Goal: Task Accomplishment & Management: Complete application form

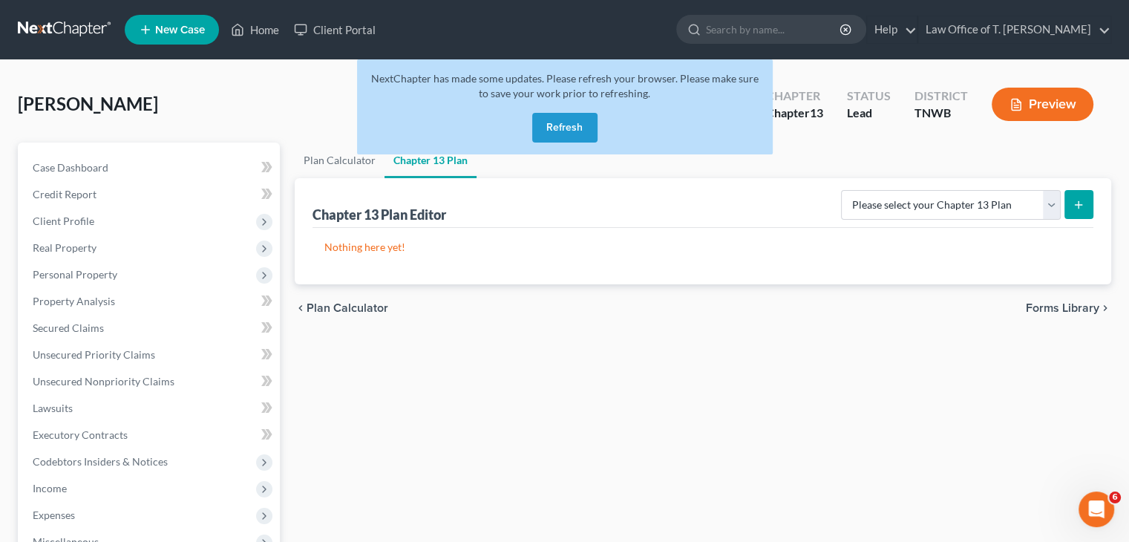
click at [575, 134] on button "Refresh" at bounding box center [564, 128] width 65 height 30
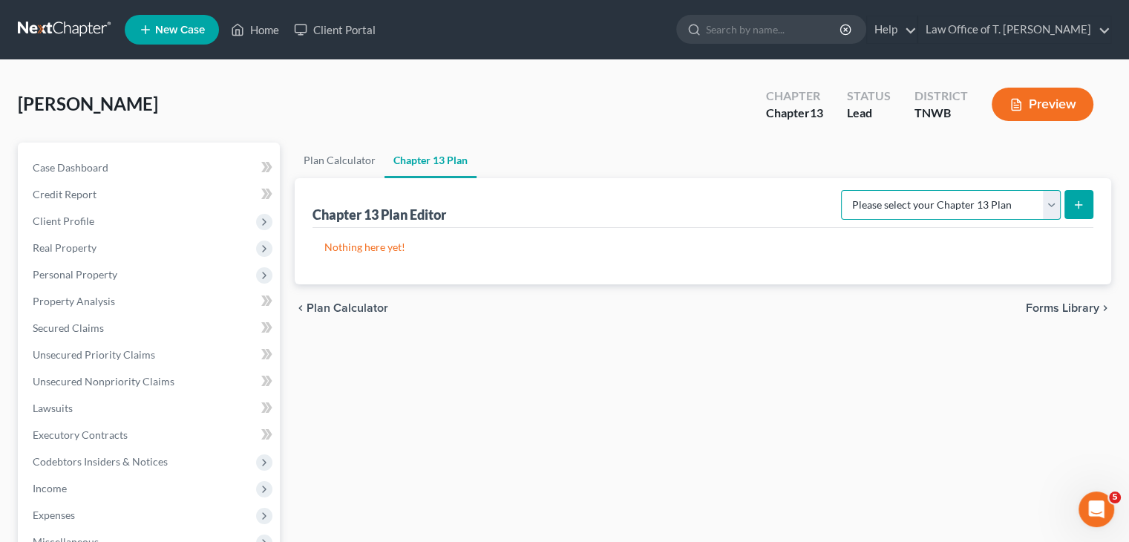
click at [1051, 205] on select "Please select your Chapter 13 Plan National Form Plan - Official Form 113 Tenne…" at bounding box center [951, 205] width 220 height 30
select select "1"
click at [843, 190] on select "Please select your Chapter 13 Plan National Form Plan - Official Form 113 Tenne…" at bounding box center [951, 205] width 220 height 30
click at [1079, 211] on button "submit" at bounding box center [1079, 204] width 29 height 29
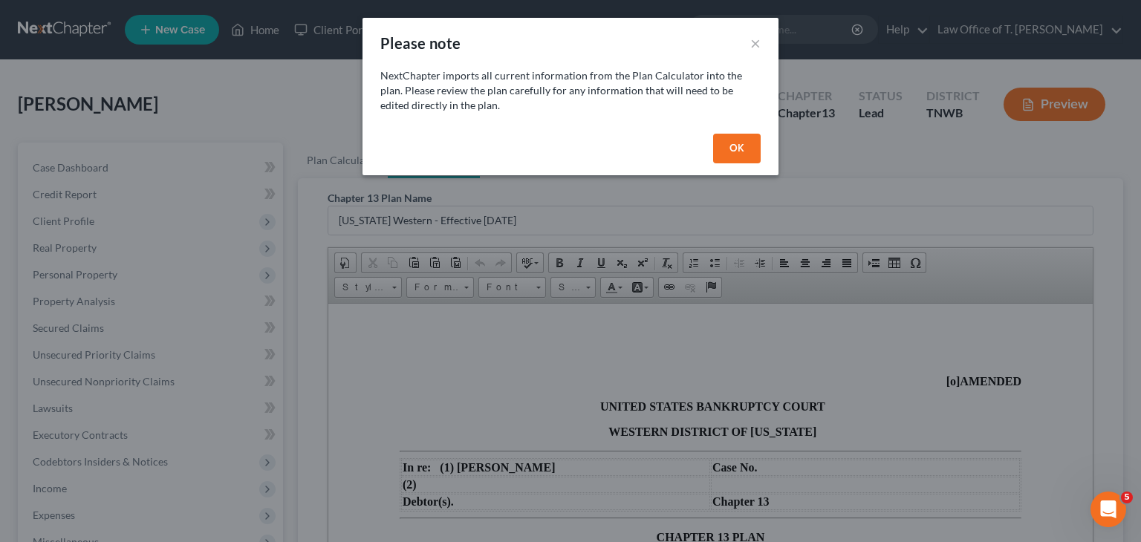
click at [729, 147] on button "OK" at bounding box center [737, 149] width 48 height 30
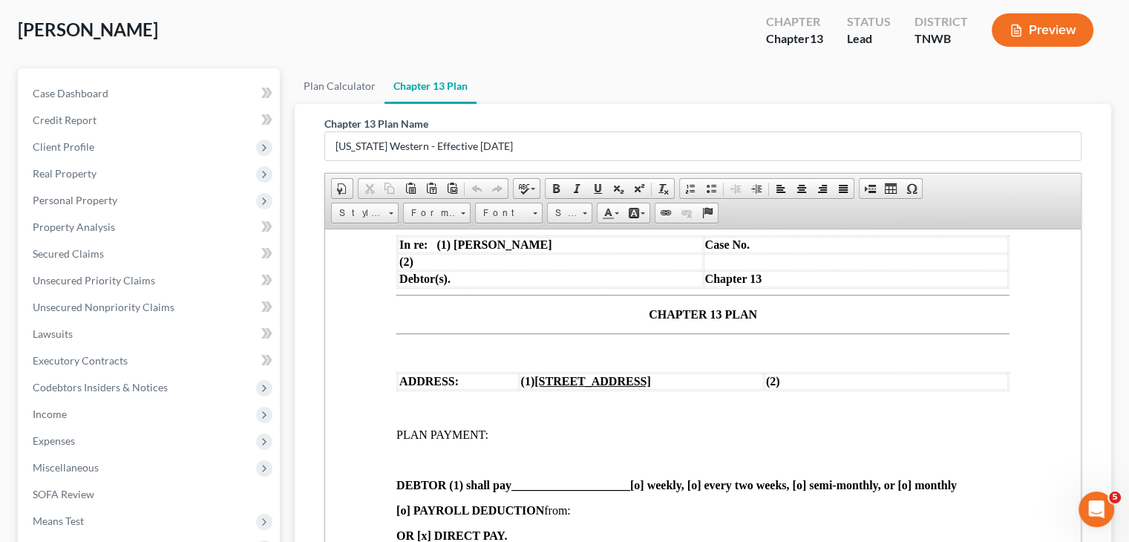
scroll to position [223, 0]
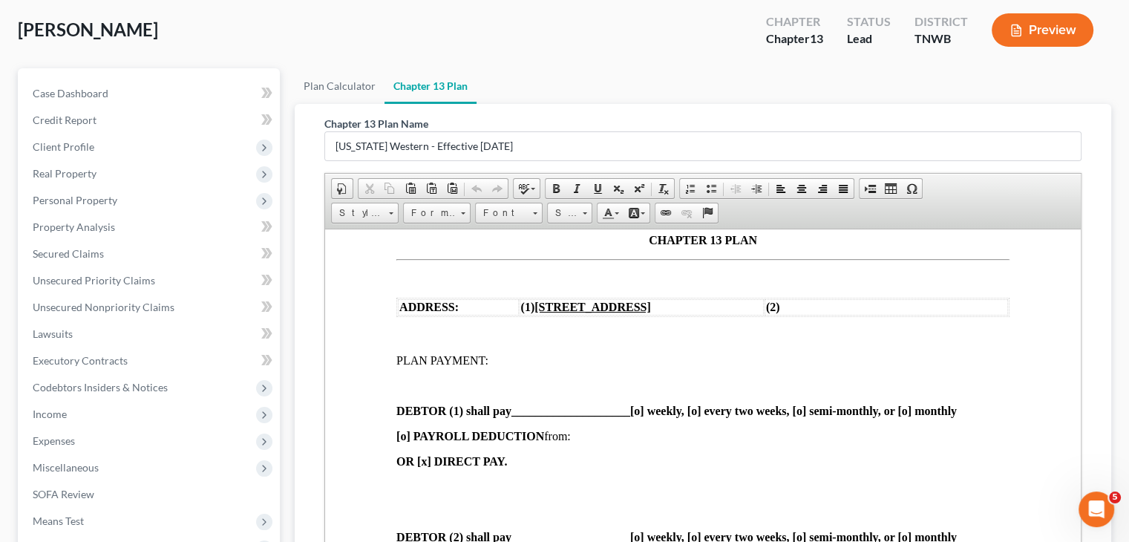
click at [515, 411] on span "____________________" at bounding box center [571, 410] width 119 height 13
click at [595, 186] on span at bounding box center [598, 189] width 12 height 12
click at [829, 414] on strong "DEBTOR (1) shall pay $778.00 [o] weekly, [o] every two weeks, [o] semi-monthly,…" at bounding box center [637, 410] width 480 height 13
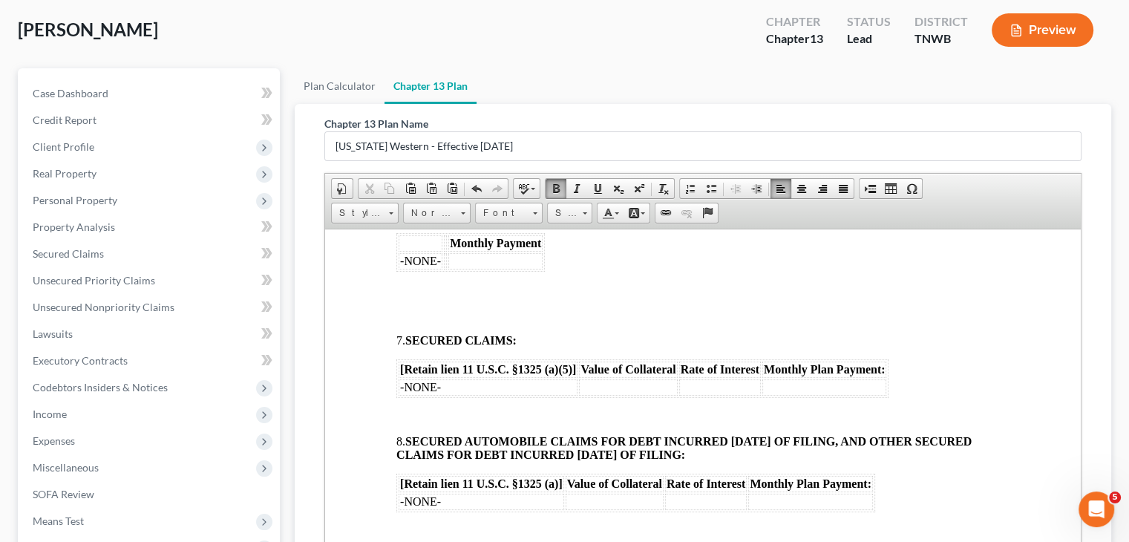
scroll to position [1114, 0]
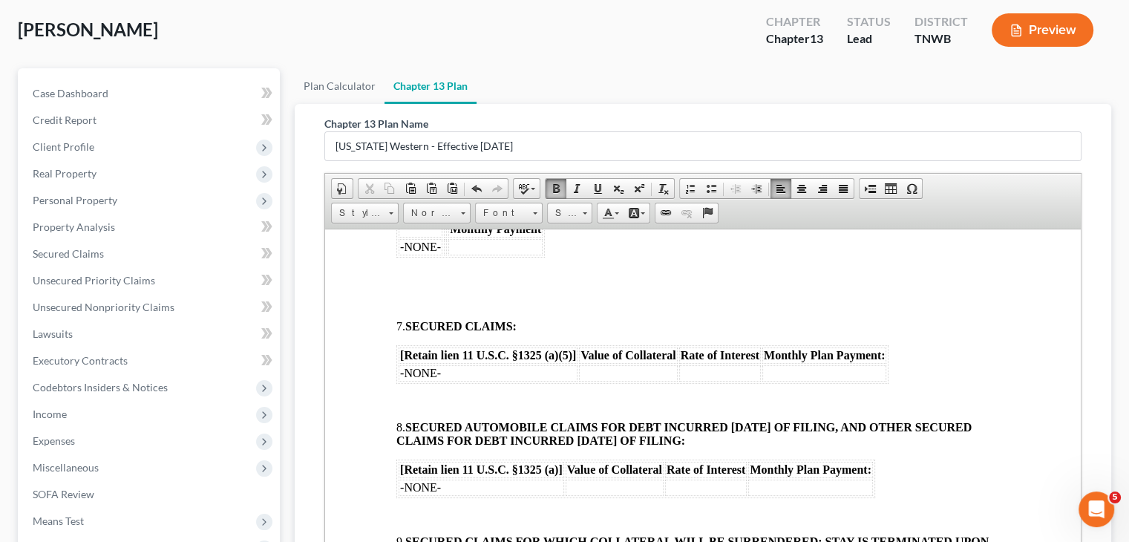
click at [440, 376] on span "-NONE-" at bounding box center [420, 372] width 41 height 13
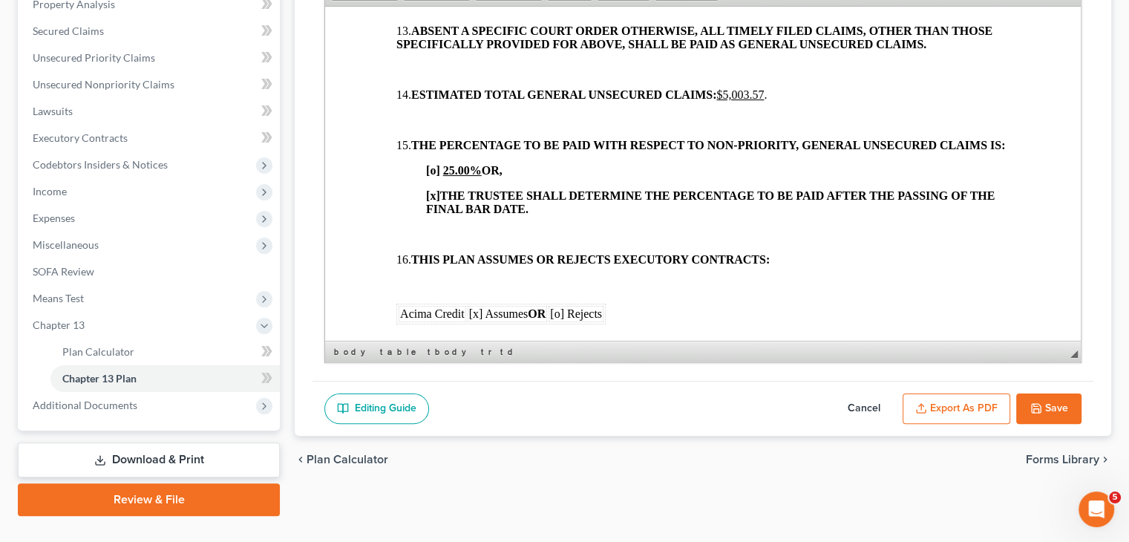
scroll to position [1848, 0]
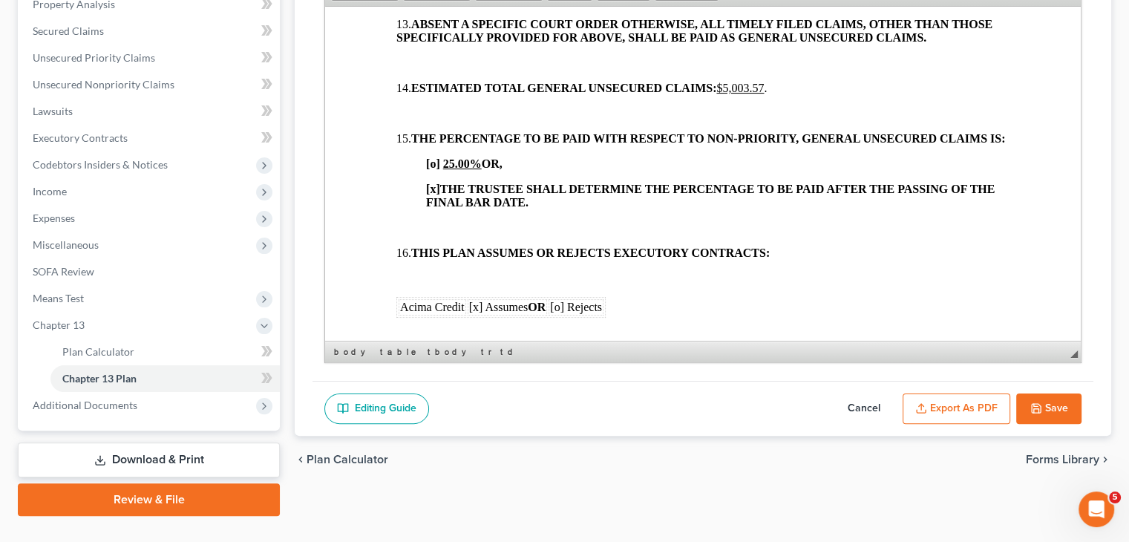
drag, startPoint x: 505, startPoint y: 180, endPoint x: 423, endPoint y: 181, distance: 81.7
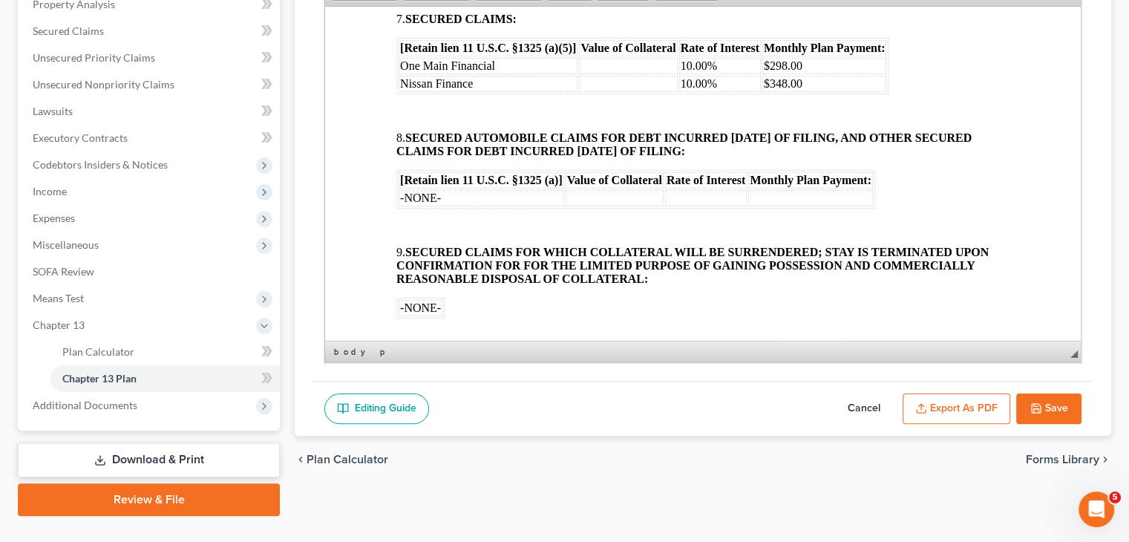
scroll to position [1114, 0]
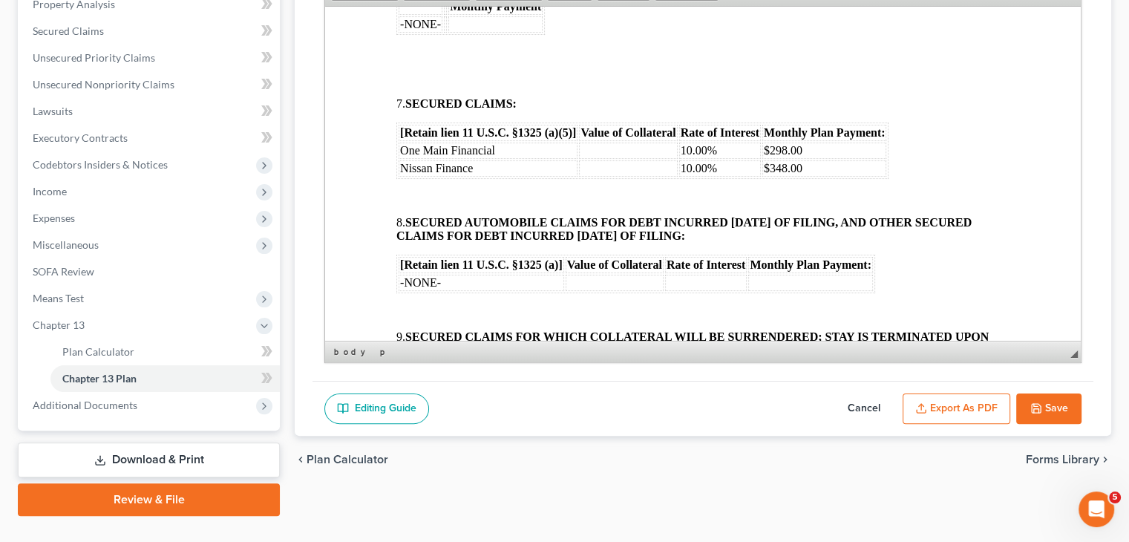
click at [607, 154] on td at bounding box center [628, 150] width 98 height 16
click at [606, 174] on td at bounding box center [628, 168] width 98 height 16
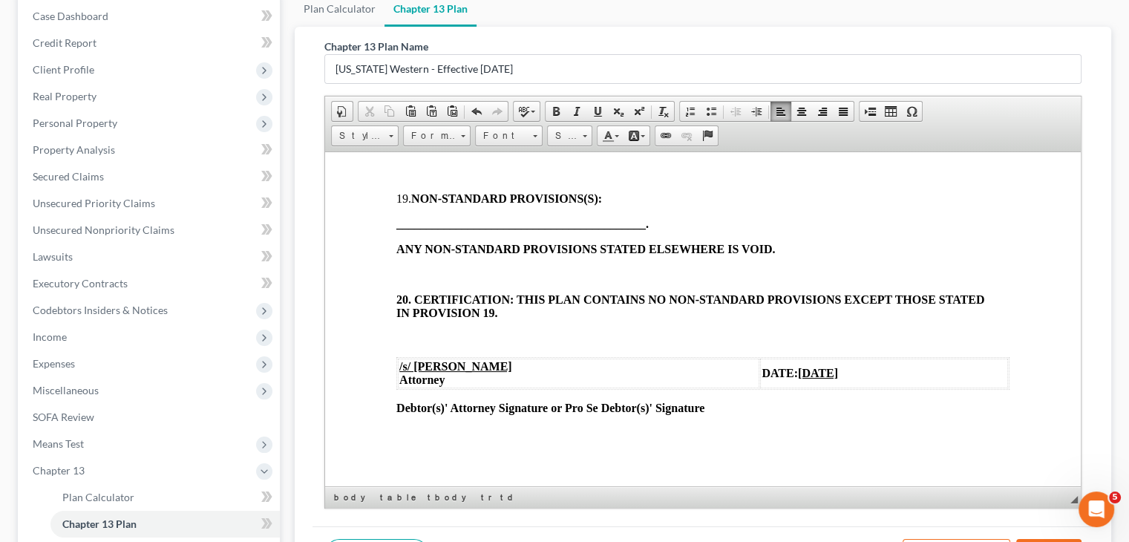
scroll to position [208, 0]
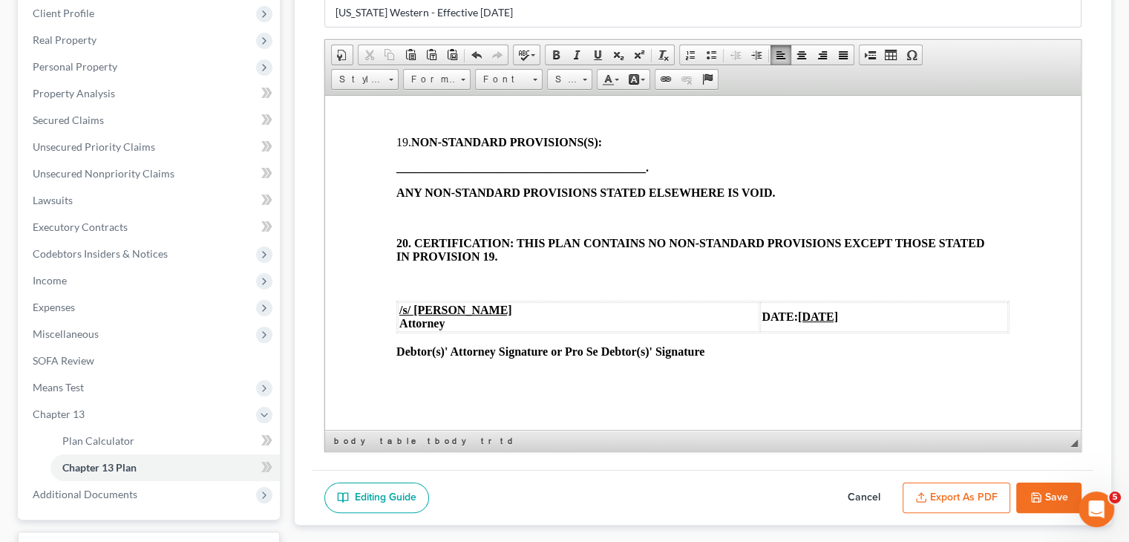
click at [893, 186] on p "ANY NON-STANDARD PROVISIONS STATED ELSEWHERE IS VOID." at bounding box center [703, 192] width 613 height 13
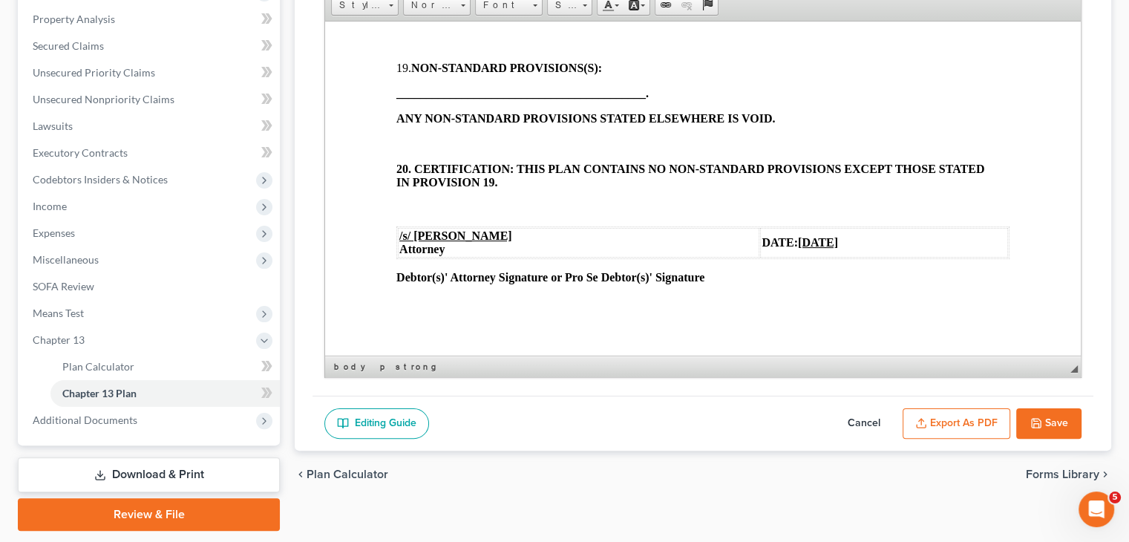
scroll to position [327, 0]
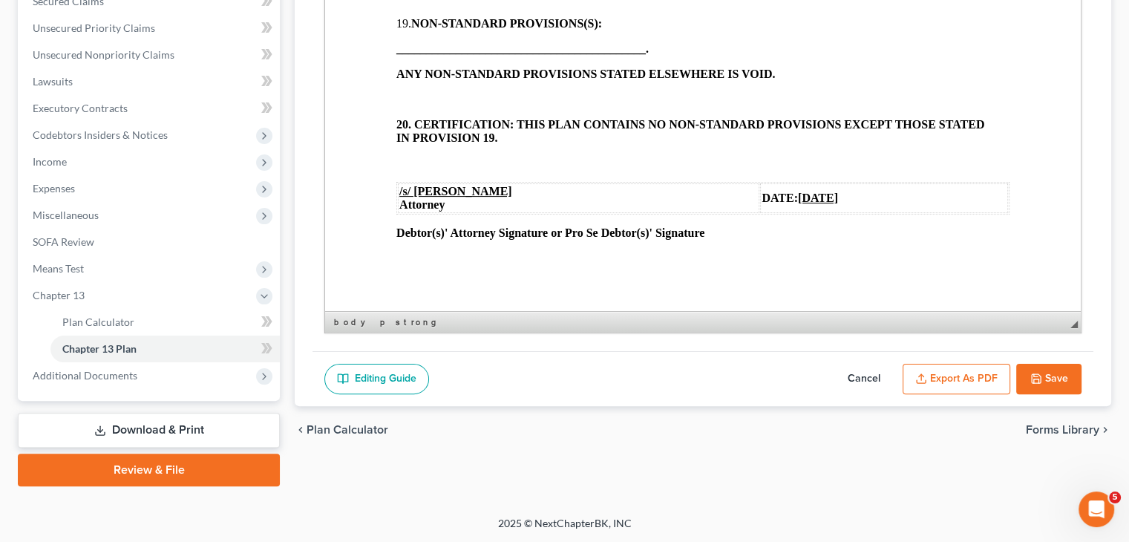
click at [1047, 380] on button "Save" at bounding box center [1049, 379] width 65 height 31
select select "1"
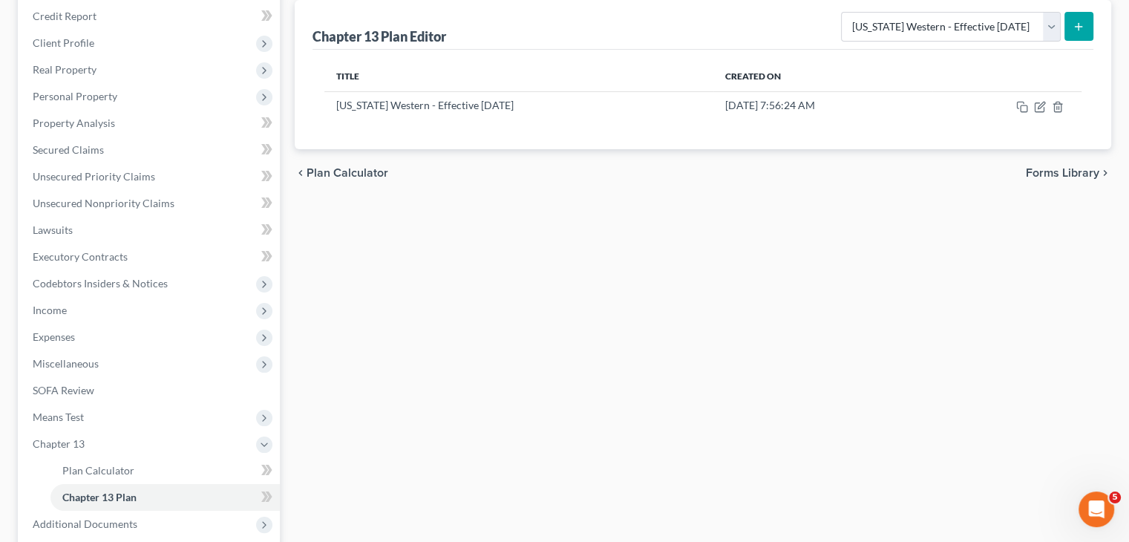
scroll to position [30, 0]
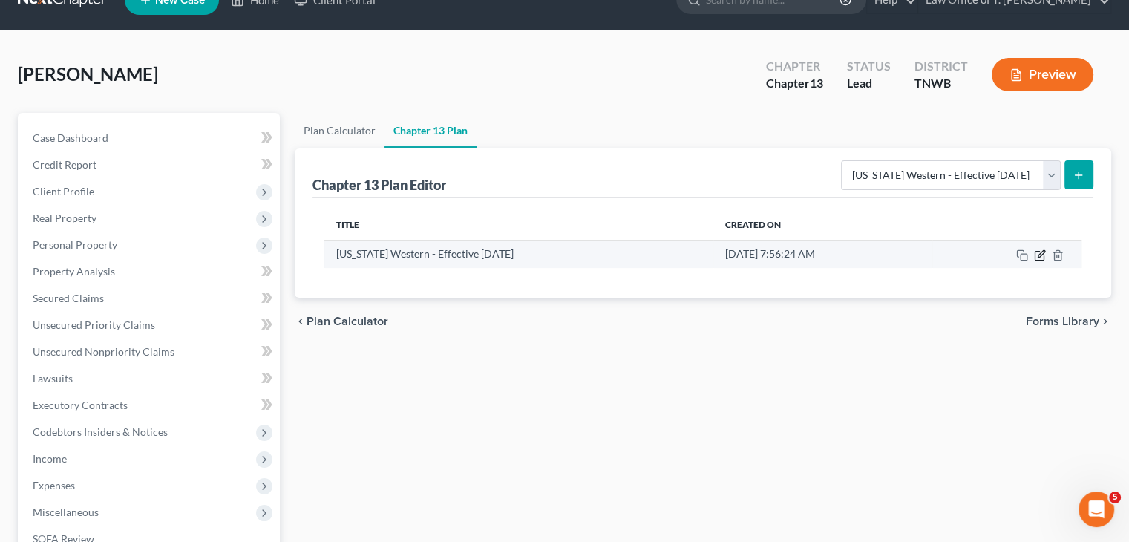
click at [1040, 258] on icon "button" at bounding box center [1040, 255] width 12 height 12
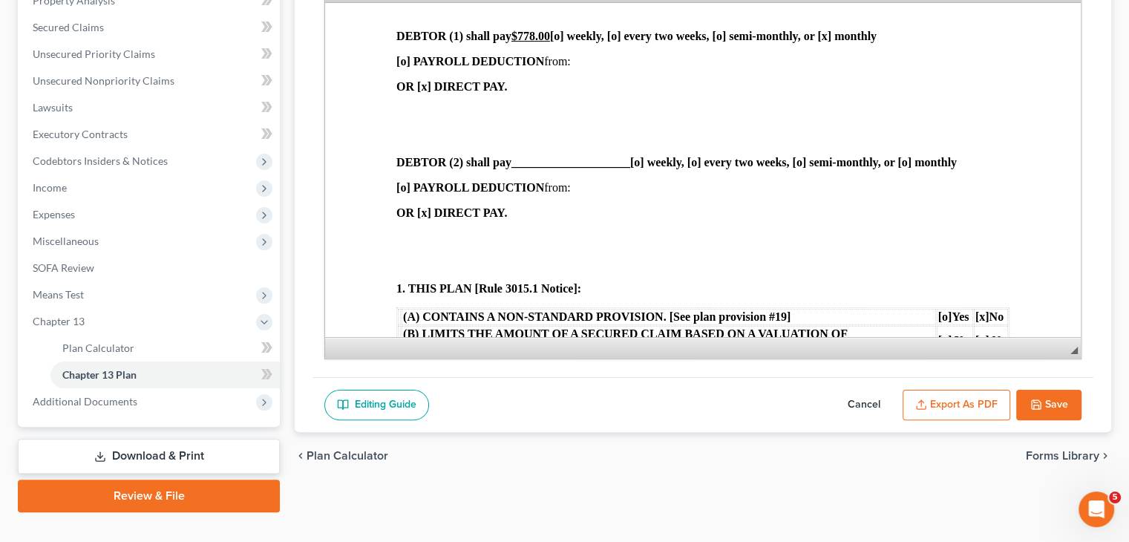
scroll to position [327, 0]
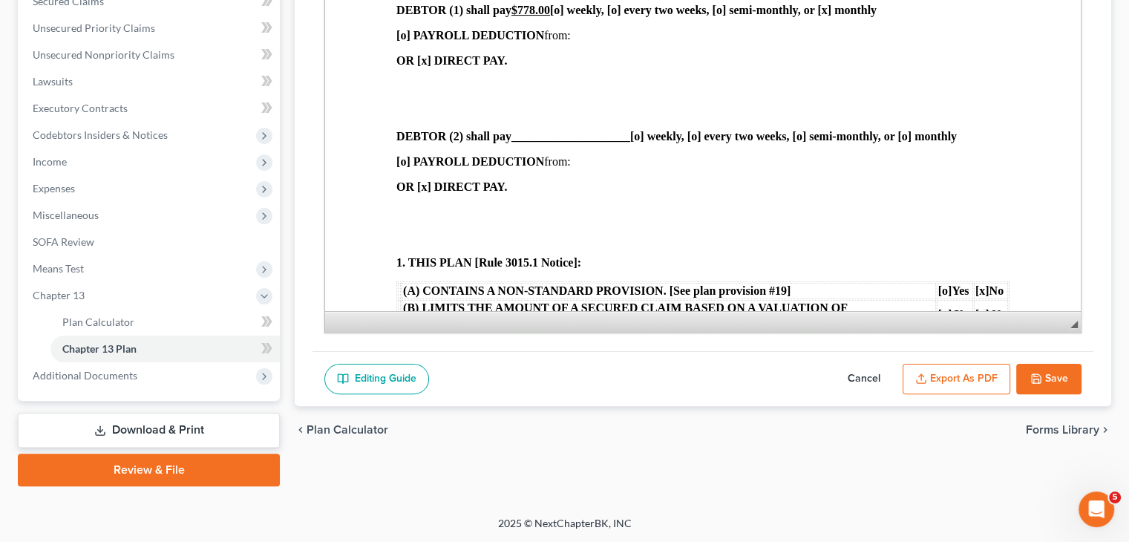
click at [936, 375] on button "Export as PDF" at bounding box center [957, 379] width 108 height 31
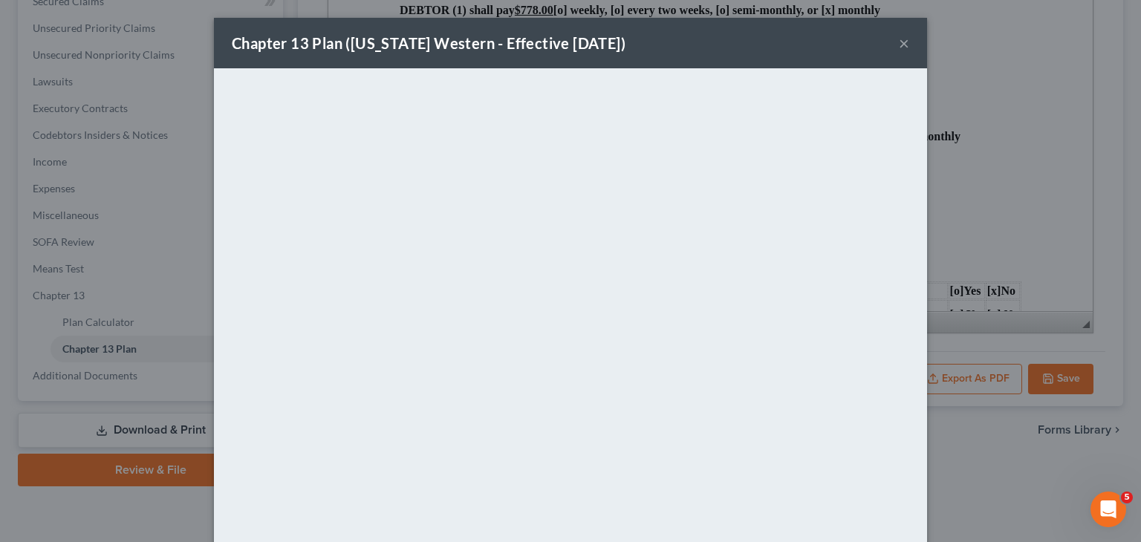
click at [901, 48] on button "×" at bounding box center [903, 43] width 10 height 18
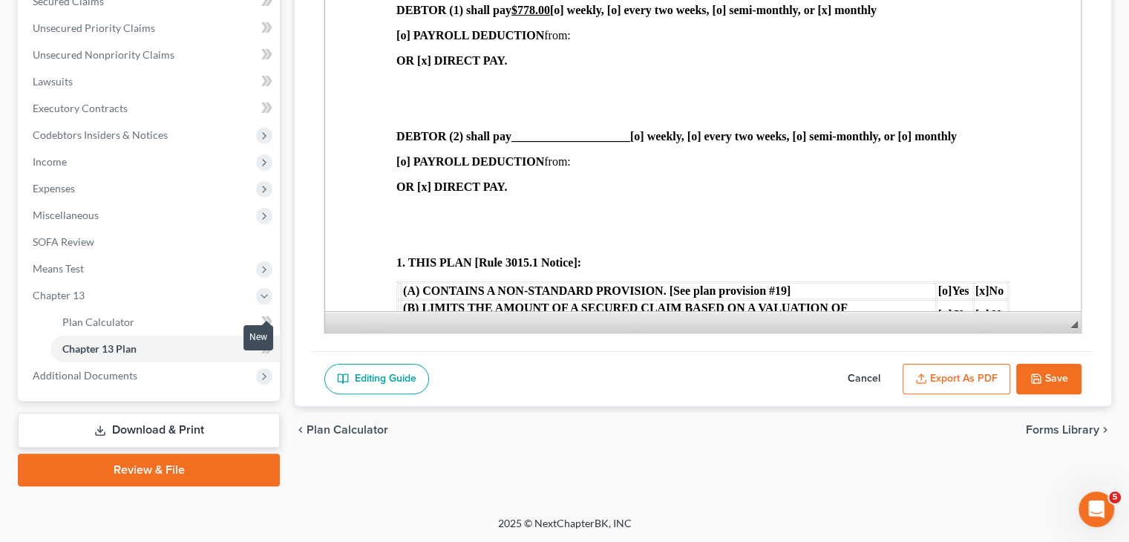
click at [266, 348] on body "Home New Case Client Portal Law Office of T. Verner Smith crystal@vernersmith.c…" at bounding box center [564, 107] width 1129 height 869
click at [262, 375] on icon at bounding box center [264, 377] width 12 height 12
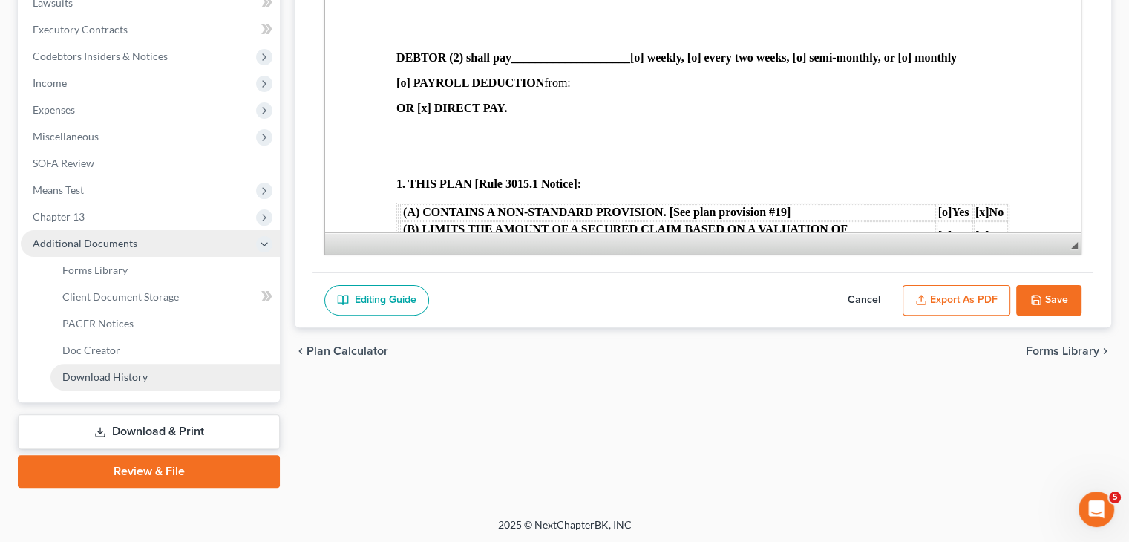
scroll to position [407, 0]
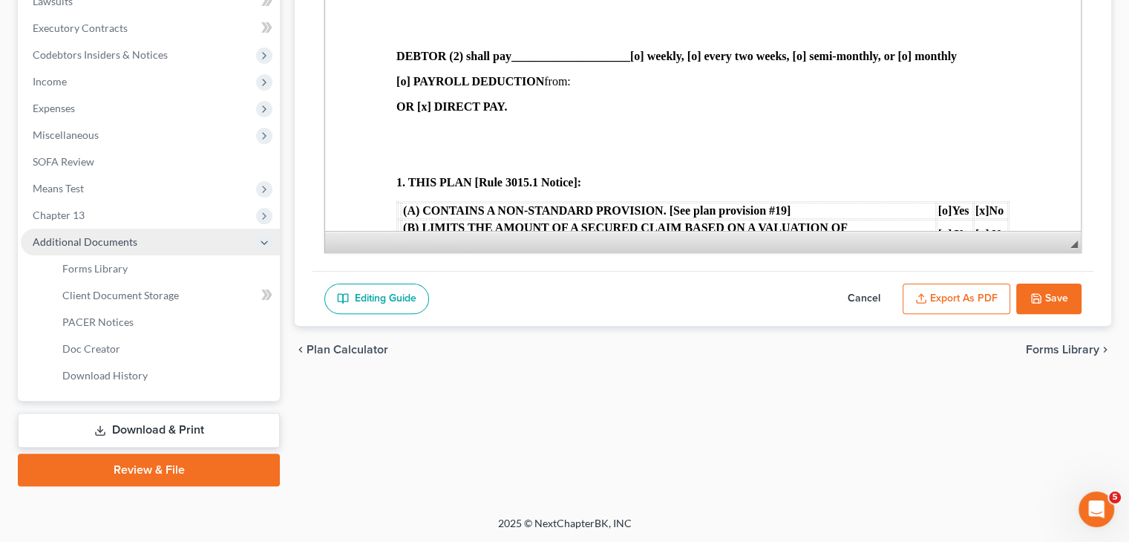
click at [177, 428] on link "Download & Print" at bounding box center [149, 430] width 262 height 35
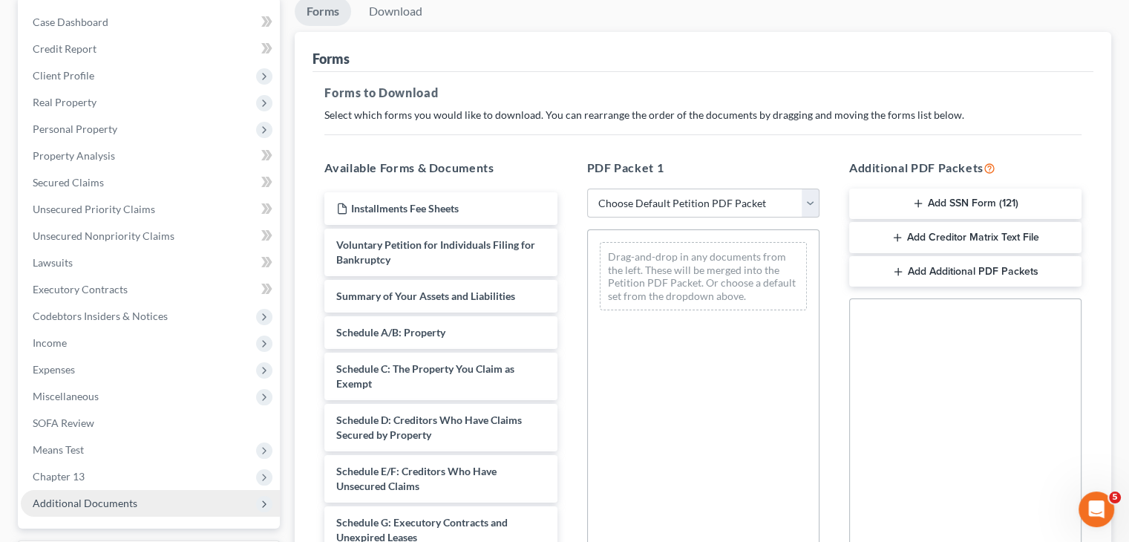
scroll to position [149, 0]
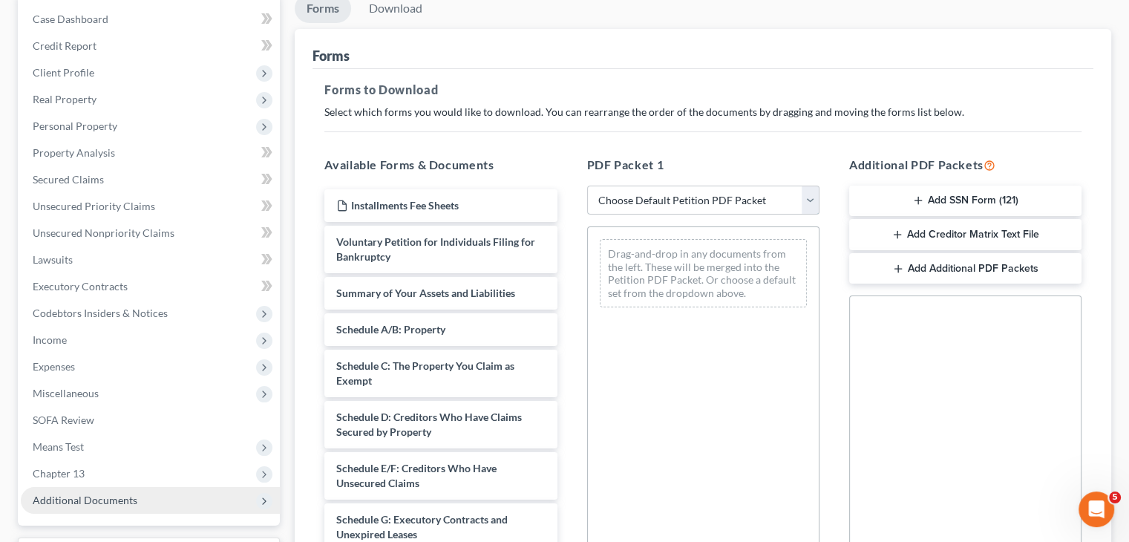
click at [816, 201] on select "Choose Default Petition PDF Packet Complete Bankruptcy Petition (all forms and …" at bounding box center [703, 201] width 232 height 30
click at [943, 234] on button "Add Creditor Matrix Text File" at bounding box center [965, 234] width 232 height 31
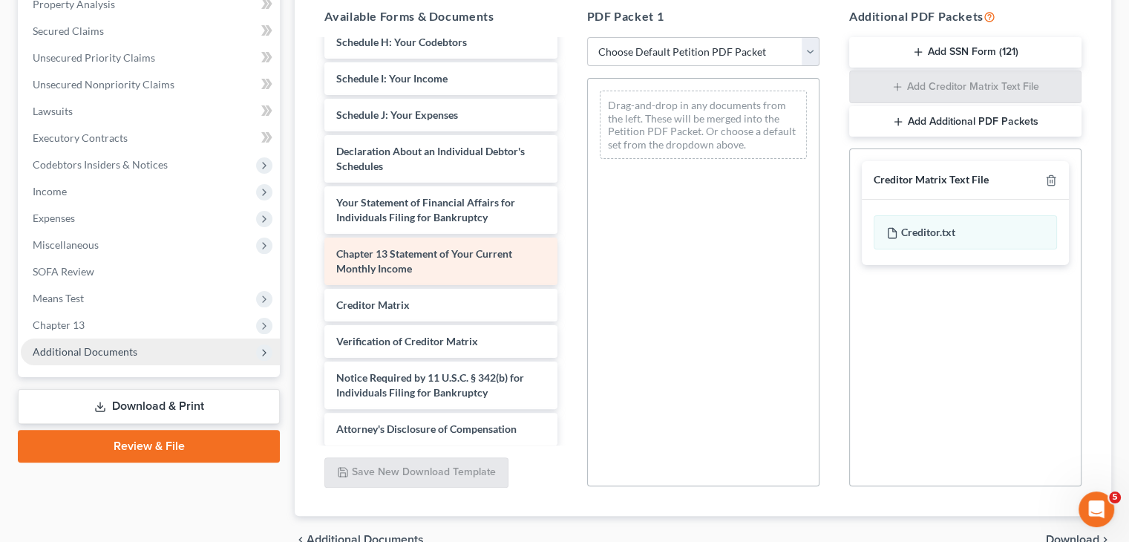
scroll to position [383, 0]
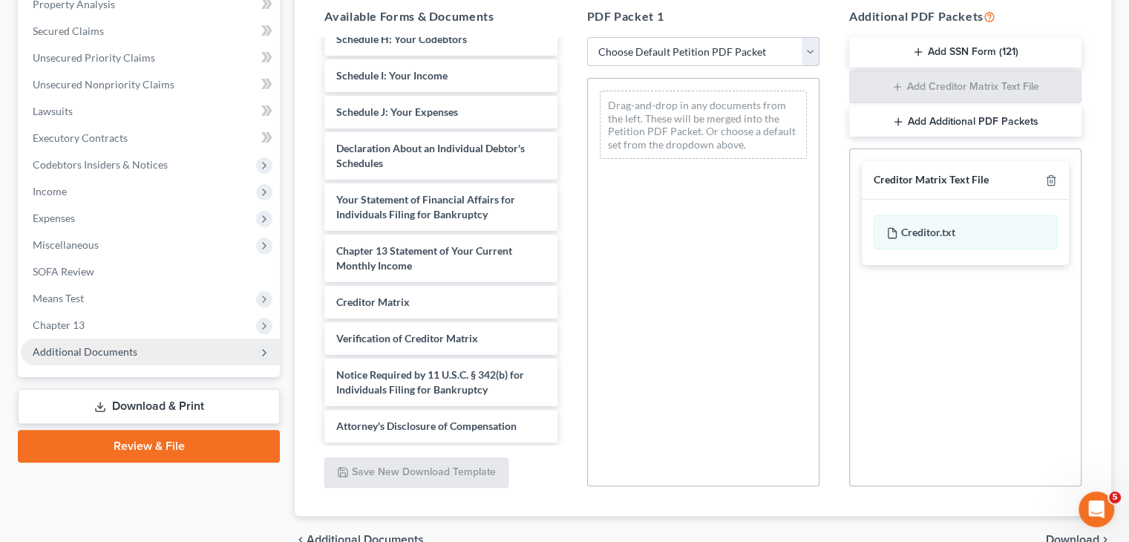
click at [949, 124] on button "Add Additional PDF Packets" at bounding box center [965, 121] width 232 height 31
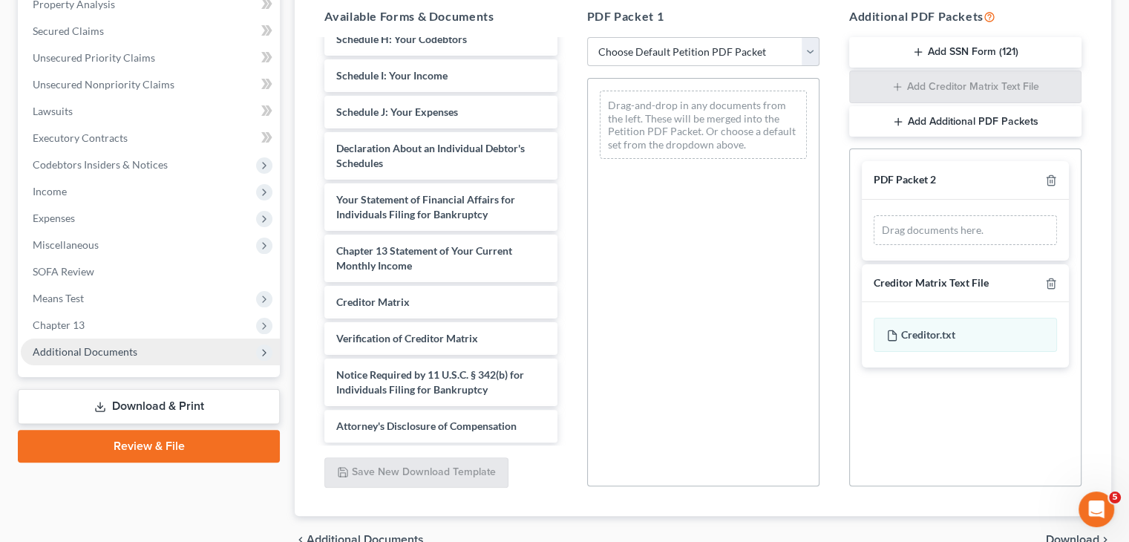
click at [967, 229] on div "Drag documents here." at bounding box center [965, 230] width 183 height 30
click at [893, 230] on div "Drag documents here." at bounding box center [965, 230] width 183 height 30
click at [1054, 281] on icon "button" at bounding box center [1051, 284] width 12 height 12
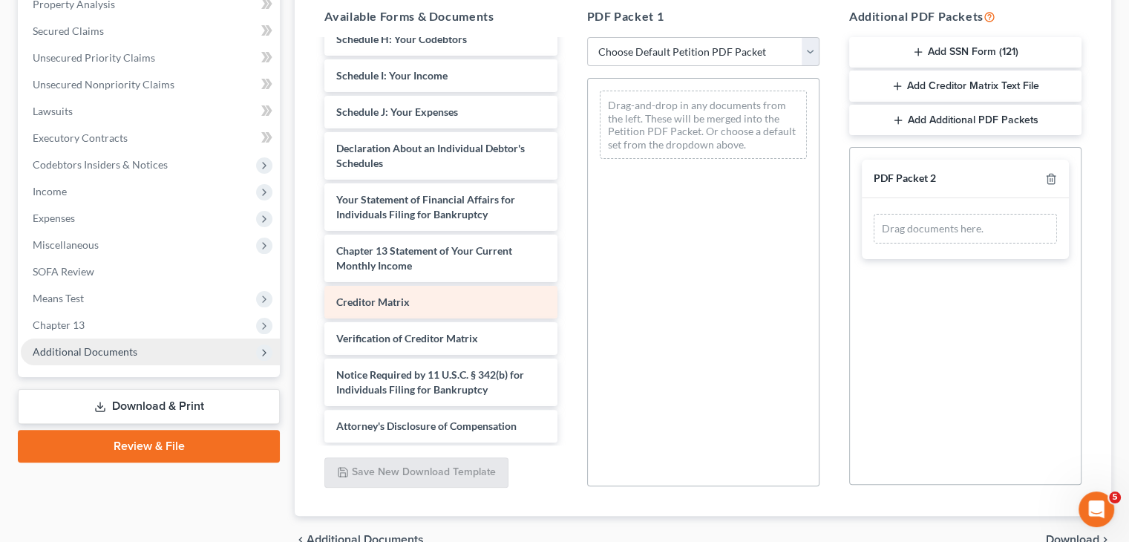
click at [399, 302] on span "Creditor Matrix" at bounding box center [373, 302] width 74 height 13
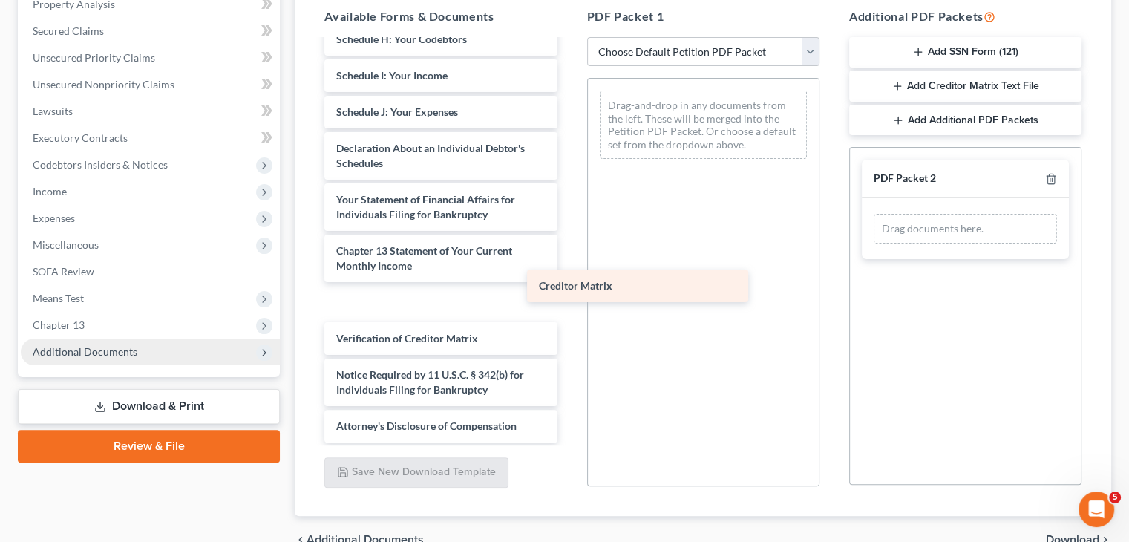
scroll to position [347, 0]
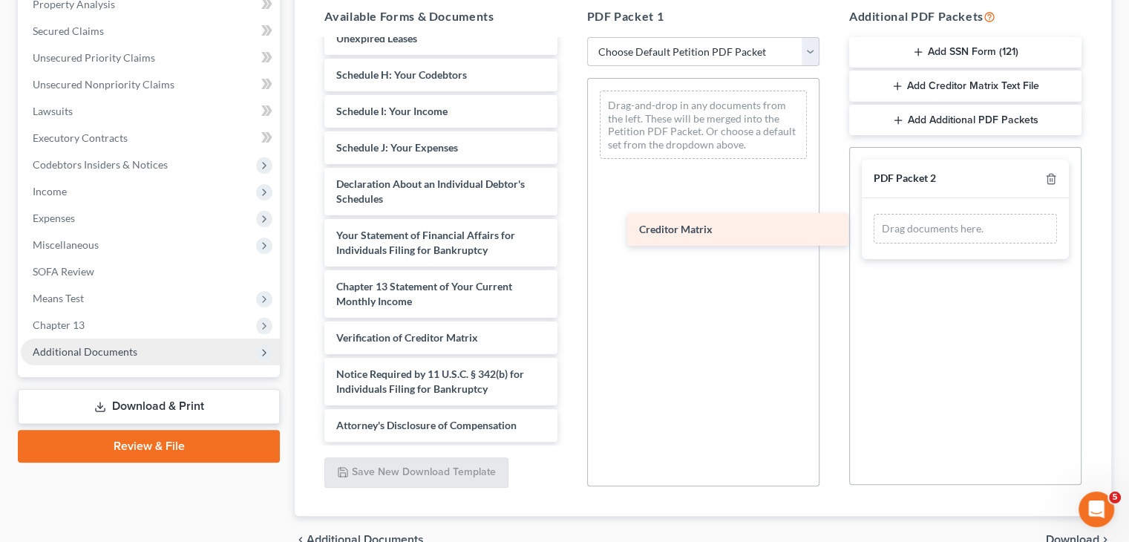
drag, startPoint x: 386, startPoint y: 298, endPoint x: 689, endPoint y: 226, distance: 311.2
click at [569, 226] on div "Creditor Matrix Installments Fee Sheets Voluntary Petition for Individuals Fili…" at bounding box center [441, 67] width 256 height 748
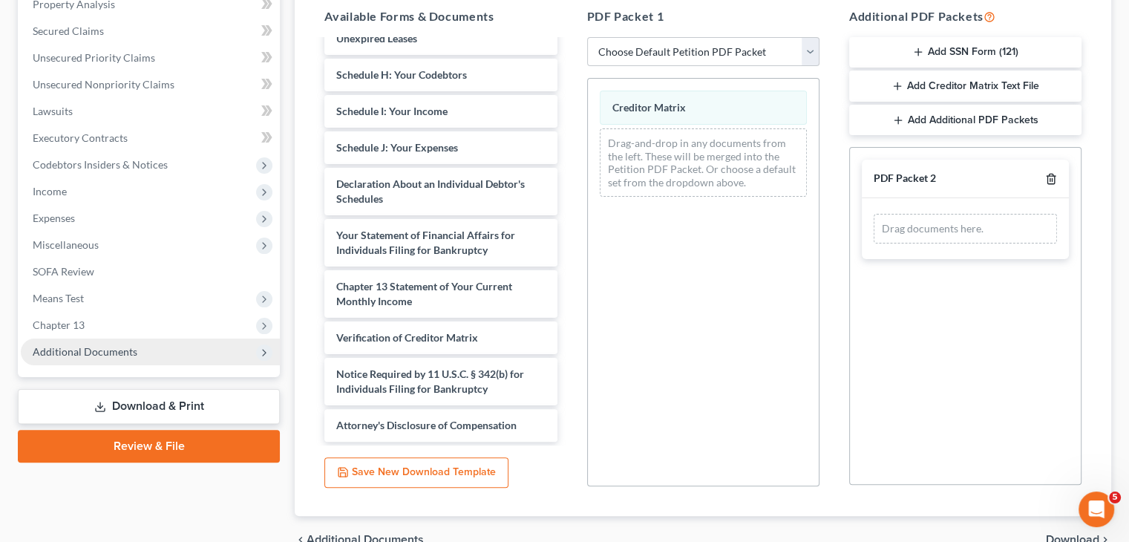
click at [1056, 176] on icon "button" at bounding box center [1051, 179] width 12 height 12
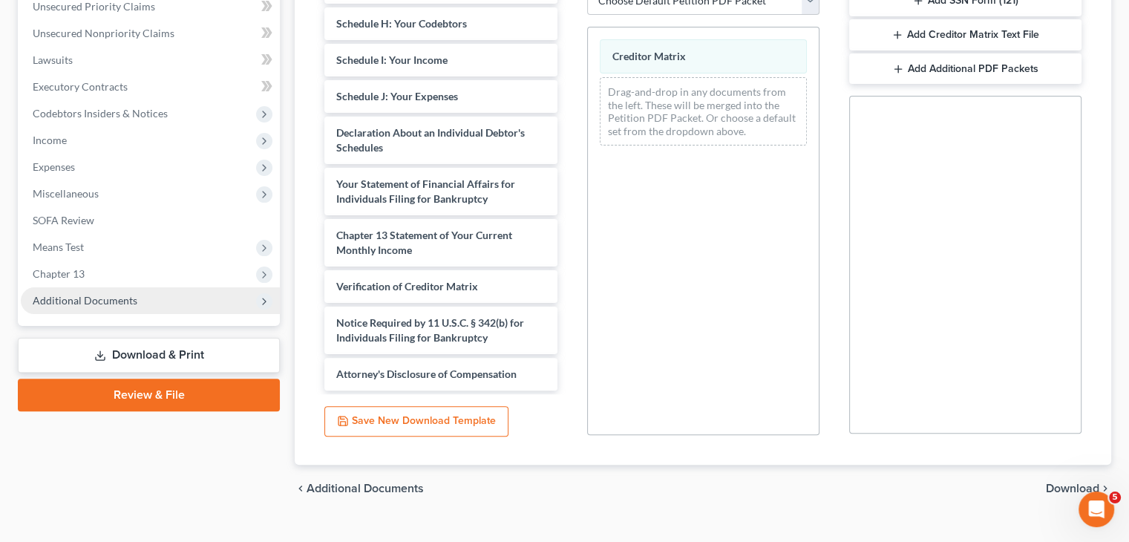
scroll to position [374, 0]
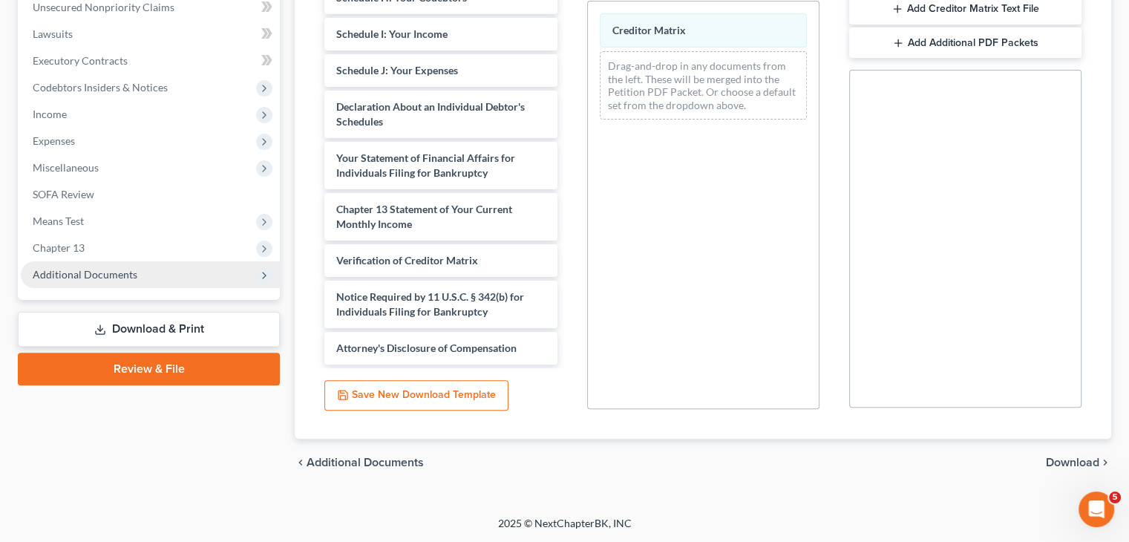
click at [1075, 463] on span "Download" at bounding box center [1072, 463] width 53 height 12
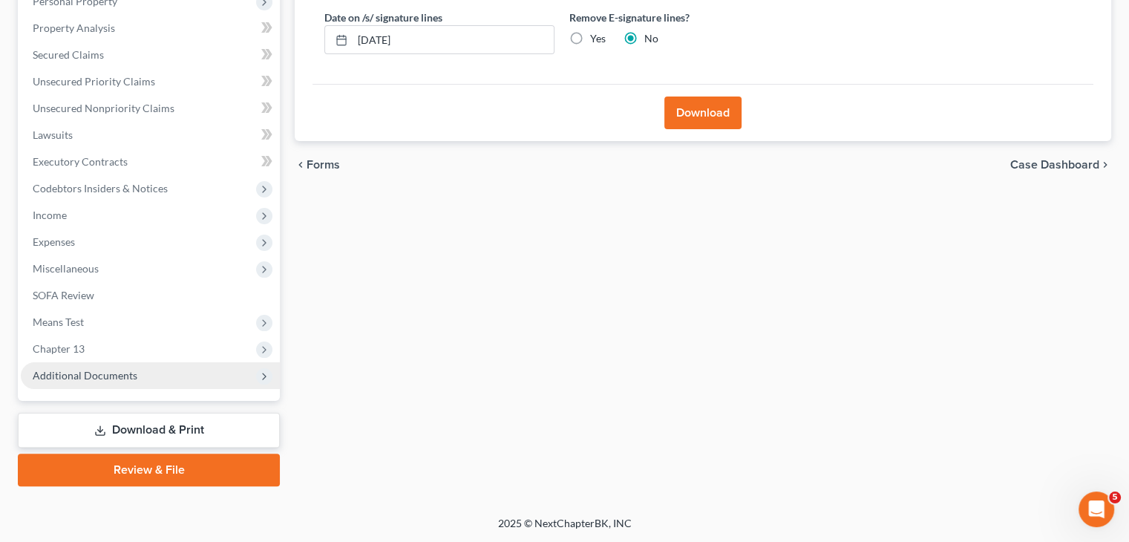
click at [703, 113] on button "Download" at bounding box center [703, 113] width 77 height 33
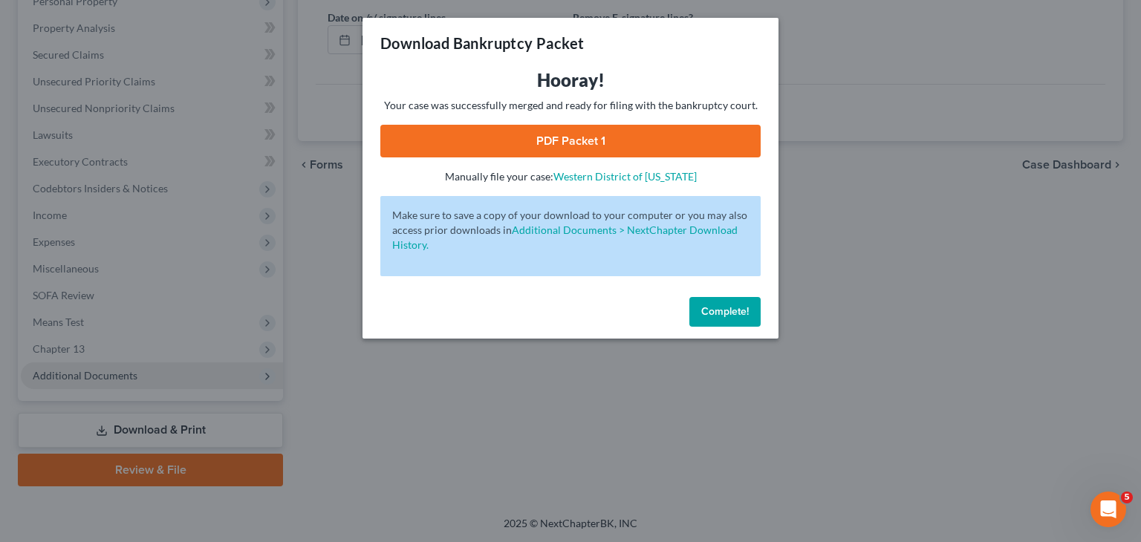
click at [728, 316] on span "Complete!" at bounding box center [725, 311] width 48 height 13
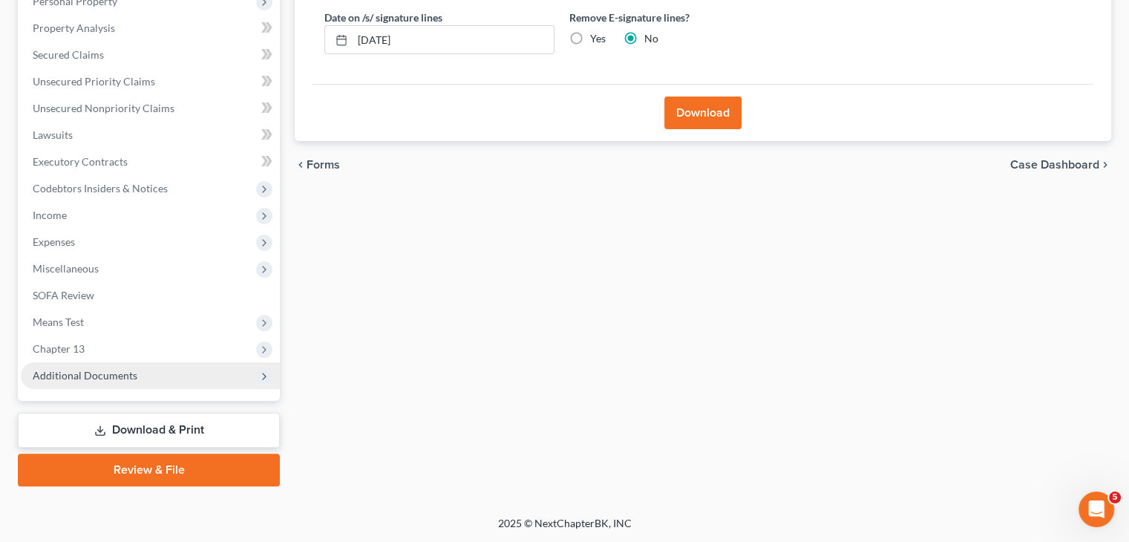
click at [689, 114] on button "Download" at bounding box center [703, 113] width 77 height 33
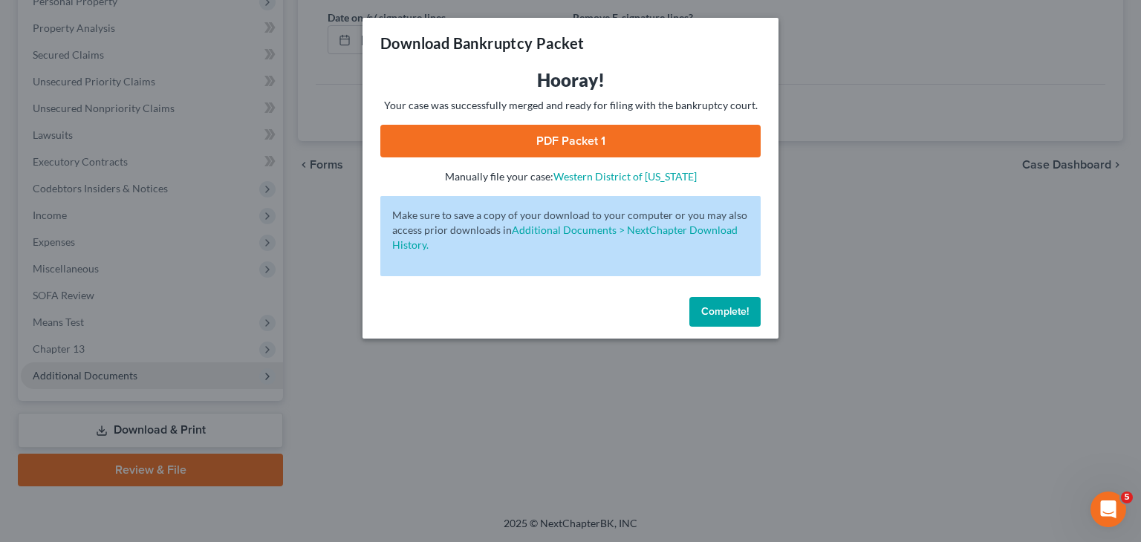
click at [592, 140] on link "PDF Packet 1" at bounding box center [570, 141] width 380 height 33
click at [711, 307] on span "Complete!" at bounding box center [725, 311] width 48 height 13
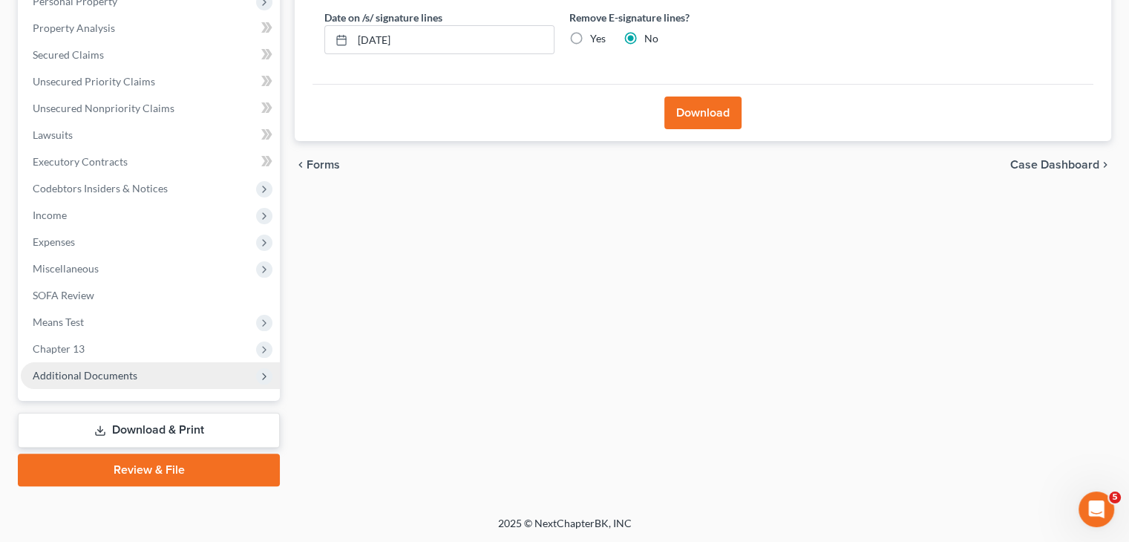
click at [137, 377] on span "Additional Documents" at bounding box center [150, 375] width 259 height 27
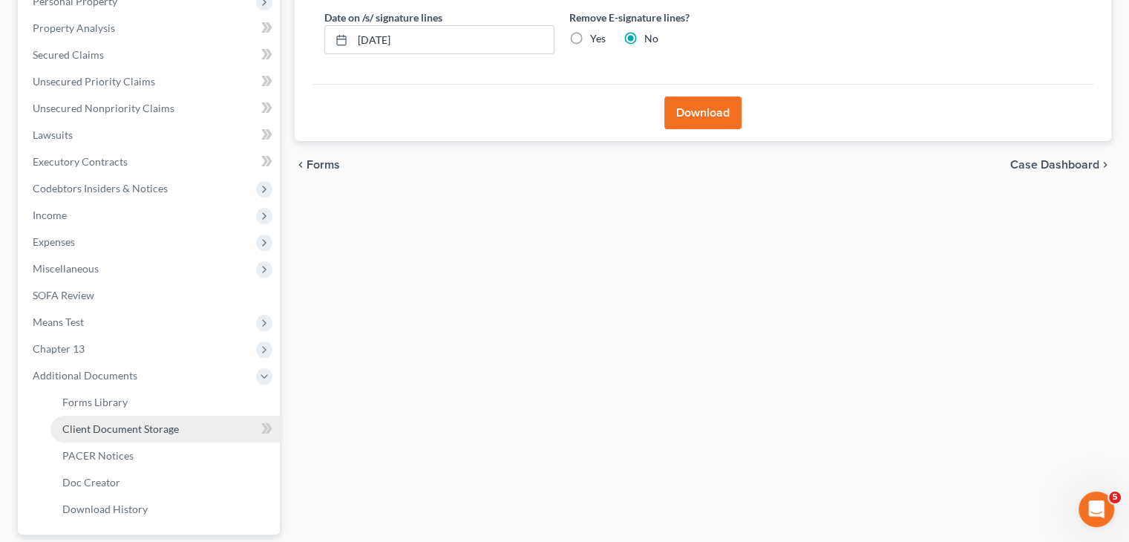
click at [127, 434] on span "Client Document Storage" at bounding box center [120, 428] width 117 height 13
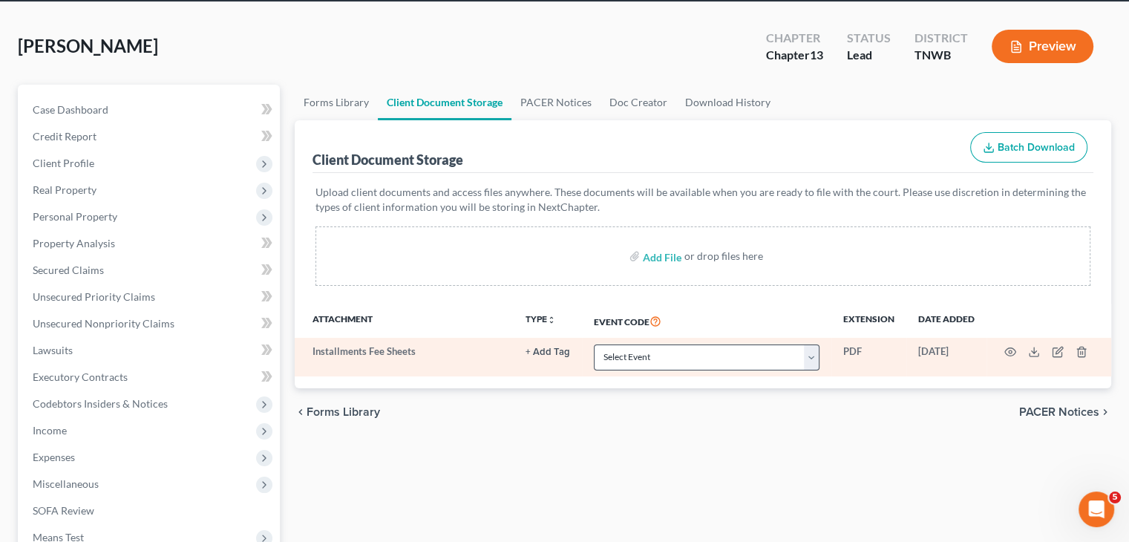
scroll to position [74, 0]
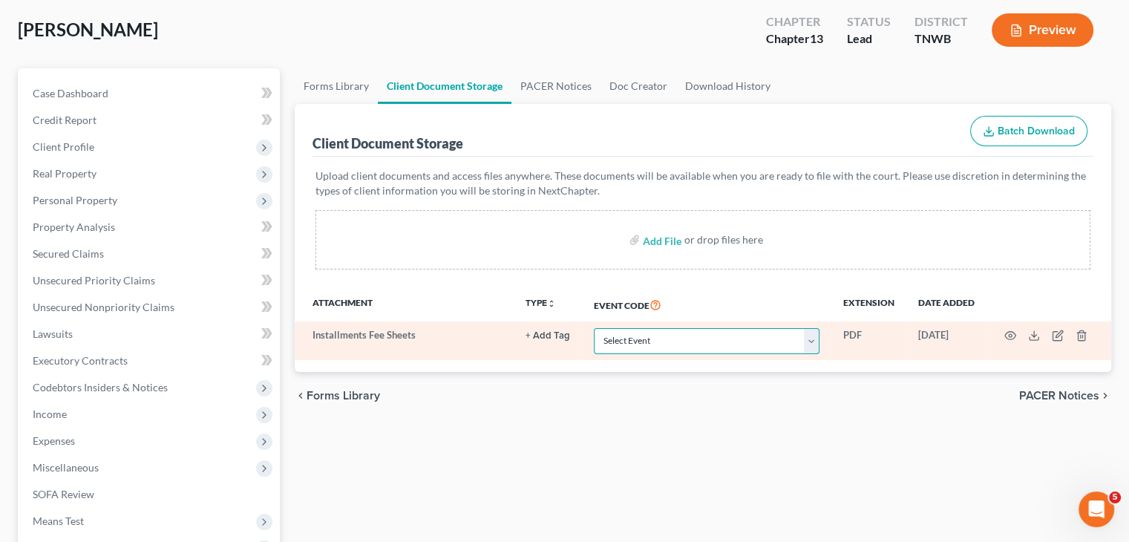
click at [814, 339] on select "Select Event 20 Largest Unsecured Creditors Amended Creditor Matrix (Fee) Amend…" at bounding box center [707, 341] width 226 height 26
click at [813, 339] on select "Select Event 20 Largest Unsecured Creditors Amended Creditor Matrix (Fee) Amend…" at bounding box center [707, 341] width 226 height 26
select select "6"
click at [594, 328] on select "Select Event 20 Largest Unsecured Creditors Amended Creditor Matrix (Fee) Amend…" at bounding box center [707, 341] width 226 height 26
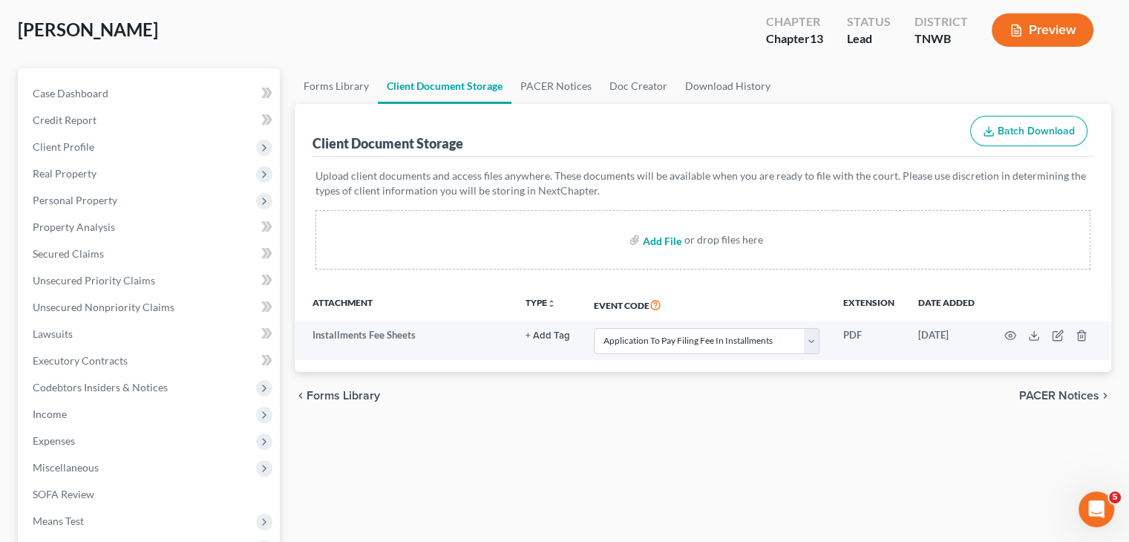
click at [663, 240] on input "file" at bounding box center [661, 239] width 36 height 27
type input "C:\fakepath\C13 Plan.pdf"
select select "6"
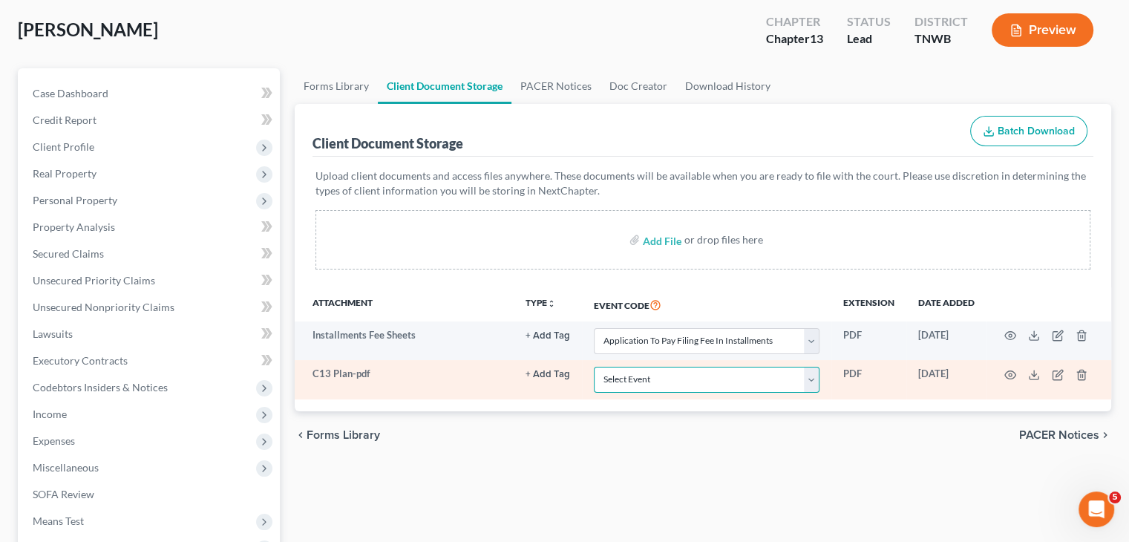
click at [814, 374] on select "Select Event 20 Largest Unsecured Creditors Amended Creditor Matrix (Fee) Amend…" at bounding box center [707, 380] width 226 height 26
select select "18"
click at [594, 367] on select "Select Event 20 Largest Unsecured Creditors Amended Creditor Matrix (Fee) Amend…" at bounding box center [707, 380] width 226 height 26
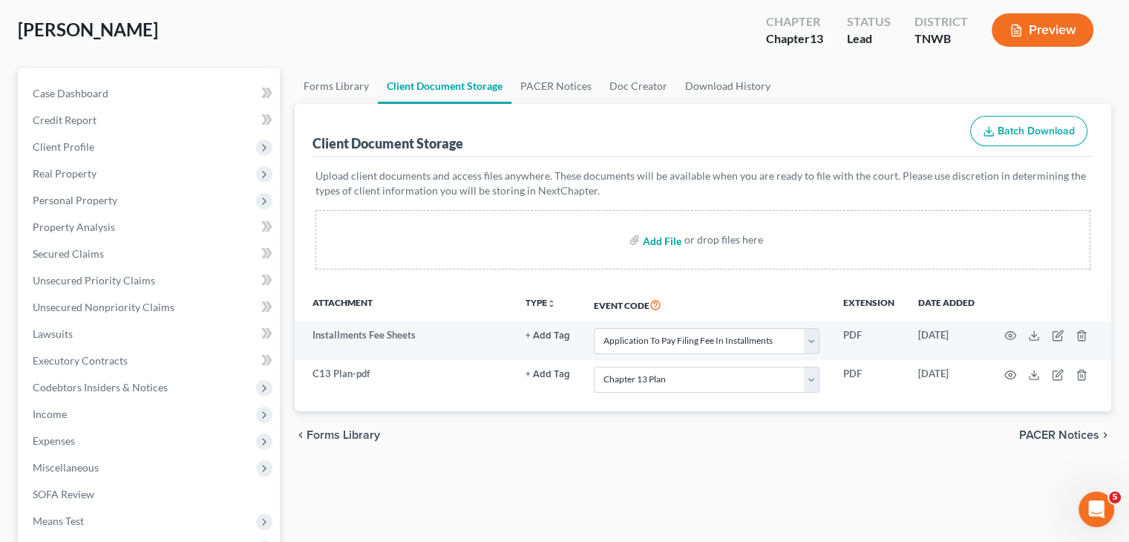
click at [665, 241] on input "file" at bounding box center [661, 239] width 36 height 27
type input "C:\fakepath\CC Cert.pdf"
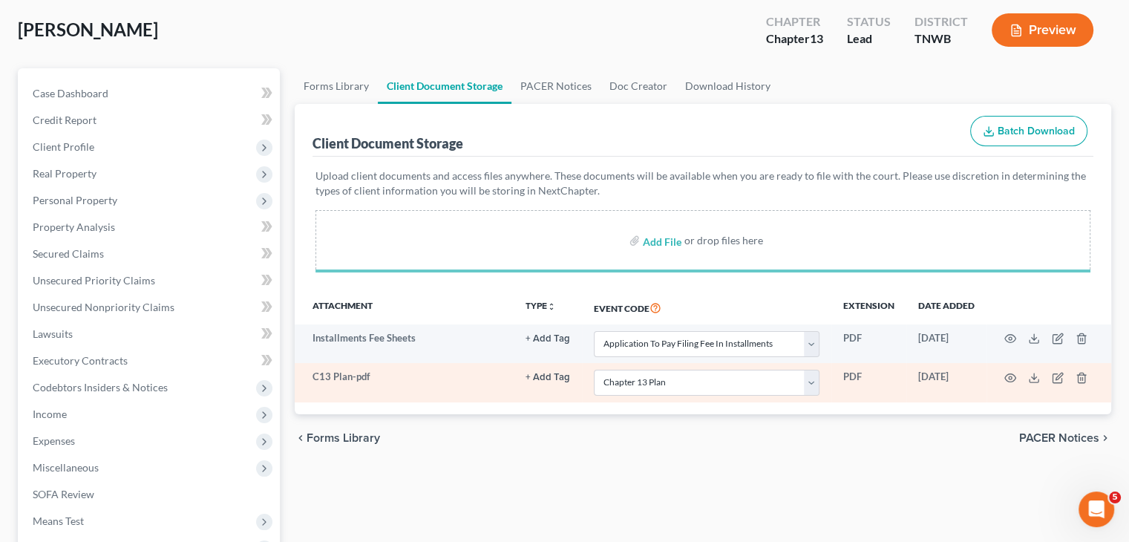
select select "6"
select select "18"
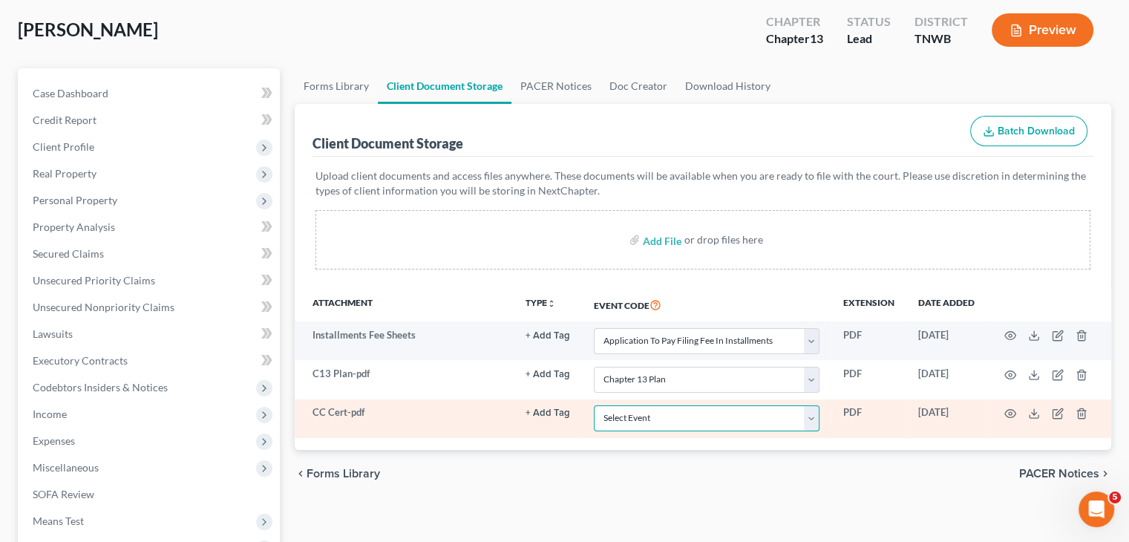
click at [810, 419] on select "Select Event 20 Largest Unsecured Creditors Amended Creditor Matrix (Fee) Amend…" at bounding box center [707, 418] width 226 height 26
select select "9"
click at [594, 405] on select "Select Event 20 Largest Unsecured Creditors Amended Creditor Matrix (Fee) Amend…" at bounding box center [707, 418] width 226 height 26
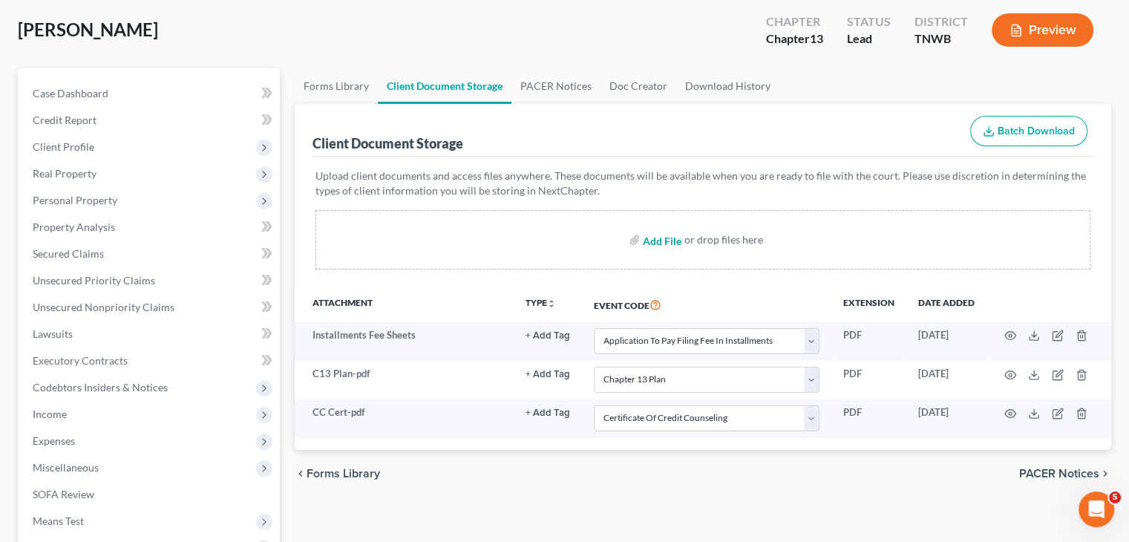
click at [660, 238] on input "file" at bounding box center [661, 239] width 36 height 27
type input "C:\fakepath\Matrix.pdf"
select select "6"
select select "18"
select select "9"
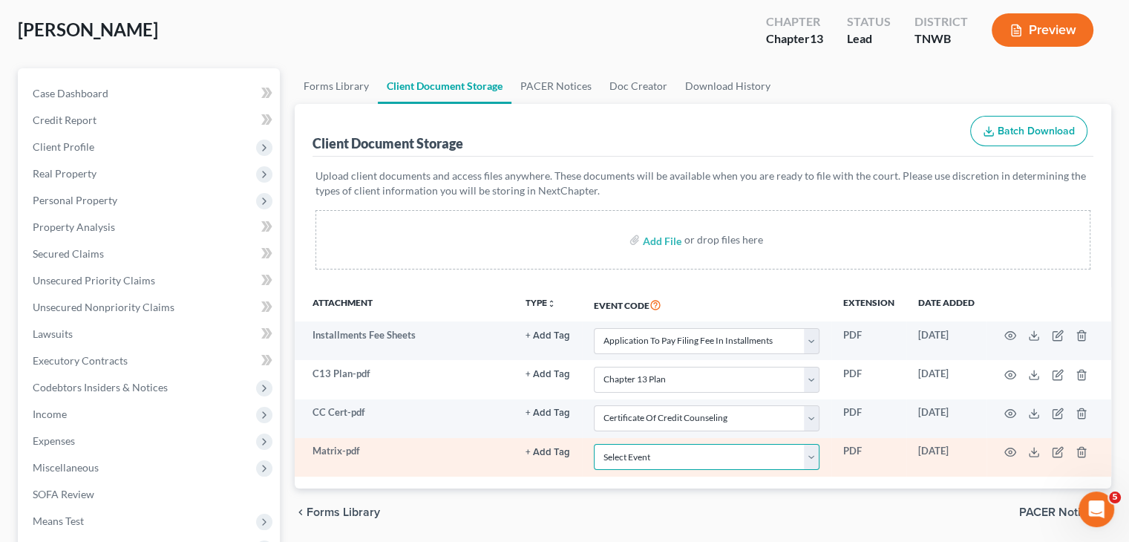
click at [789, 460] on select "Select Event 20 Largest Unsecured Creditors Amended Creditor Matrix (Fee) Amend…" at bounding box center [707, 457] width 226 height 26
select select "30"
click at [594, 444] on select "Select Event 20 Largest Unsecured Creditors Amended Creditor Matrix (Fee) Amend…" at bounding box center [707, 457] width 226 height 26
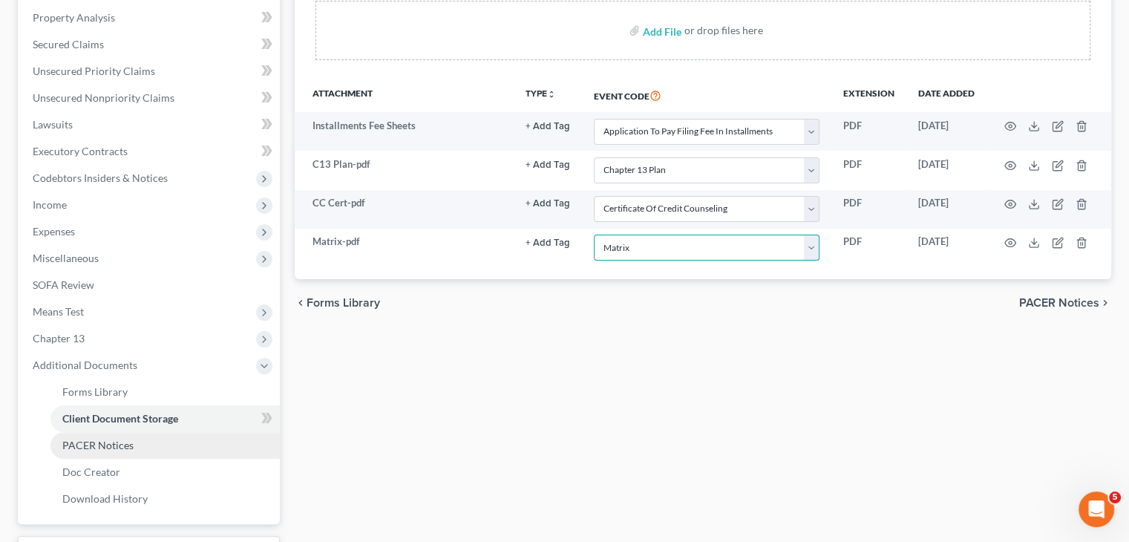
scroll to position [371, 0]
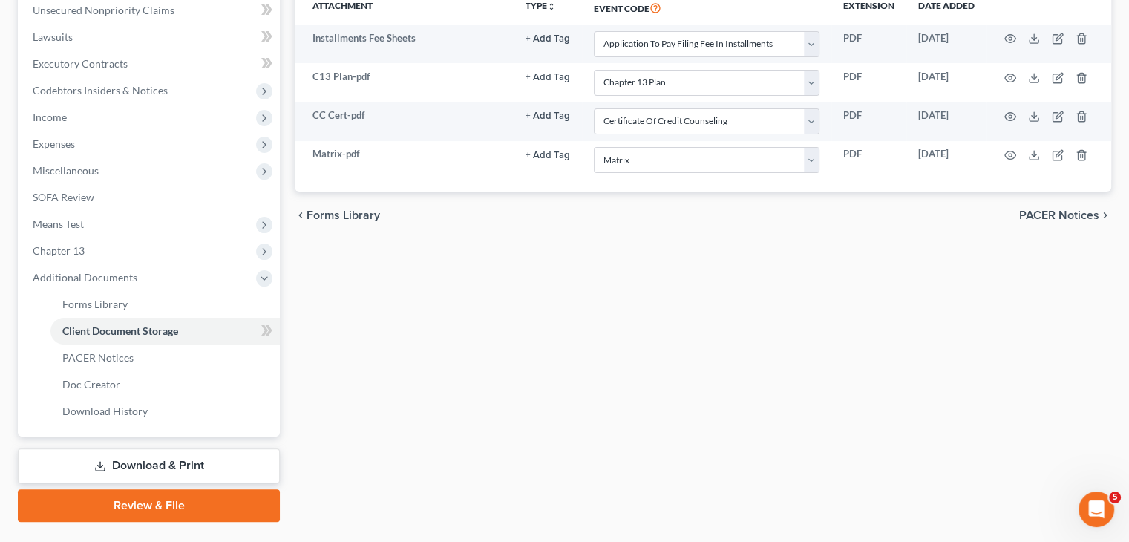
click at [198, 505] on link "Review & File" at bounding box center [149, 505] width 262 height 33
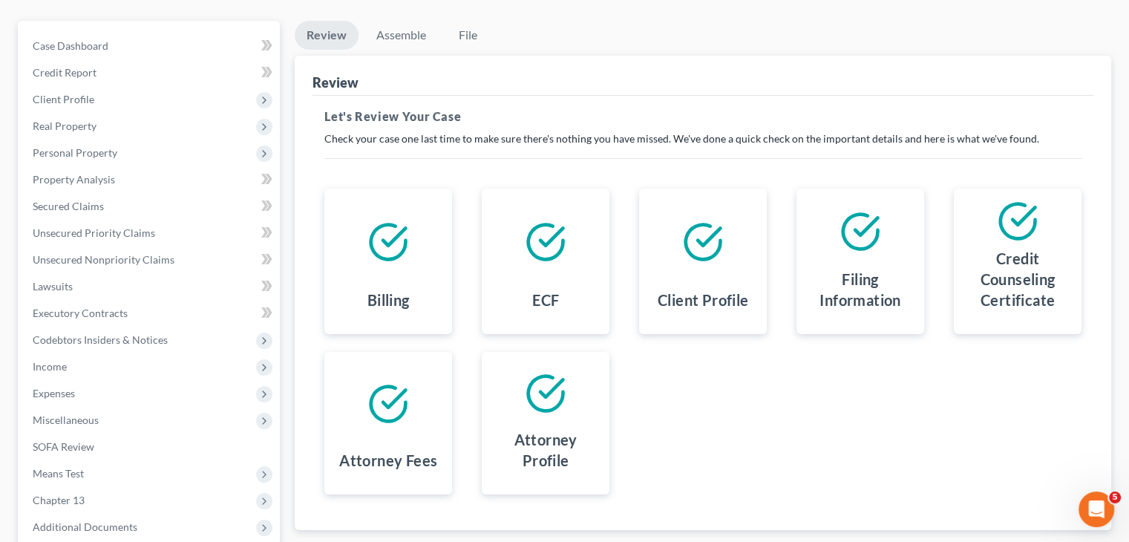
scroll to position [273, 0]
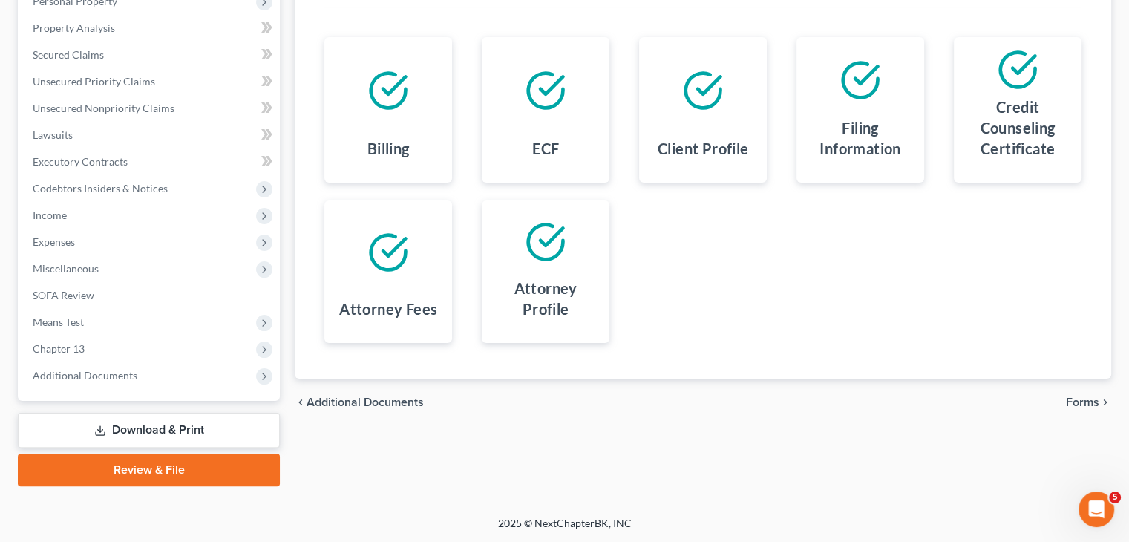
click at [1080, 404] on span "Forms" at bounding box center [1082, 403] width 33 height 12
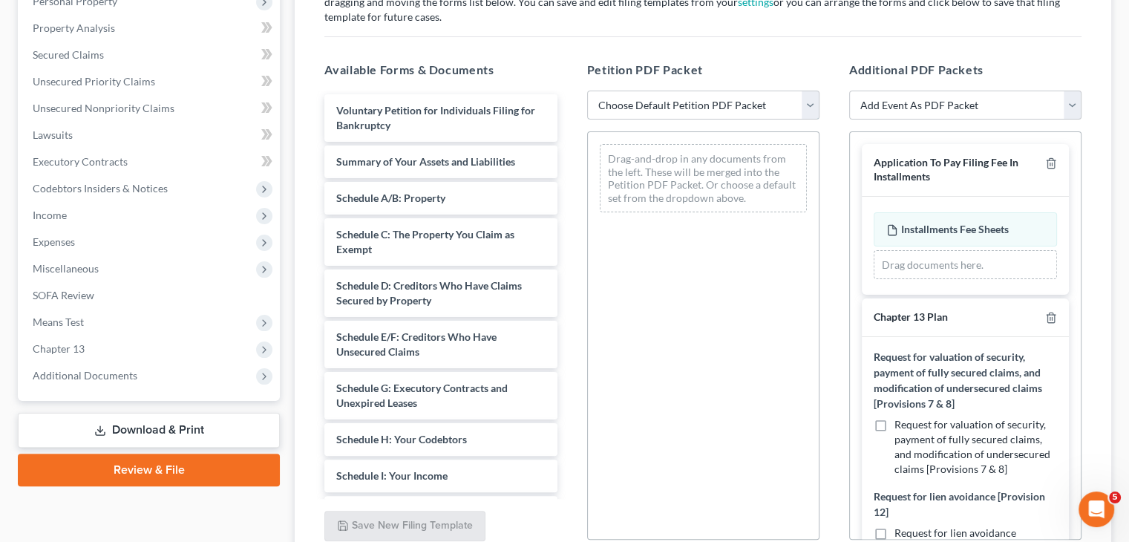
click at [809, 111] on select "Choose Default Petition PDF Packet Emergency Filing (Voluntary Petition and Cre…" at bounding box center [703, 106] width 232 height 30
select select "1"
click at [587, 91] on select "Choose Default Petition PDF Packet Emergency Filing (Voluntary Petition and Cre…" at bounding box center [703, 106] width 232 height 30
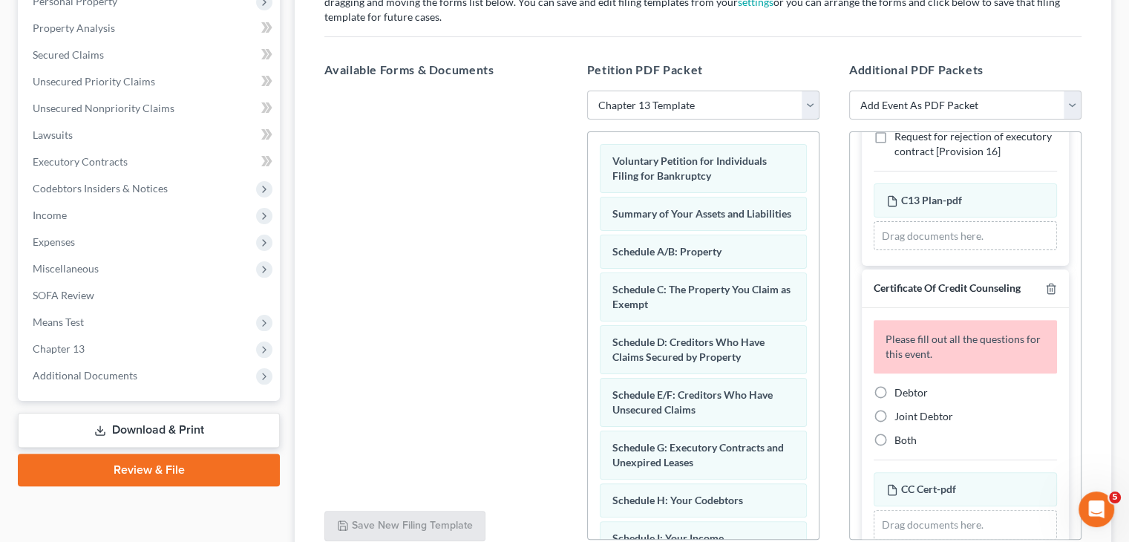
scroll to position [668, 0]
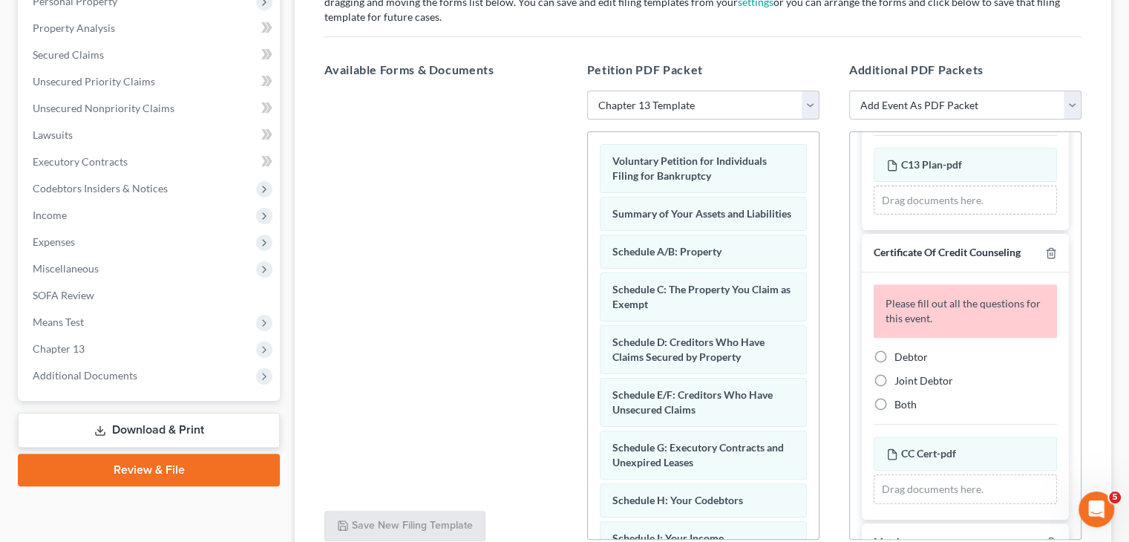
click at [895, 365] on label "Debtor" at bounding box center [911, 357] width 33 height 15
click at [901, 359] on input "Debtor" at bounding box center [906, 355] width 10 height 10
radio input "true"
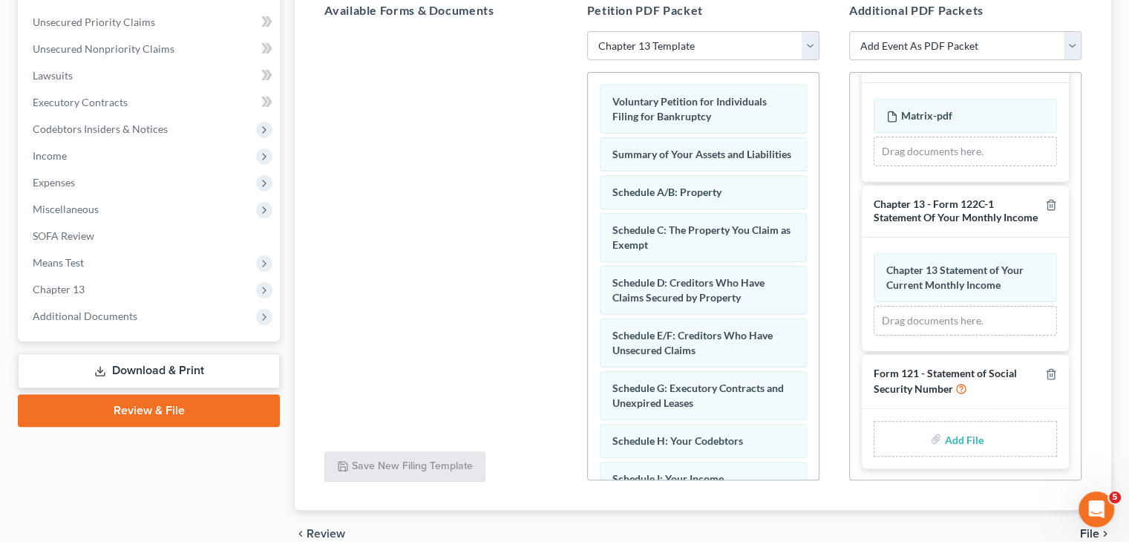
scroll to position [404, 0]
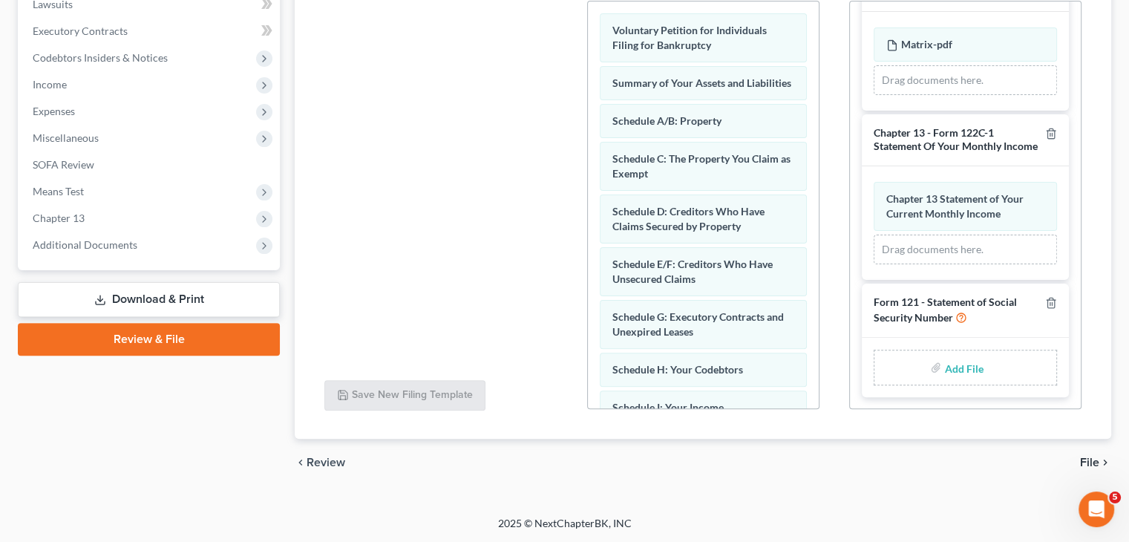
click at [1093, 463] on span "File" at bounding box center [1089, 463] width 19 height 12
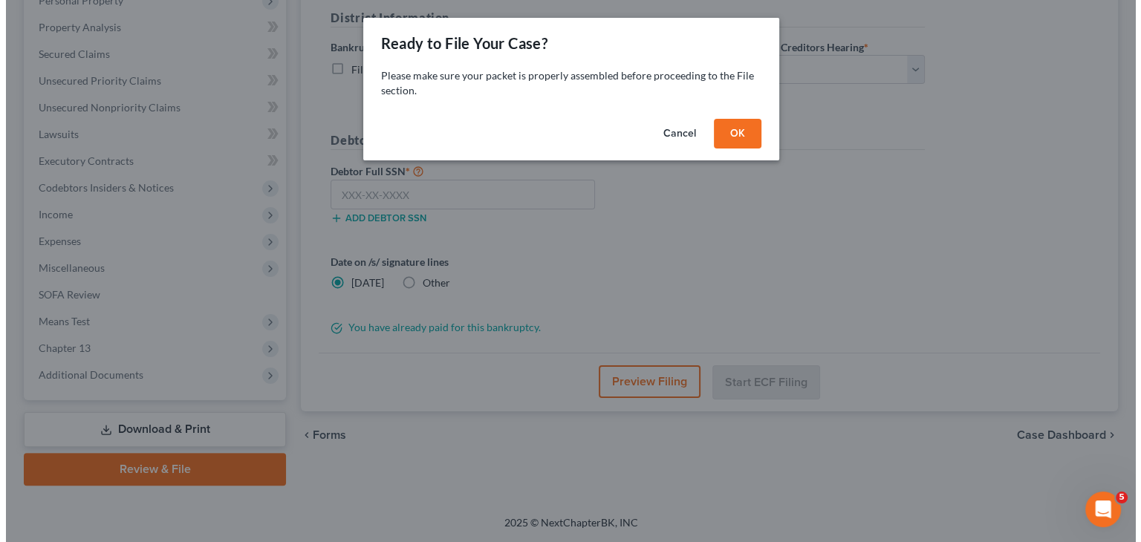
scroll to position [273, 0]
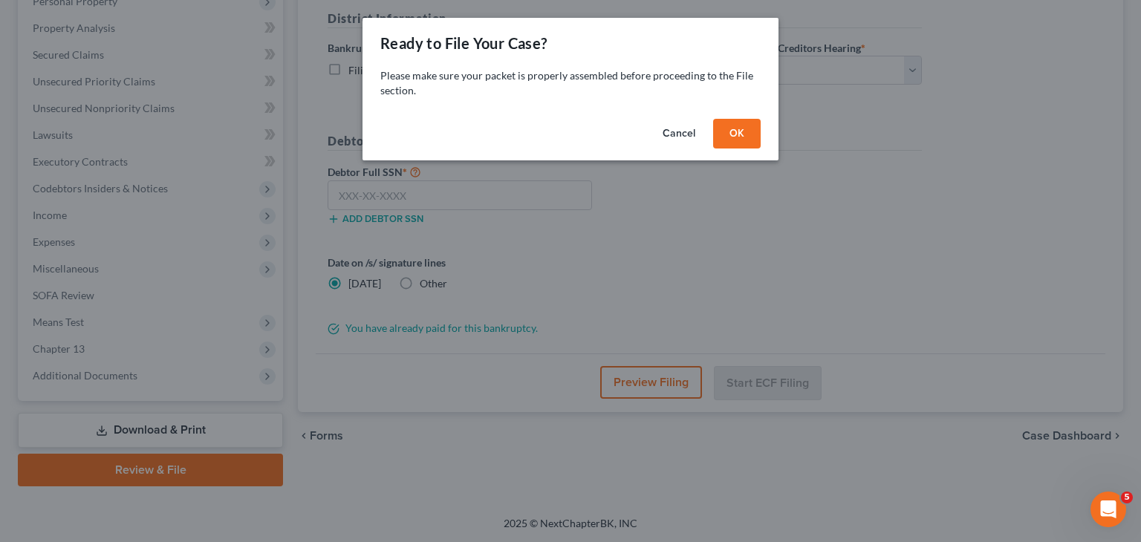
click at [736, 137] on button "OK" at bounding box center [737, 134] width 48 height 30
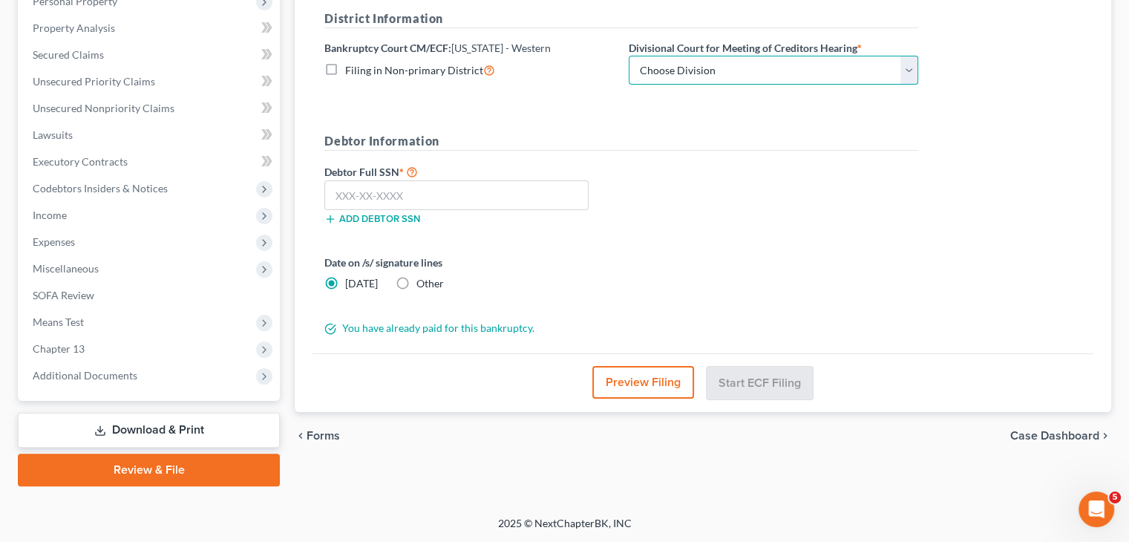
click at [907, 68] on select "Choose Division Jackson Memphis" at bounding box center [774, 71] width 290 height 30
select select "0"
click at [629, 56] on select "Choose Division Jackson Memphis" at bounding box center [774, 71] width 290 height 30
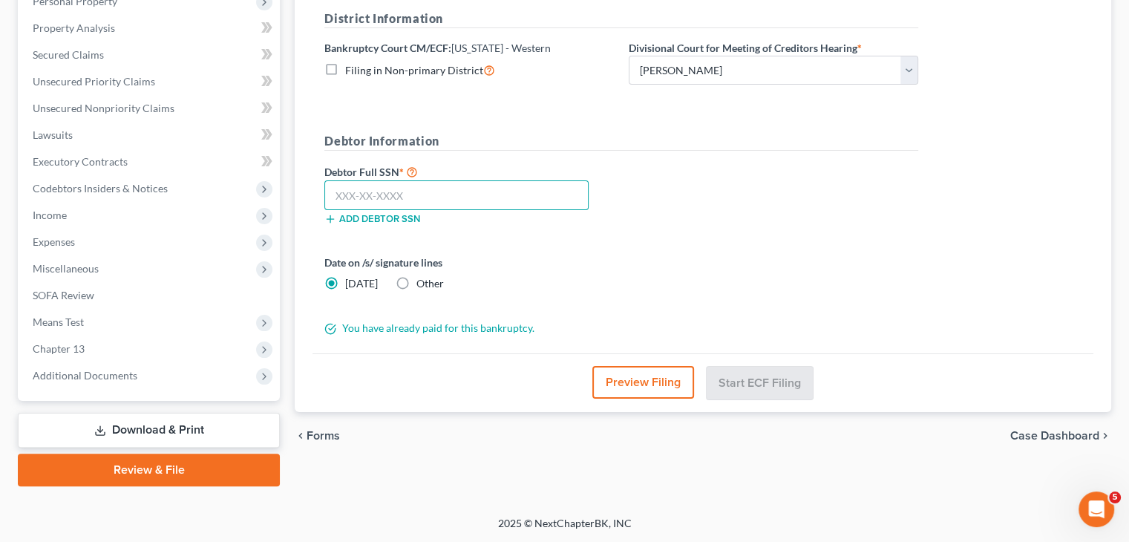
click at [525, 189] on input "text" at bounding box center [456, 195] width 264 height 30
type input "426-57-5317"
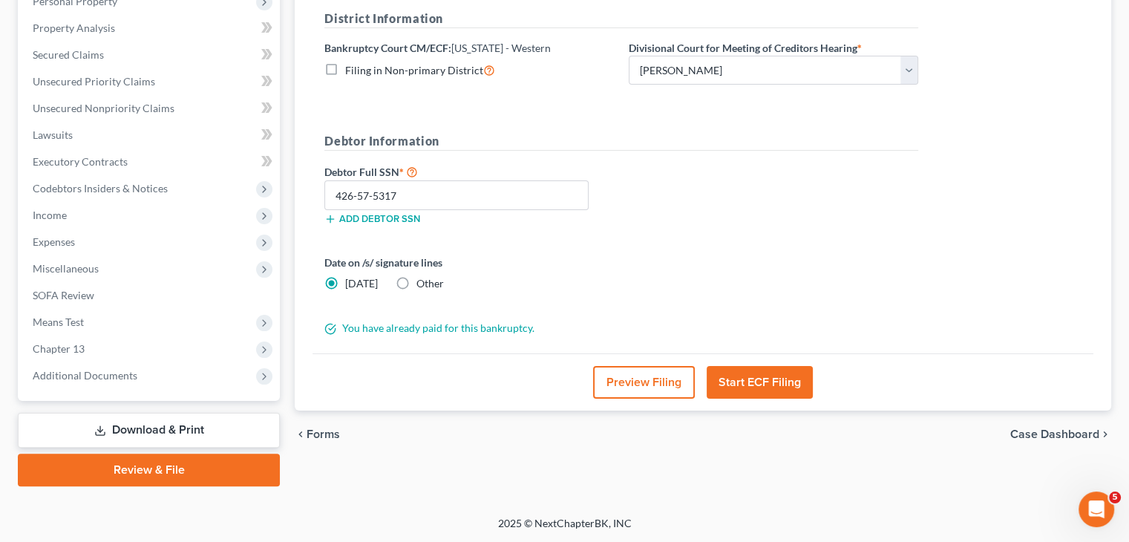
click at [780, 375] on button "Start ECF Filing" at bounding box center [760, 382] width 106 height 33
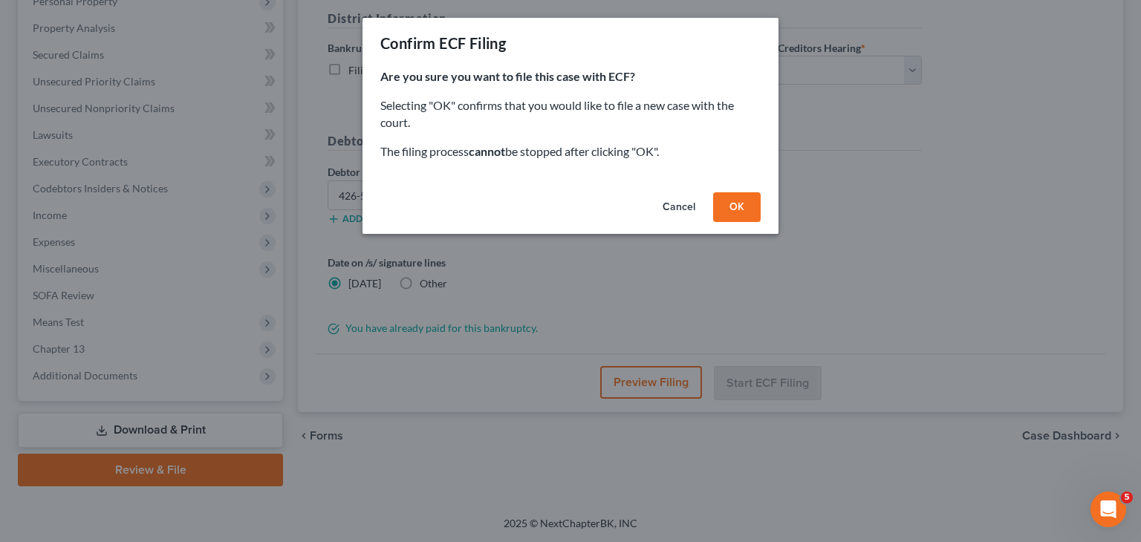
click at [746, 209] on button "OK" at bounding box center [737, 207] width 48 height 30
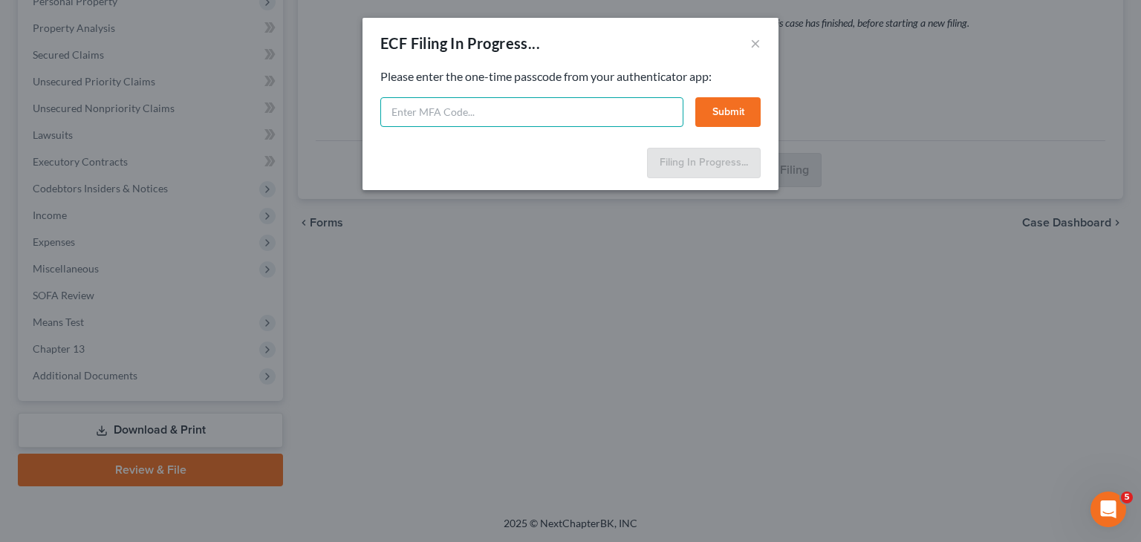
click at [553, 103] on input "text" at bounding box center [531, 112] width 303 height 30
type input "635054"
click at [725, 107] on button "Submit" at bounding box center [727, 112] width 65 height 30
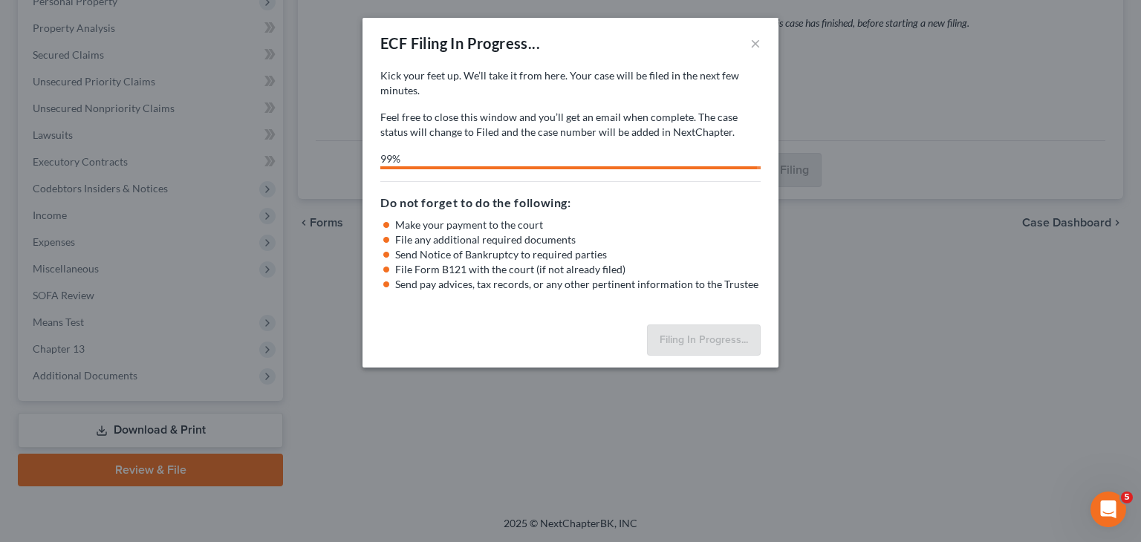
select select "0"
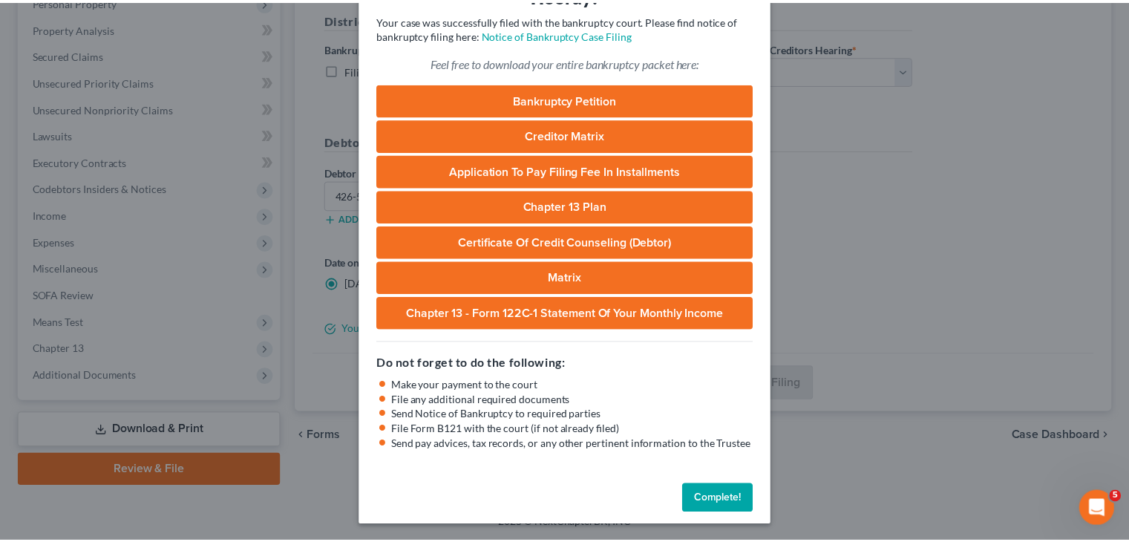
scroll to position [87, 0]
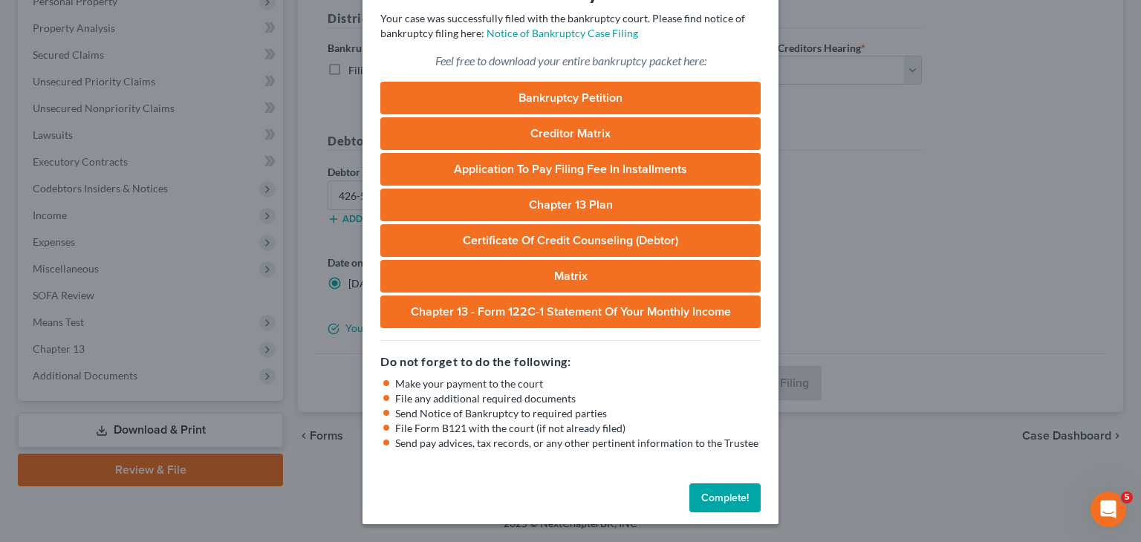
click at [725, 493] on button "Complete!" at bounding box center [724, 498] width 71 height 30
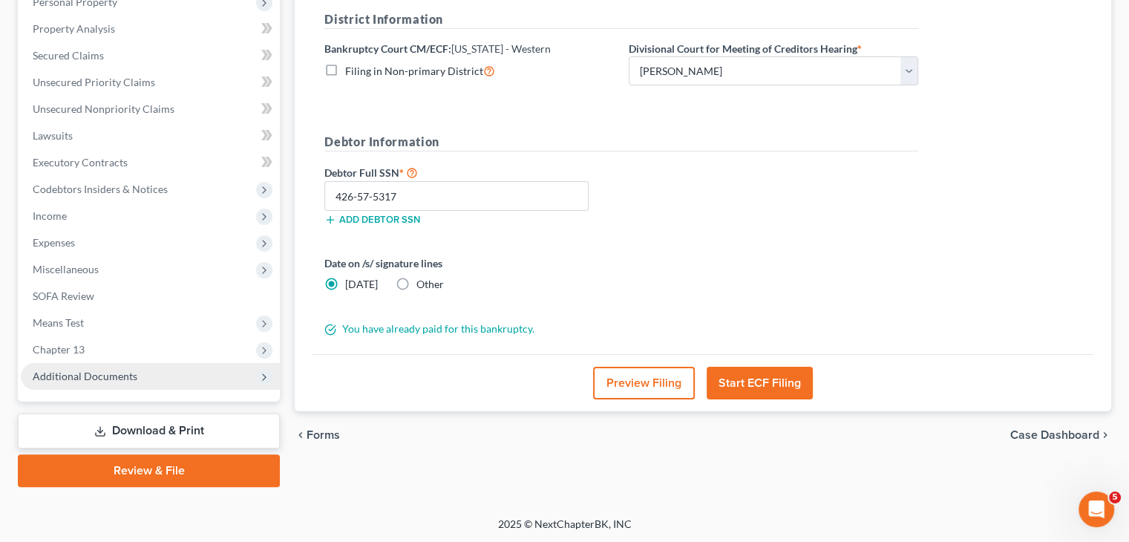
scroll to position [273, 0]
click at [261, 378] on icon at bounding box center [264, 377] width 12 height 12
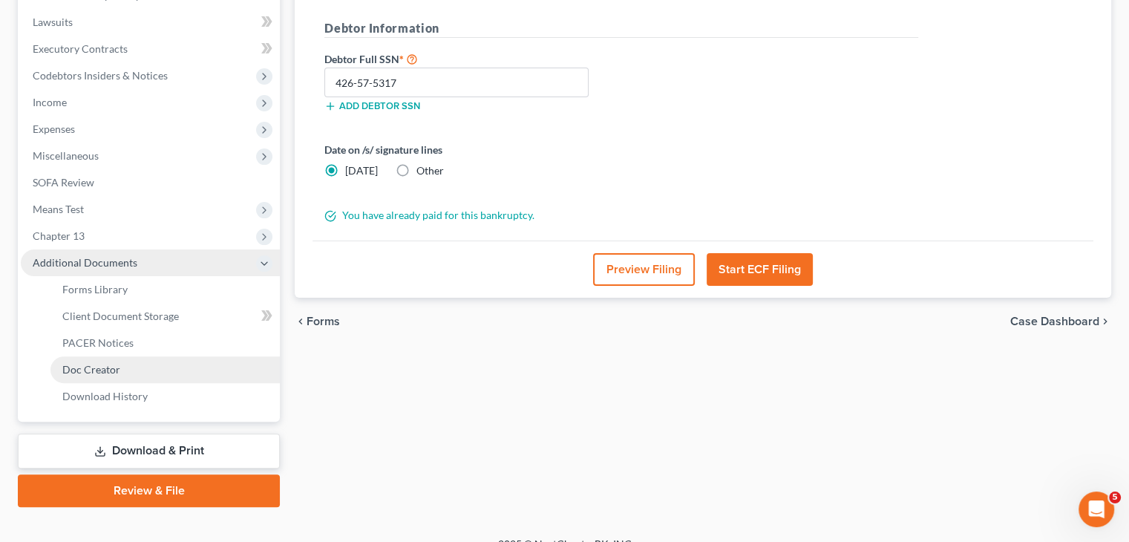
scroll to position [407, 0]
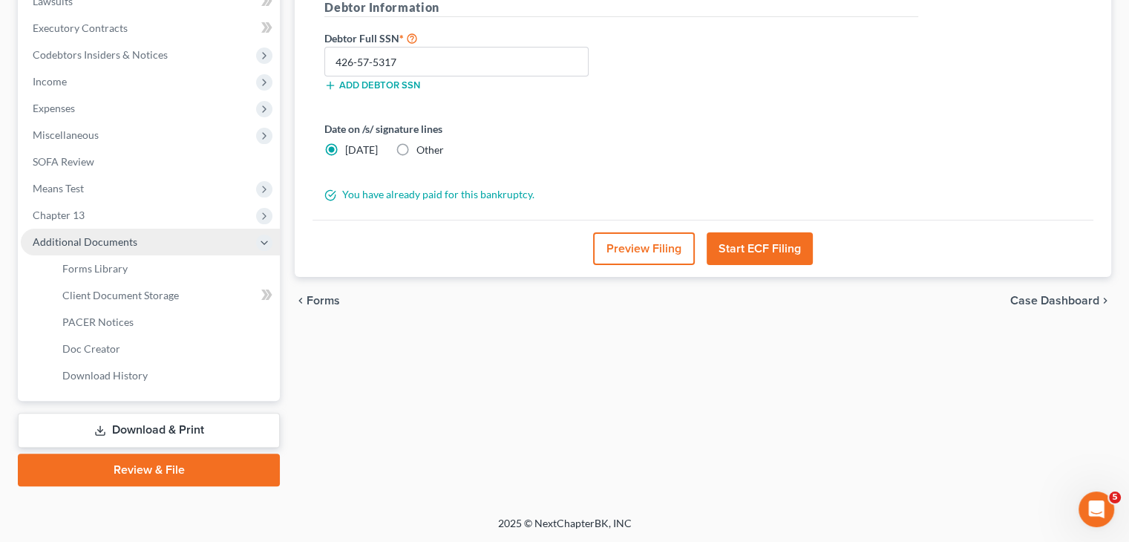
click at [163, 422] on link "Download & Print" at bounding box center [149, 430] width 262 height 35
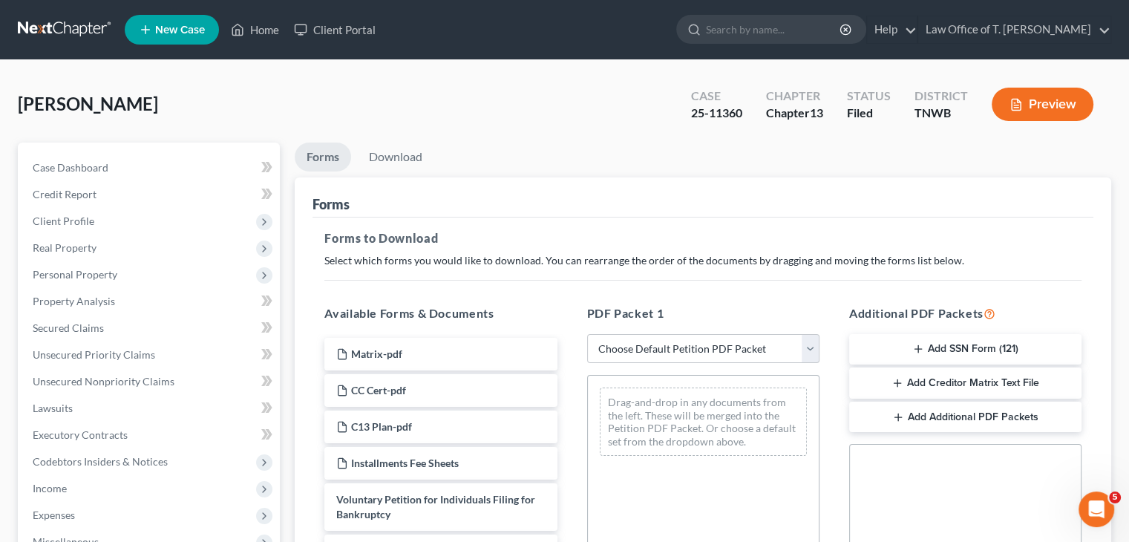
click at [950, 345] on button "Add SSN Form (121)" at bounding box center [965, 349] width 232 height 31
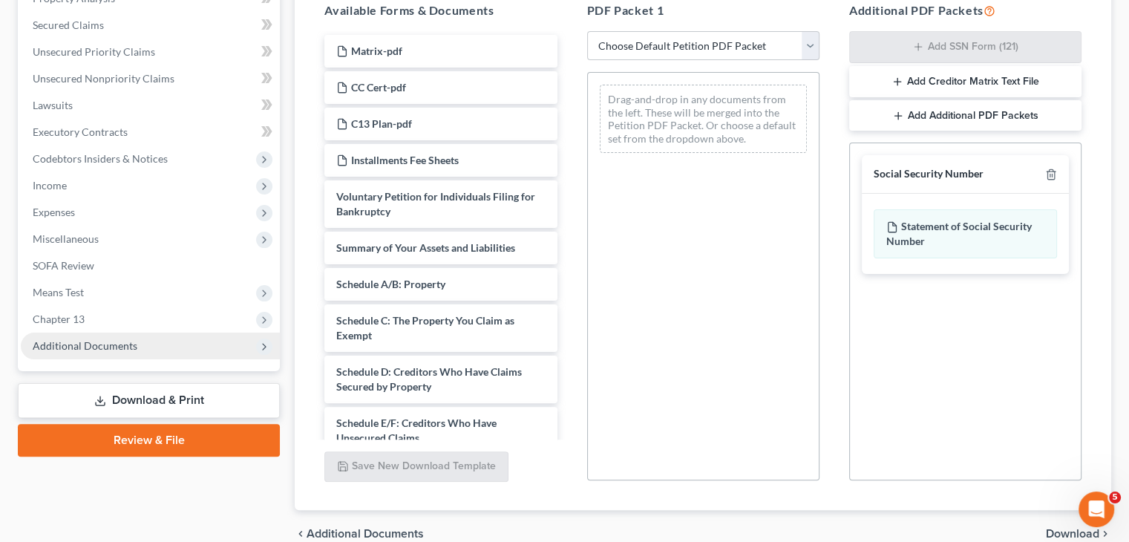
scroll to position [374, 0]
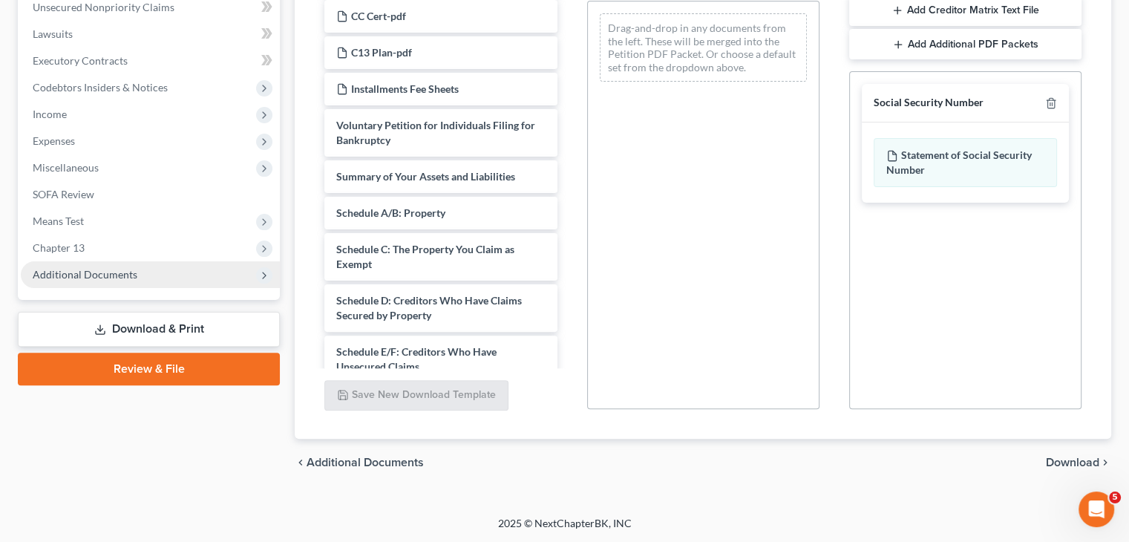
click at [1060, 461] on span "Download" at bounding box center [1072, 463] width 53 height 12
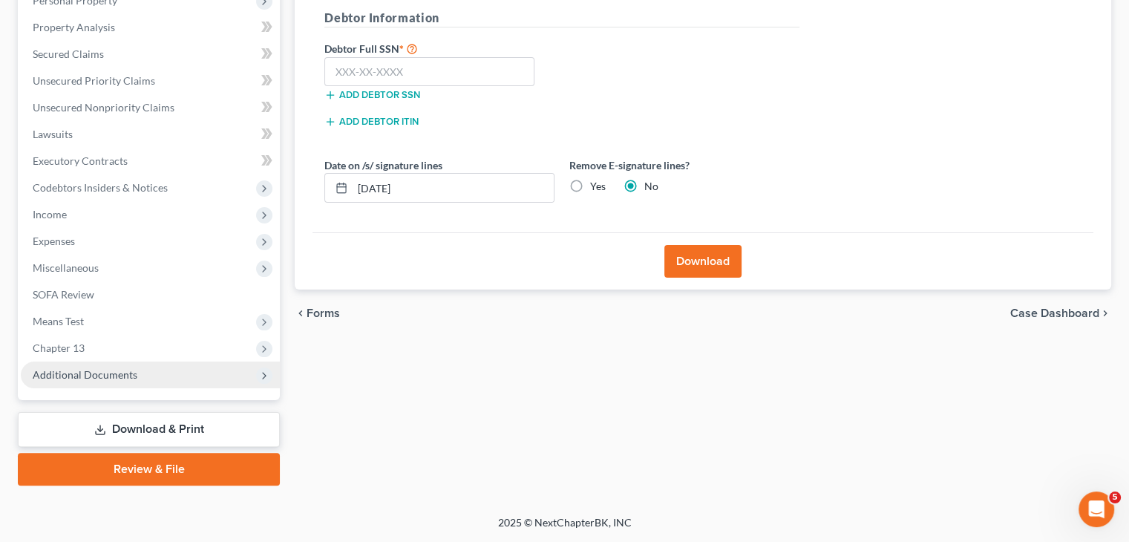
scroll to position [273, 0]
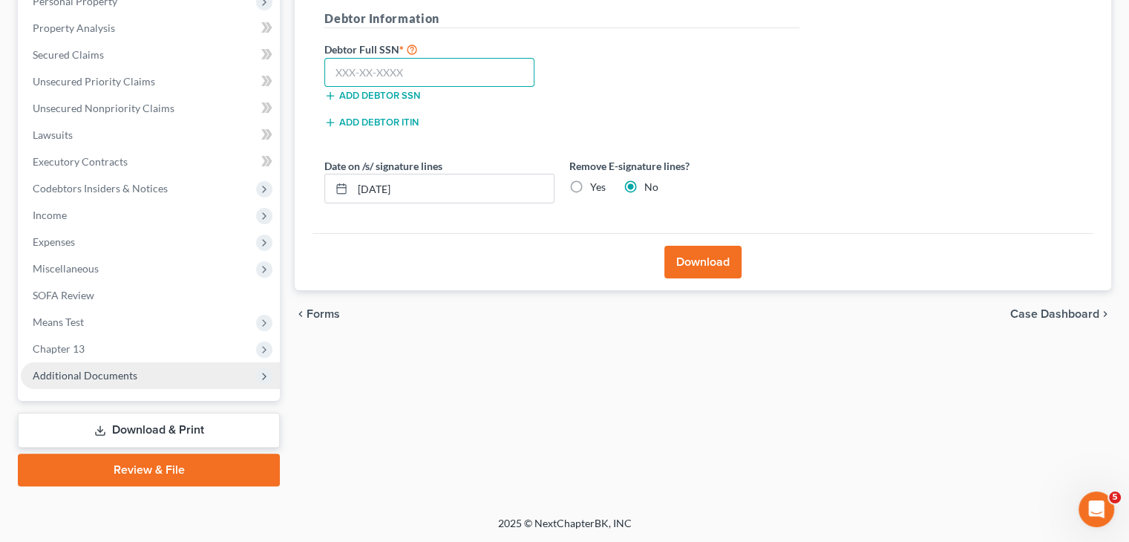
click at [394, 69] on input "text" at bounding box center [429, 73] width 210 height 30
type input "426-57-5317"
click at [684, 256] on button "Download" at bounding box center [703, 262] width 77 height 33
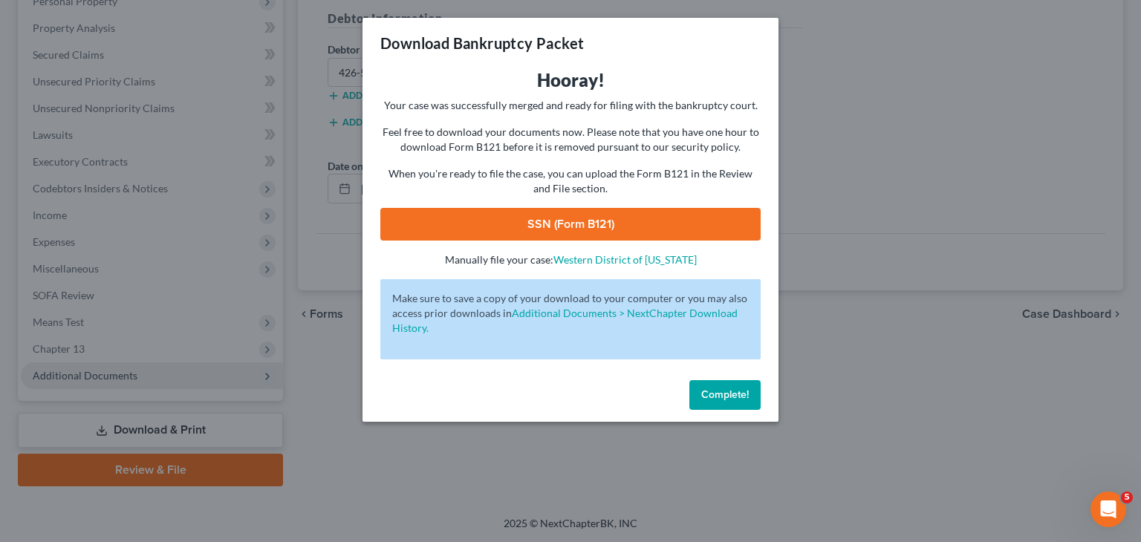
click at [668, 220] on link "SSN (Form B121)" at bounding box center [570, 224] width 380 height 33
drag, startPoint x: 748, startPoint y: 405, endPoint x: 691, endPoint y: 354, distance: 76.3
click at [748, 405] on button "Complete!" at bounding box center [724, 395] width 71 height 30
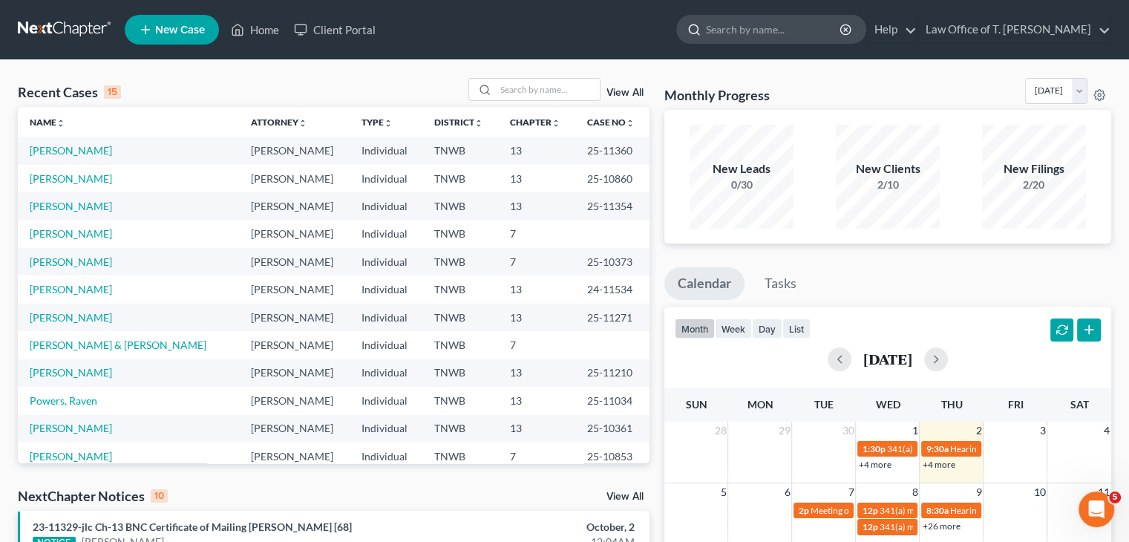
click at [737, 33] on input "search" at bounding box center [774, 29] width 136 height 27
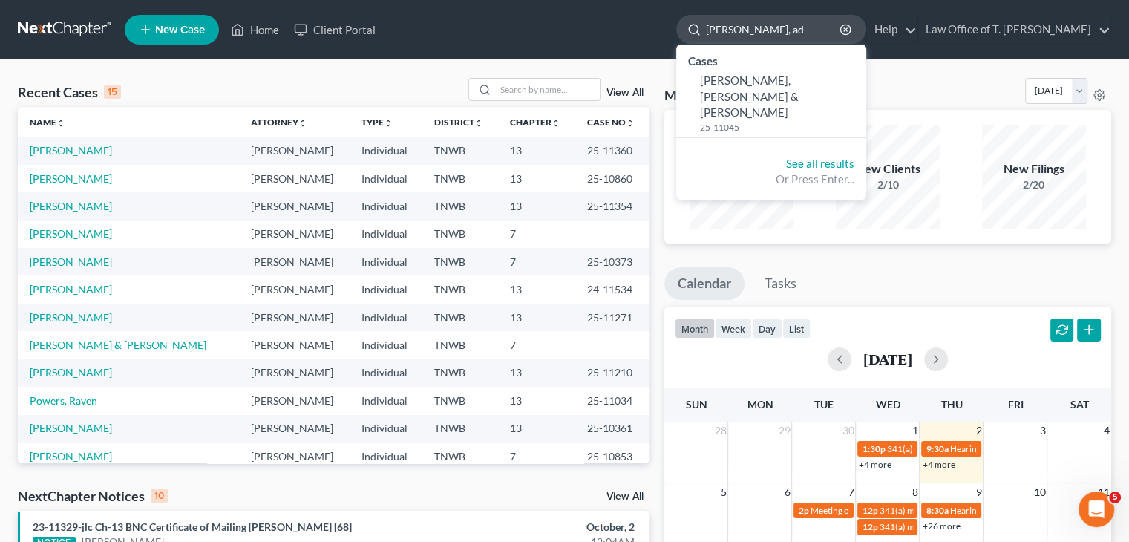
type input "[PERSON_NAME], ad"
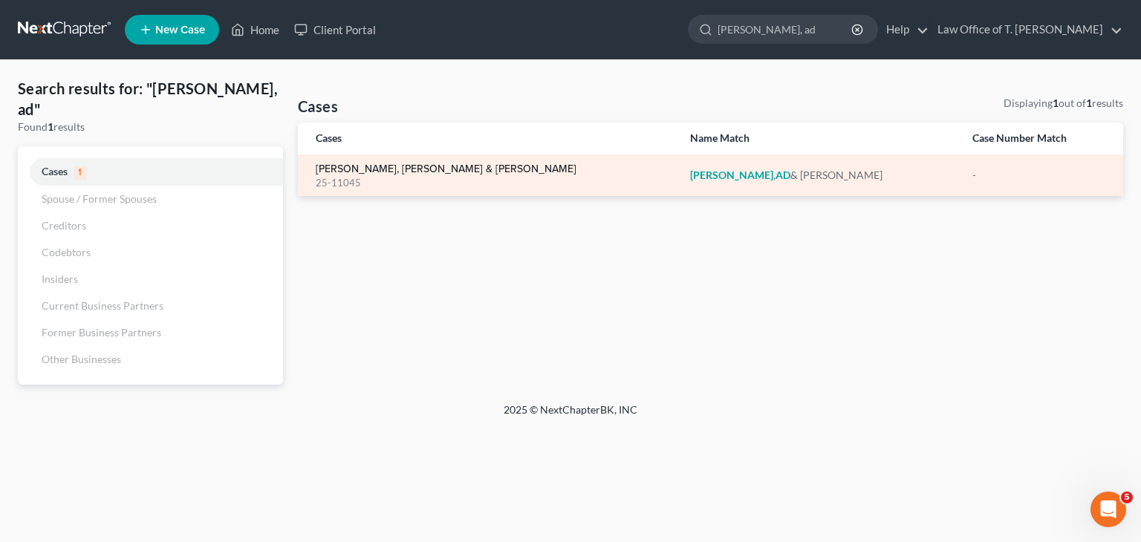
click at [407, 173] on link "[PERSON_NAME], [PERSON_NAME] & [PERSON_NAME]" at bounding box center [446, 169] width 261 height 10
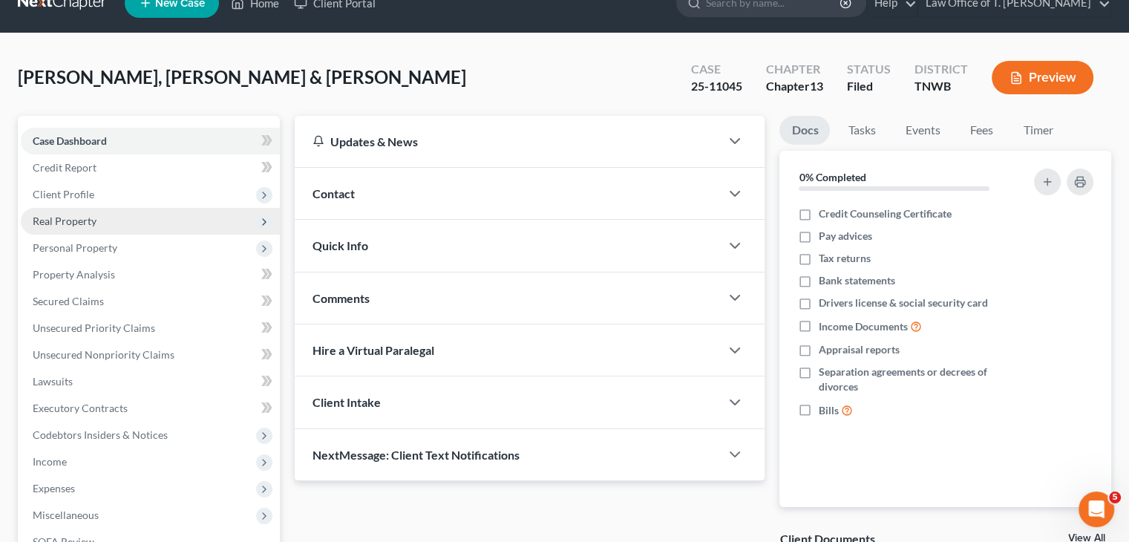
scroll to position [74, 0]
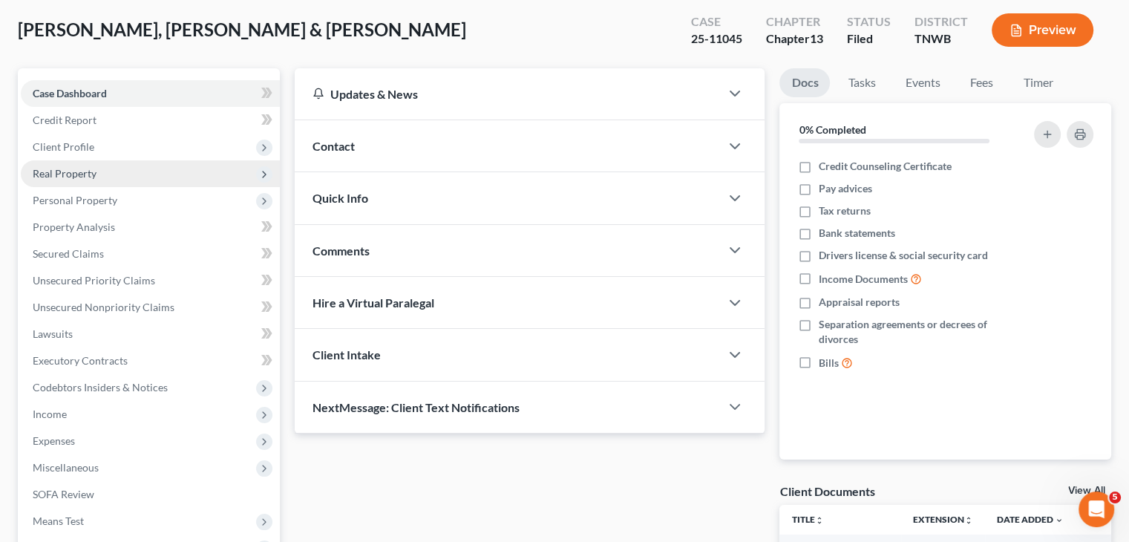
click at [107, 174] on span "Real Property" at bounding box center [150, 173] width 259 height 27
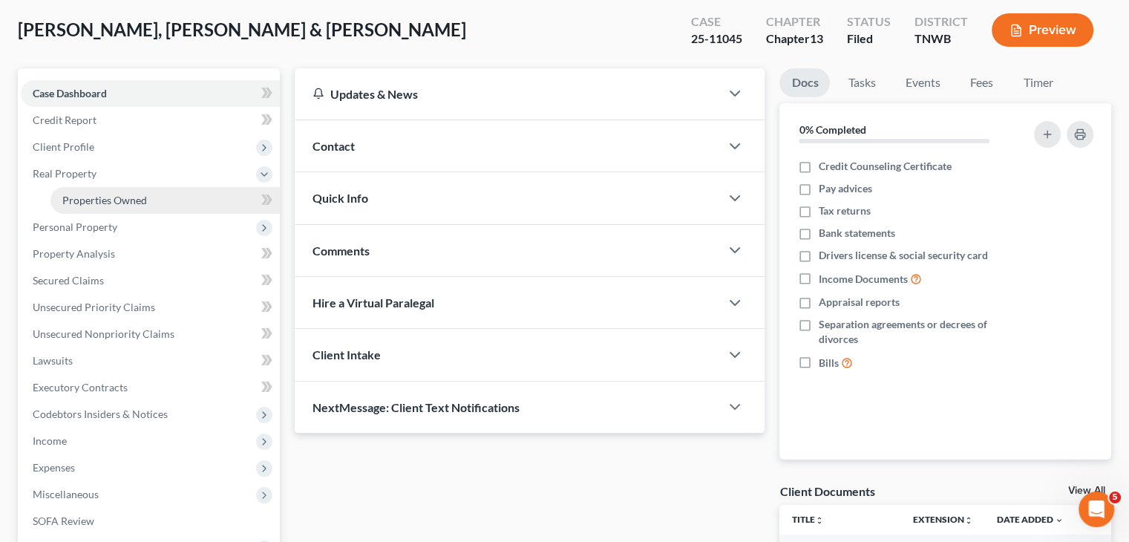
click at [128, 203] on span "Properties Owned" at bounding box center [104, 200] width 85 height 13
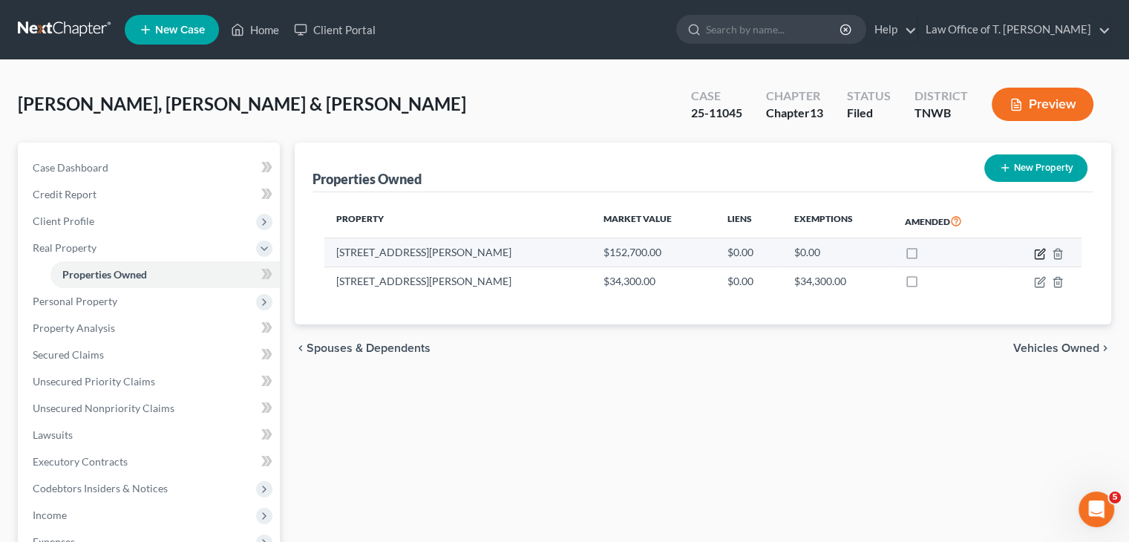
click at [1038, 254] on icon "button" at bounding box center [1041, 252] width 7 height 7
select select "44"
select select "3"
select select "6"
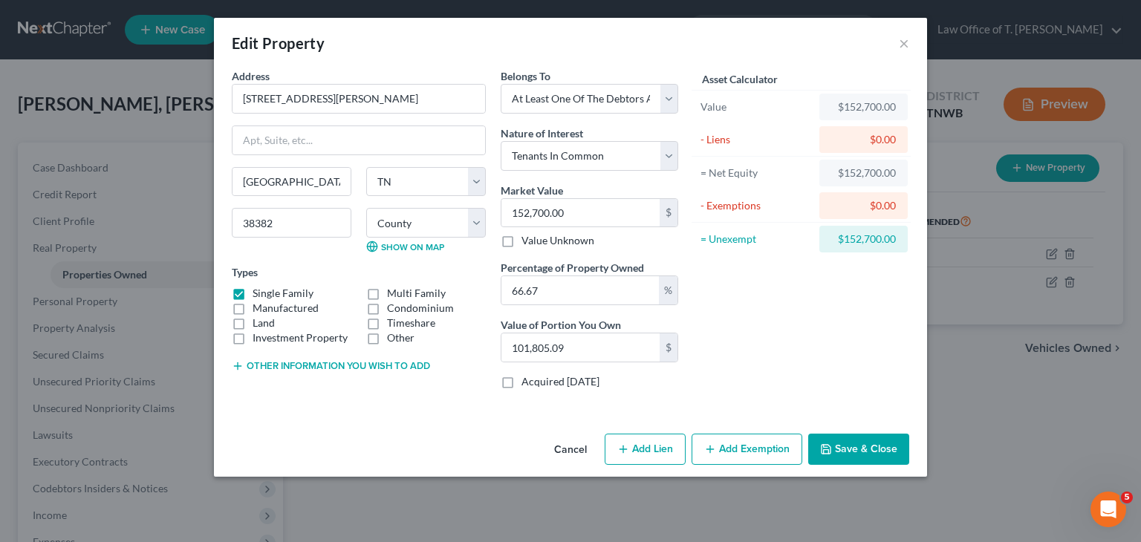
click at [852, 452] on button "Save & Close" at bounding box center [858, 449] width 101 height 31
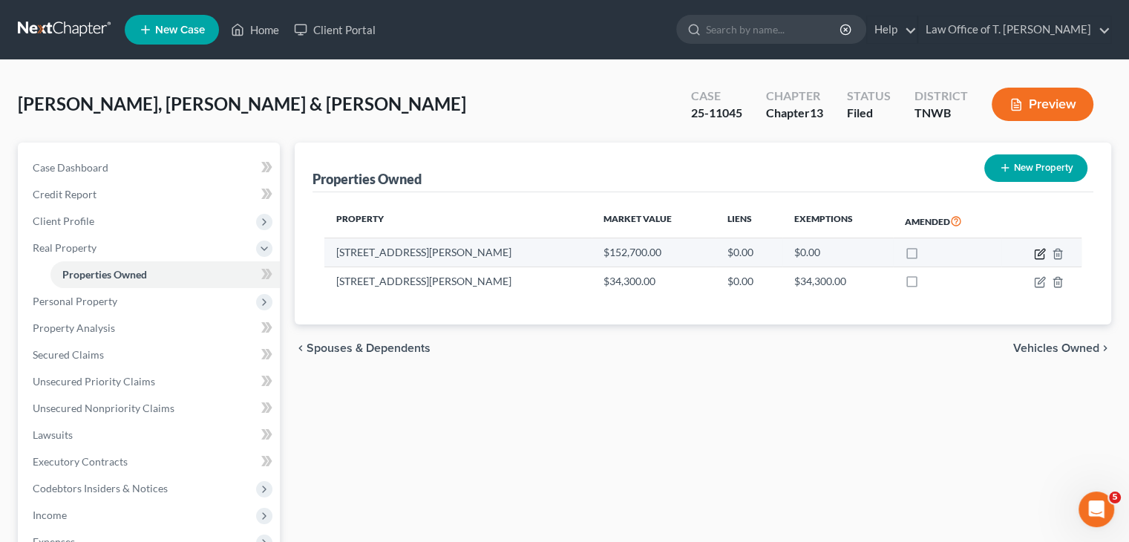
click at [1038, 250] on icon "button" at bounding box center [1040, 254] width 12 height 12
select select "44"
select select "26"
select select "3"
select select "6"
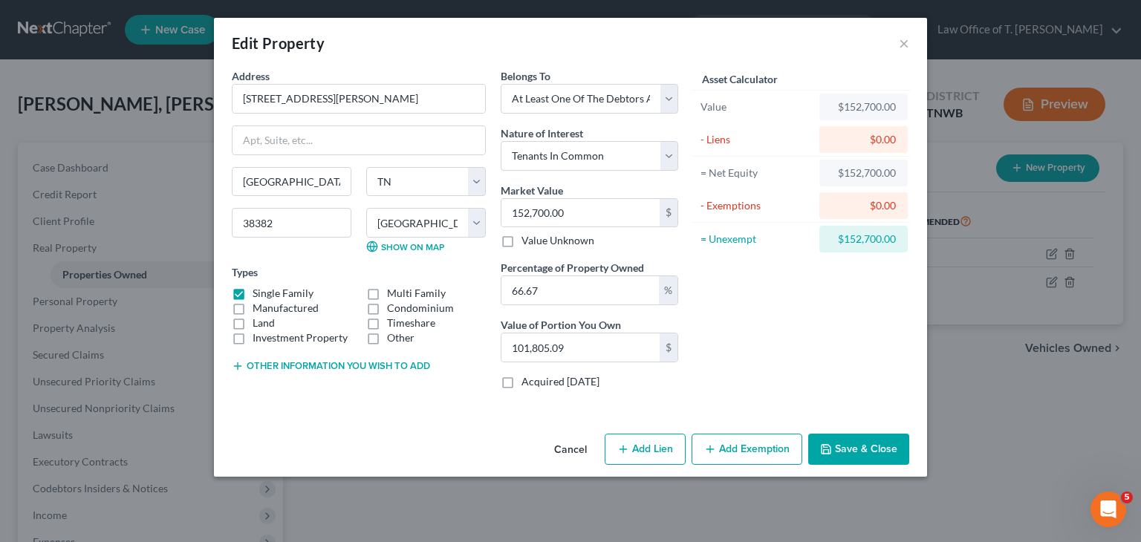
click at [866, 455] on button "Save & Close" at bounding box center [858, 449] width 101 height 31
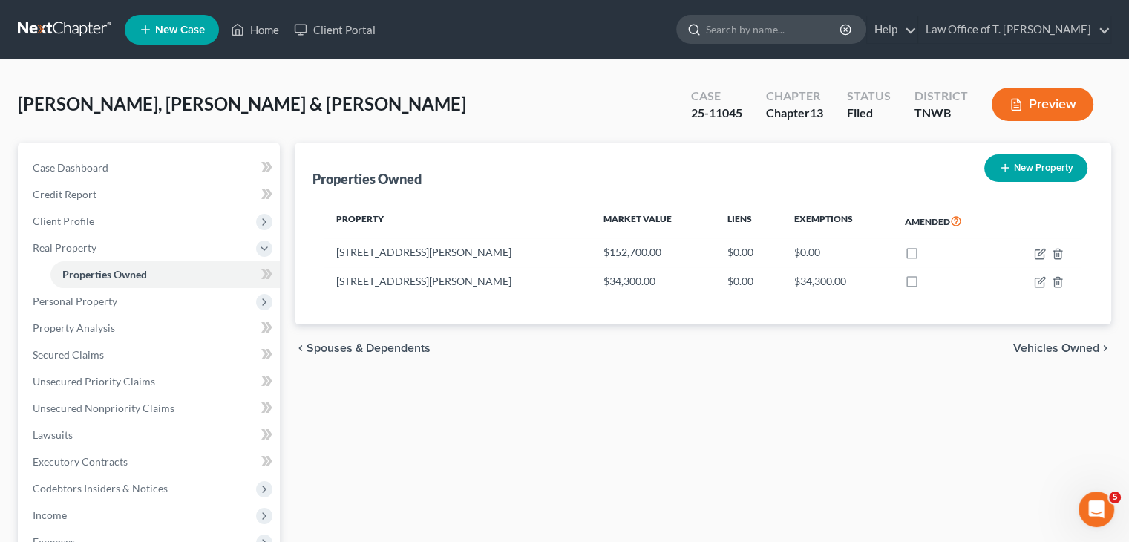
click at [772, 30] on input "search" at bounding box center [774, 29] width 136 height 27
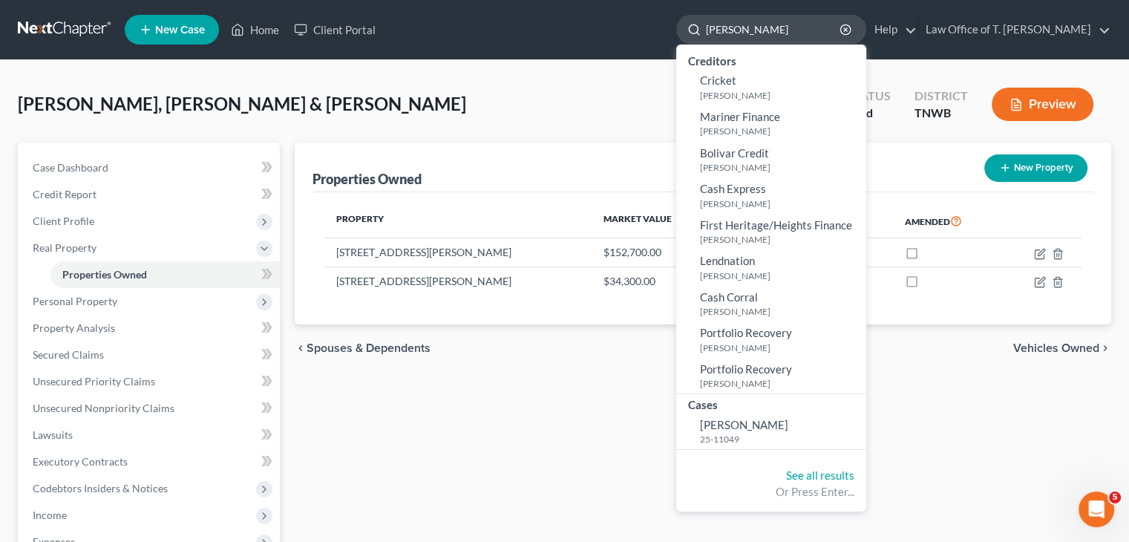
click at [772, 30] on input "Foster, Jeyffre" at bounding box center [774, 29] width 136 height 27
click at [805, 22] on input "Foster, Jeyffre" at bounding box center [774, 29] width 136 height 27
type input "Foster, Jeffrey"
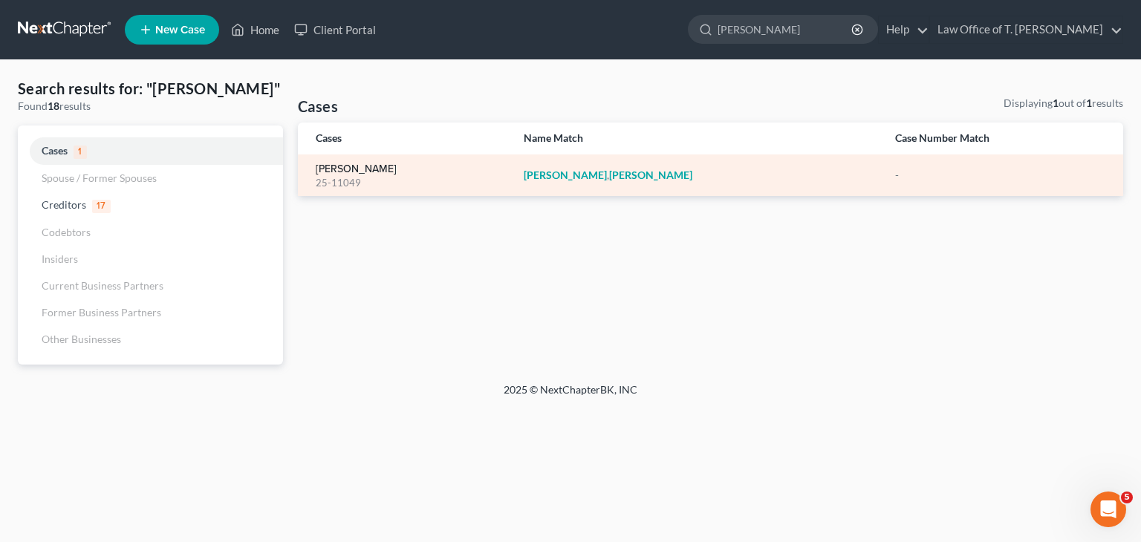
click at [337, 171] on link "Foster, Jeffrey" at bounding box center [356, 169] width 81 height 10
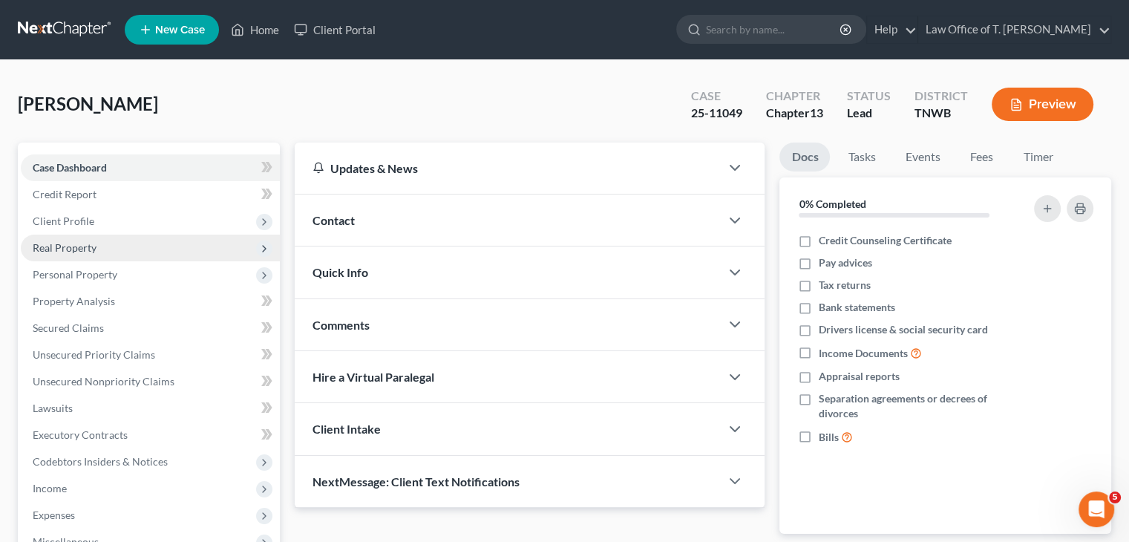
click at [84, 250] on span "Real Property" at bounding box center [65, 247] width 64 height 13
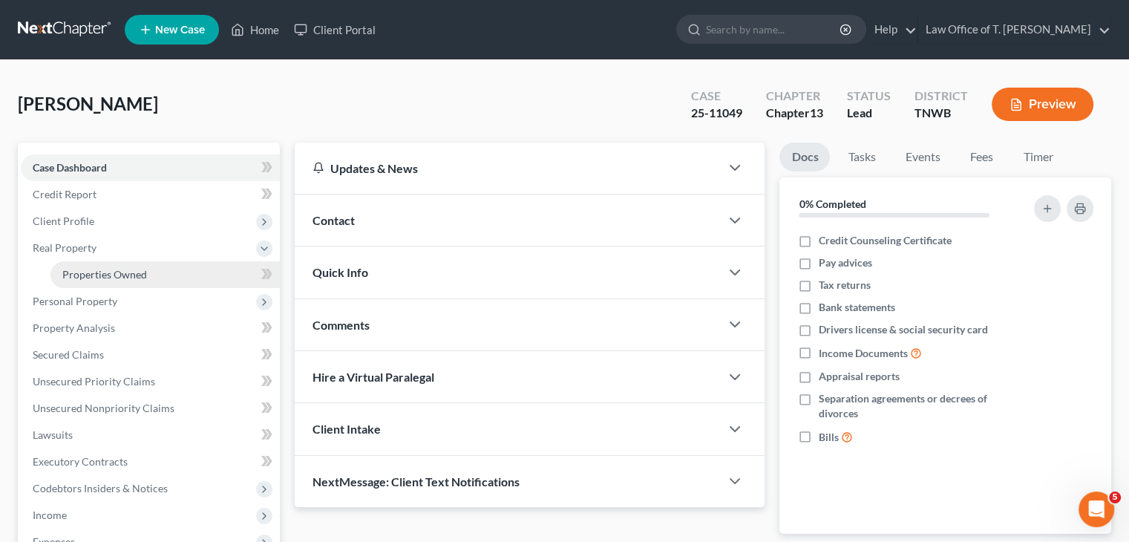
click at [134, 276] on span "Properties Owned" at bounding box center [104, 274] width 85 height 13
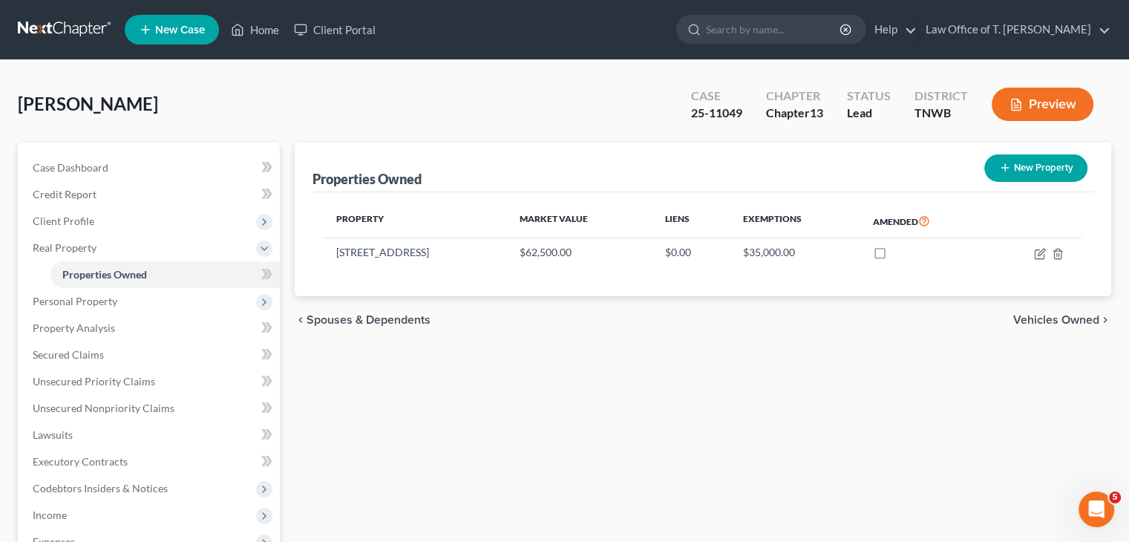
click at [1023, 166] on button "New Property" at bounding box center [1036, 167] width 103 height 27
select select "44"
select select "34"
select select "0"
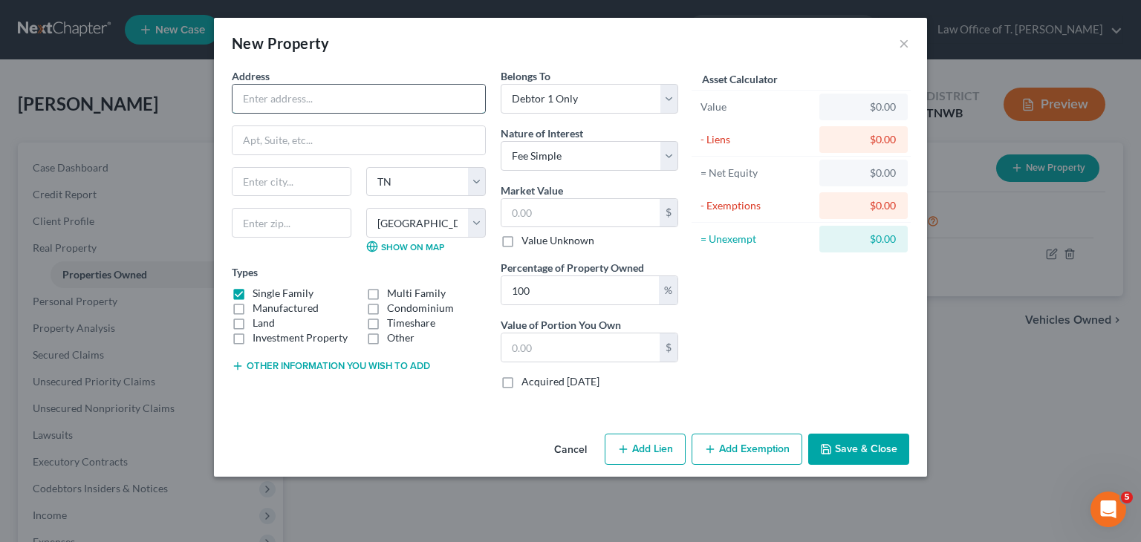
click at [384, 95] on input "text" at bounding box center [358, 99] width 252 height 28
type input "Hwy 64 W"
click at [312, 176] on input "text" at bounding box center [291, 182] width 118 height 28
click at [302, 175] on input "Selmetr" at bounding box center [291, 182] width 118 height 28
type input "Selmer"
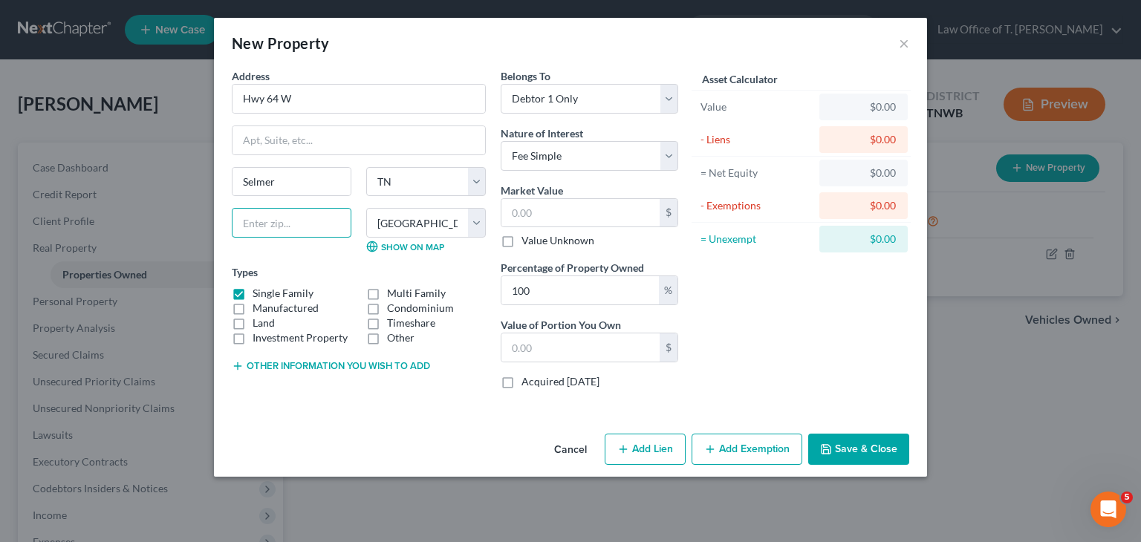
click at [252, 232] on input "text" at bounding box center [292, 223] width 120 height 30
type input "38375"
click at [475, 223] on select "County Anderson County Bedford County Benton County Bledsoe County Blount Count…" at bounding box center [426, 223] width 120 height 30
select select "59"
click at [366, 208] on select "County Anderson County Bedford County Benton County Bledsoe County Blount Count…" at bounding box center [426, 223] width 120 height 30
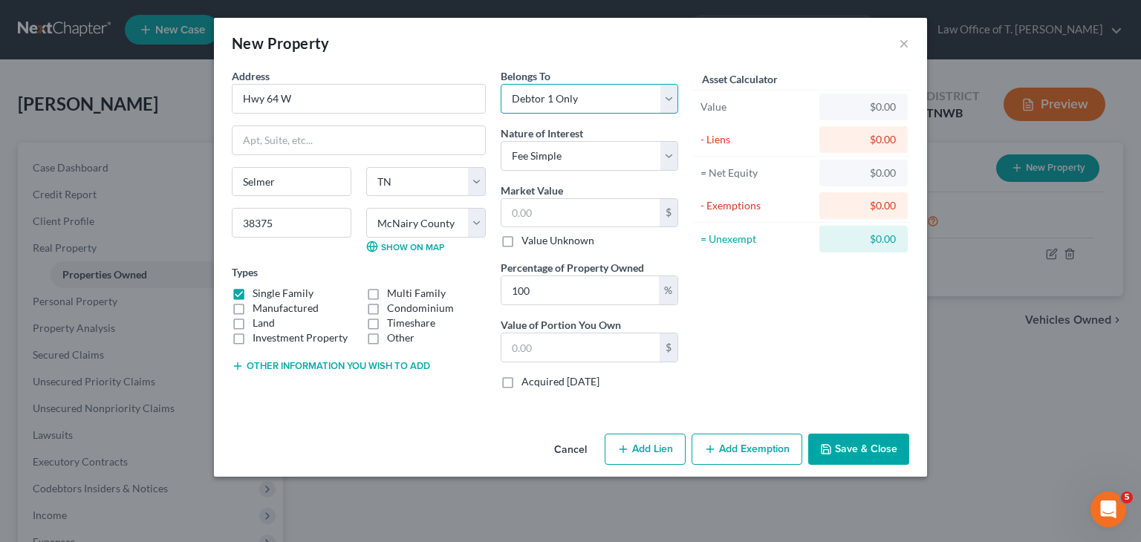
click at [670, 109] on select "Select Debtor 1 Only Debtor 2 Only Debtor 1 And Debtor 2 Only At Least One Of T…" at bounding box center [588, 99] width 177 height 30
drag, startPoint x: 236, startPoint y: 290, endPoint x: 300, endPoint y: 322, distance: 71.4
click at [252, 290] on label "Single Family" at bounding box center [282, 293] width 61 height 15
click at [258, 290] on input "Single Family" at bounding box center [263, 291] width 10 height 10
checkbox input "false"
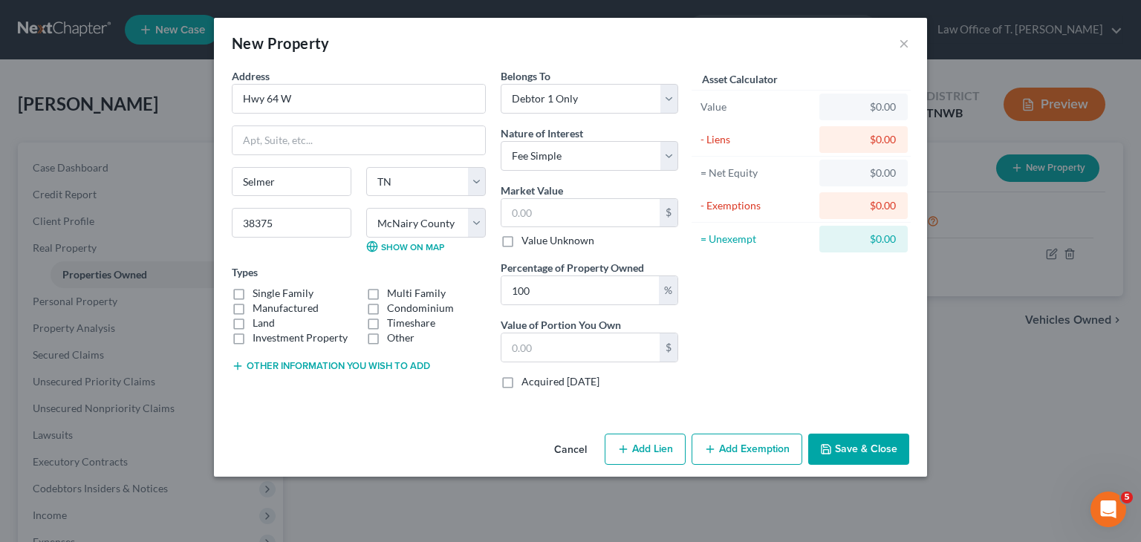
click at [252, 322] on label "Land" at bounding box center [263, 323] width 22 height 15
click at [258, 322] on input "Land" at bounding box center [263, 321] width 10 height 10
checkbox input "true"
click at [670, 95] on select "Select Debtor 1 Only Debtor 2 Only Debtor 1 And Debtor 2 Only At Least One Of T…" at bounding box center [588, 99] width 177 height 30
select select "3"
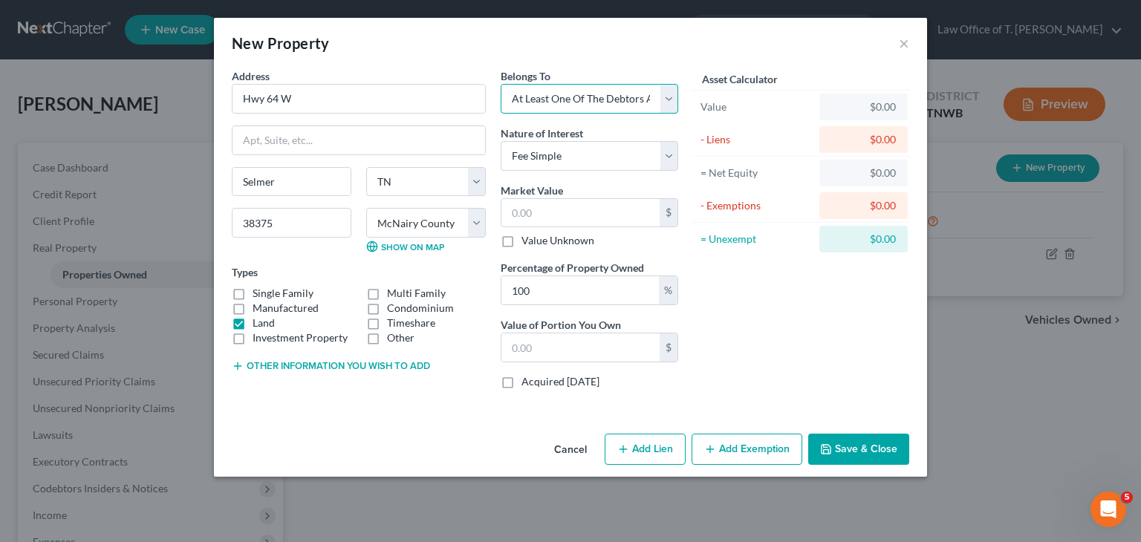
click at [500, 84] on select "Select Debtor 1 Only Debtor 2 Only Debtor 1 And Debtor 2 Only At Least One Of T…" at bounding box center [588, 99] width 177 height 30
click at [602, 212] on input "text" at bounding box center [580, 213] width 158 height 28
type input "6"
type input "6.00"
type input "60"
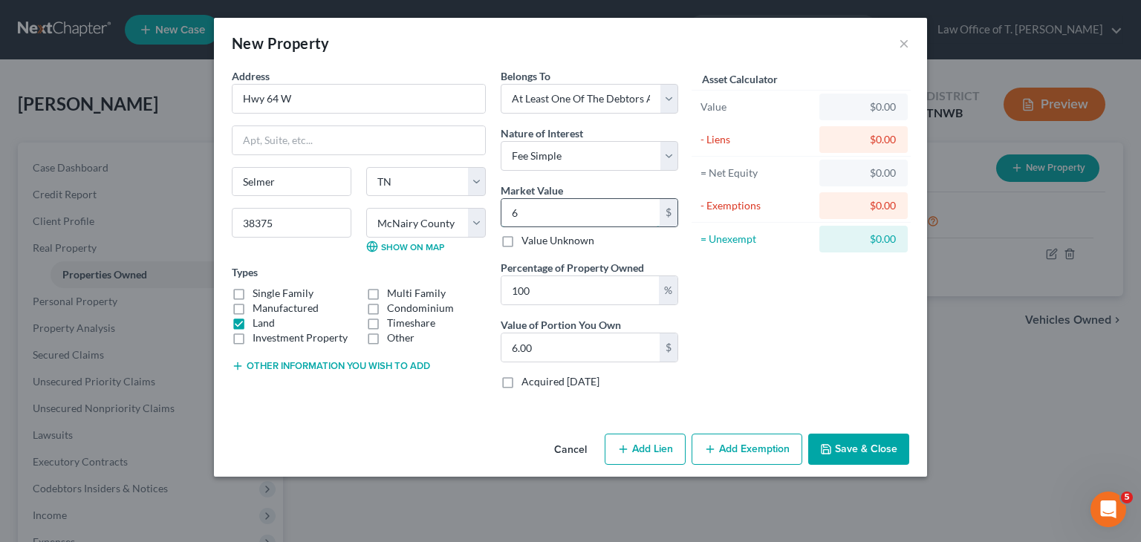
type input "60.00"
type input "607"
type input "607.00"
type input "6070"
type input "6,070.00"
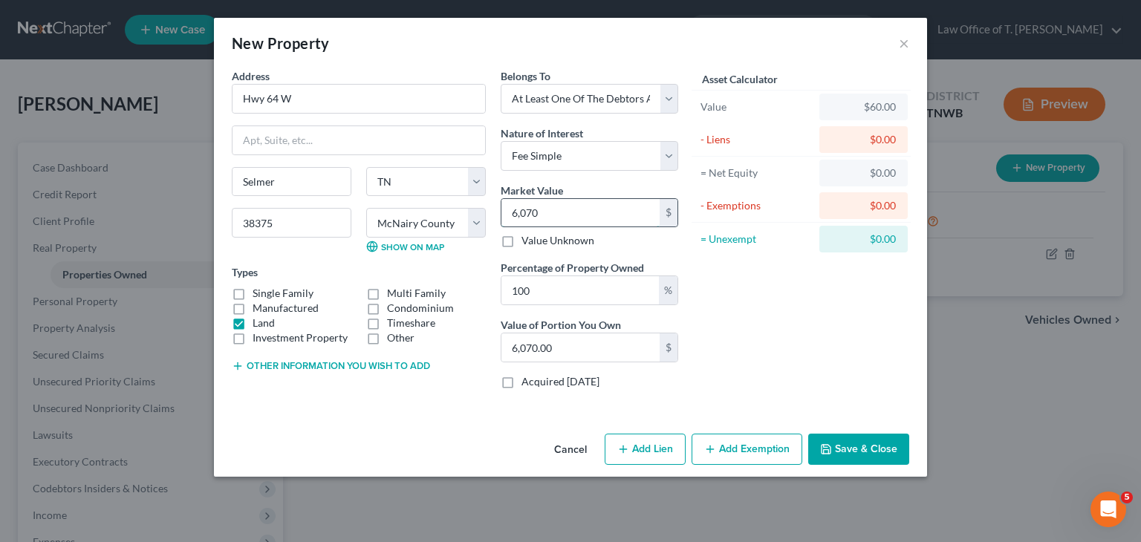
type input "6,0700"
type input "60,700.00"
click at [549, 289] on input "100" at bounding box center [579, 290] width 157 height 28
type input "10"
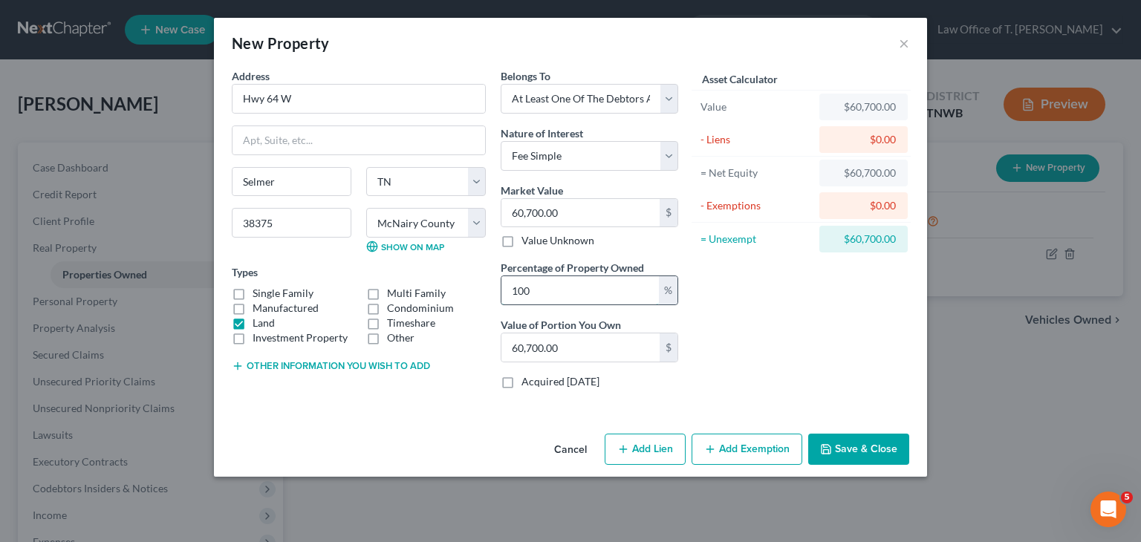
type input "6,070.00"
type input "1"
type input "607.00"
type input "5"
type input "3,035.00"
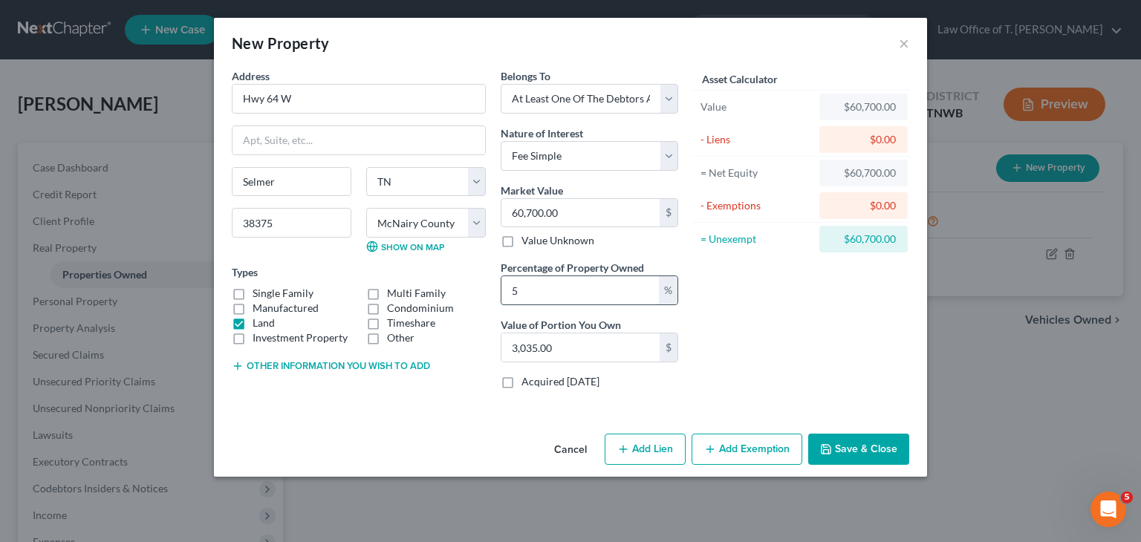
type input "50"
type input "30,350.00"
type input "50"
click at [860, 442] on button "Save & Close" at bounding box center [858, 449] width 101 height 31
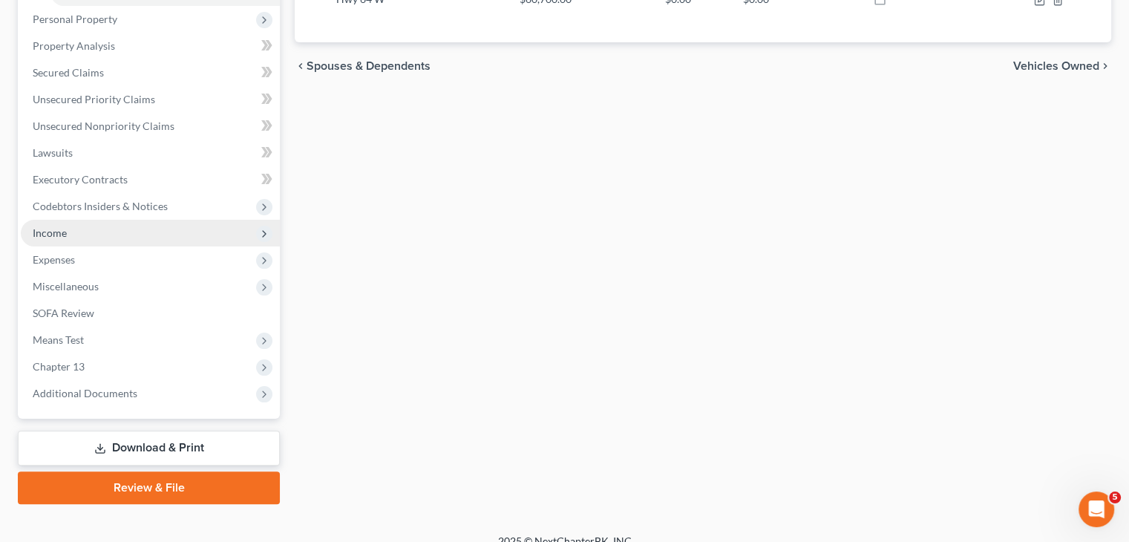
scroll to position [297, 0]
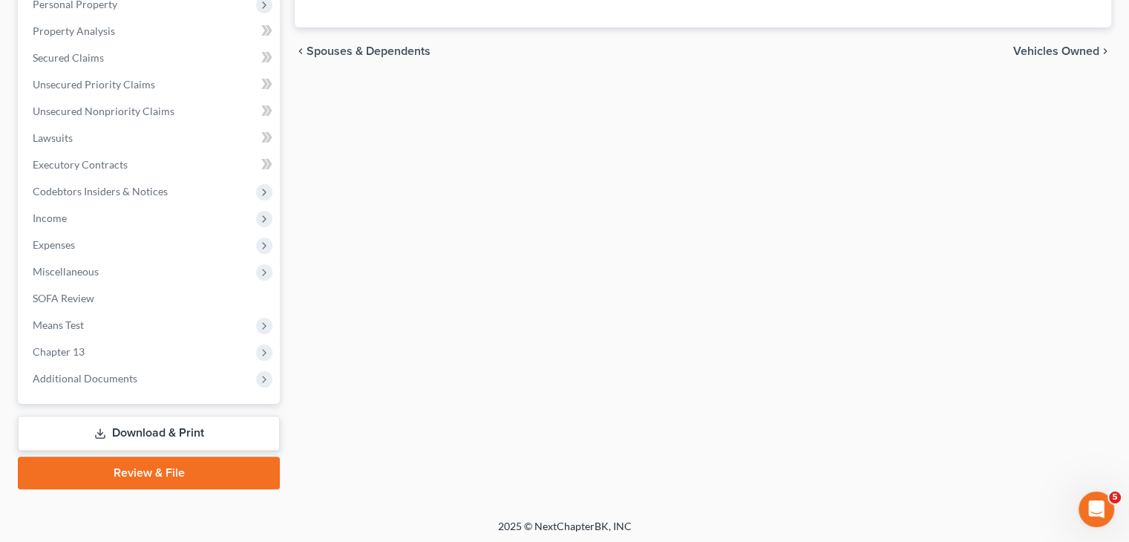
click at [172, 434] on link "Download & Print" at bounding box center [149, 433] width 262 height 35
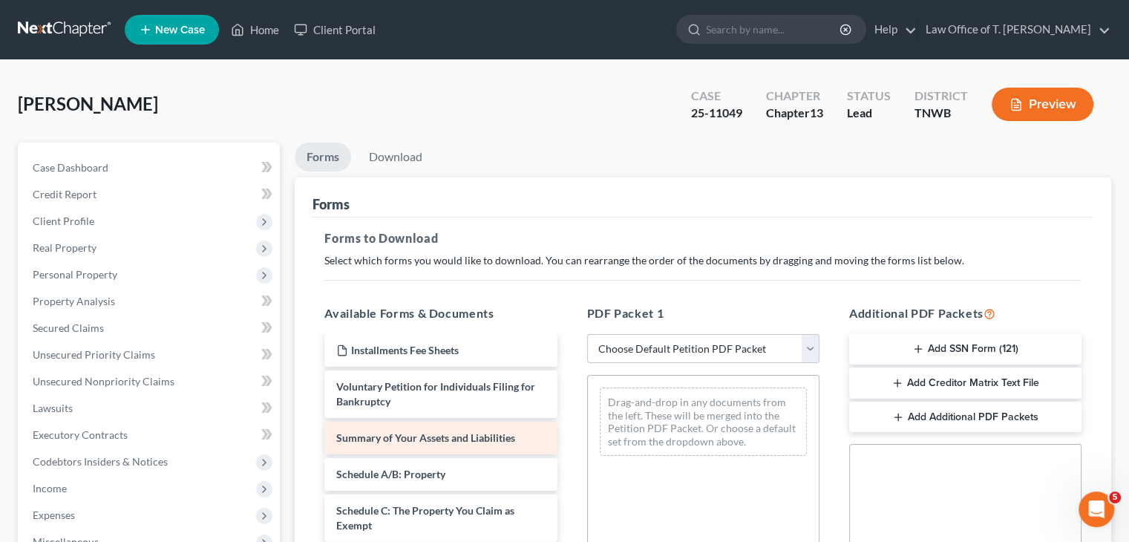
scroll to position [149, 0]
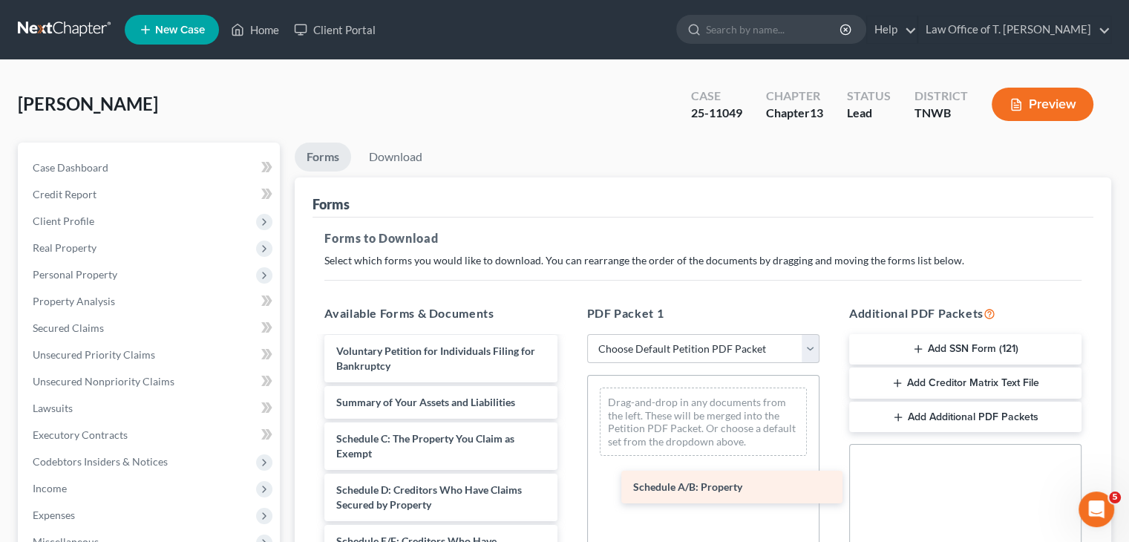
drag, startPoint x: 425, startPoint y: 439, endPoint x: 722, endPoint y: 489, distance: 301.1
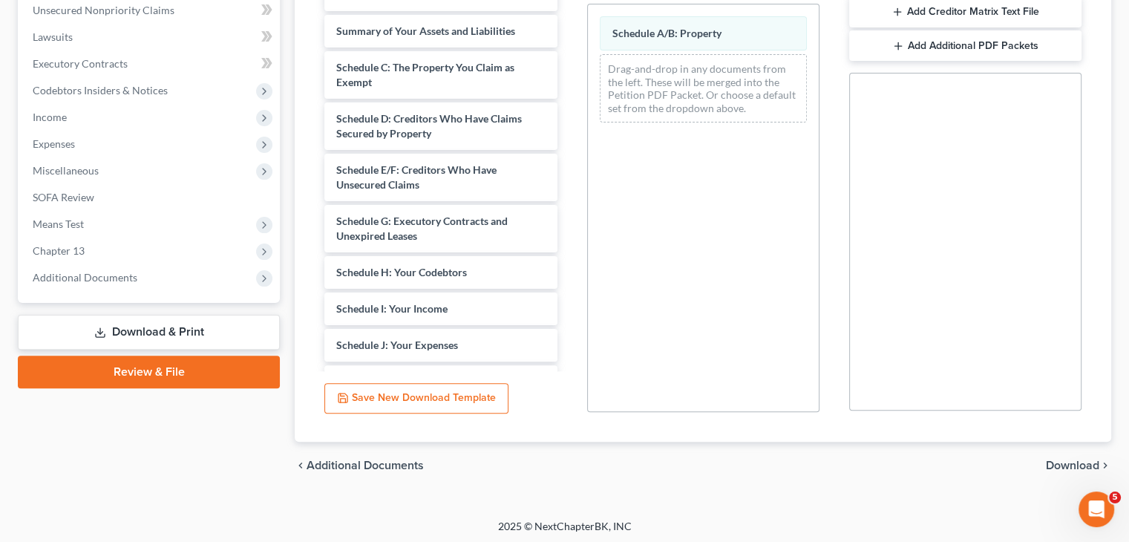
scroll to position [374, 0]
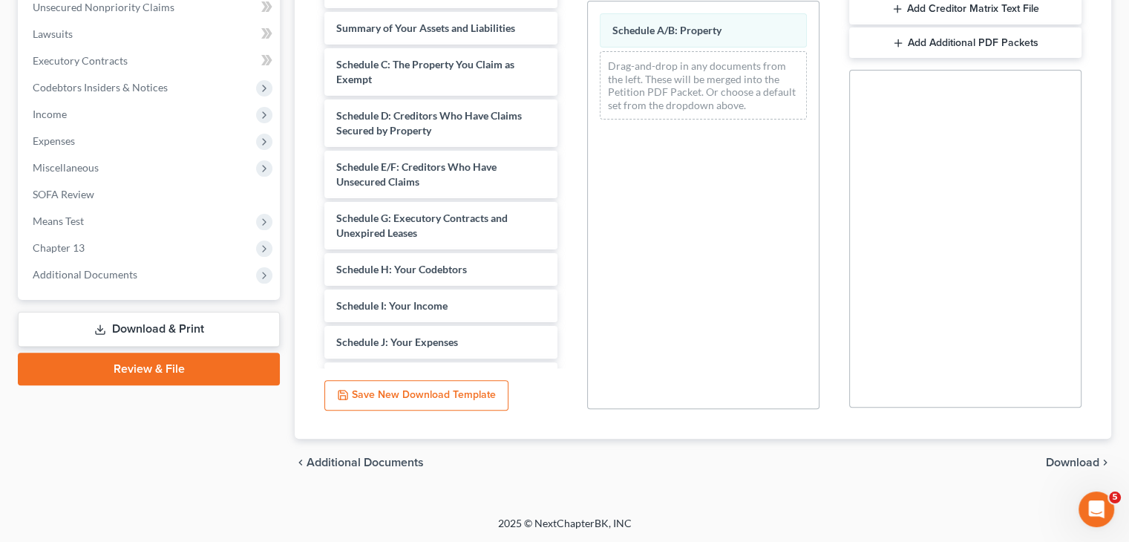
click at [1080, 464] on span "Download" at bounding box center [1072, 463] width 53 height 12
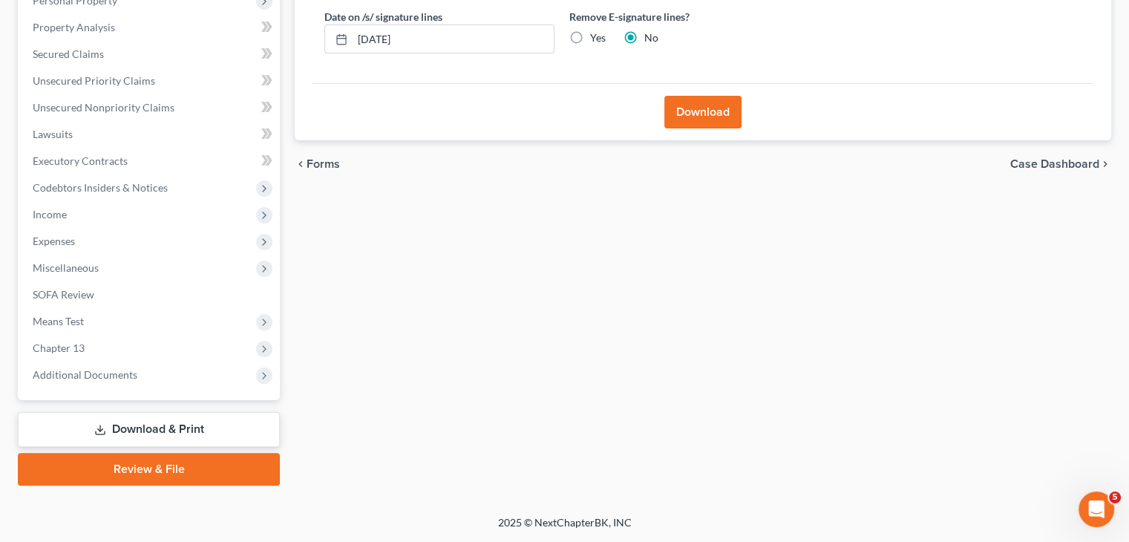
scroll to position [273, 0]
click at [716, 116] on button "Download" at bounding box center [703, 113] width 77 height 33
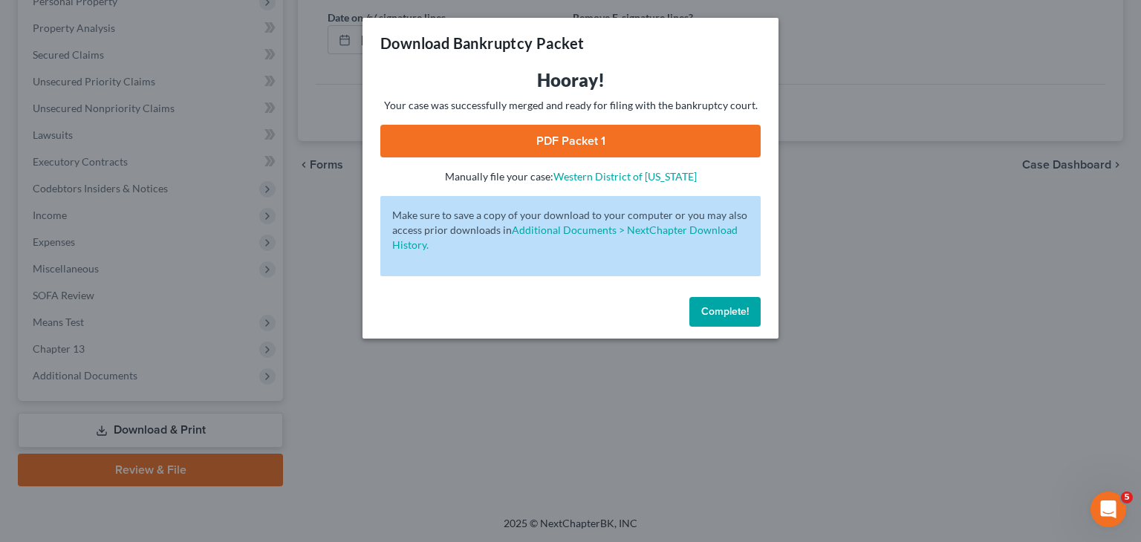
click at [644, 144] on link "PDF Packet 1" at bounding box center [570, 141] width 380 height 33
drag, startPoint x: 726, startPoint y: 307, endPoint x: 722, endPoint y: 323, distance: 16.9
click at [726, 307] on span "Complete!" at bounding box center [725, 311] width 48 height 13
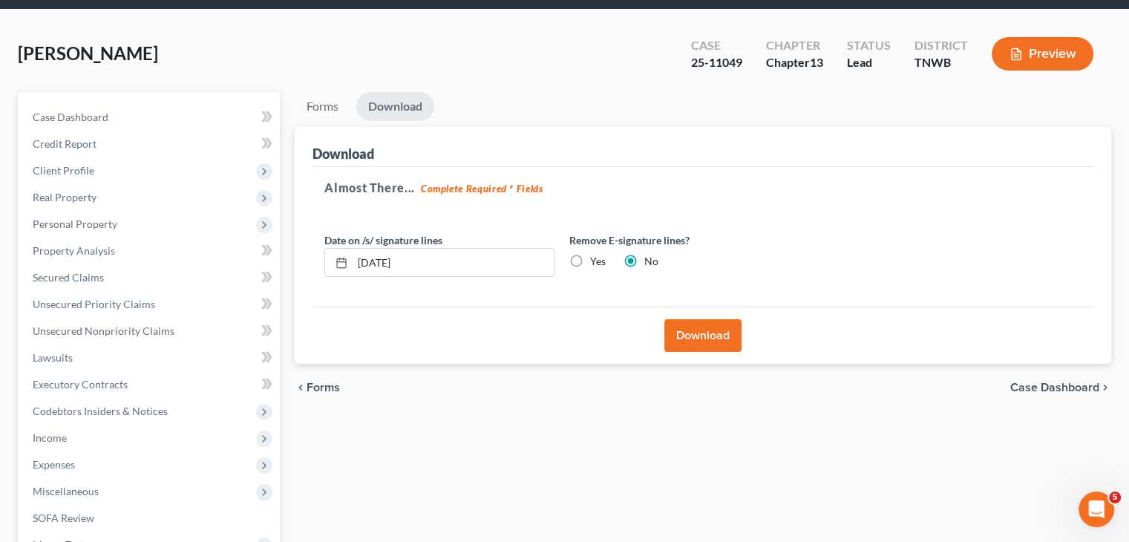
scroll to position [0, 0]
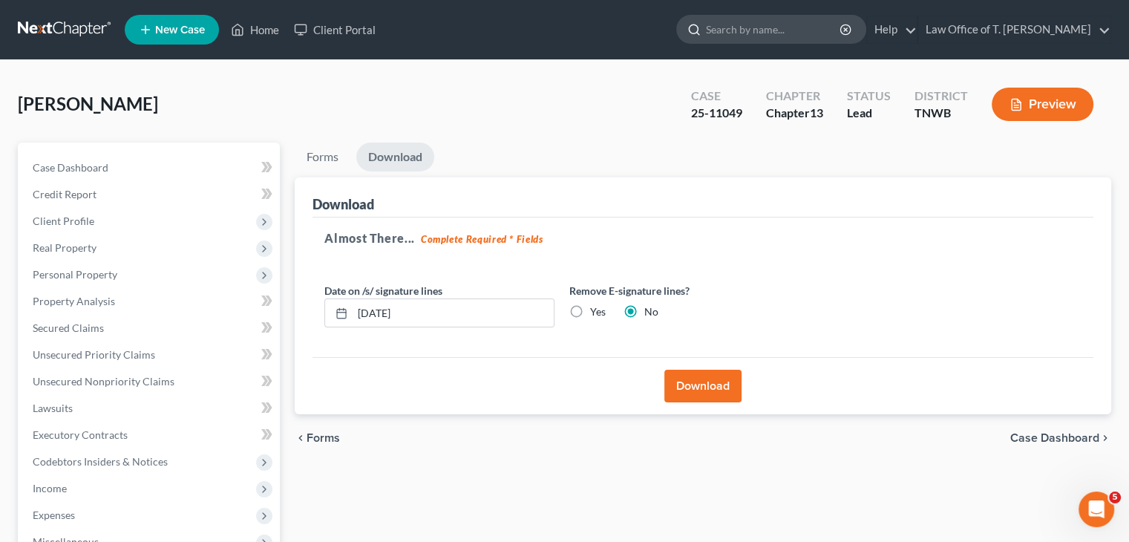
click at [774, 31] on input "search" at bounding box center [774, 29] width 136 height 27
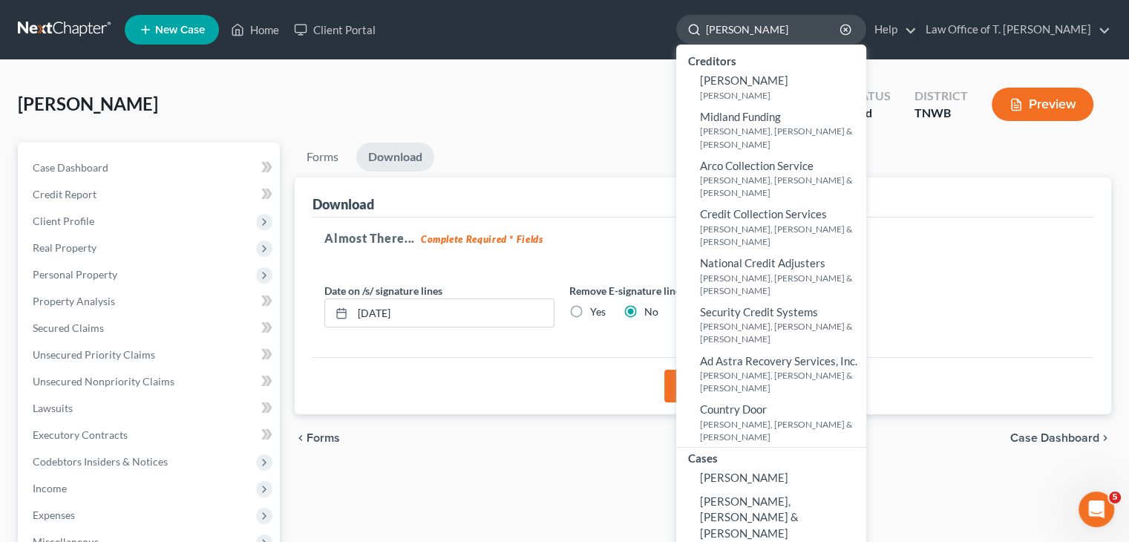
type input "graves, james"
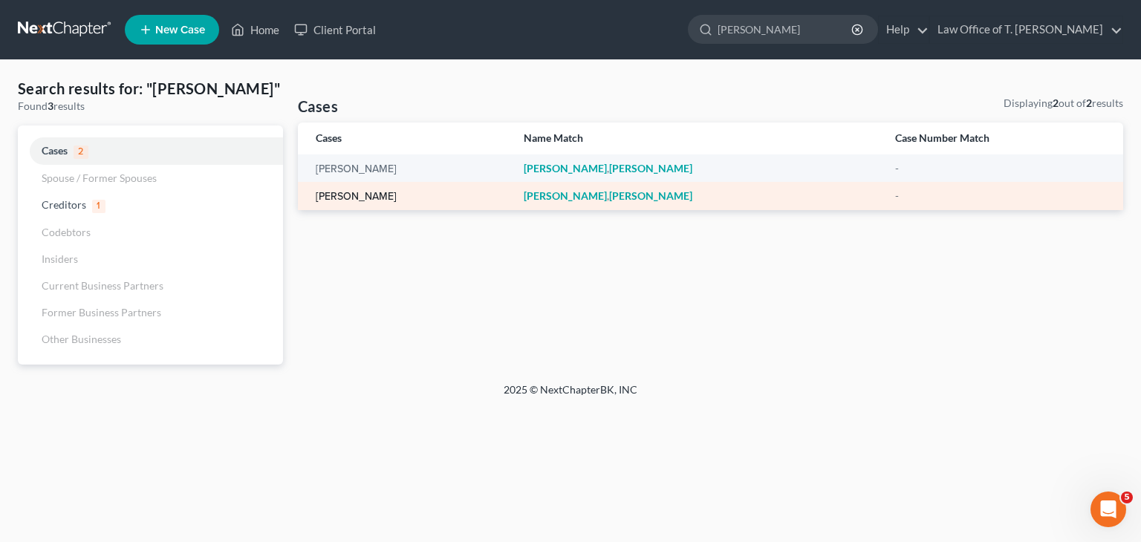
click at [358, 196] on link "Graves, James" at bounding box center [356, 197] width 81 height 10
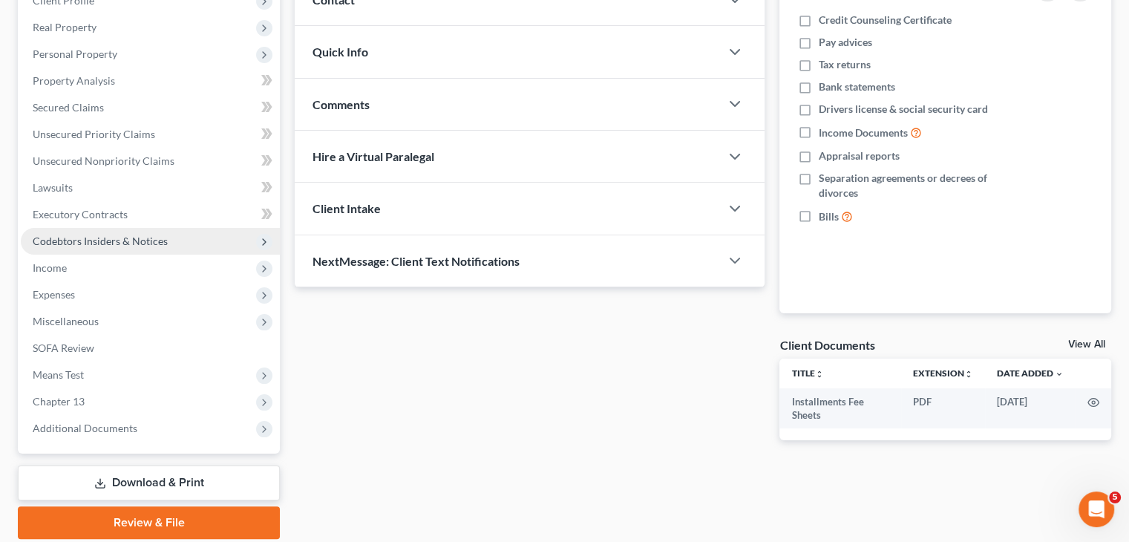
scroll to position [273, 0]
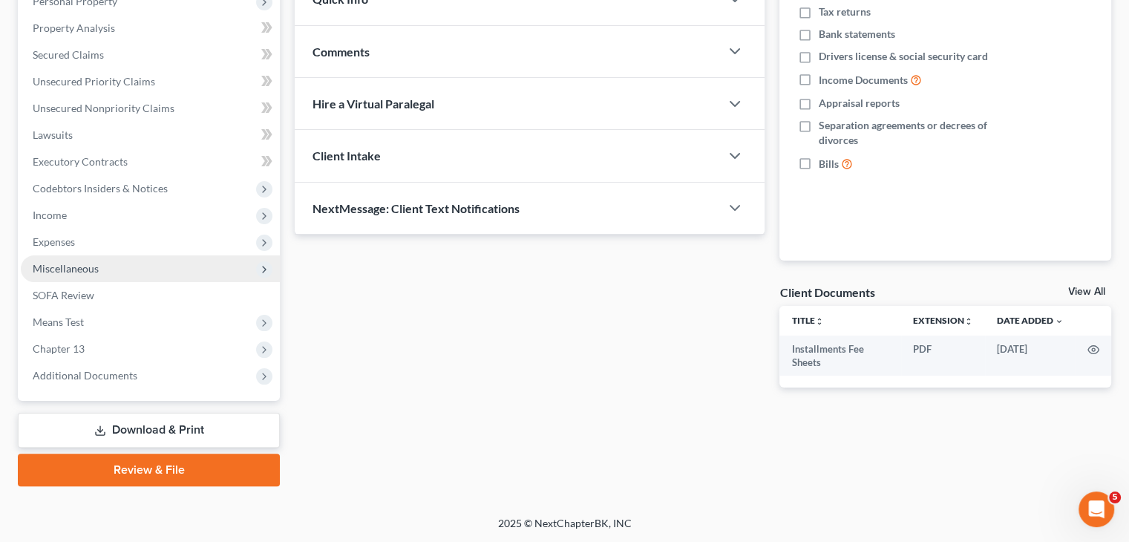
click at [114, 261] on span "Miscellaneous" at bounding box center [150, 268] width 259 height 27
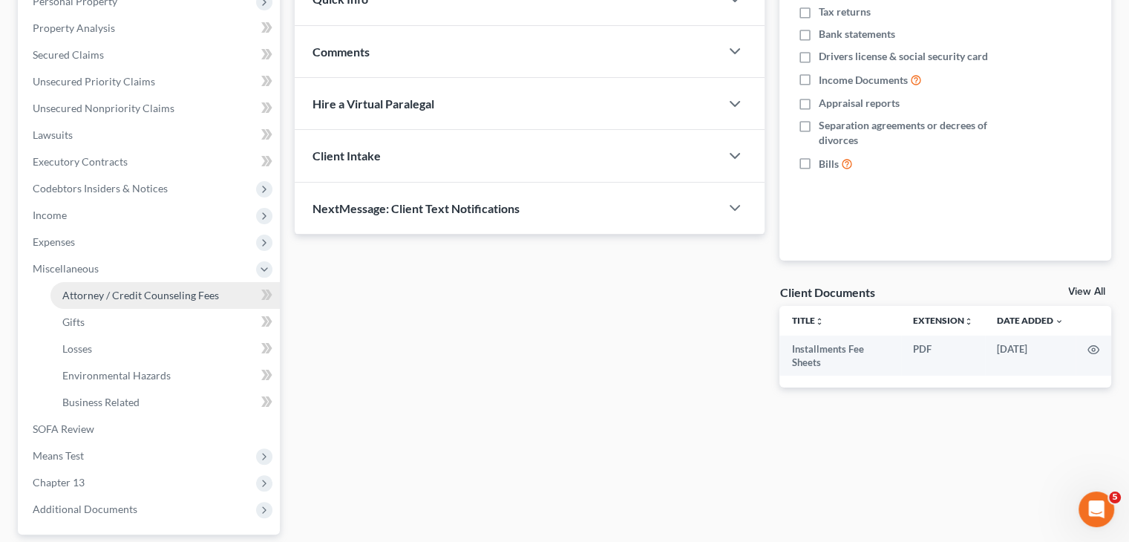
click at [117, 298] on span "Attorney / Credit Counseling Fees" at bounding box center [140, 295] width 157 height 13
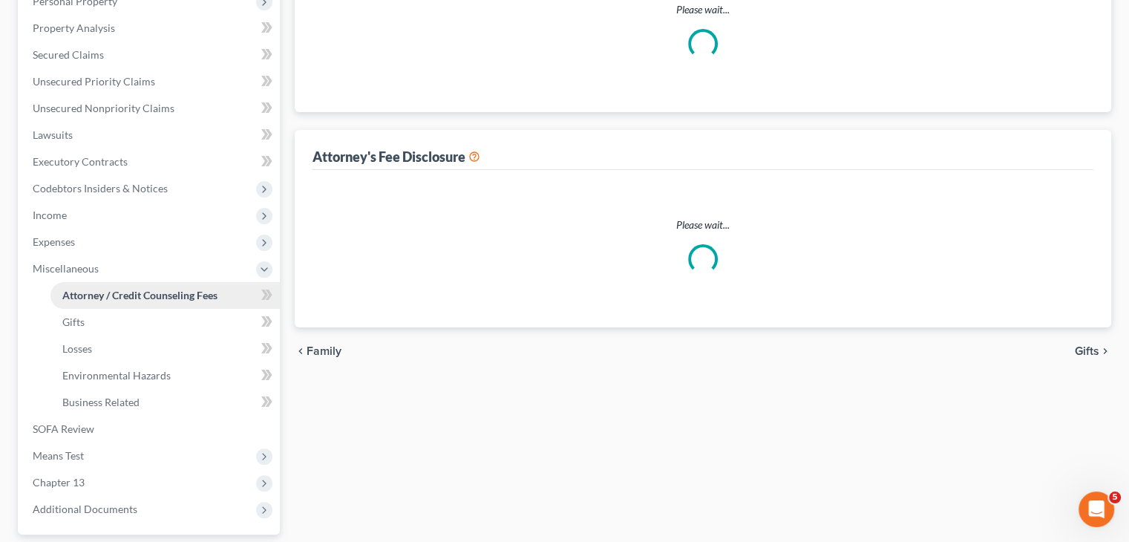
scroll to position [229, 0]
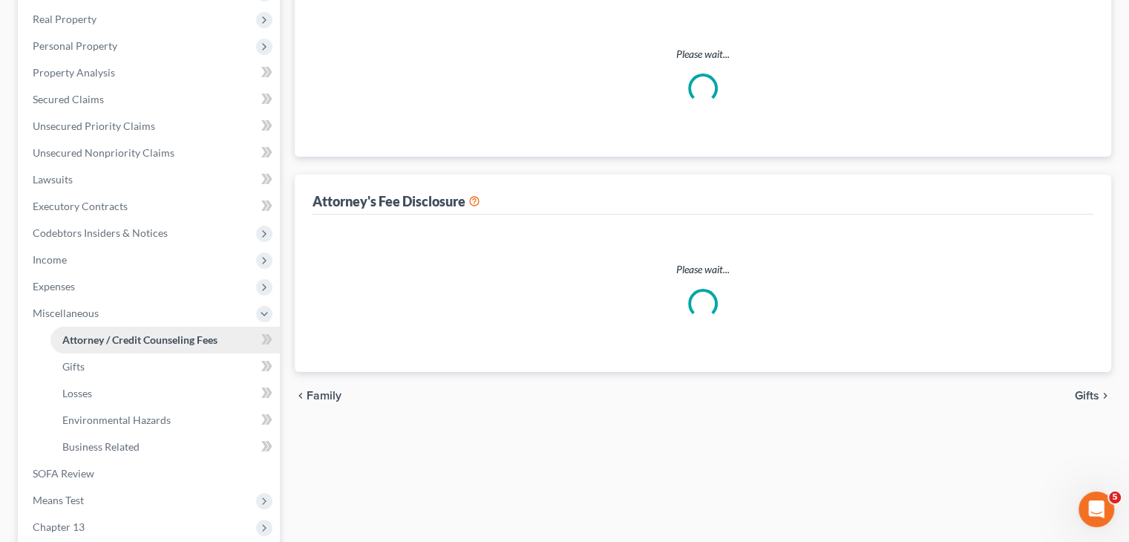
select select "1"
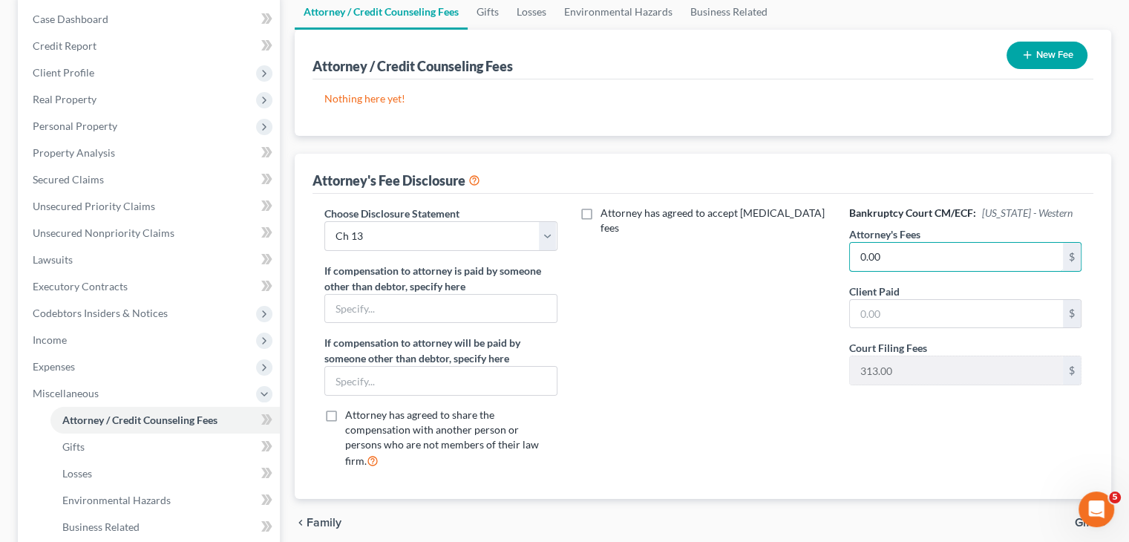
scroll to position [297, 0]
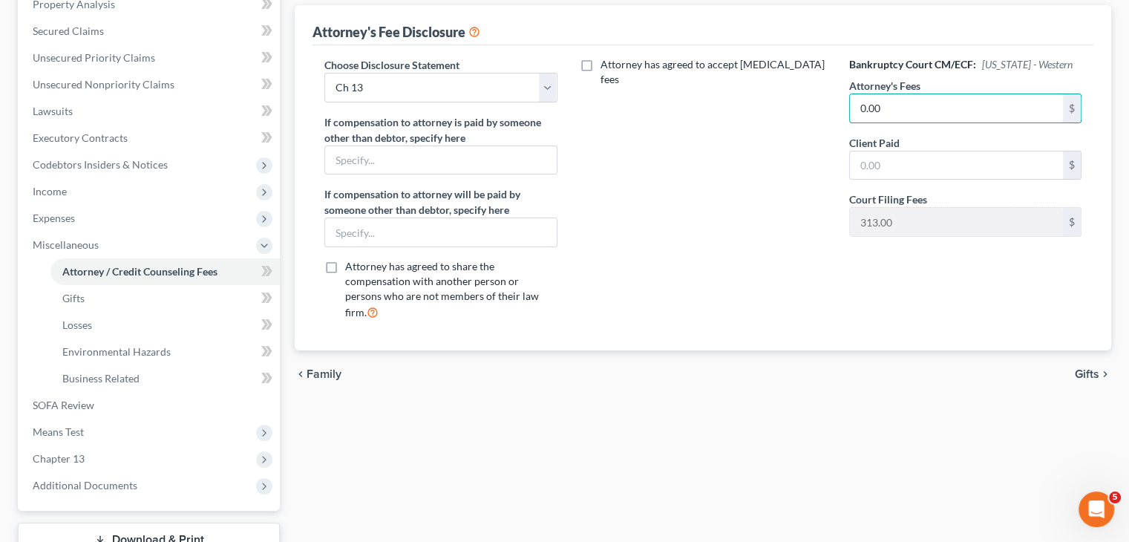
type input "0.00"
click at [1093, 368] on span "Gifts" at bounding box center [1087, 374] width 25 height 12
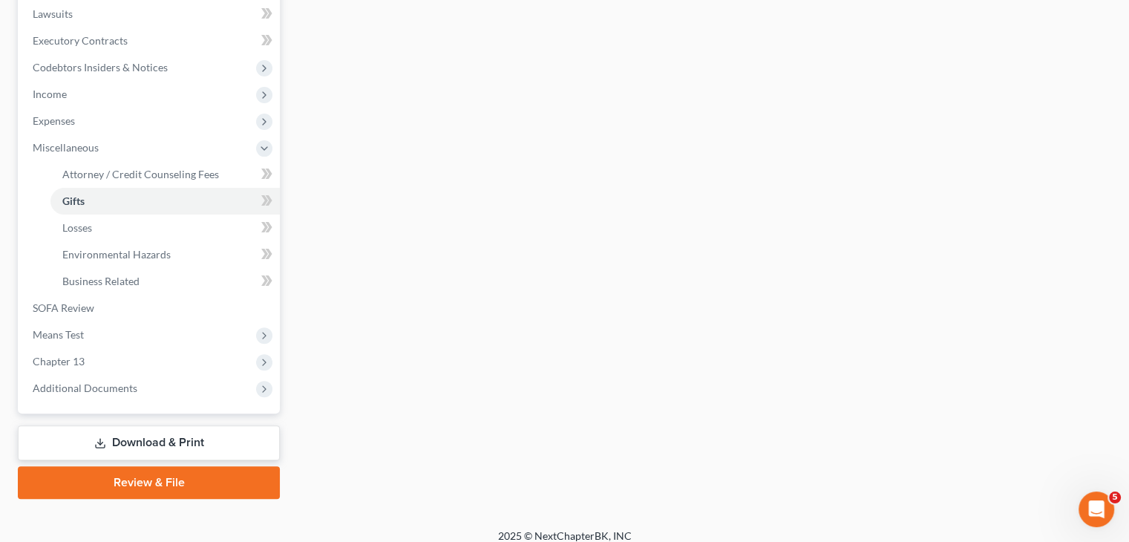
scroll to position [407, 0]
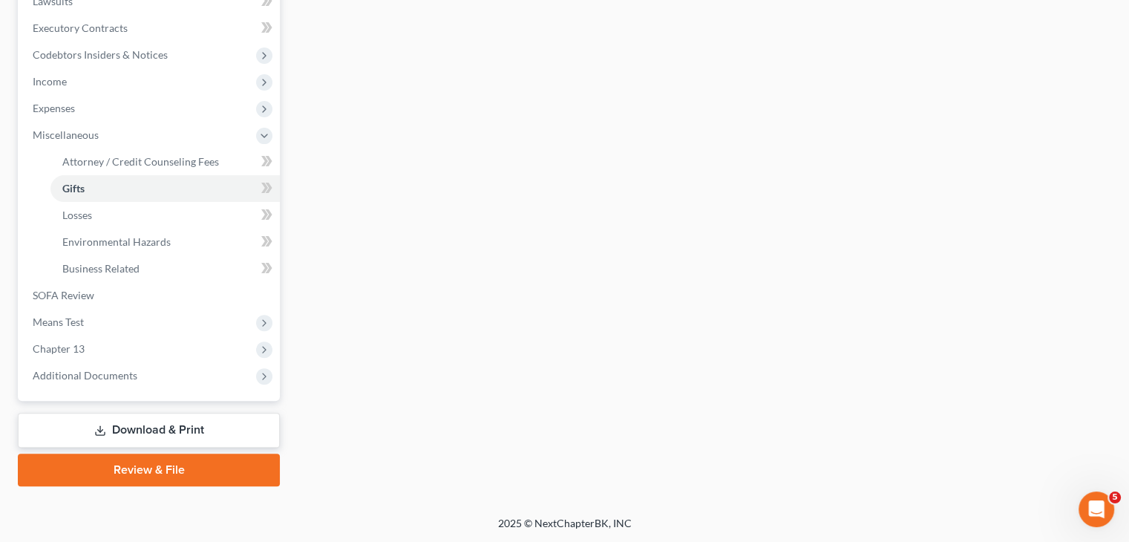
click at [212, 428] on link "Download & Print" at bounding box center [149, 430] width 262 height 35
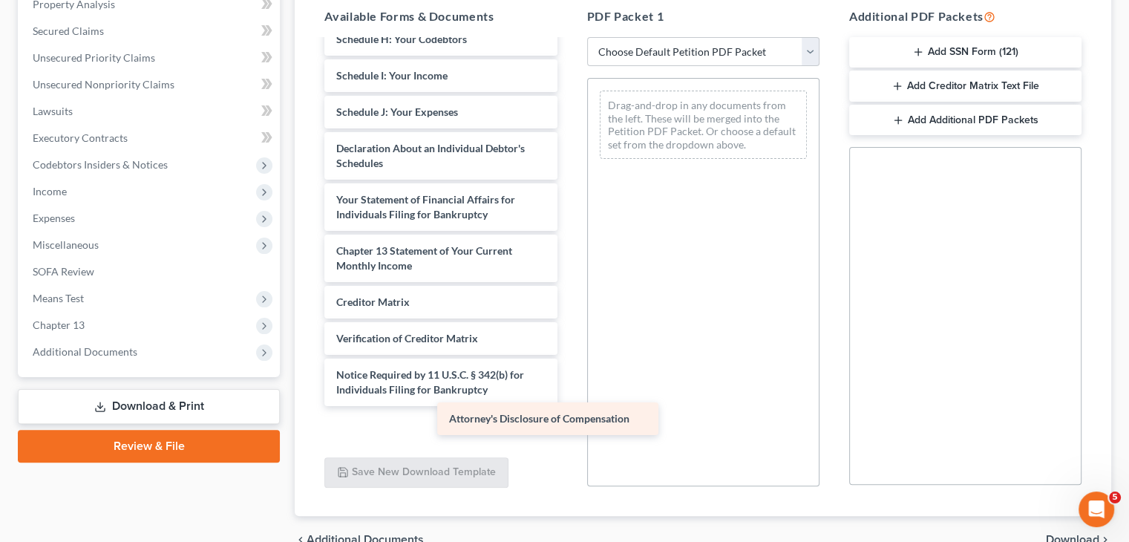
scroll to position [347, 0]
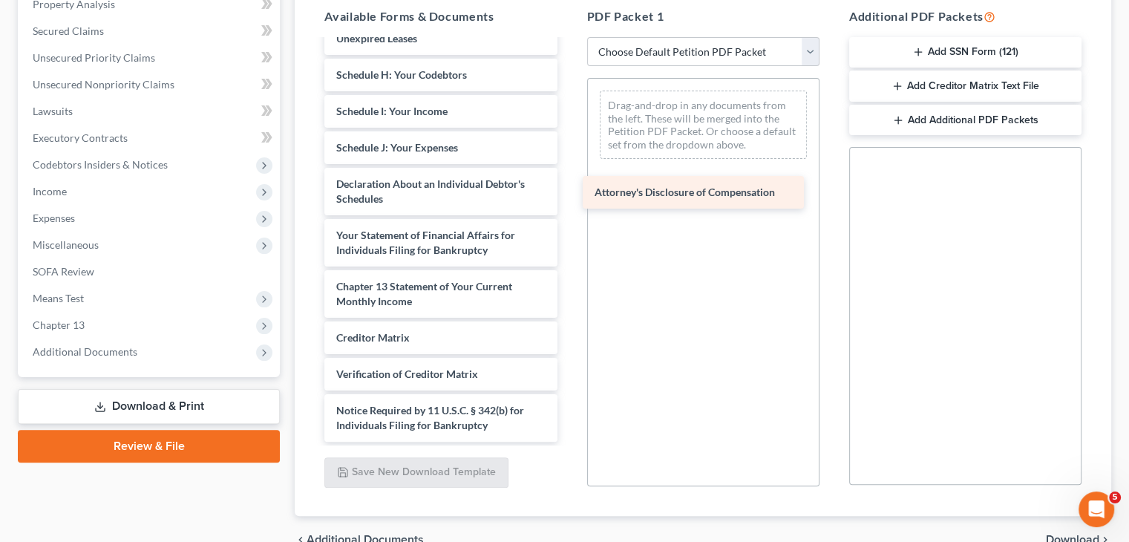
drag, startPoint x: 484, startPoint y: 425, endPoint x: 743, endPoint y: 193, distance: 348.1
click at [569, 193] on div "Attorney's Disclosure of Compensation Installments Fee Sheets Voluntary Petitio…" at bounding box center [441, 67] width 256 height 748
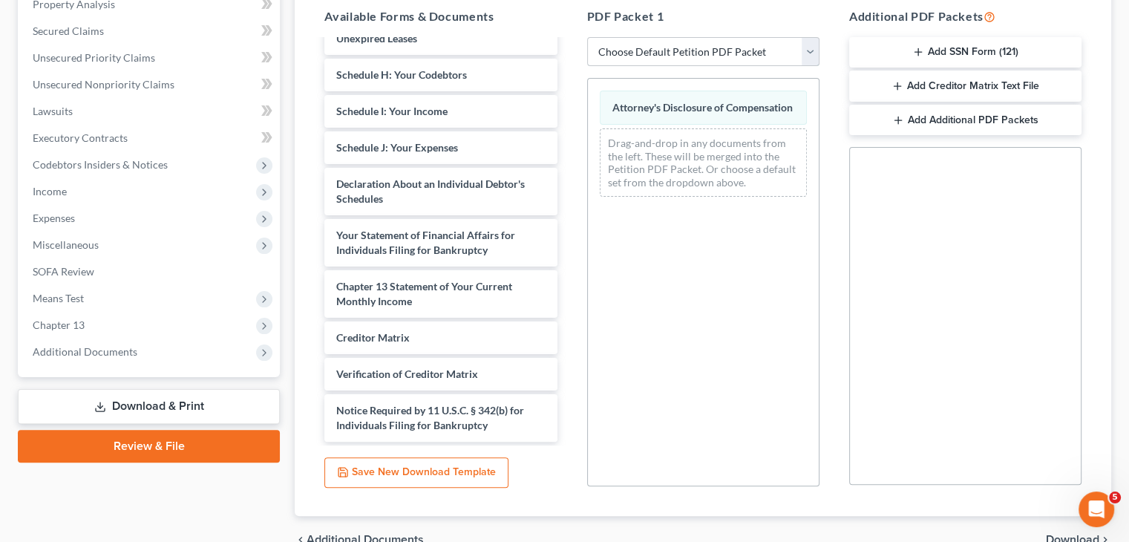
click at [809, 44] on select "Choose Default Petition PDF Packet Complete Bankruptcy Petition (all forms and …" at bounding box center [703, 52] width 232 height 30
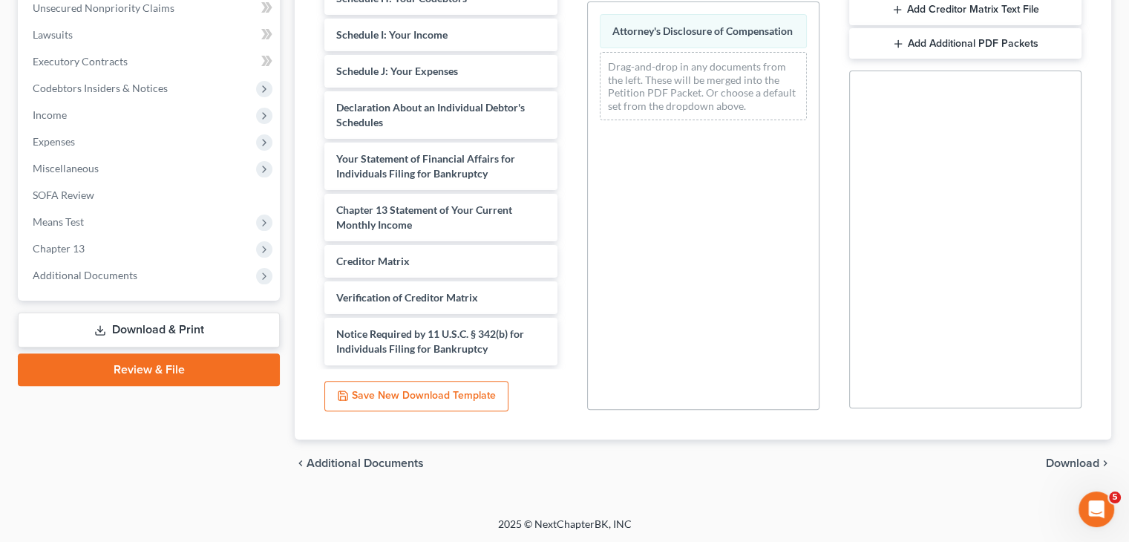
scroll to position [374, 0]
click at [1060, 463] on span "Download" at bounding box center [1072, 463] width 53 height 12
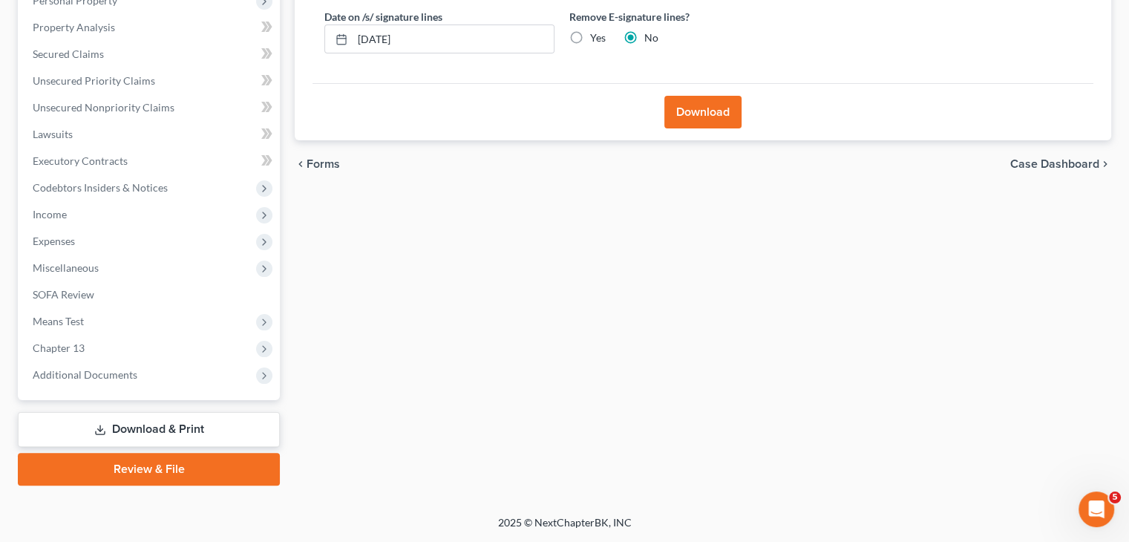
scroll to position [273, 0]
click at [704, 116] on button "Download" at bounding box center [703, 113] width 77 height 33
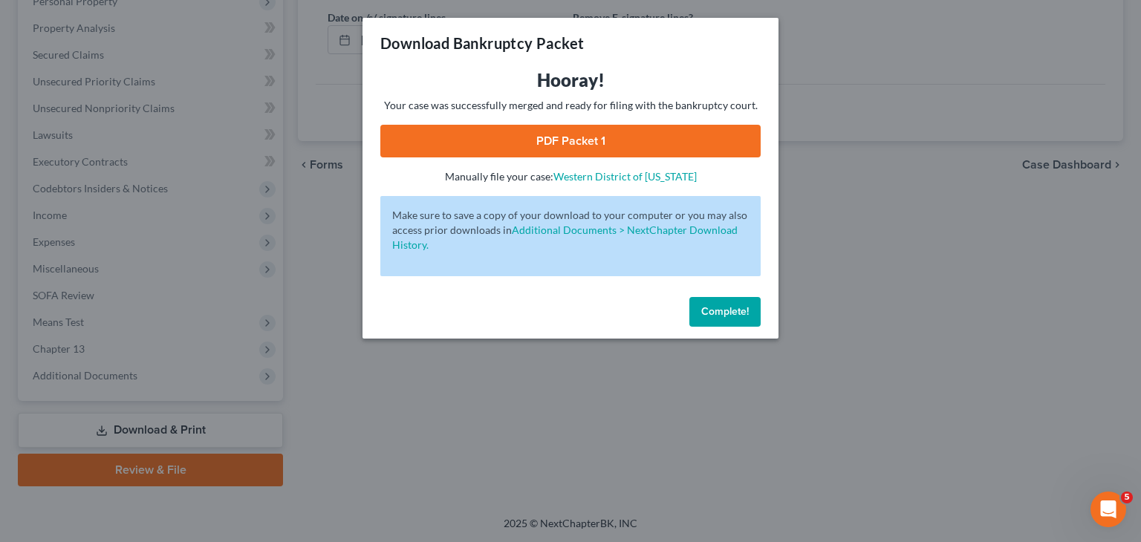
click at [613, 134] on link "PDF Packet 1" at bounding box center [570, 141] width 380 height 33
click at [745, 316] on span "Complete!" at bounding box center [725, 311] width 48 height 13
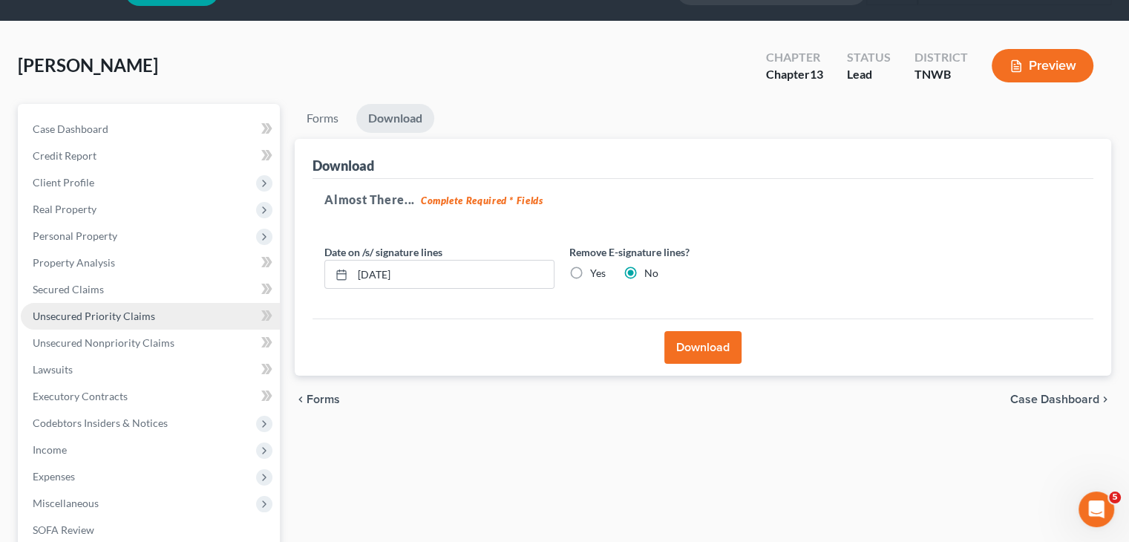
scroll to position [0, 0]
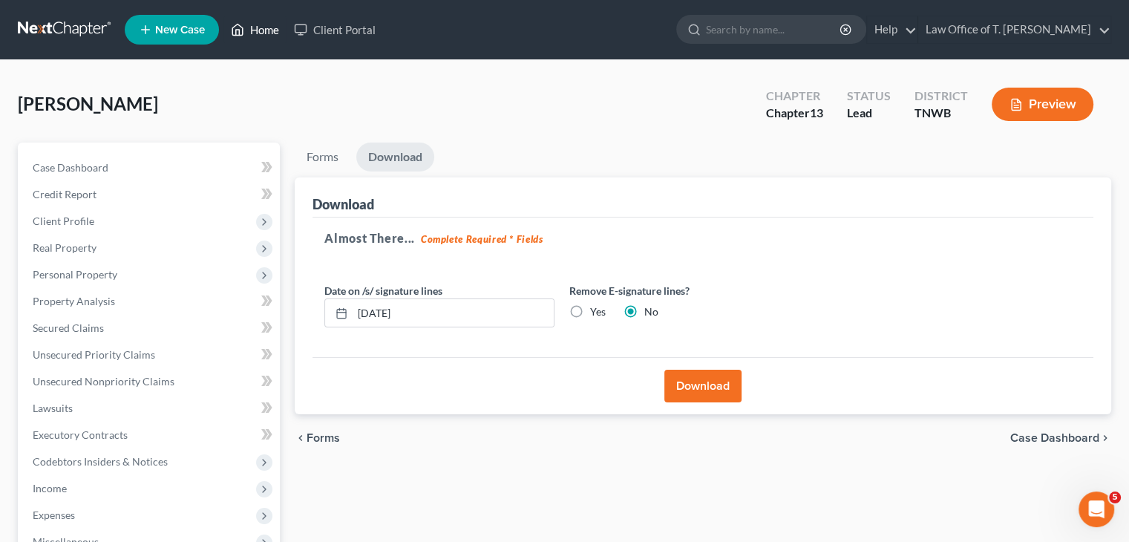
click at [252, 33] on link "Home" at bounding box center [254, 29] width 63 height 27
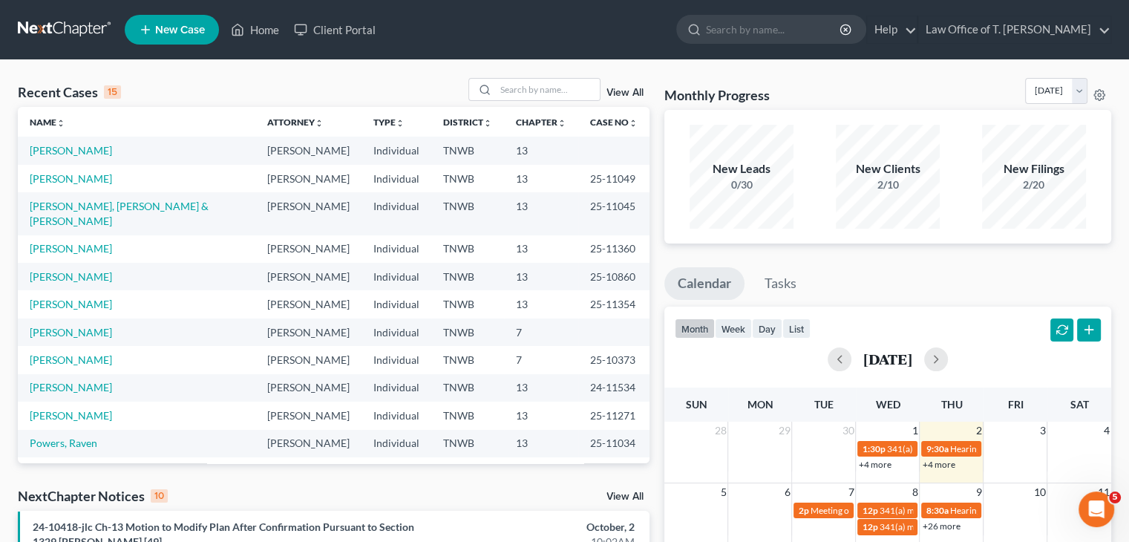
click at [172, 33] on span "New Case" at bounding box center [180, 30] width 50 height 11
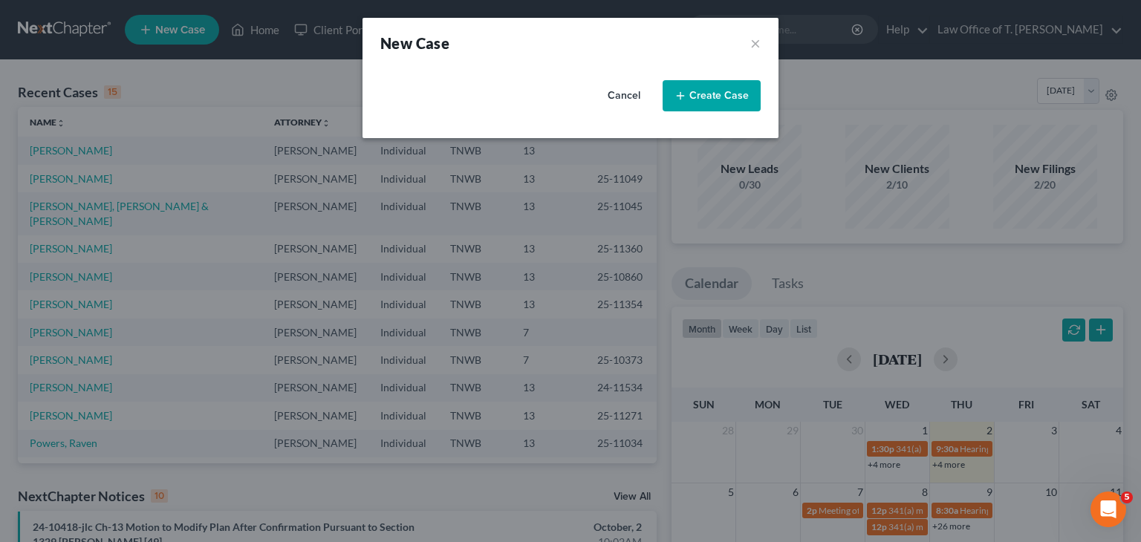
select select "76"
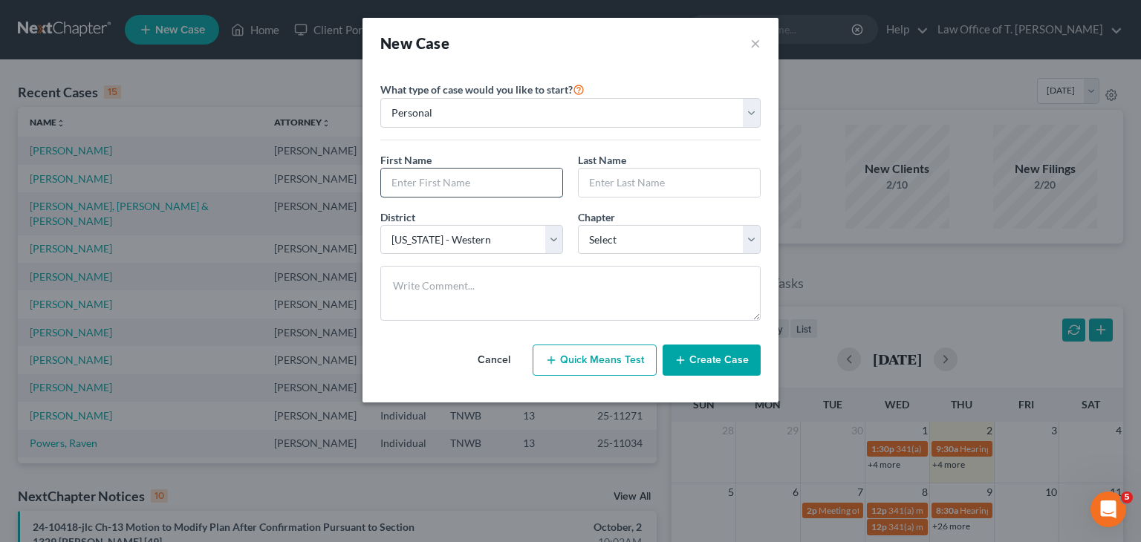
click at [442, 174] on input "text" at bounding box center [471, 183] width 181 height 28
type input "Branden"
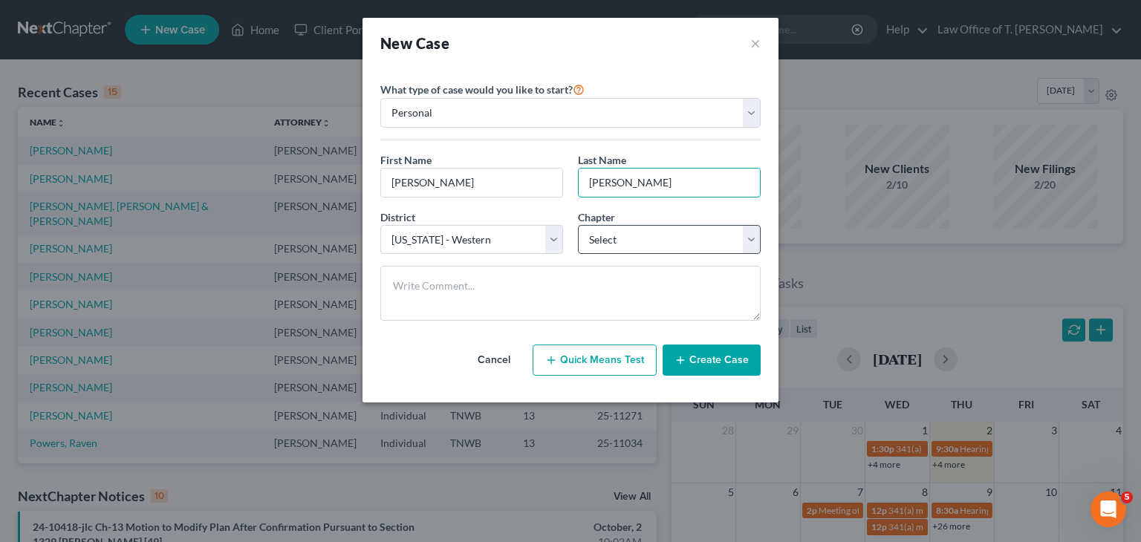
type input "Mayberry"
click at [745, 239] on select "Select 7 11 12 13" at bounding box center [669, 240] width 183 height 30
select select "0"
click at [578, 225] on select "Select 7 11 12 13" at bounding box center [669, 240] width 183 height 30
click at [696, 357] on button "Create Case" at bounding box center [711, 360] width 98 height 31
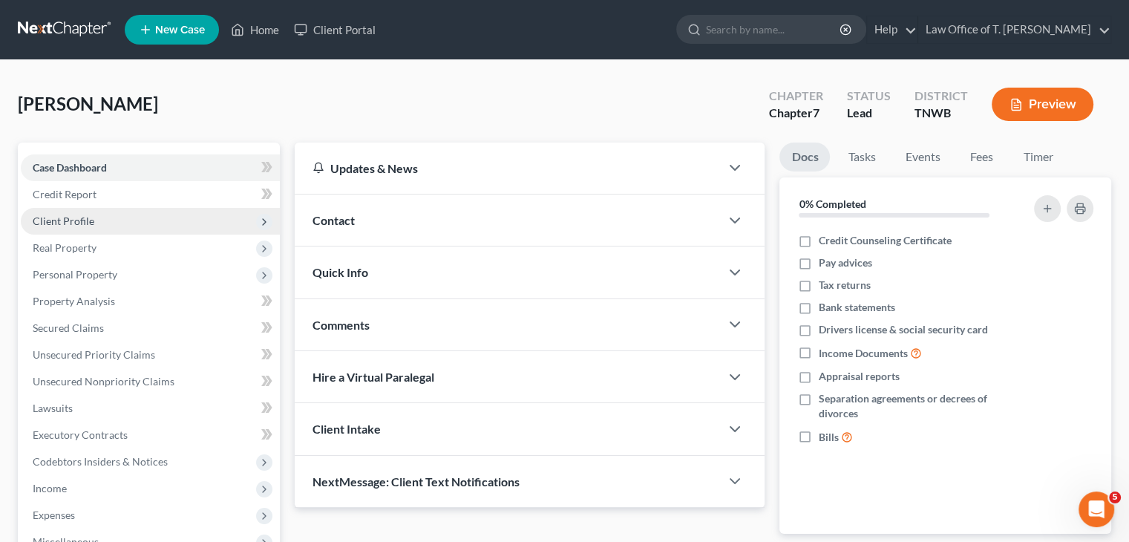
click at [148, 218] on span "Client Profile" at bounding box center [150, 221] width 259 height 27
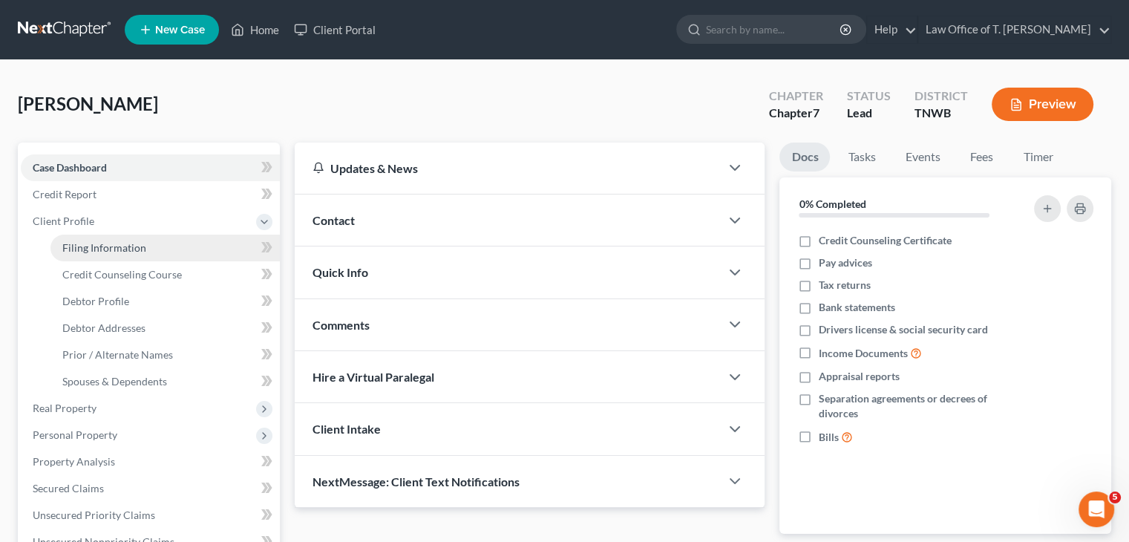
click at [137, 250] on span "Filing Information" at bounding box center [104, 247] width 84 height 13
select select "1"
select select "0"
select select "76"
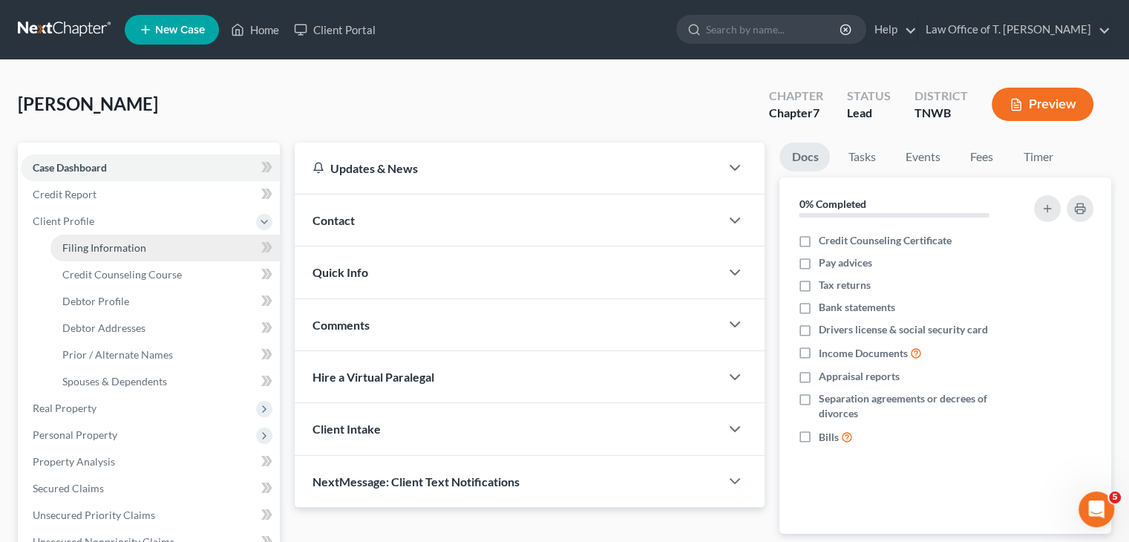
select select "44"
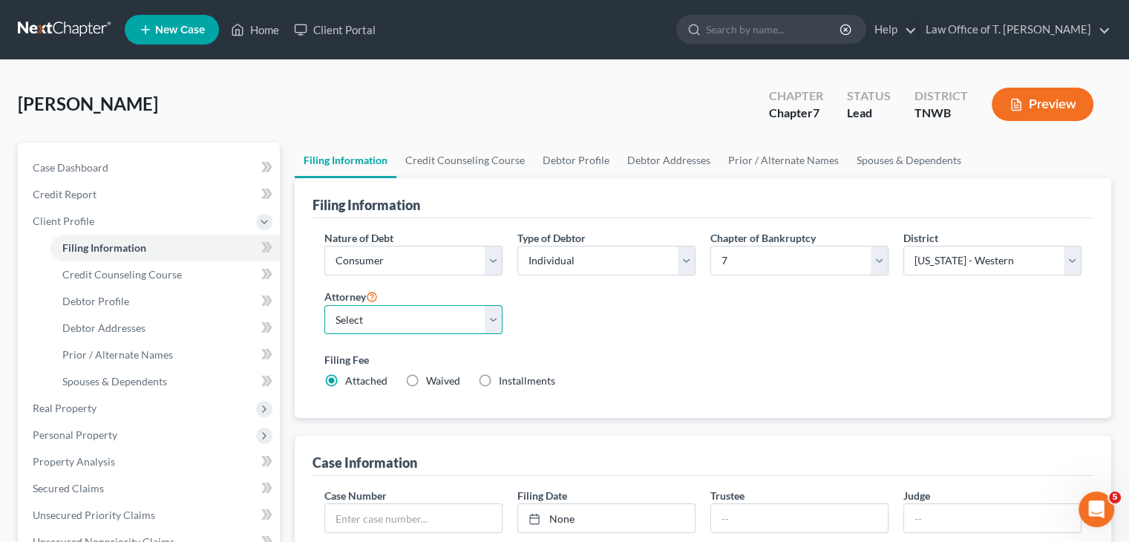
click at [490, 319] on select "Select Verner Smith - TNWB Verner Smith - TNMB" at bounding box center [413, 320] width 178 height 30
select select "0"
click at [324, 305] on select "Select Verner Smith - TNWB Verner Smith - TNMB" at bounding box center [413, 320] width 178 height 30
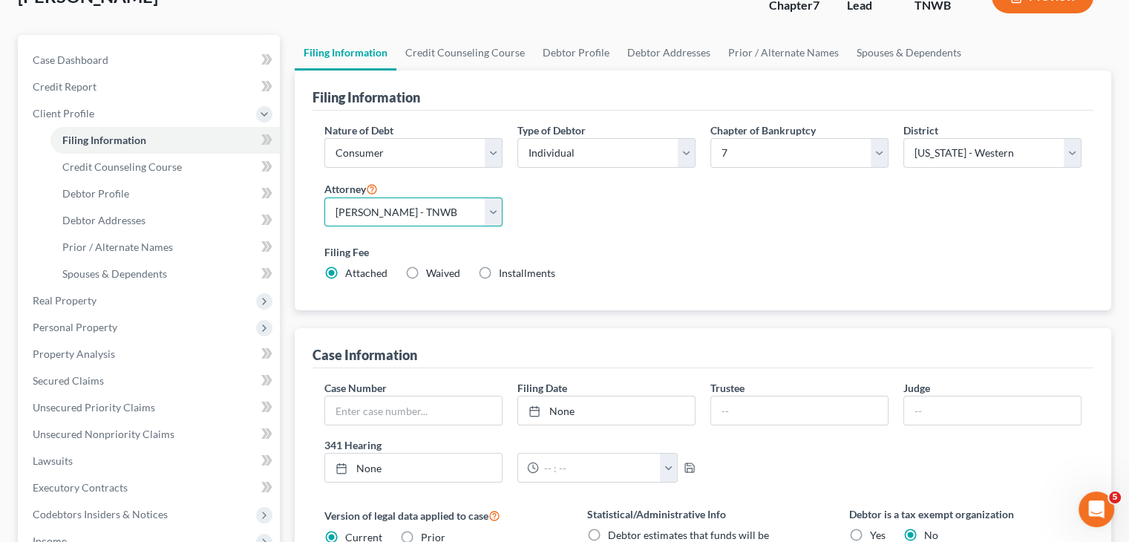
scroll to position [33, 0]
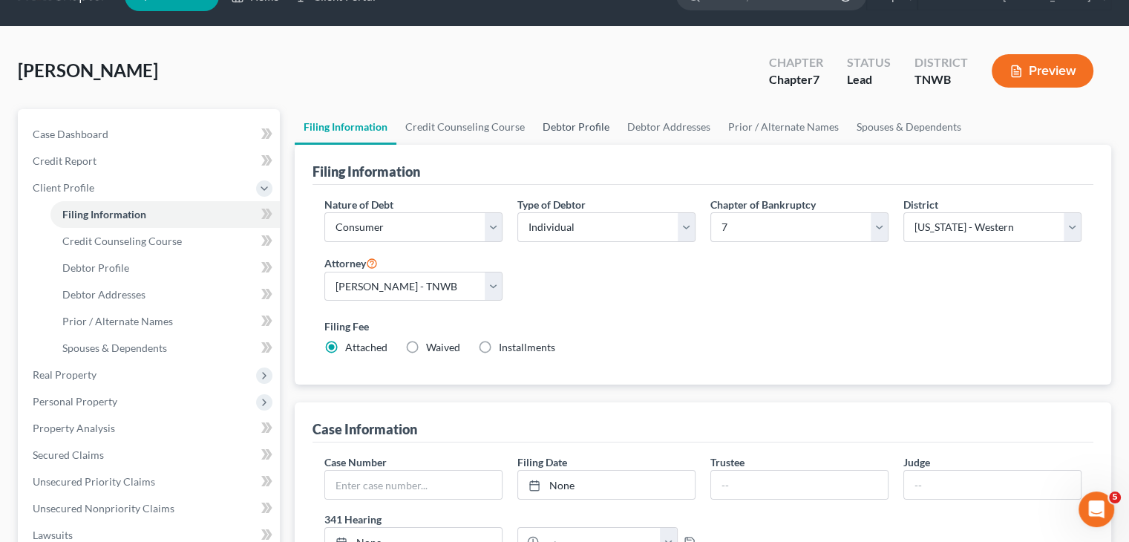
click at [577, 130] on link "Debtor Profile" at bounding box center [576, 127] width 85 height 36
select select "0"
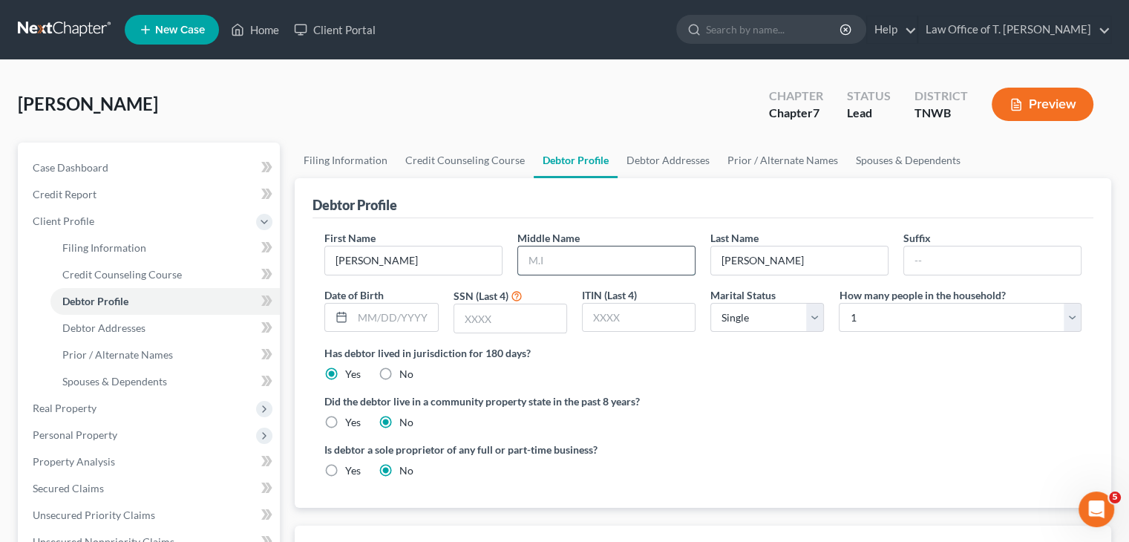
click at [600, 259] on input "text" at bounding box center [606, 261] width 177 height 28
type input "M"
click at [412, 313] on input "text" at bounding box center [395, 318] width 85 height 28
type input "08/04/1984"
type input "6607"
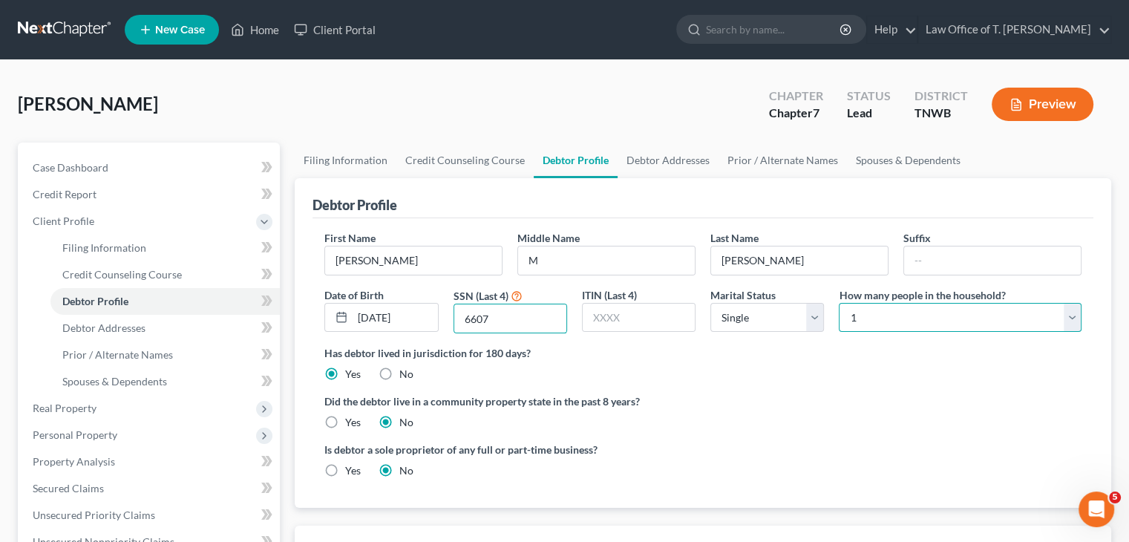
click at [1072, 322] on select "Select 1 2 3 4 5 6 7 8 9 10 11 12 13 14 15 16 17 18 19 20" at bounding box center [960, 318] width 243 height 30
select select "2"
click at [839, 303] on select "Select 1 2 3 4 5 6 7 8 9 10 11 12 13 14 15 16 17 18 19 20" at bounding box center [960, 318] width 243 height 30
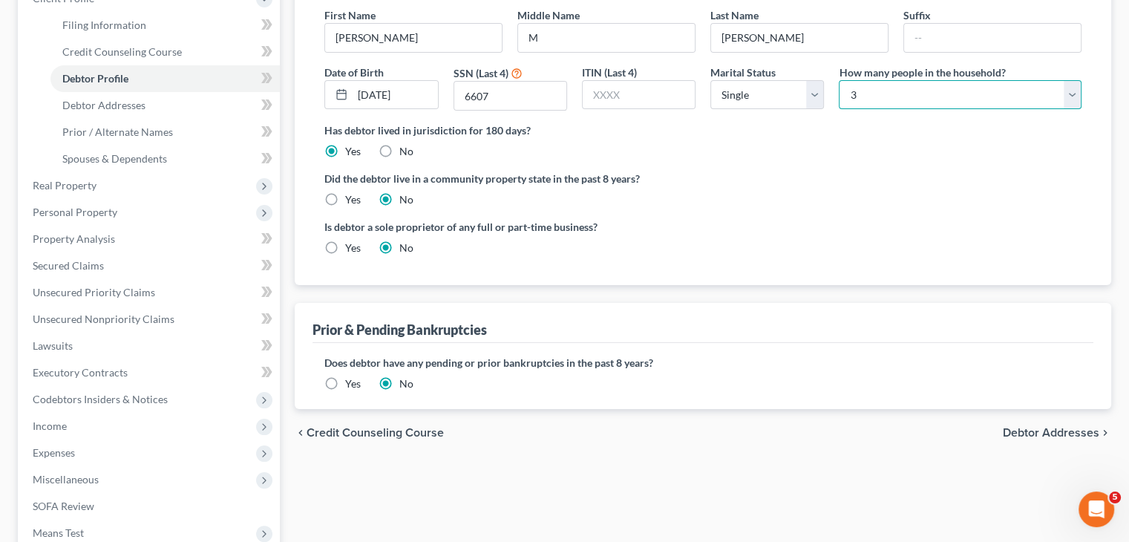
scroll to position [297, 0]
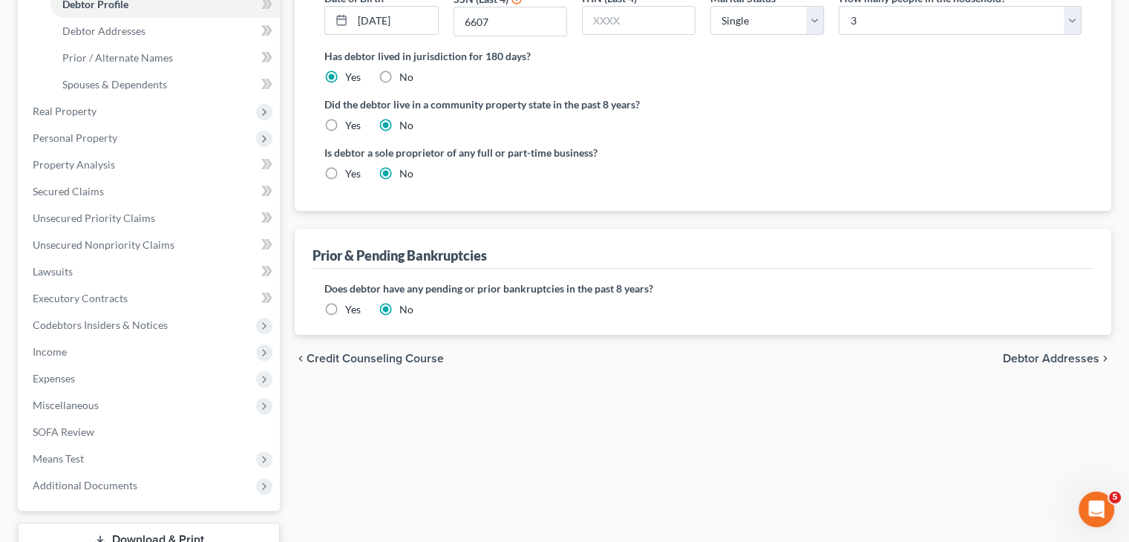
drag, startPoint x: 1040, startPoint y: 358, endPoint x: 897, endPoint y: 357, distance: 142.6
click at [1040, 358] on span "Debtor Addresses" at bounding box center [1051, 359] width 97 height 12
select select "0"
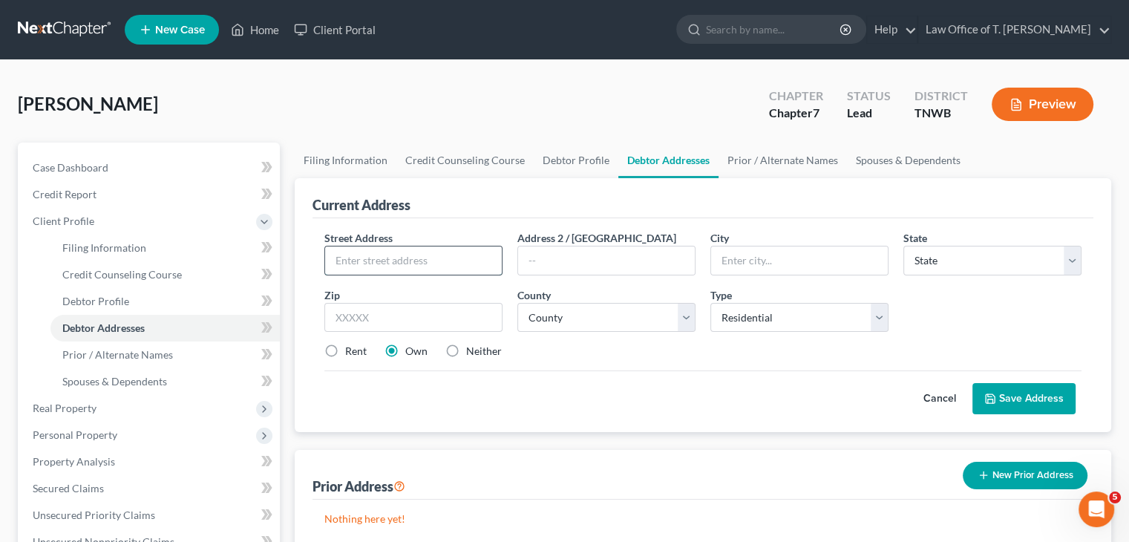
click at [431, 262] on input "text" at bounding box center [413, 261] width 177 height 28
click at [411, 261] on input "99 George Buttler Rd" at bounding box center [413, 261] width 177 height 28
click at [408, 261] on input "99 George Buttler Rd" at bounding box center [413, 261] width 177 height 28
click at [442, 256] on input "99 George Butler Rd" at bounding box center [413, 261] width 177 height 28
type input "99 George Butler Rd"
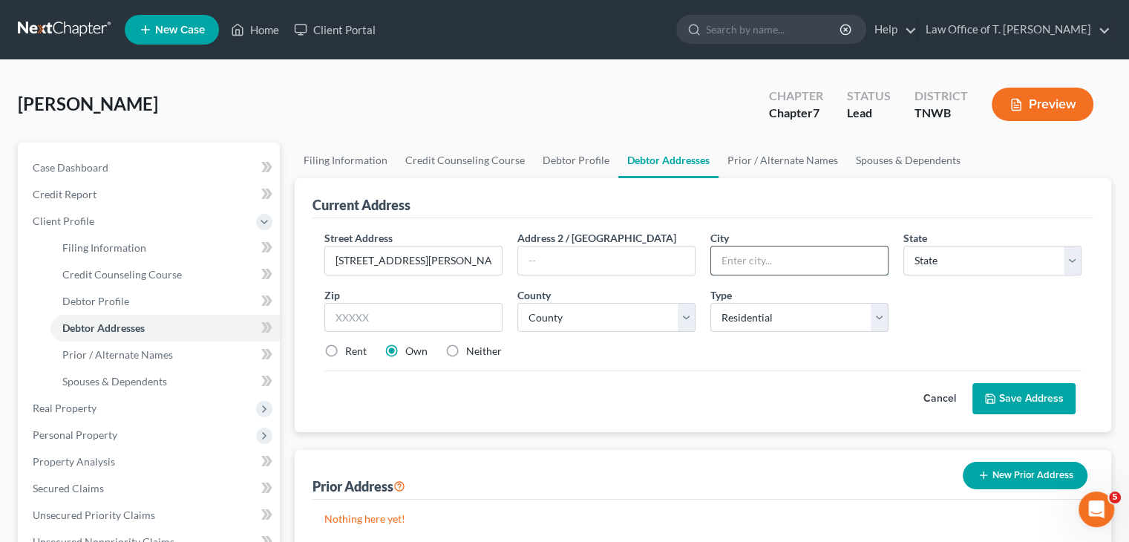
click at [742, 259] on input "text" at bounding box center [799, 261] width 177 height 28
type input "Atwood"
select select "44"
click at [451, 316] on input "text" at bounding box center [413, 318] width 178 height 30
type input "38220"
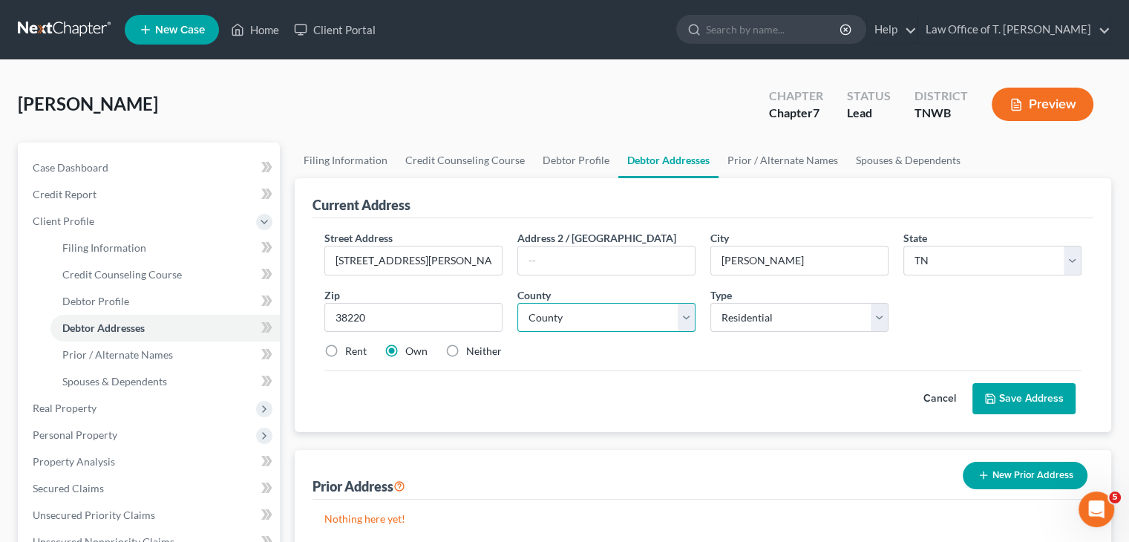
click at [685, 322] on select "County Anderson County Bedford County Benton County Bledsoe County Blount Count…" at bounding box center [607, 318] width 178 height 30
select select "26"
click at [518, 303] on select "County Anderson County Bedford County Benton County Bledsoe County Blount Count…" at bounding box center [607, 318] width 178 height 30
click at [466, 350] on label "Neither" at bounding box center [484, 351] width 36 height 15
click at [472, 350] on input "Neither" at bounding box center [477, 349] width 10 height 10
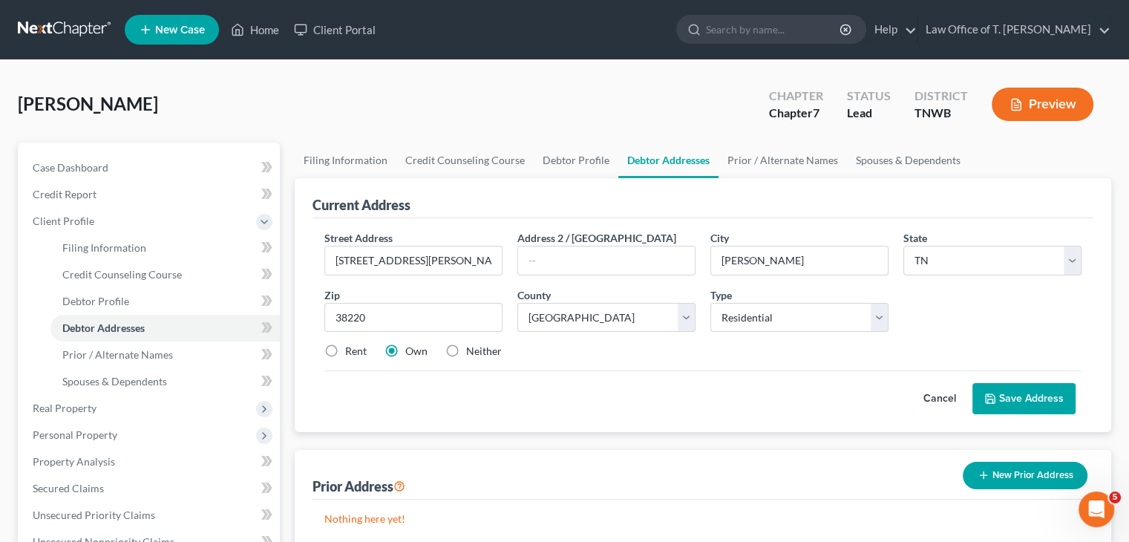
radio input "true"
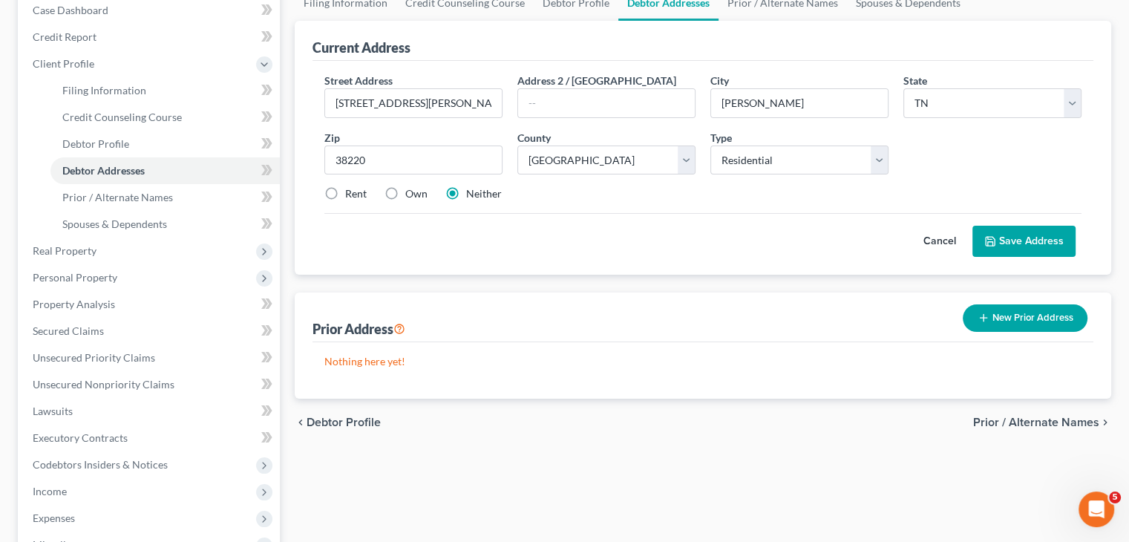
scroll to position [149, 0]
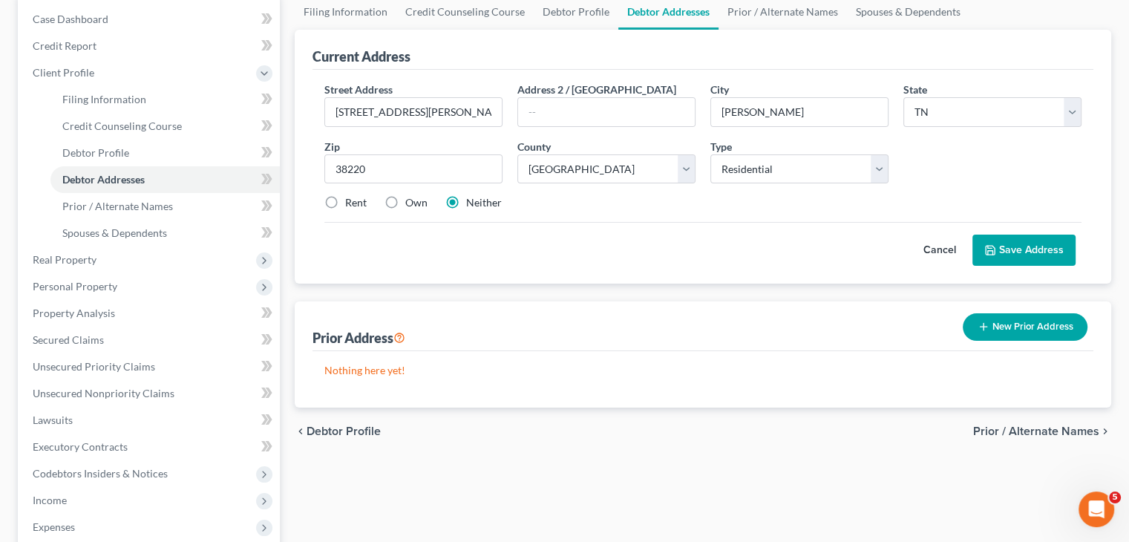
click at [1011, 250] on button "Save Address" at bounding box center [1024, 250] width 103 height 31
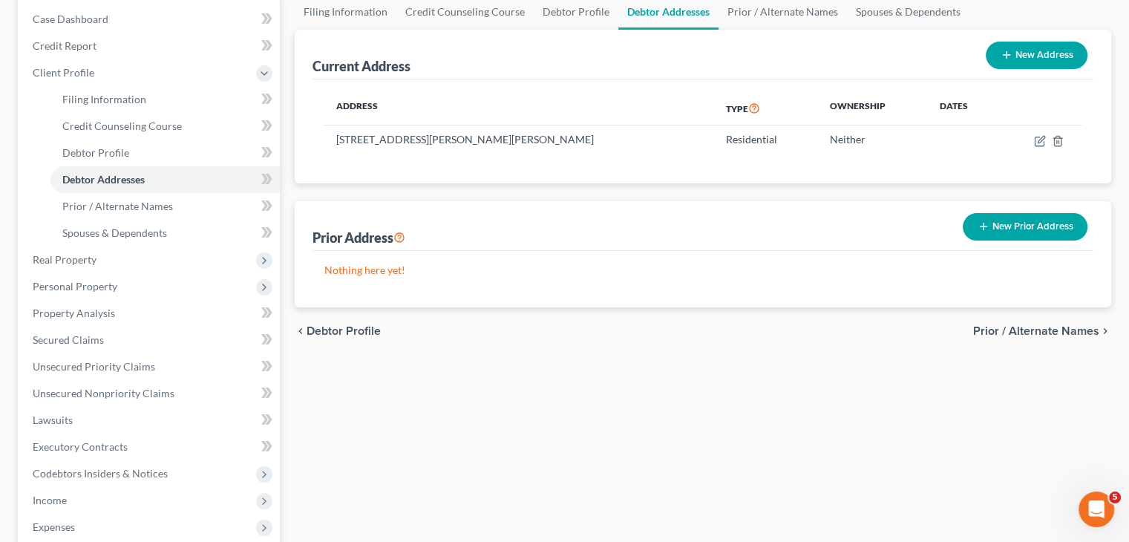
click at [1051, 332] on span "Prior / Alternate Names" at bounding box center [1036, 331] width 126 height 12
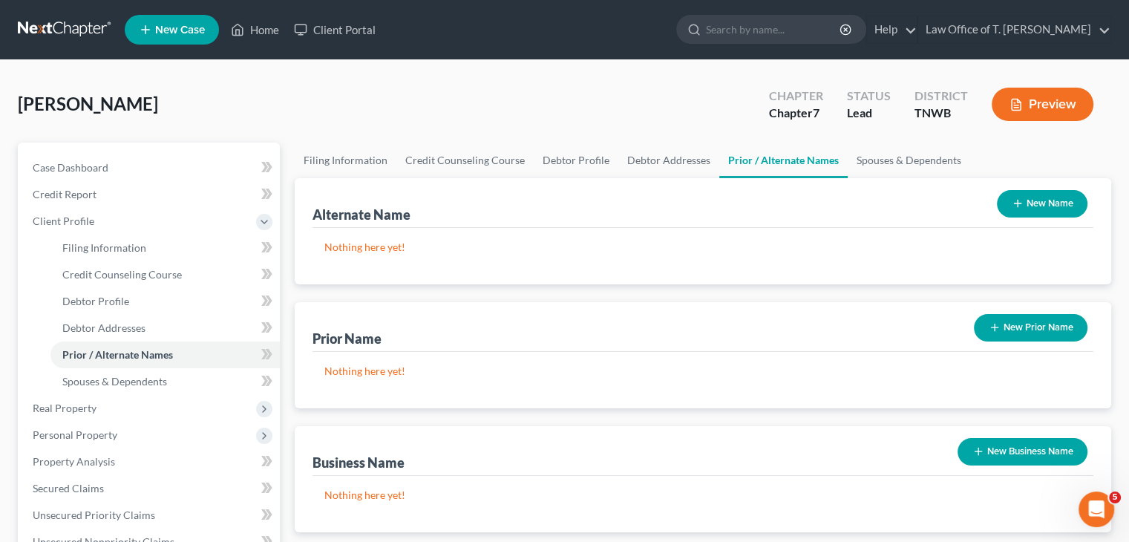
click at [1048, 333] on button "New Prior Name" at bounding box center [1031, 327] width 114 height 27
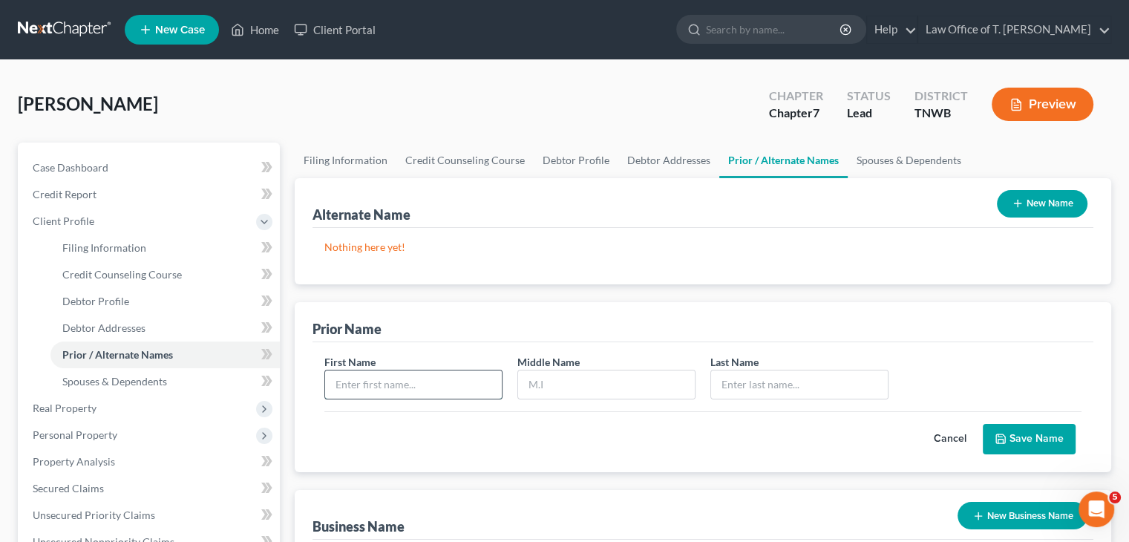
click at [416, 390] on input "text" at bounding box center [413, 385] width 177 height 28
type input "Branden"
type input "M"
type input "May"
click at [957, 434] on button "Cancel" at bounding box center [950, 440] width 65 height 30
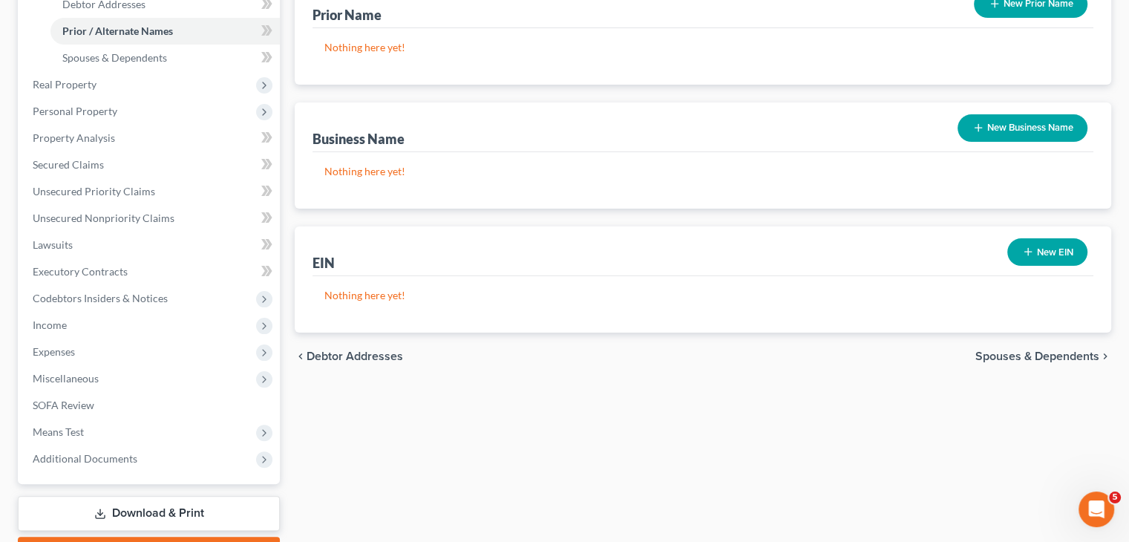
scroll to position [371, 0]
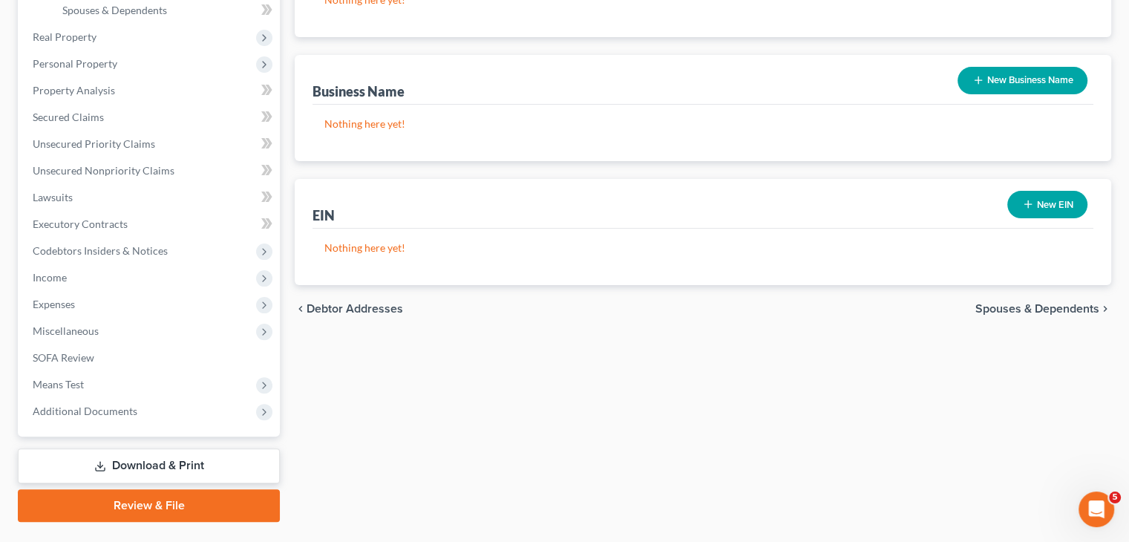
click at [1023, 303] on span "Spouses & Dependents" at bounding box center [1038, 309] width 124 height 12
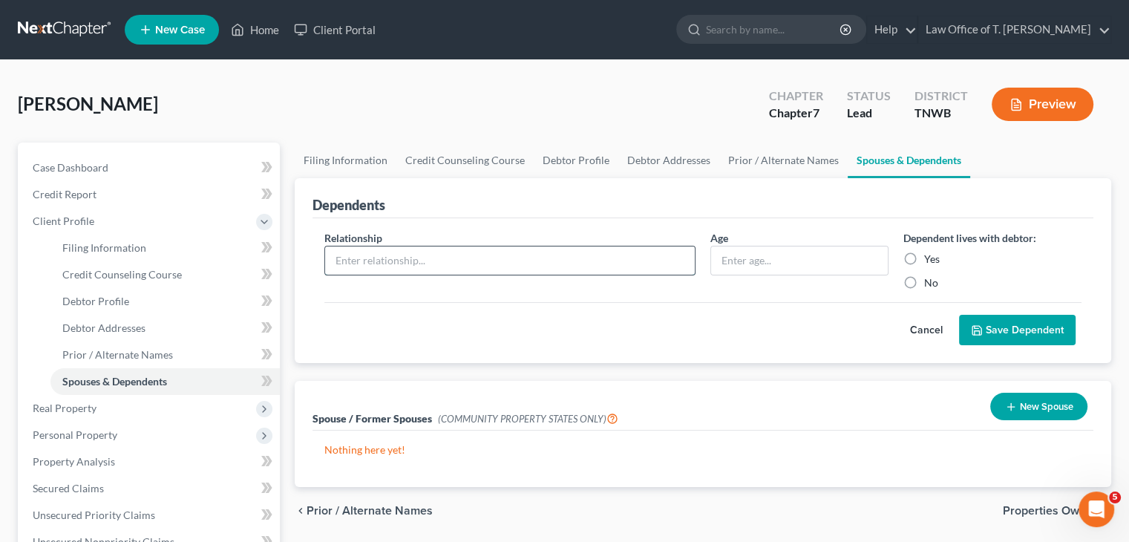
click at [581, 259] on input "text" at bounding box center [510, 261] width 370 height 28
type input "Daughter"
type input "15"
click at [924, 258] on label "Yes" at bounding box center [932, 259] width 16 height 15
click at [930, 258] on input "Yes" at bounding box center [935, 257] width 10 height 10
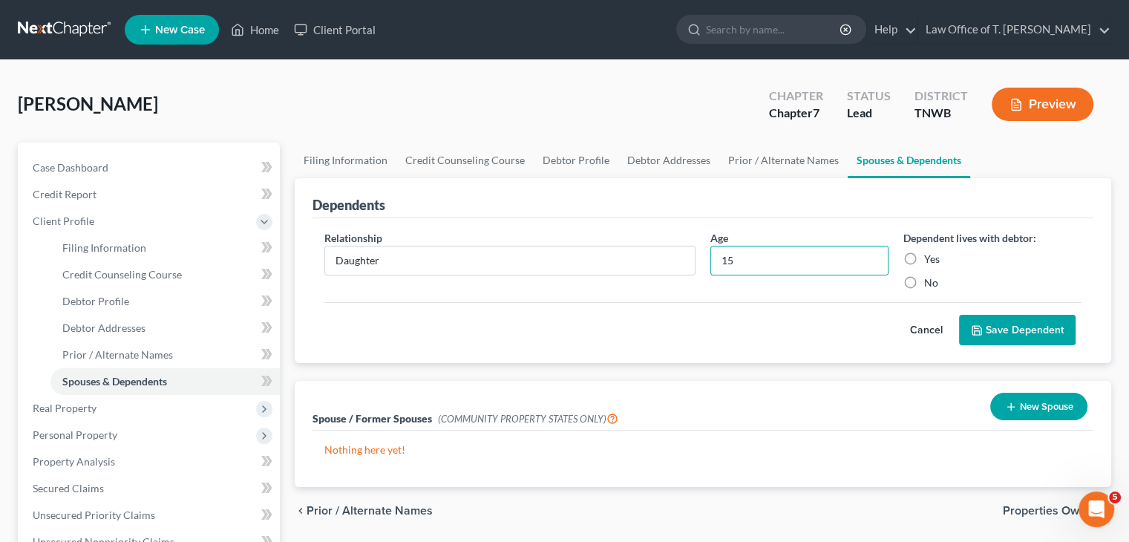
radio input "true"
click at [1029, 324] on button "Save Dependent" at bounding box center [1017, 330] width 117 height 31
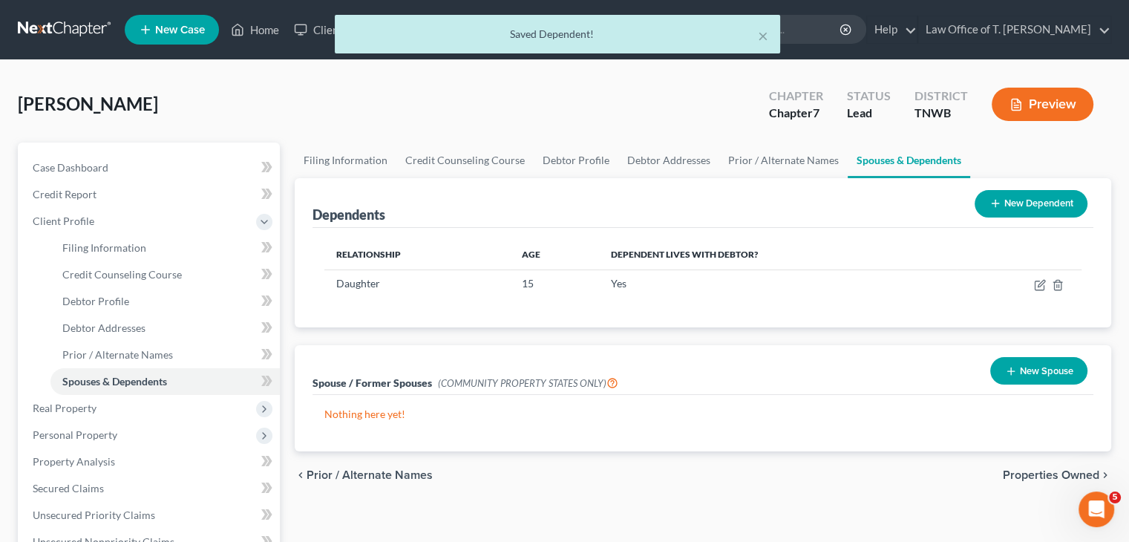
click at [1034, 210] on button "New Dependent" at bounding box center [1031, 203] width 113 height 27
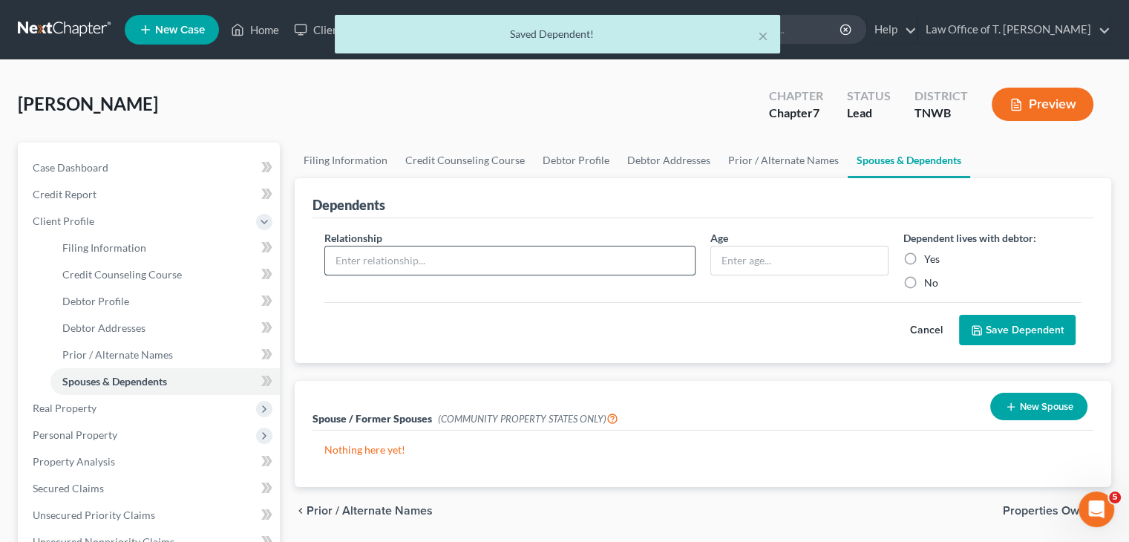
click at [471, 261] on input "text" at bounding box center [510, 261] width 370 height 28
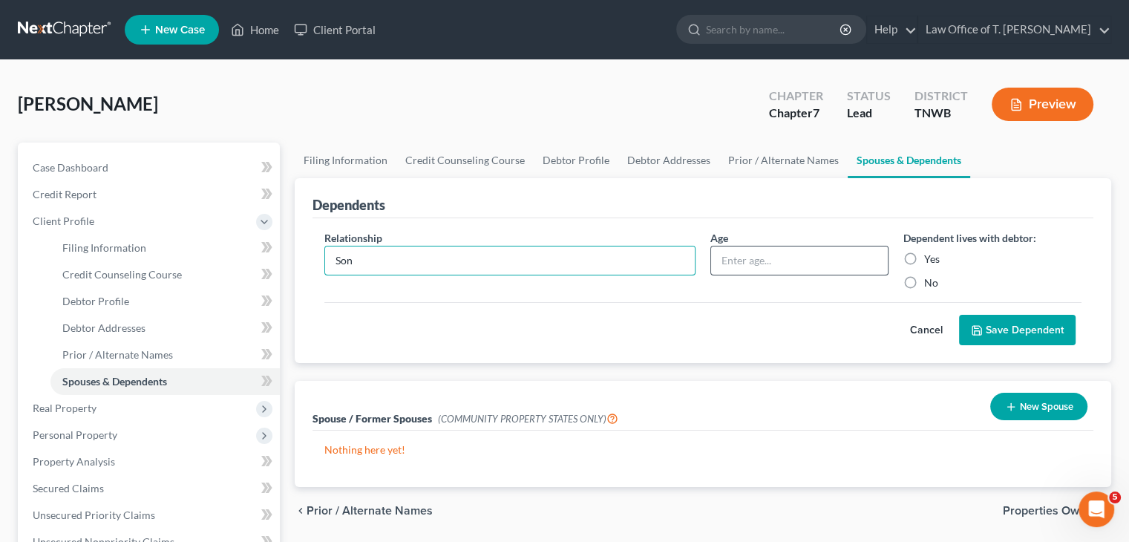
type input "Son"
click at [768, 267] on input "text" at bounding box center [799, 261] width 177 height 28
type input "4"
click at [924, 256] on label "Yes" at bounding box center [932, 259] width 16 height 15
click at [930, 256] on input "Yes" at bounding box center [935, 257] width 10 height 10
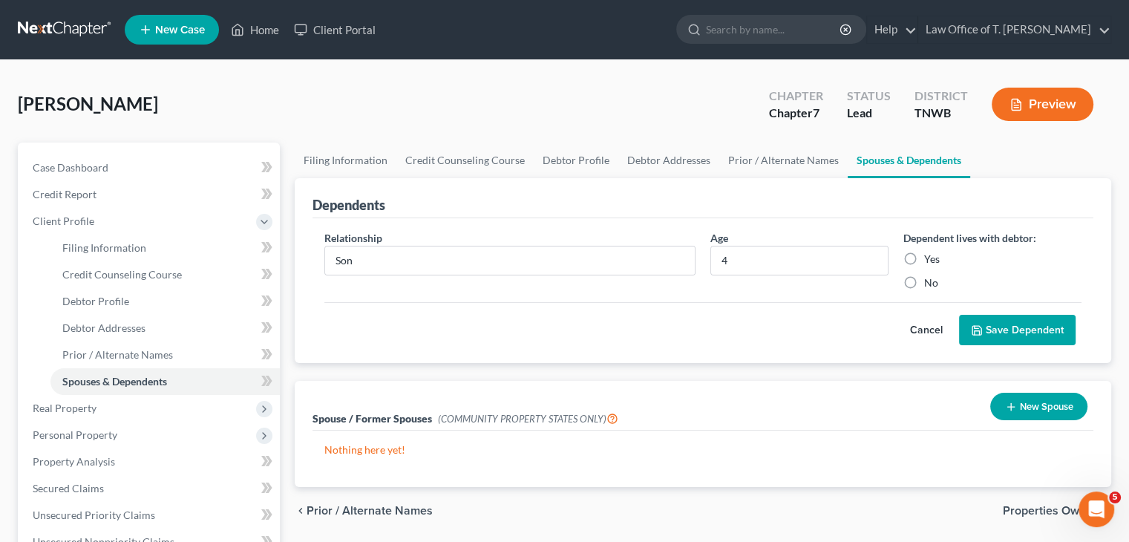
radio input "true"
click at [1032, 326] on button "Save Dependent" at bounding box center [1017, 330] width 117 height 31
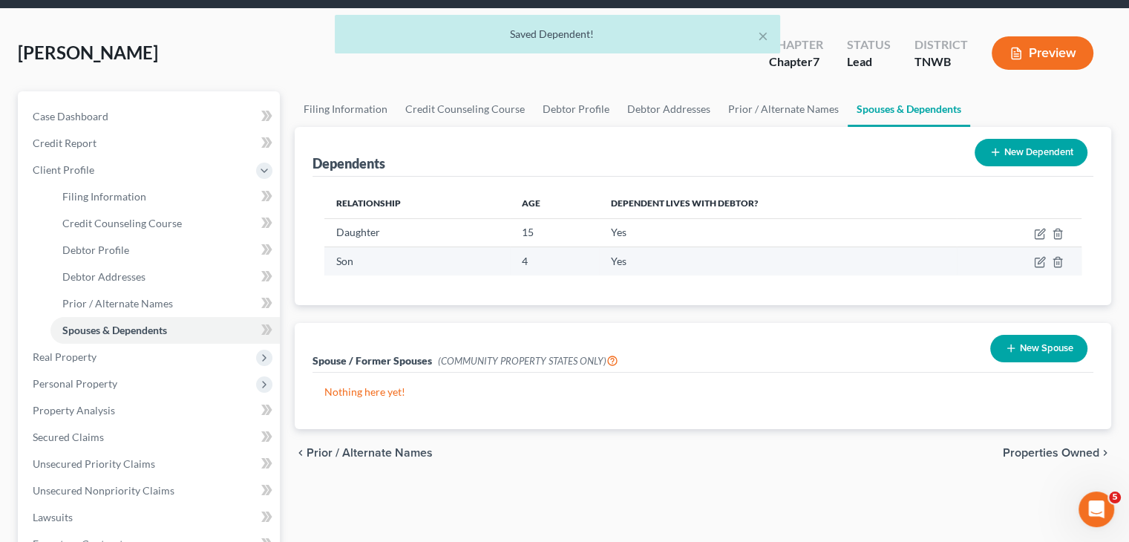
scroll to position [74, 0]
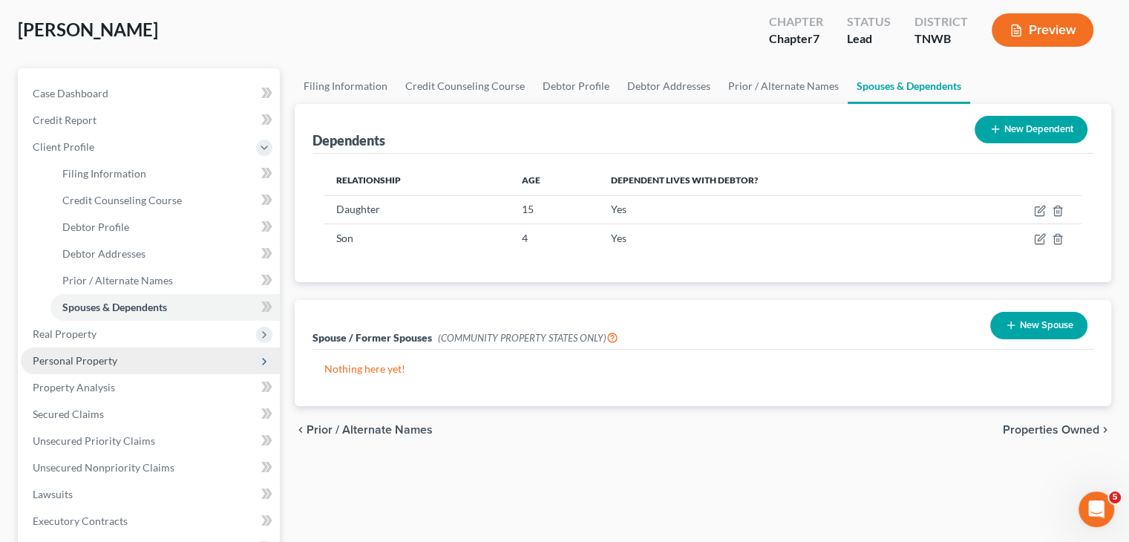
click at [110, 360] on span "Personal Property" at bounding box center [75, 360] width 85 height 13
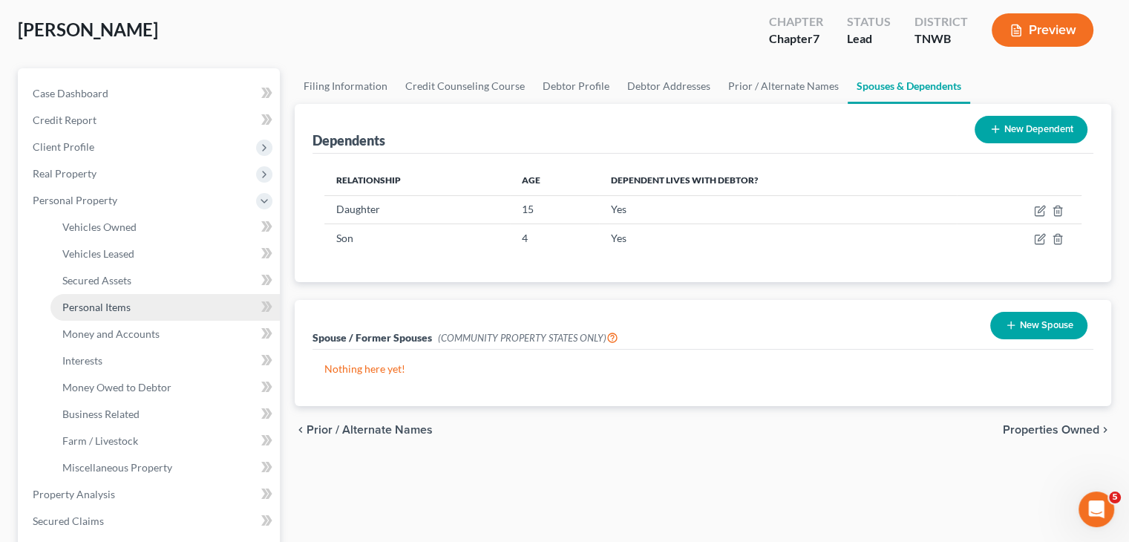
click at [124, 307] on span "Personal Items" at bounding box center [96, 307] width 68 height 13
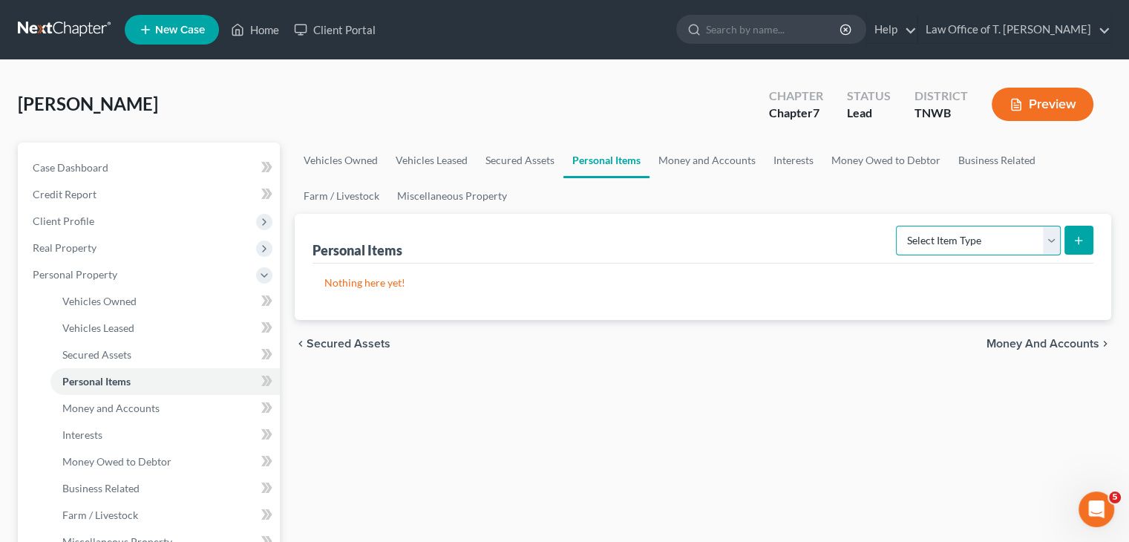
click at [1054, 244] on select "Select Item Type Clothing Collectibles Of Value Electronics Firearms Household …" at bounding box center [978, 241] width 165 height 30
select select "clothing"
click at [898, 226] on select "Select Item Type Clothing Collectibles Of Value Electronics Firearms Household …" at bounding box center [978, 241] width 165 height 30
click at [1087, 244] on button "submit" at bounding box center [1079, 240] width 29 height 29
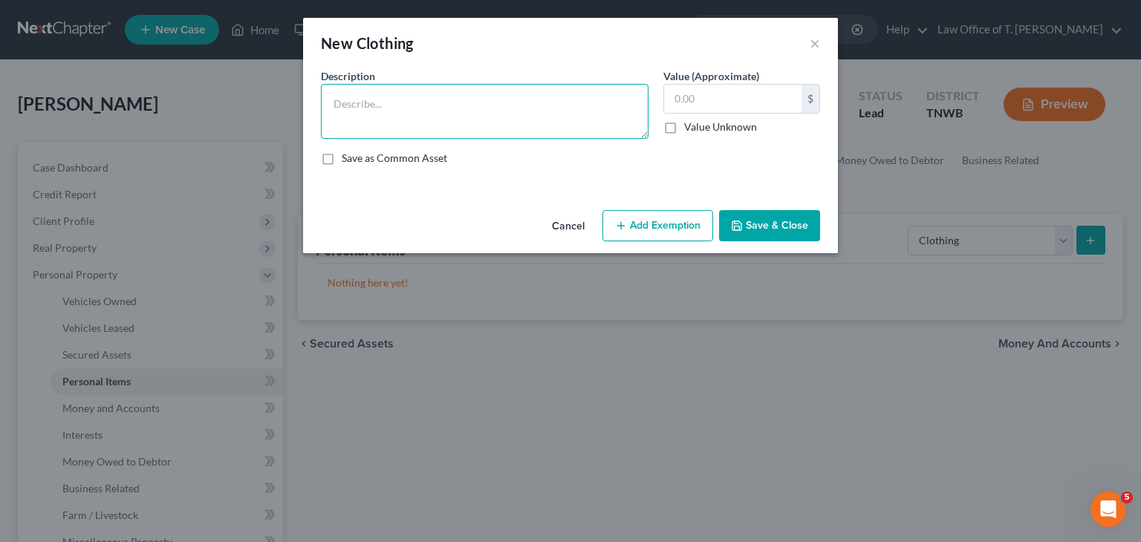
click at [495, 93] on textarea at bounding box center [484, 111] width 327 height 55
type textarea "m"
type textarea "clothes"
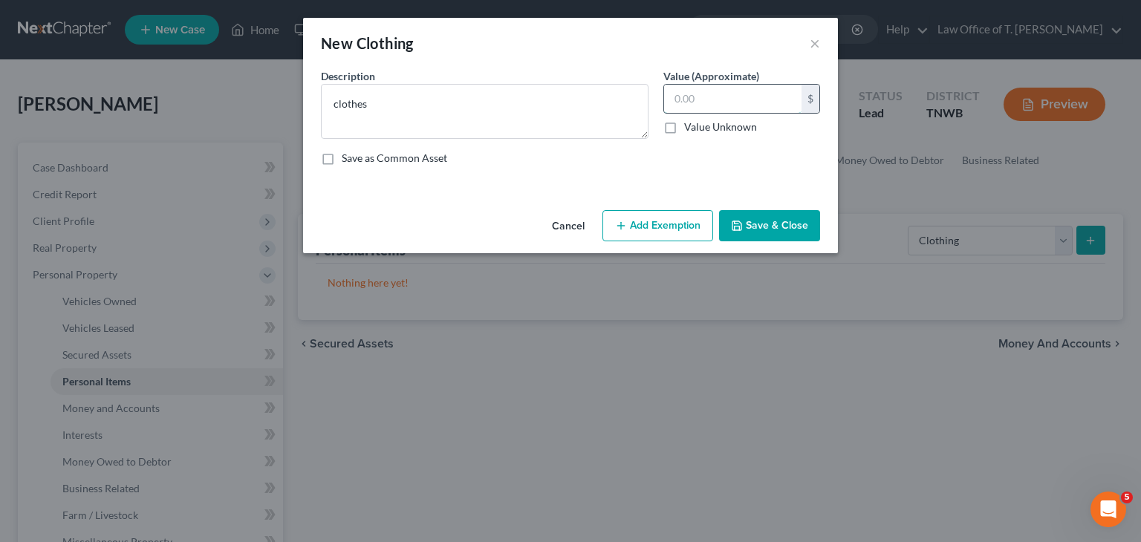
click at [705, 103] on input "text" at bounding box center [732, 99] width 137 height 28
drag, startPoint x: 731, startPoint y: 101, endPoint x: 668, endPoint y: 102, distance: 62.4
click at [668, 102] on input "4,500.00" at bounding box center [732, 99] width 137 height 28
type input "4,500.00"
click at [774, 216] on button "Save & Close" at bounding box center [769, 225] width 101 height 31
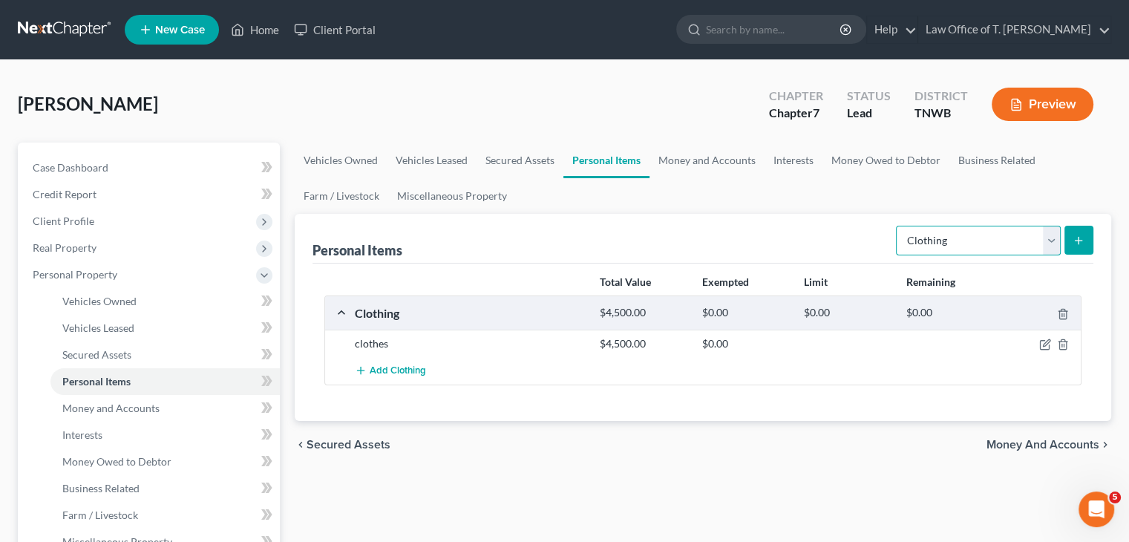
click at [1054, 243] on select "Select Item Type Clothing Collectibles Of Value Electronics Firearms Household …" at bounding box center [978, 241] width 165 height 30
select select "electronics"
click at [898, 226] on select "Select Item Type Clothing Collectibles Of Value Electronics Firearms Household …" at bounding box center [978, 241] width 165 height 30
click at [1084, 241] on icon "submit" at bounding box center [1079, 241] width 12 height 12
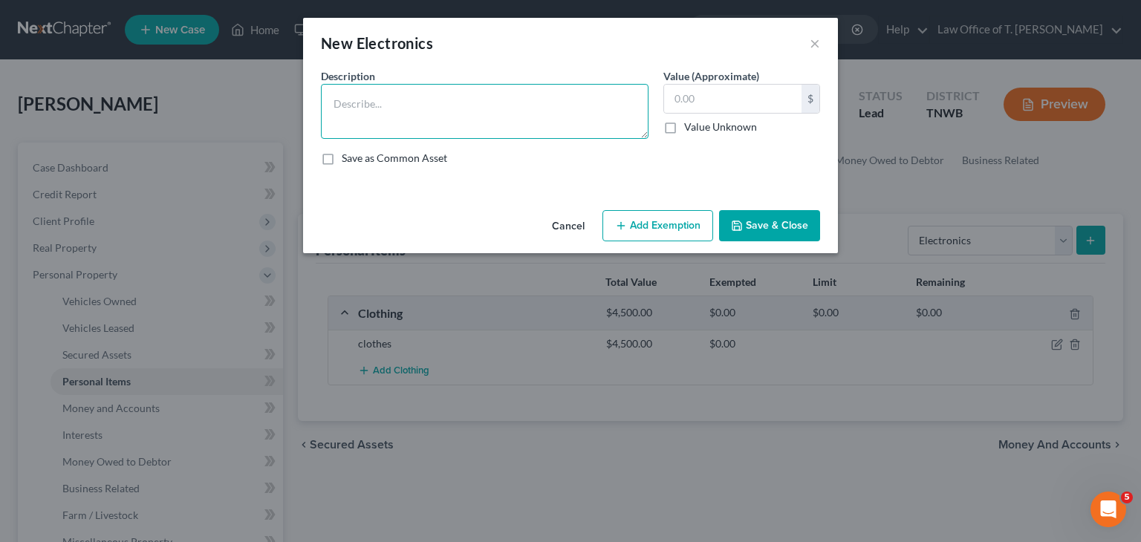
click at [410, 108] on textarea at bounding box center [484, 111] width 327 height 55
click at [345, 99] on textarea "65 TV- $100.00 35" at bounding box center [484, 111] width 327 height 55
click at [349, 122] on textarea "65 in TV- $100.00 35" at bounding box center [484, 111] width 327 height 55
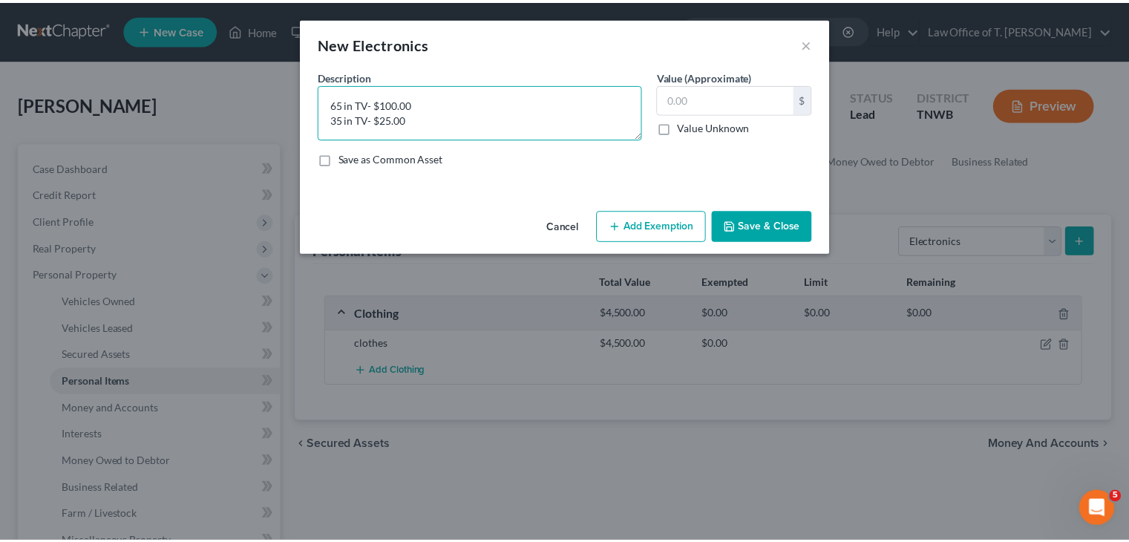
scroll to position [15, 0]
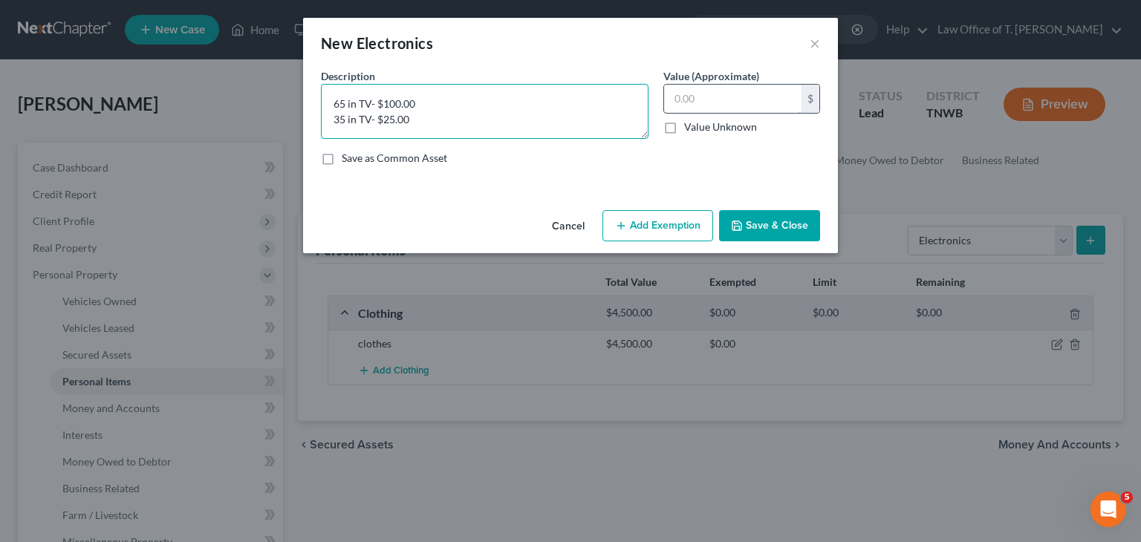
type textarea "65 in TV- $100.00 35 in TV- $25.00"
click at [705, 106] on input "text" at bounding box center [732, 99] width 137 height 28
type input "125.00"
click at [774, 221] on button "Save & Close" at bounding box center [769, 225] width 101 height 31
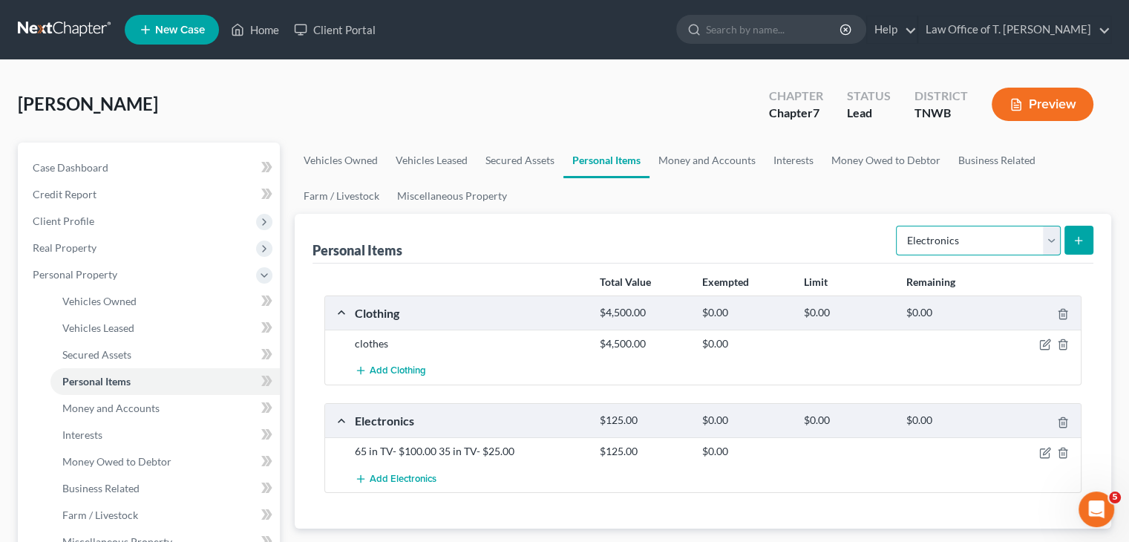
click at [1053, 244] on select "Select Item Type Clothing Collectibles Of Value Electronics Firearms Household …" at bounding box center [978, 241] width 165 height 30
select select "household_goods"
click at [898, 226] on select "Select Item Type Clothing Collectibles Of Value Electronics Firearms Household …" at bounding box center [978, 241] width 165 height 30
click at [1078, 243] on icon "submit" at bounding box center [1079, 241] width 12 height 12
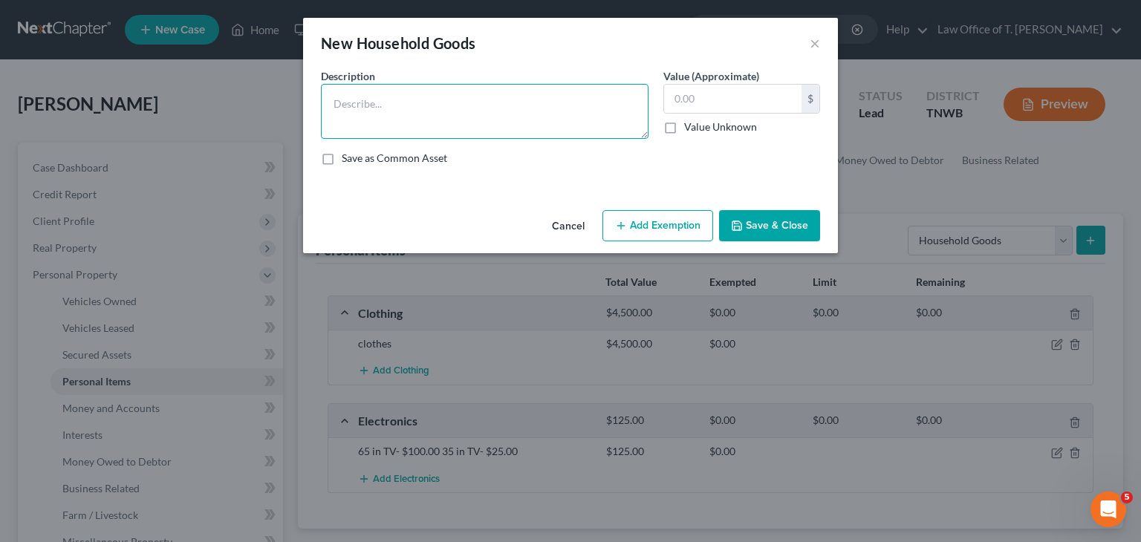
click at [416, 114] on textarea at bounding box center [484, 111] width 327 height 55
type textarea "misc. household goods"
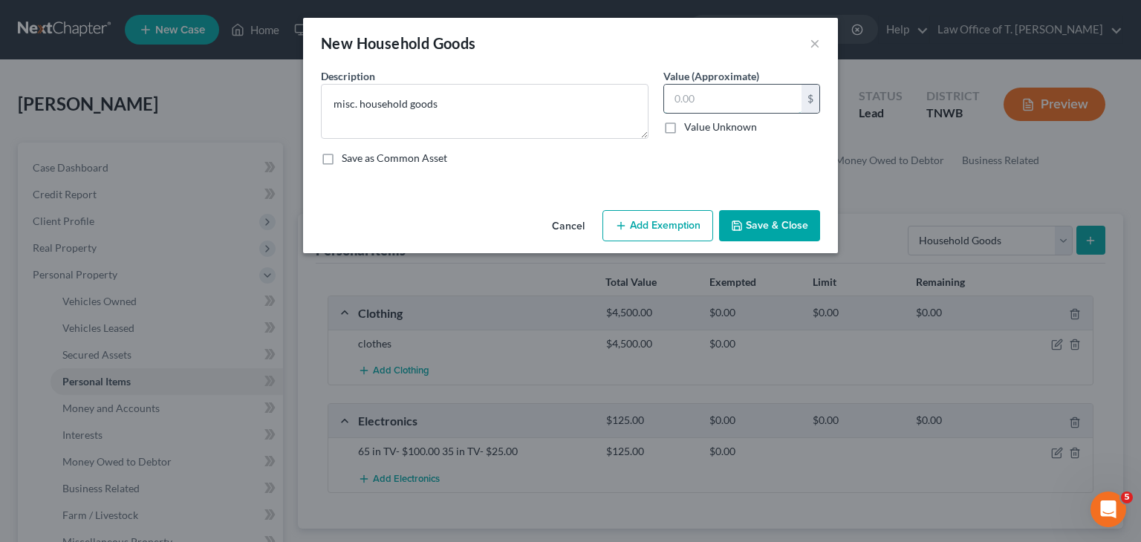
click at [719, 102] on input "text" at bounding box center [732, 99] width 137 height 28
type input "700.00"
click at [761, 221] on button "Save & Close" at bounding box center [769, 225] width 101 height 31
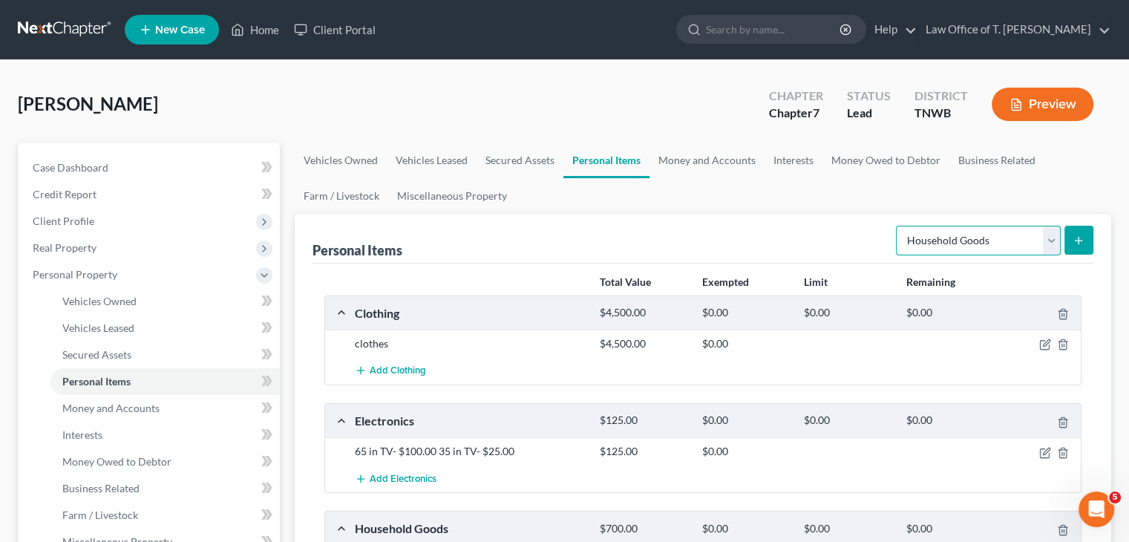
click at [1059, 241] on select "Select Item Type Clothing Collectibles Of Value Electronics Firearms Household …" at bounding box center [978, 241] width 165 height 30
click at [898, 226] on select "Select Item Type Clothing Collectibles Of Value Electronics Firearms Household …" at bounding box center [978, 241] width 165 height 30
click at [1051, 246] on select "Select Item Type Clothing Collectibles Of Value Electronics Firearms Household …" at bounding box center [978, 241] width 165 height 30
select select "jewelry"
click at [898, 226] on select "Select Item Type Clothing Collectibles Of Value Electronics Firearms Household …" at bounding box center [978, 241] width 165 height 30
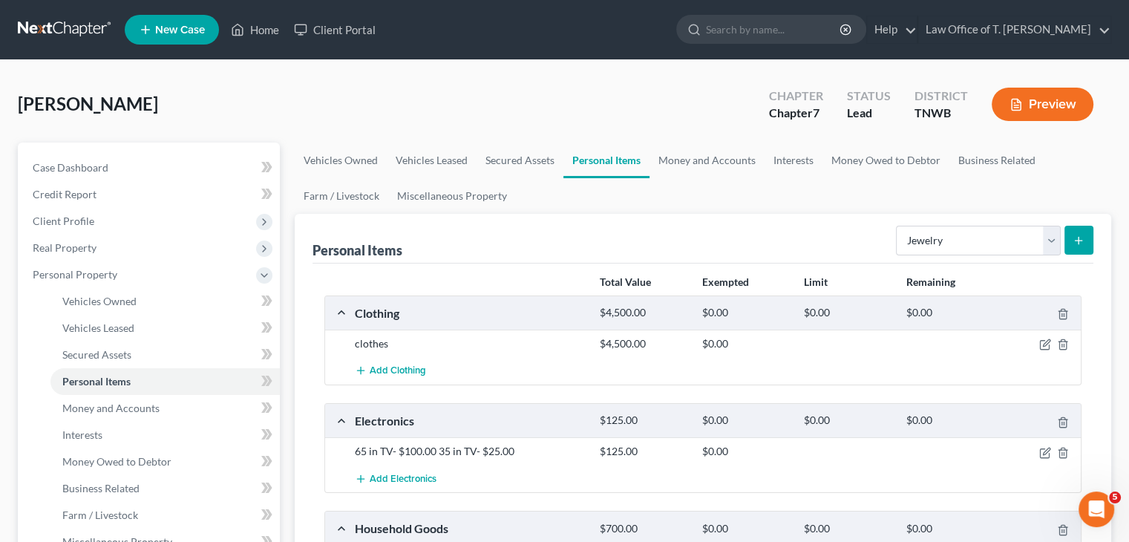
click at [1077, 243] on icon "submit" at bounding box center [1079, 241] width 12 height 12
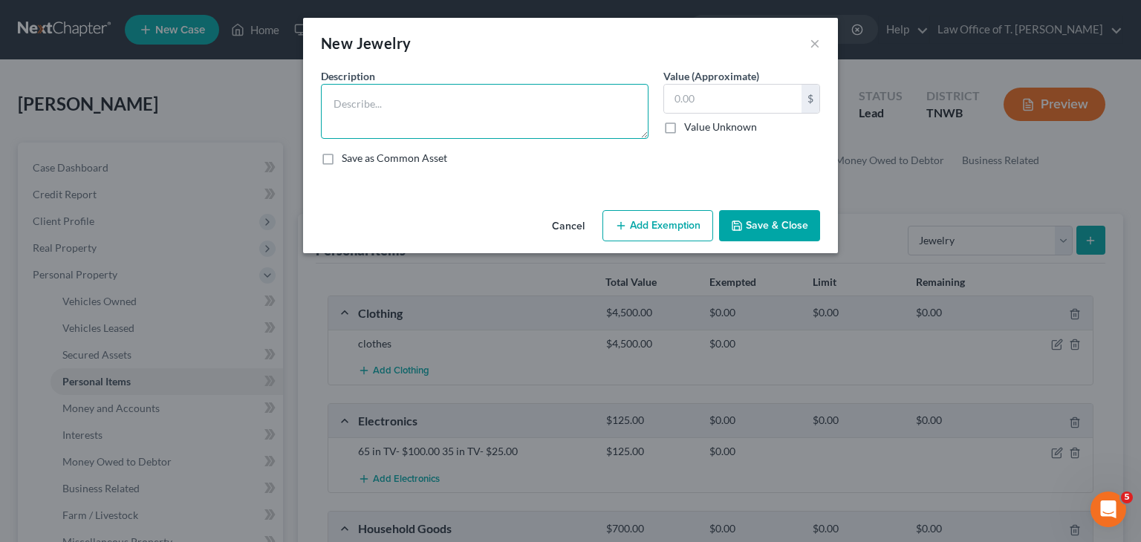
click at [457, 110] on textarea at bounding box center [484, 111] width 327 height 55
click at [399, 100] on textarea "women's wedd" at bounding box center [484, 111] width 327 height 55
type textarea "women's wedding set"
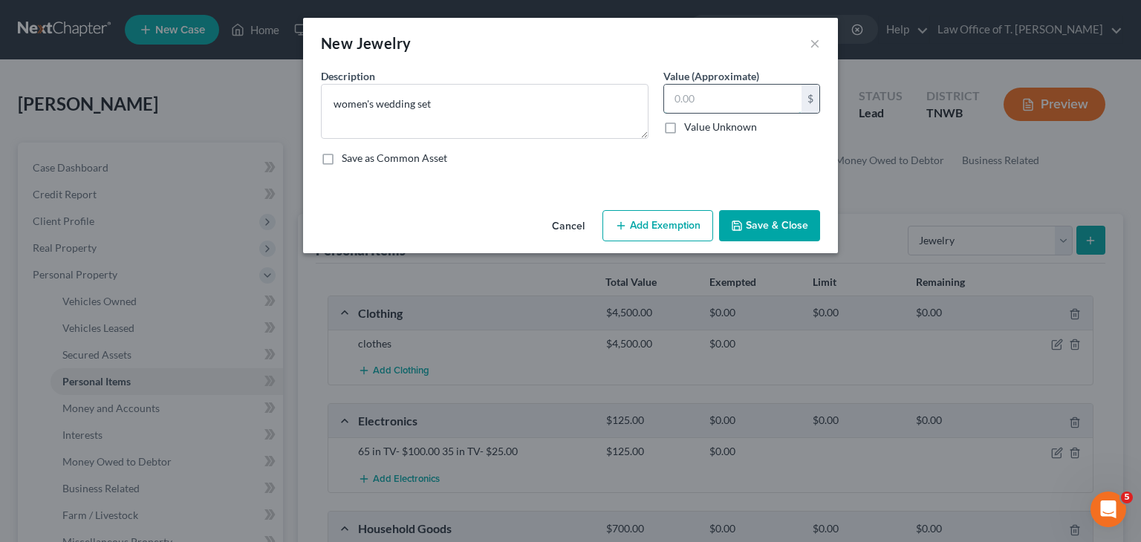
click at [692, 102] on input "text" at bounding box center [732, 99] width 137 height 28
type input "0"
click at [499, 105] on textarea "women's wedding set" at bounding box center [484, 111] width 327 height 55
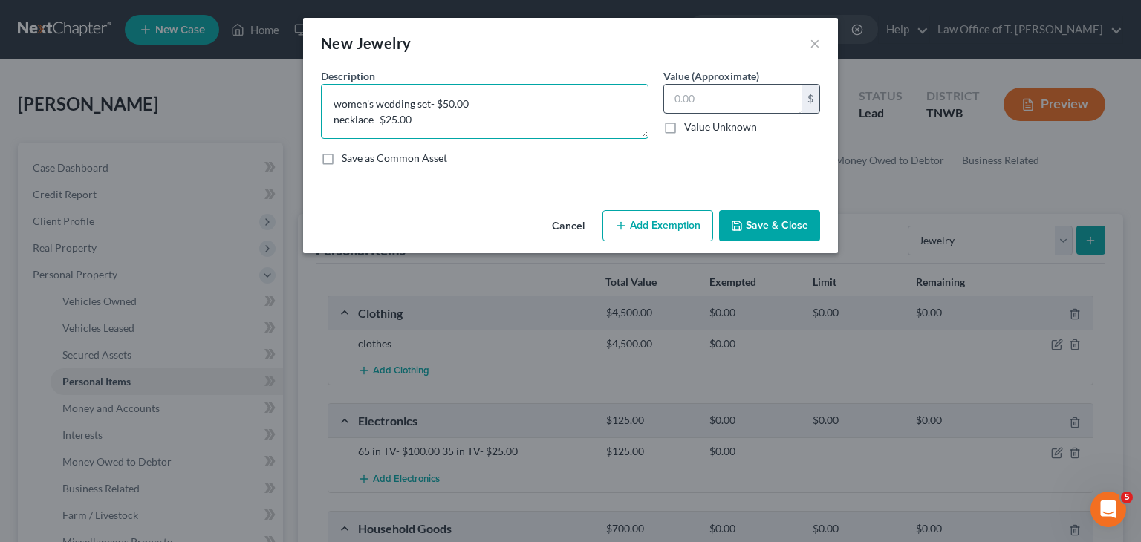
type textarea "women's wedding set- $50.00 necklace- $25.00"
click at [698, 104] on input "text" at bounding box center [732, 99] width 137 height 28
type input "75.00"
click at [789, 225] on button "Save & Close" at bounding box center [769, 225] width 101 height 31
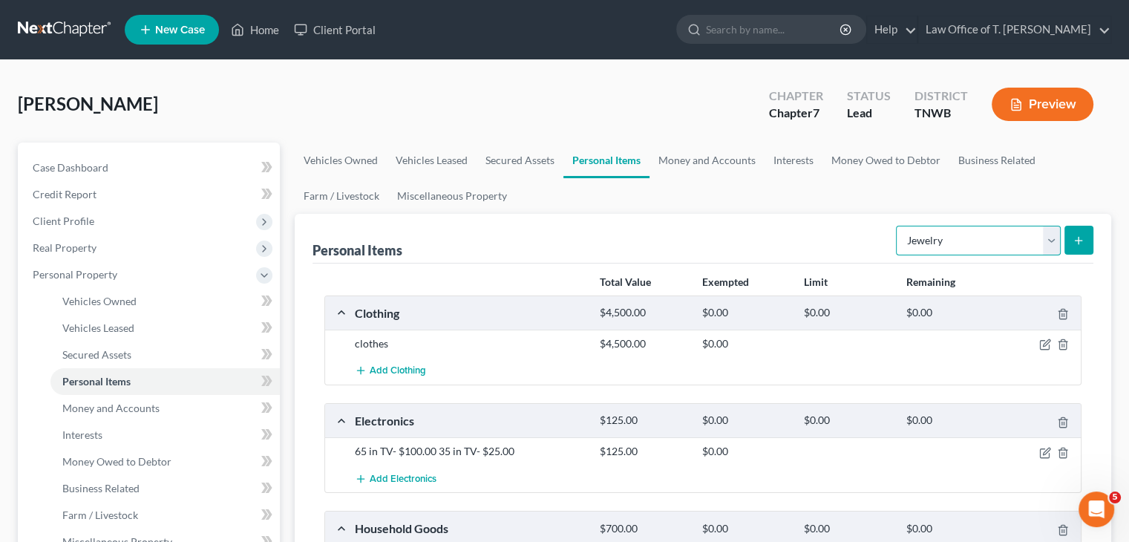
click at [1044, 236] on select "Select Item Type Clothing Collectibles Of Value Electronics Firearms Household …" at bounding box center [978, 241] width 165 height 30
select select "pets"
click at [898, 226] on select "Select Item Type Clothing Collectibles Of Value Electronics Firearms Household …" at bounding box center [978, 241] width 165 height 30
click at [1080, 249] on button "submit" at bounding box center [1079, 240] width 29 height 29
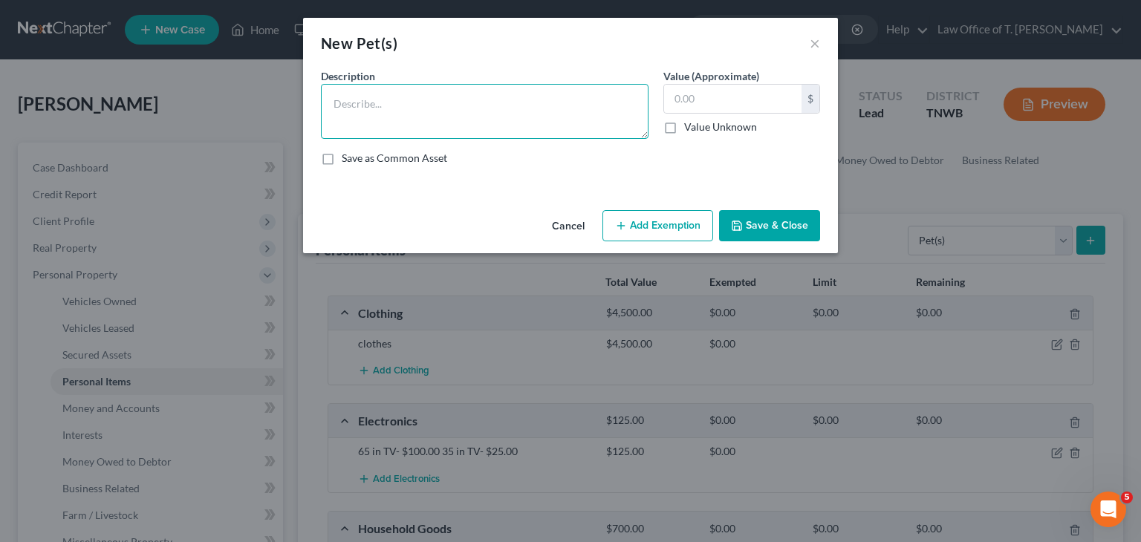
click at [373, 99] on textarea at bounding box center [484, 111] width 327 height 55
type textarea "D"
click at [584, 226] on button "Cancel" at bounding box center [568, 227] width 56 height 30
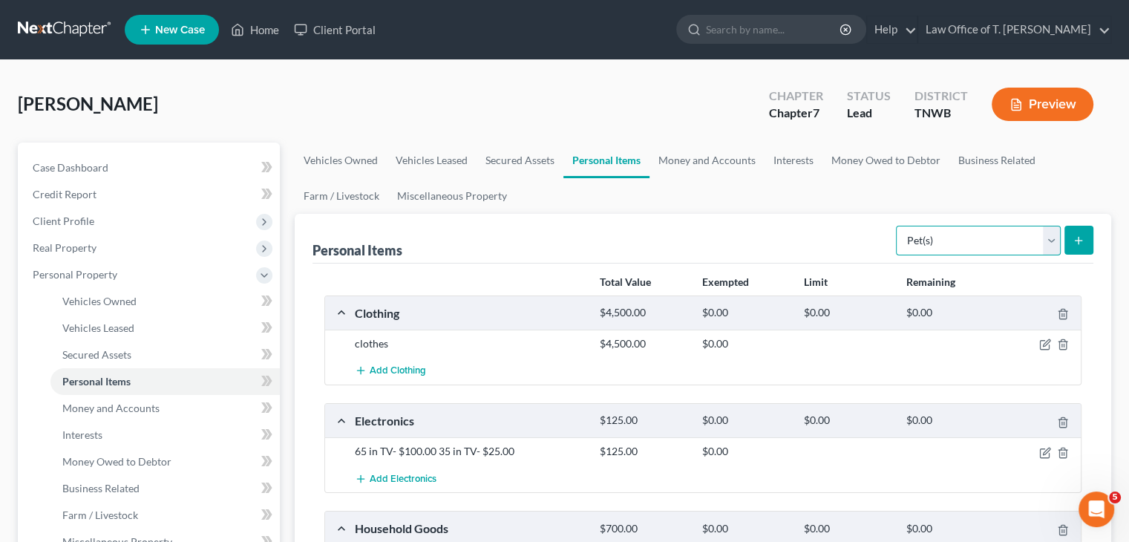
click at [1051, 243] on select "Select Item Type Clothing Collectibles Of Value Electronics Firearms Household …" at bounding box center [978, 241] width 165 height 30
click at [815, 224] on div "Personal Items Select Item Type Clothing Collectibles Of Value Electronics Fire…" at bounding box center [703, 239] width 781 height 50
click at [1048, 242] on select "Select Item Type Clothing Collectibles Of Value Electronics Firearms Household …" at bounding box center [978, 241] width 165 height 30
select select "sports_and_hobby_equipment"
click at [898, 226] on select "Select Item Type Clothing Collectibles Of Value Electronics Firearms Household …" at bounding box center [978, 241] width 165 height 30
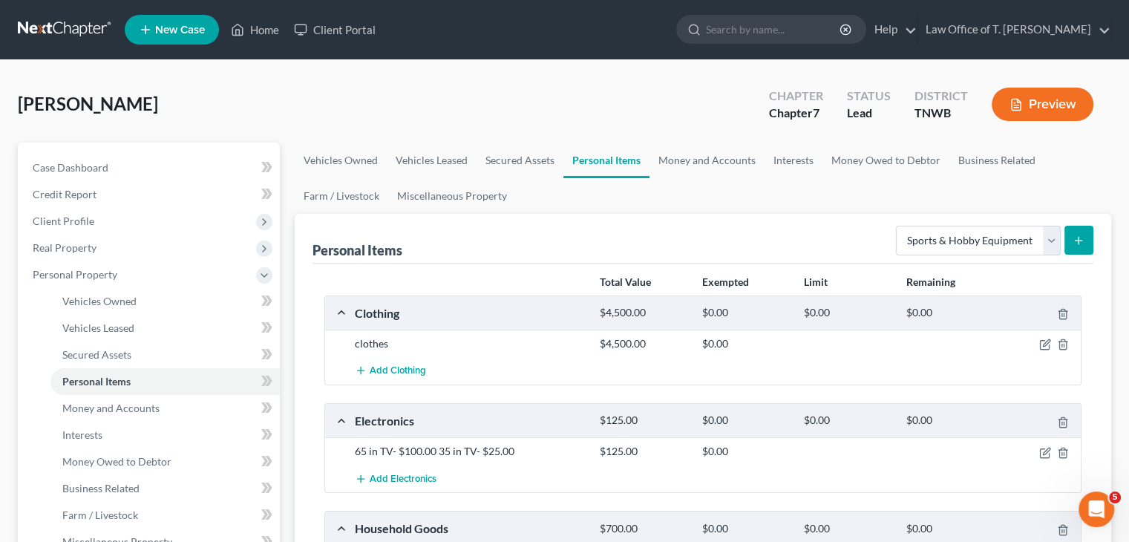
click at [1084, 241] on icon "submit" at bounding box center [1079, 241] width 12 height 12
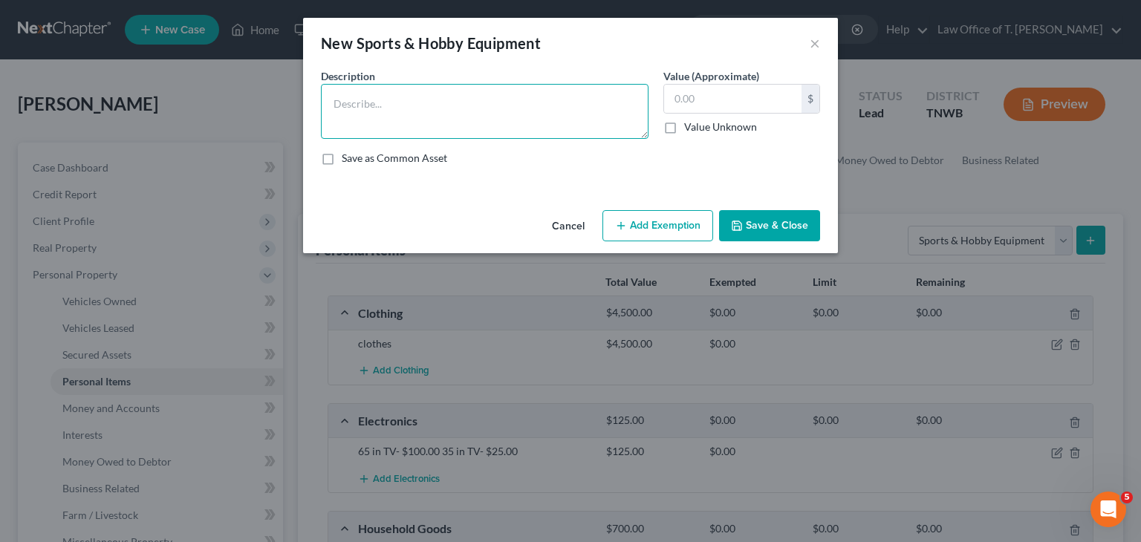
click at [383, 117] on textarea at bounding box center [484, 111] width 327 height 55
type textarea "Treadmill"
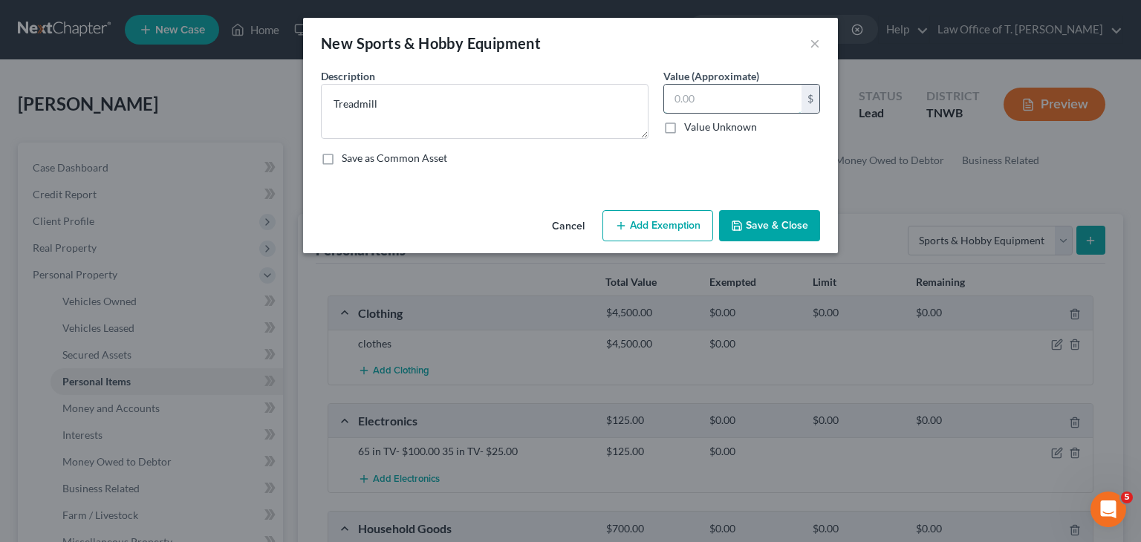
click at [710, 105] on input "text" at bounding box center [732, 99] width 137 height 28
type input "50.00"
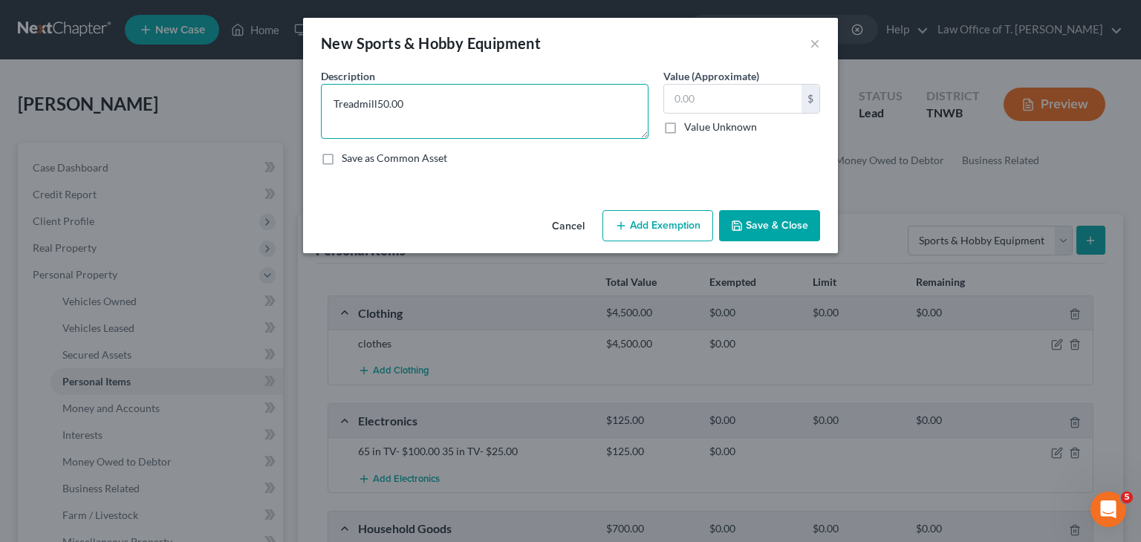
type textarea "Treadmill"
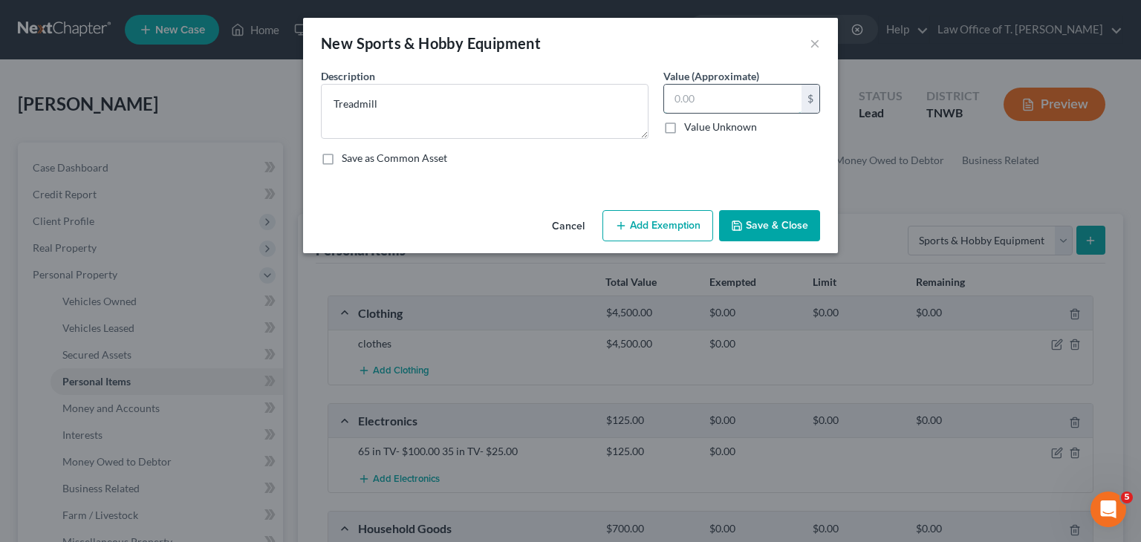
click at [723, 105] on input "text" at bounding box center [732, 99] width 137 height 28
type input "0"
type input "50.00"
click at [781, 222] on button "Save & Close" at bounding box center [769, 225] width 101 height 31
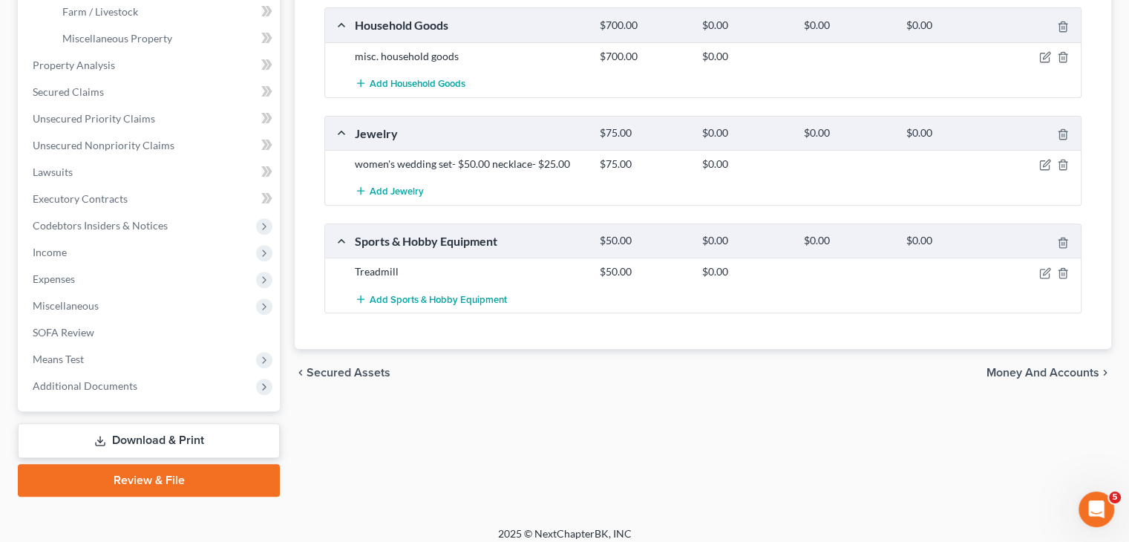
scroll to position [514, 0]
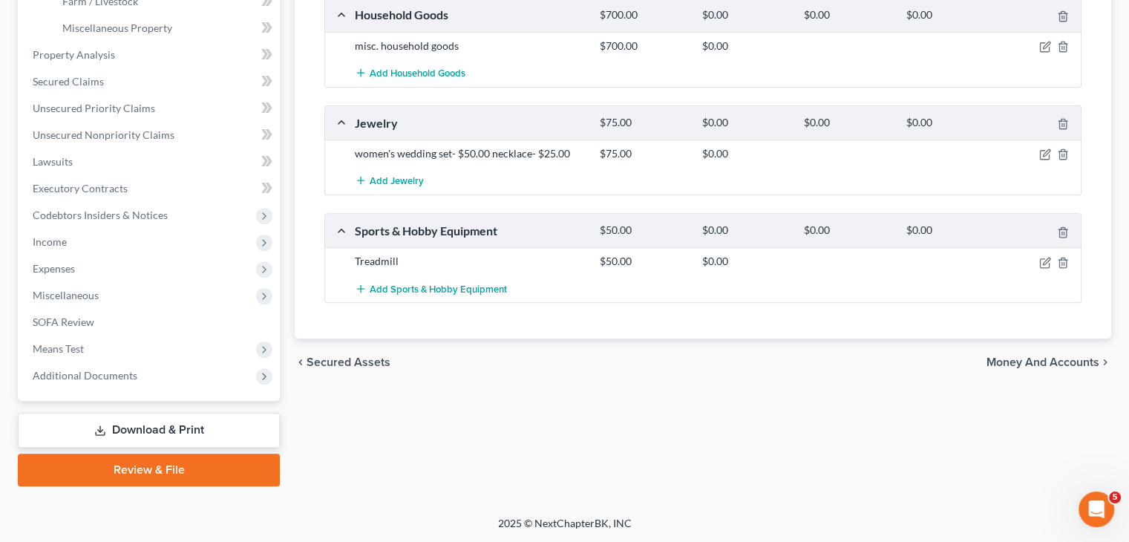
click at [1067, 359] on span "Money and Accounts" at bounding box center [1043, 362] width 113 height 12
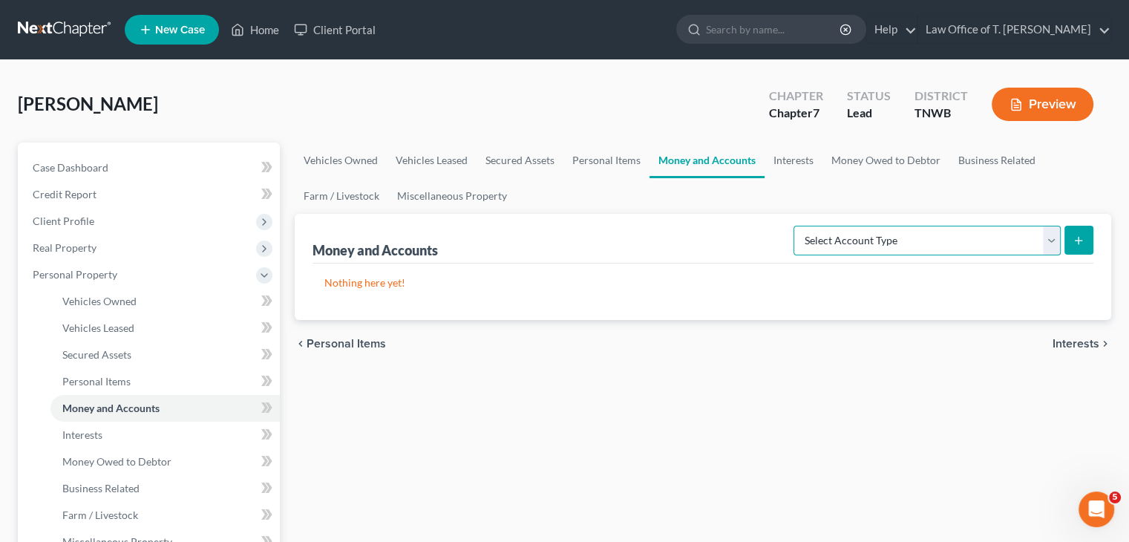
click at [1048, 238] on select "Select Account Type Brokerage Cash on Hand Certificates of Deposit Checking Acc…" at bounding box center [927, 241] width 267 height 30
select select "checking"
click at [797, 226] on select "Select Account Type Brokerage Cash on Hand Certificates of Deposit Checking Acc…" at bounding box center [927, 241] width 267 height 30
click at [1084, 249] on button "submit" at bounding box center [1079, 240] width 29 height 29
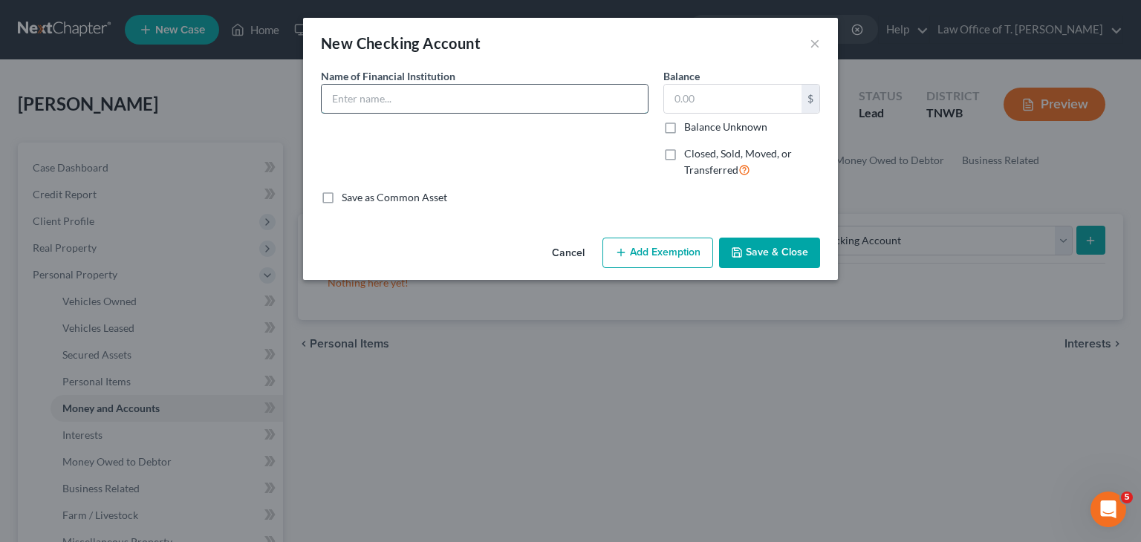
click at [526, 94] on input "text" at bounding box center [485, 99] width 326 height 28
type input "Carrol Bank and Trust"
type input "20.00"
click at [761, 253] on button "Save & Close" at bounding box center [769, 253] width 101 height 31
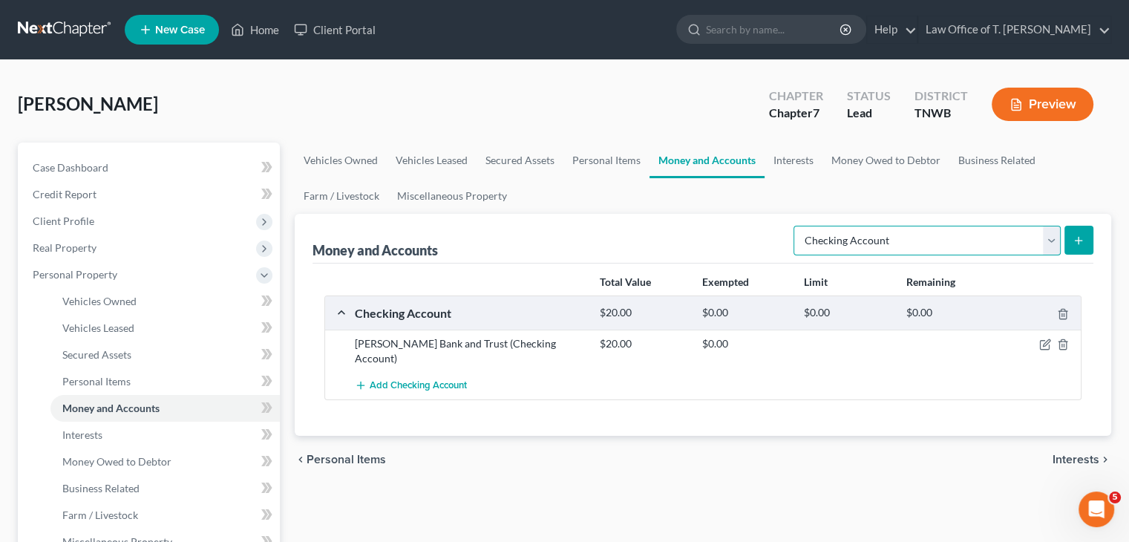
click at [1052, 242] on select "Select Account Type Brokerage Cash on Hand Certificates of Deposit Checking Acc…" at bounding box center [927, 241] width 267 height 30
click at [797, 226] on select "Select Account Type Brokerage Cash on Hand Certificates of Deposit Checking Acc…" at bounding box center [927, 241] width 267 height 30
click at [1076, 244] on icon "submit" at bounding box center [1079, 241] width 12 height 12
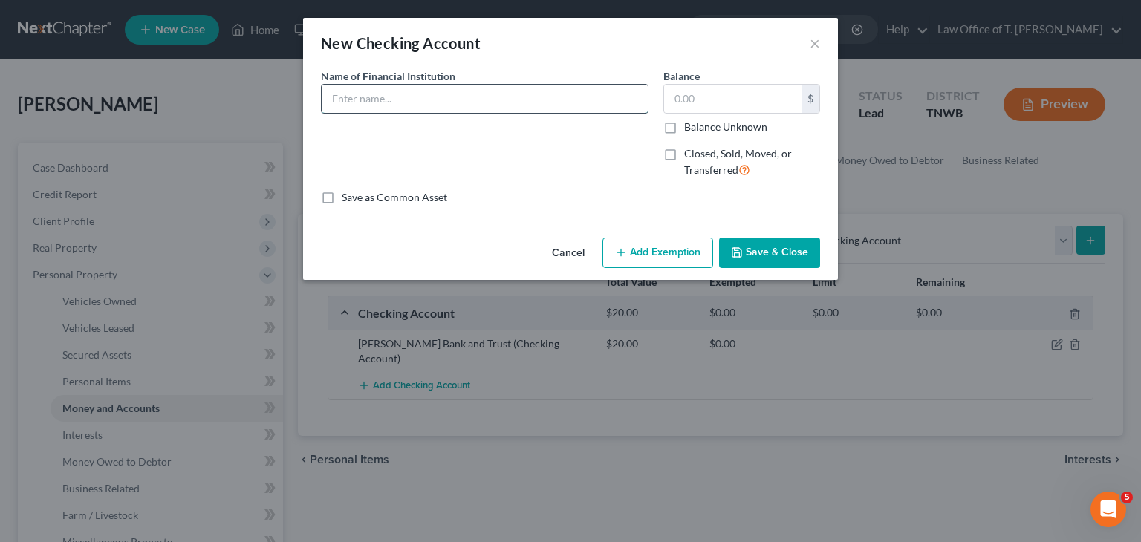
click at [476, 102] on input "text" at bounding box center [485, 99] width 326 height 28
type input "GreenDot"
click at [706, 102] on input "text" at bounding box center [732, 99] width 137 height 28
type input "5.00"
click at [780, 255] on button "Save & Close" at bounding box center [769, 253] width 101 height 31
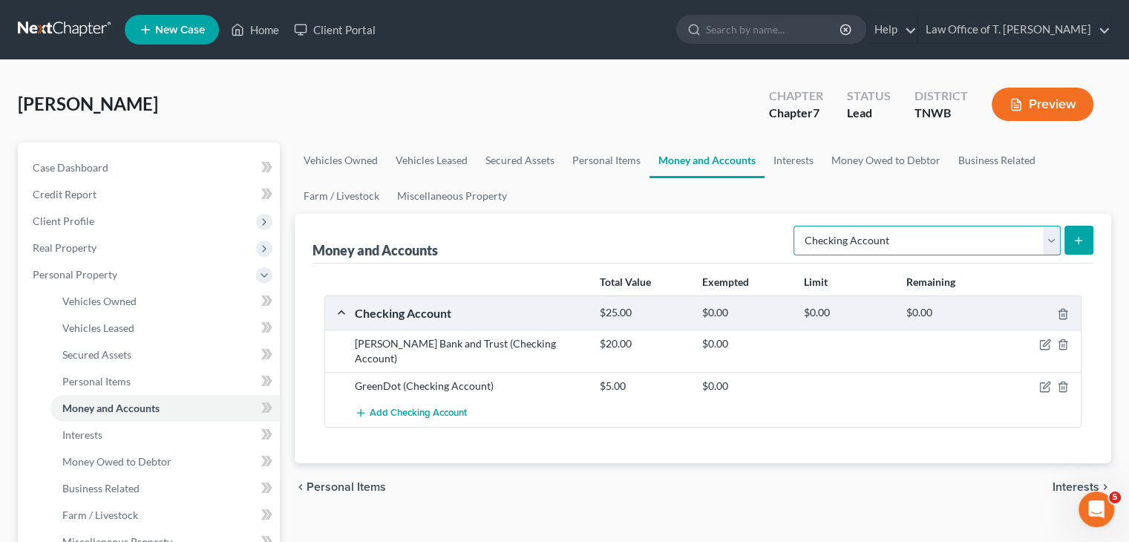
click at [1049, 244] on select "Select Account Type Brokerage Cash on Hand Certificates of Deposit Checking Acc…" at bounding box center [927, 241] width 267 height 30
click at [1050, 241] on select "Select Account Type Brokerage Cash on Hand Certificates of Deposit Checking Acc…" at bounding box center [927, 241] width 267 height 30
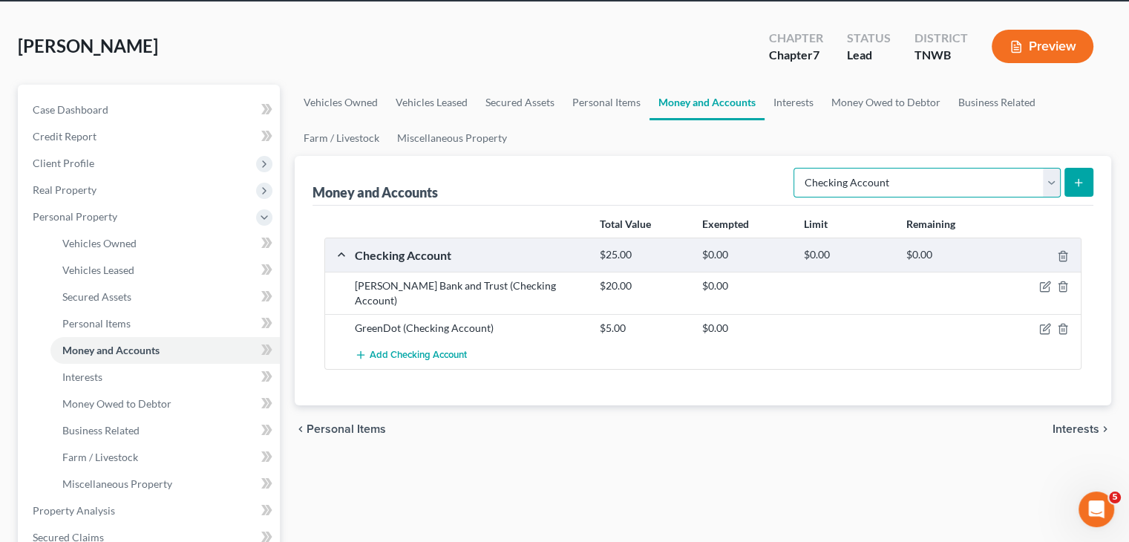
scroll to position [149, 0]
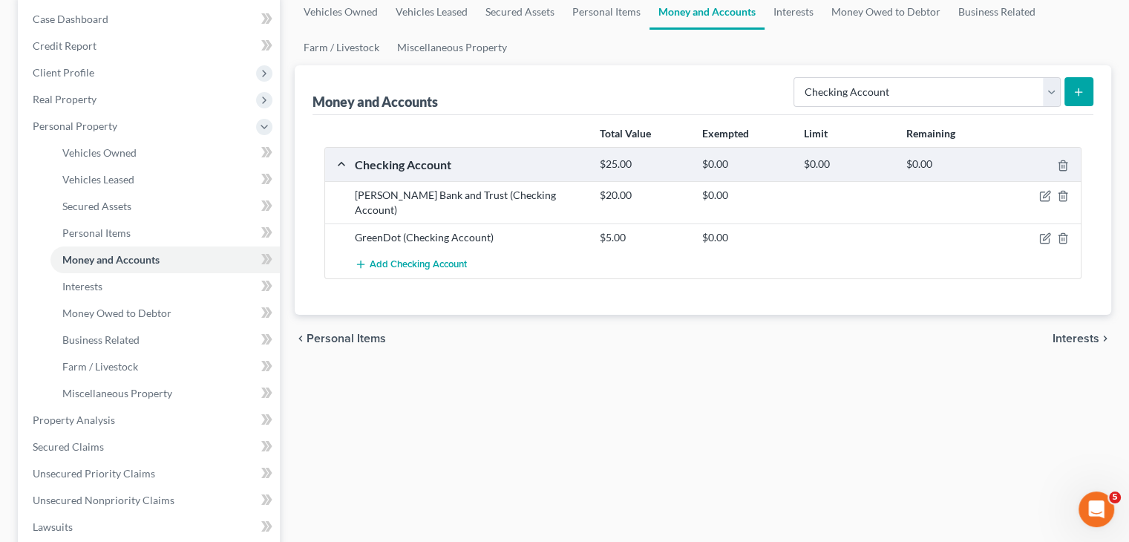
click at [1071, 333] on span "Interests" at bounding box center [1076, 339] width 47 height 12
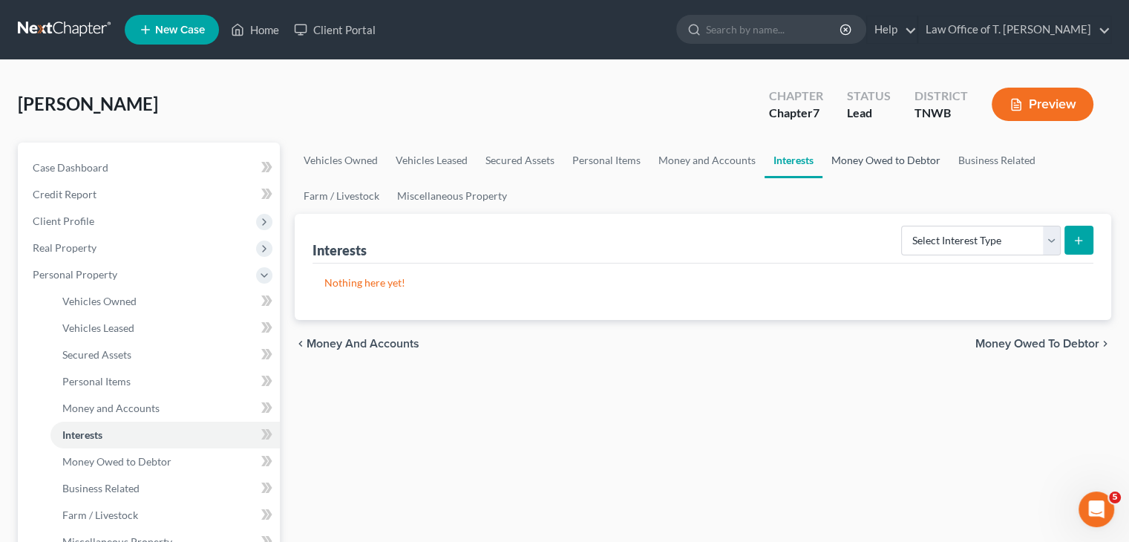
click at [882, 161] on link "Money Owed to Debtor" at bounding box center [886, 161] width 127 height 36
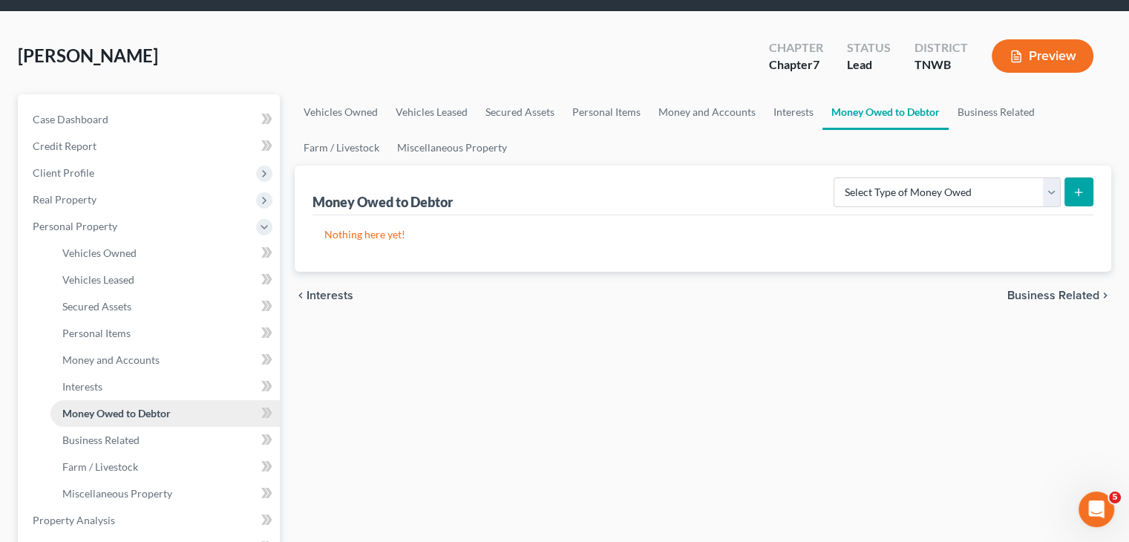
scroll to position [74, 0]
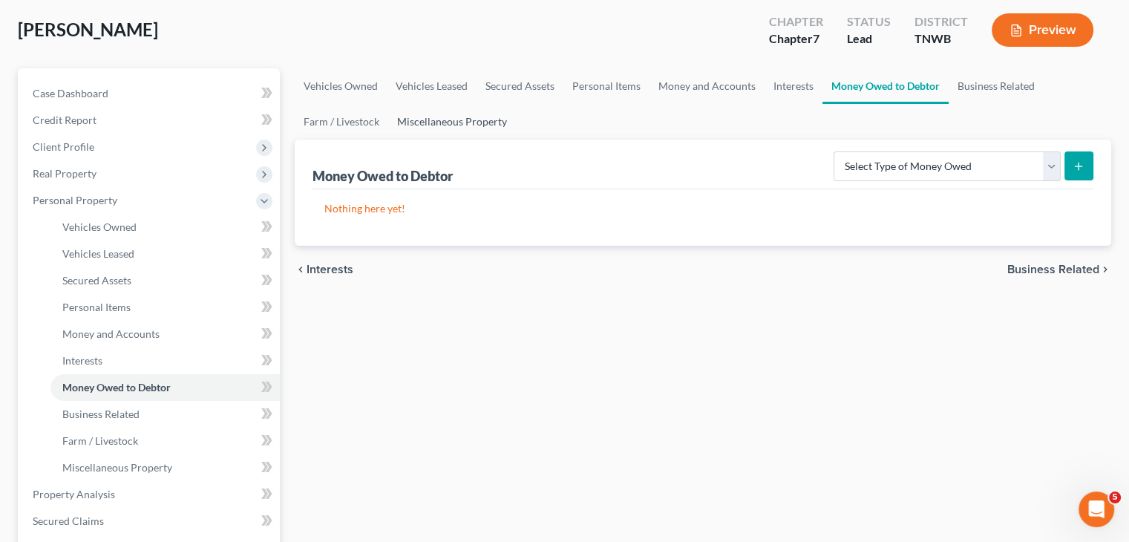
click at [446, 129] on link "Miscellaneous Property" at bounding box center [452, 122] width 128 height 36
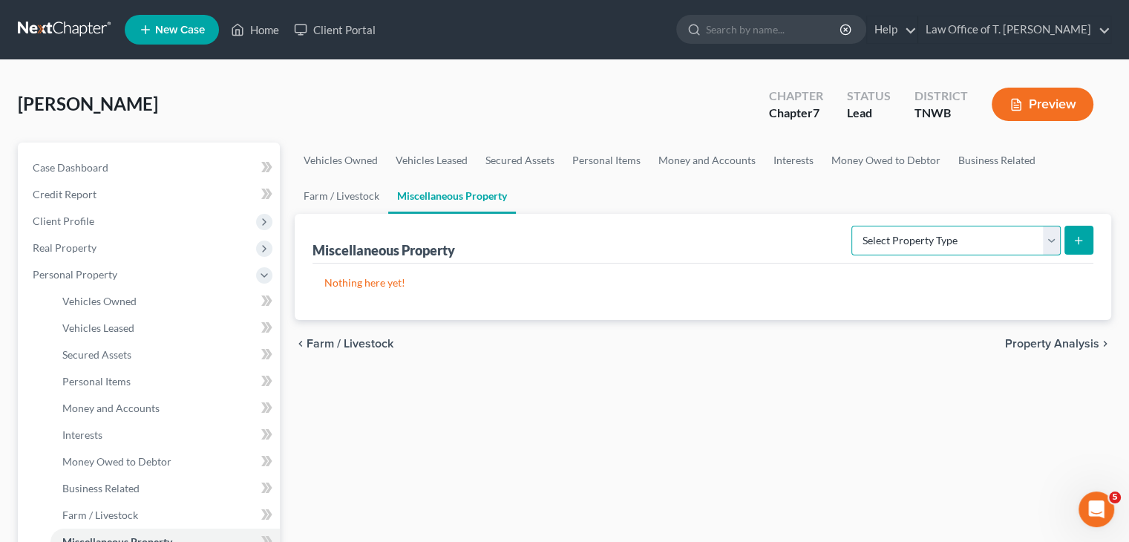
click at [1043, 243] on select "Select Property Type Assigned for Creditor Benefit Within 1 Year Holding for An…" at bounding box center [956, 241] width 209 height 30
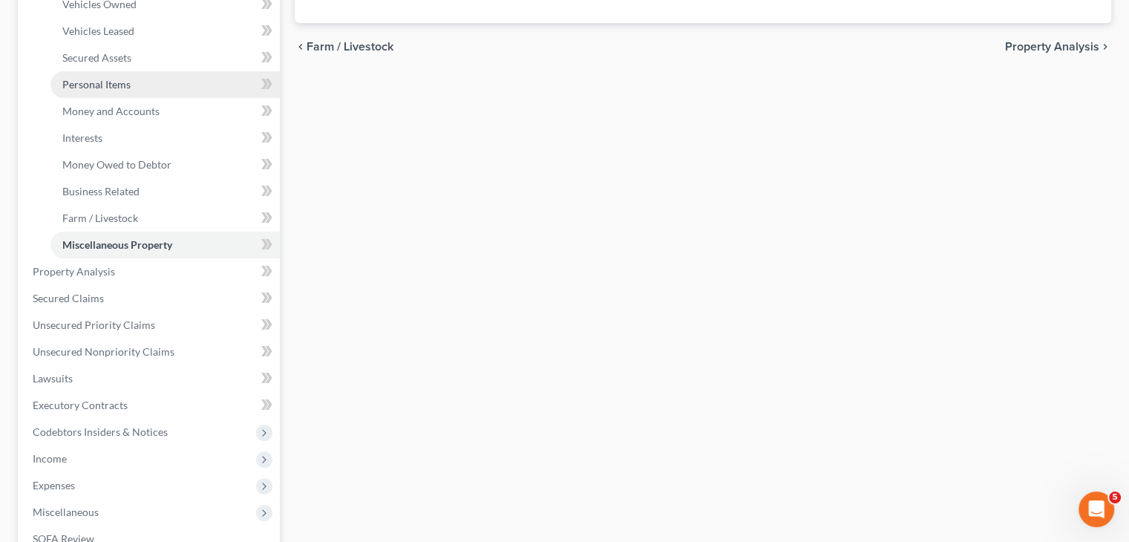
scroll to position [371, 0]
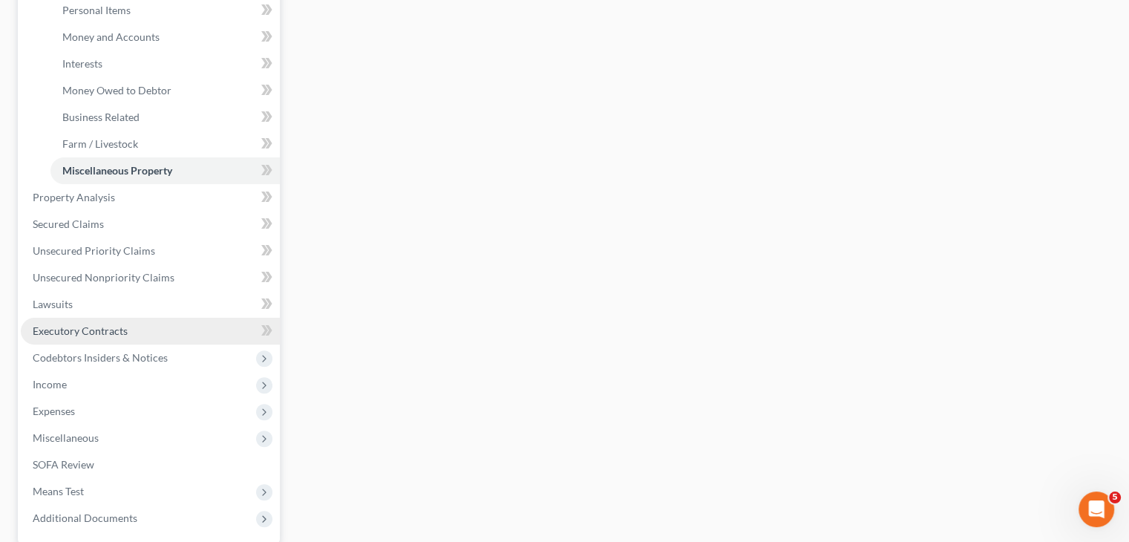
click at [109, 330] on span "Executory Contracts" at bounding box center [80, 330] width 95 height 13
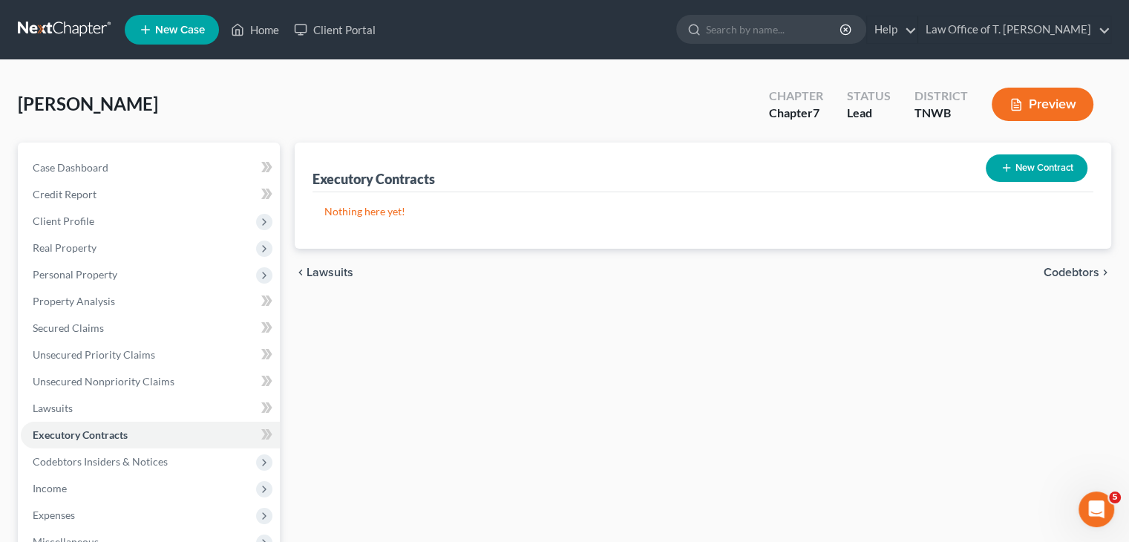
click at [1030, 171] on button "New Contract" at bounding box center [1037, 167] width 102 height 27
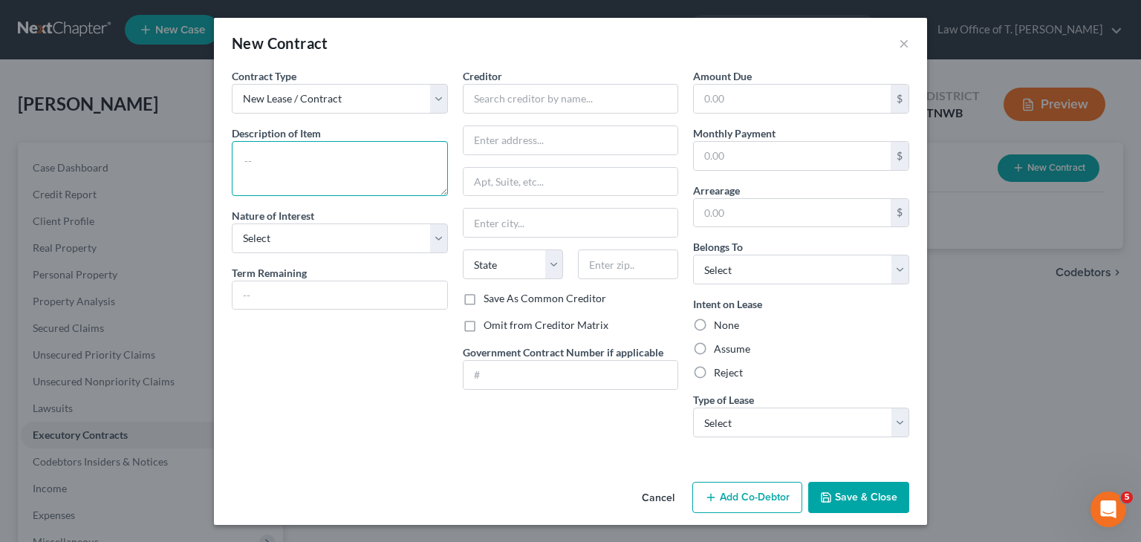
click at [325, 157] on textarea at bounding box center [340, 168] width 216 height 55
type textarea "Storage unit"
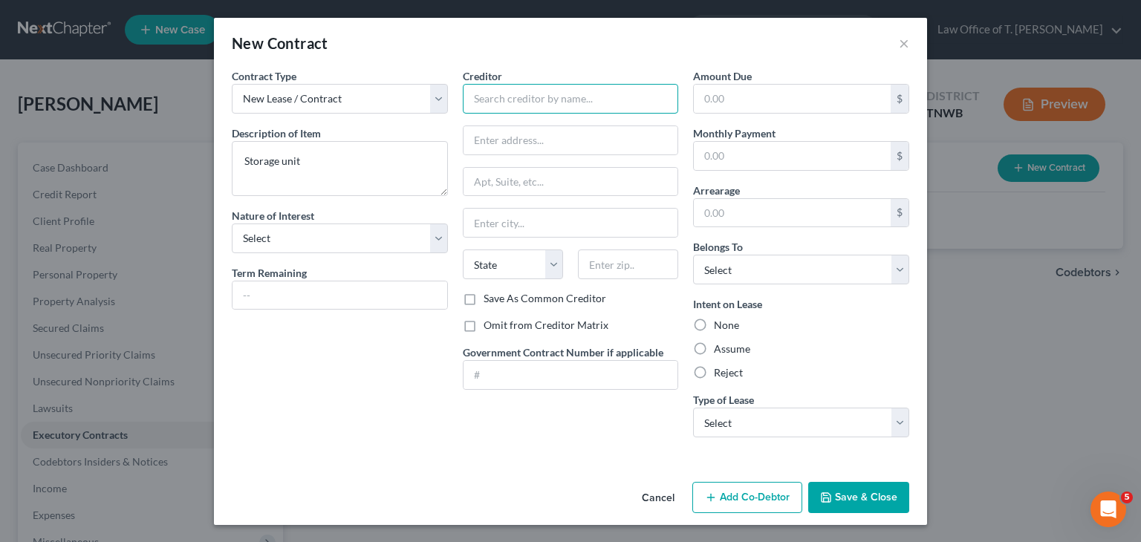
click at [500, 99] on input "text" at bounding box center [571, 99] width 216 height 30
type input "Hometown Storage"
click at [521, 219] on input "text" at bounding box center [570, 223] width 215 height 28
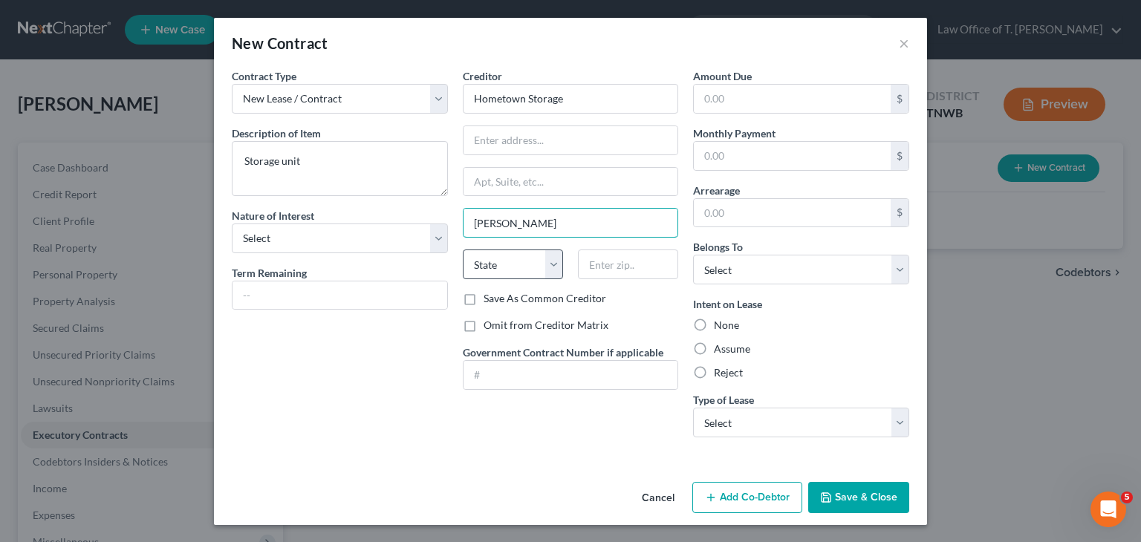
type input "Medina"
click at [555, 268] on select "State AL AK AR AZ CA CO CT DE DC FL GA GU HI ID IL IN IA KS KY LA ME MD MA MI M…" at bounding box center [513, 264] width 100 height 30
select select "44"
click at [463, 249] on select "State AL AK AR AZ CA CO CT DE DC FL GA GU HI ID IL IN IA KS KY LA ME MD MA MI M…" at bounding box center [513, 264] width 100 height 30
click at [606, 270] on input "text" at bounding box center [628, 264] width 100 height 30
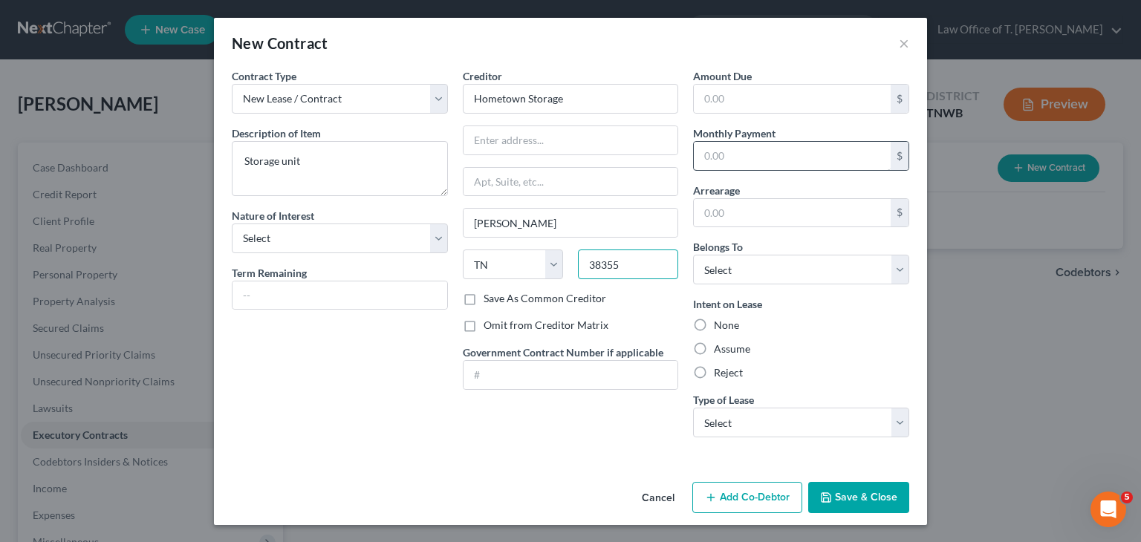
type input "38355"
drag, startPoint x: 726, startPoint y: 163, endPoint x: 717, endPoint y: 162, distance: 8.9
click at [728, 162] on input "text" at bounding box center [792, 156] width 197 height 28
type input "110.00"
click at [906, 274] on select "Select Debtor 1 Only Debtor 2 Only Debtor 1 And Debtor 2 Only At Least One Of T…" at bounding box center [801, 270] width 216 height 30
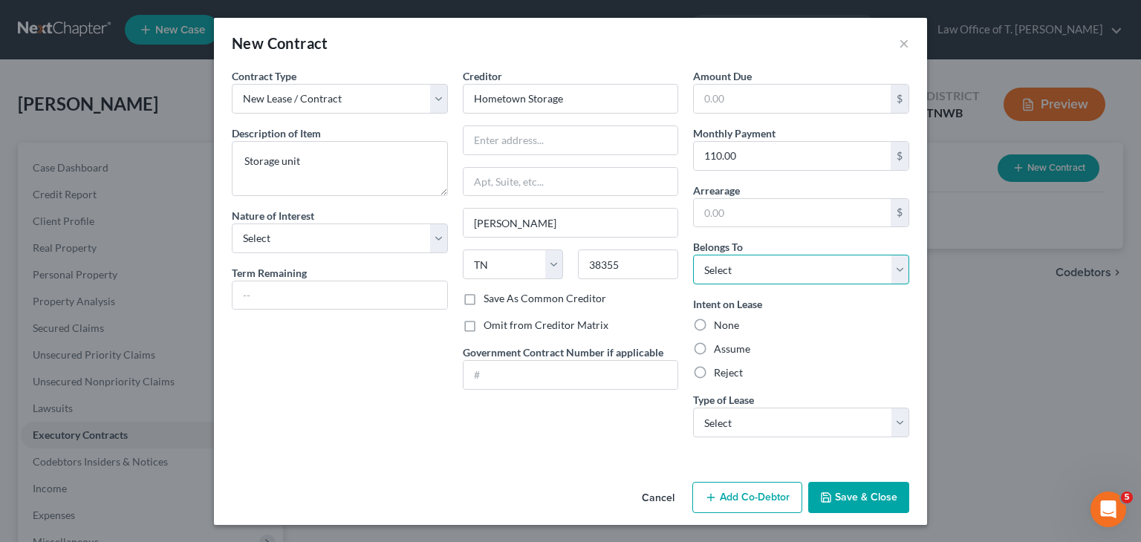
select select "0"
click at [693, 255] on select "Select Debtor 1 Only Debtor 2 Only Debtor 1 And Debtor 2 Only At Least One Of T…" at bounding box center [801, 270] width 216 height 30
click at [714, 346] on label "Assume" at bounding box center [732, 349] width 36 height 15
click at [719, 346] on input "Assume" at bounding box center [724, 347] width 10 height 10
radio input "true"
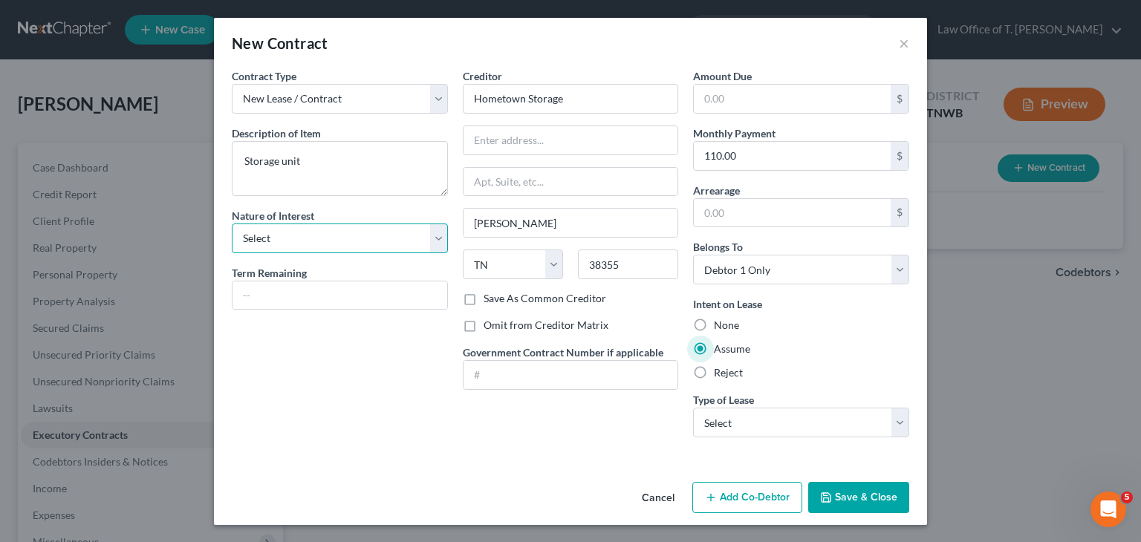
click at [442, 241] on select "Select Purchaser Agent Lessor Lessee" at bounding box center [340, 238] width 216 height 30
select select "3"
click at [232, 223] on select "Select Purchaser Agent Lessor Lessee" at bounding box center [340, 238] width 216 height 30
click at [877, 499] on button "Save & Close" at bounding box center [858, 497] width 101 height 31
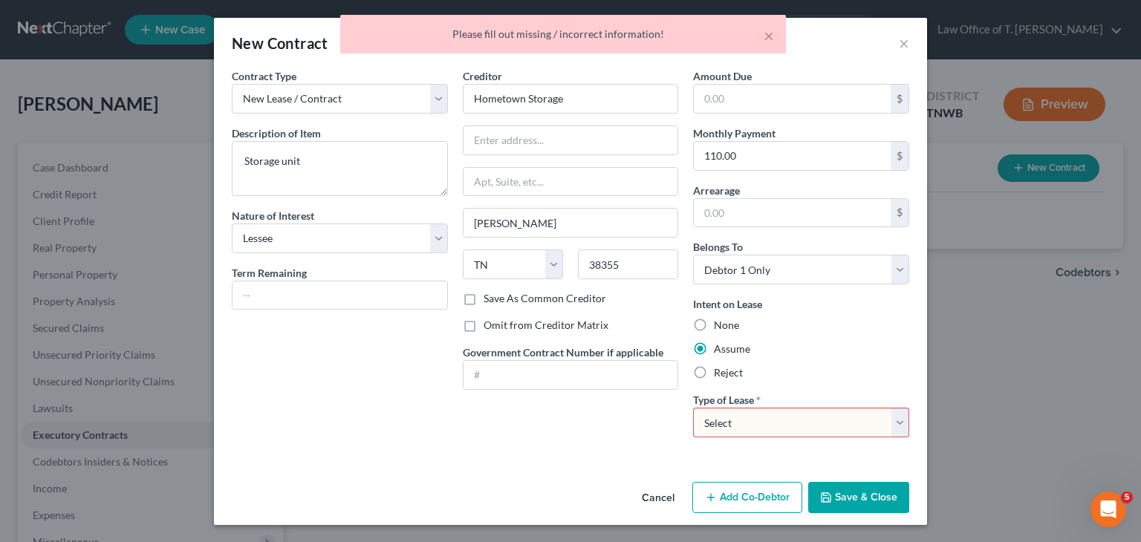
click at [895, 420] on select "Select Real Estate Car Other" at bounding box center [801, 423] width 216 height 30
select select "2"
click at [693, 408] on select "Select Real Estate Car Other" at bounding box center [801, 423] width 216 height 30
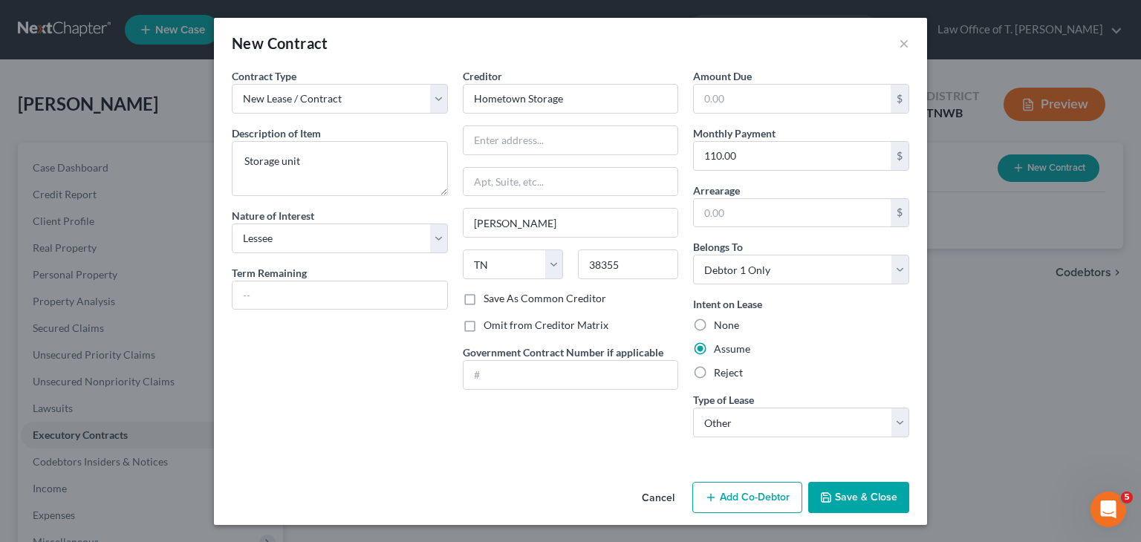
click at [876, 497] on button "Save & Close" at bounding box center [858, 497] width 101 height 31
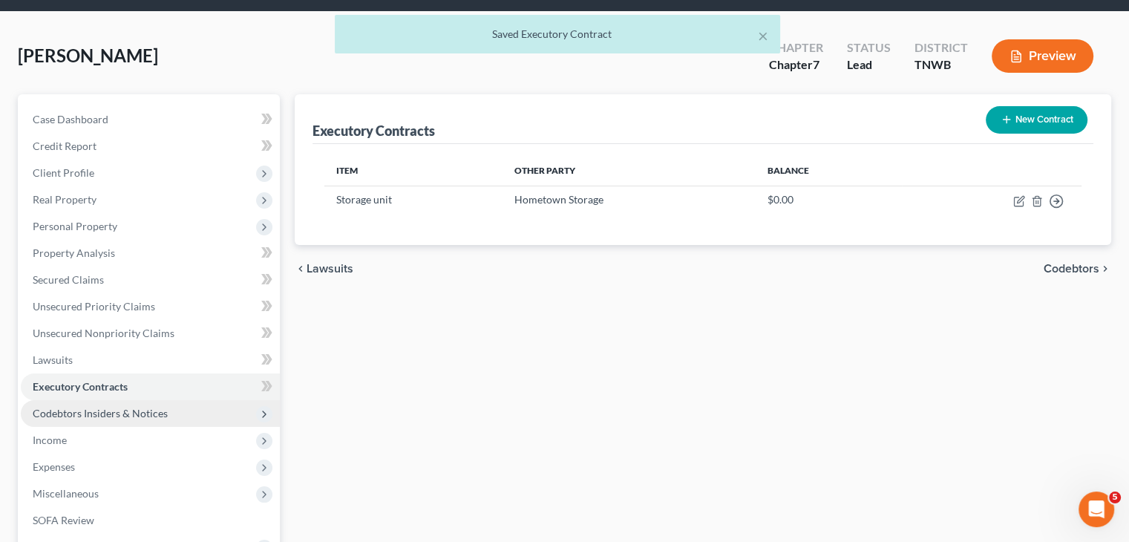
scroll to position [74, 0]
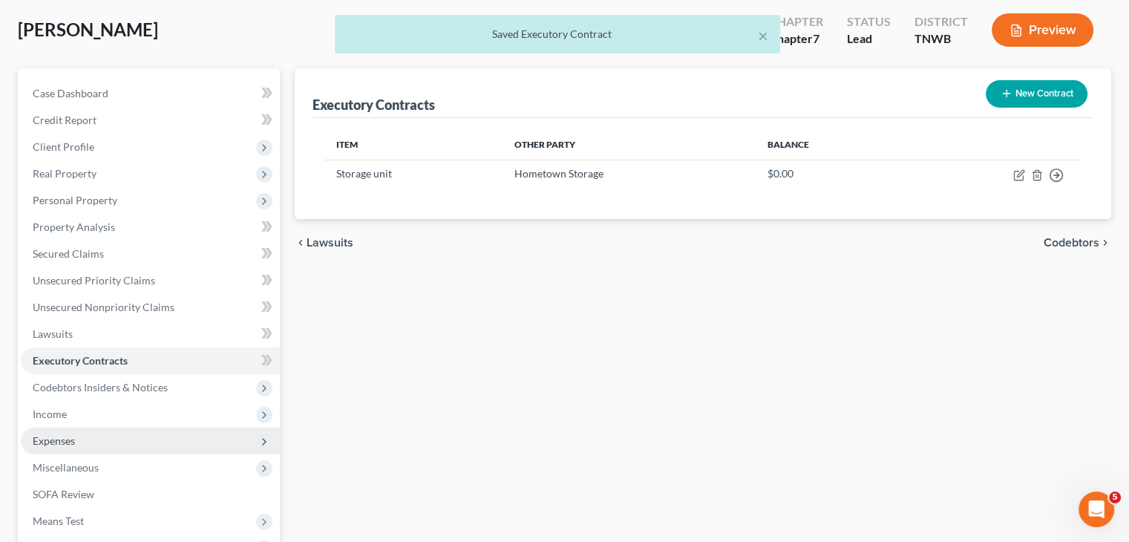
click at [111, 439] on span "Expenses" at bounding box center [150, 441] width 259 height 27
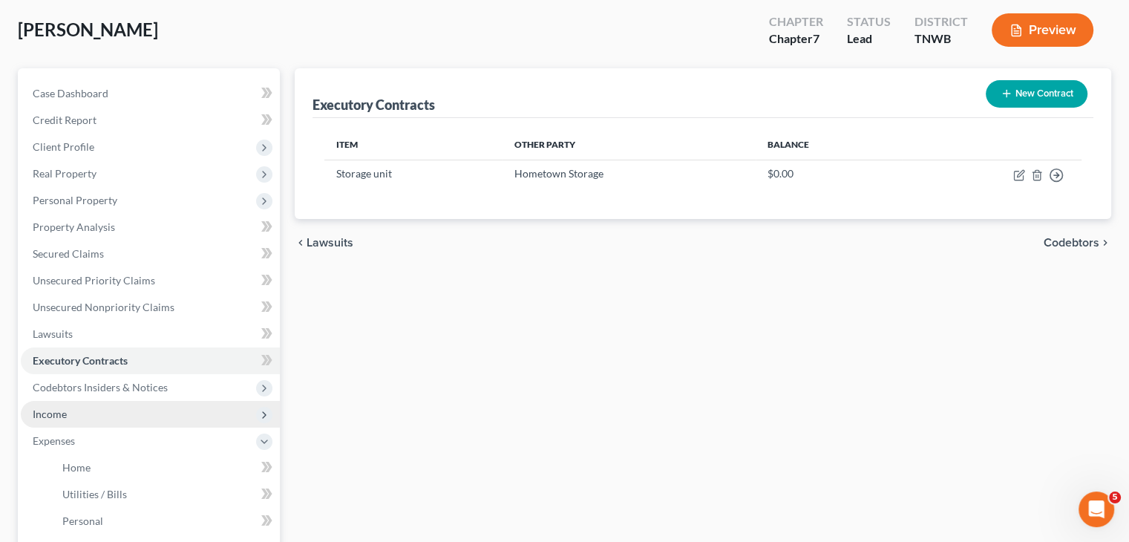
click at [91, 407] on span "Income" at bounding box center [150, 414] width 259 height 27
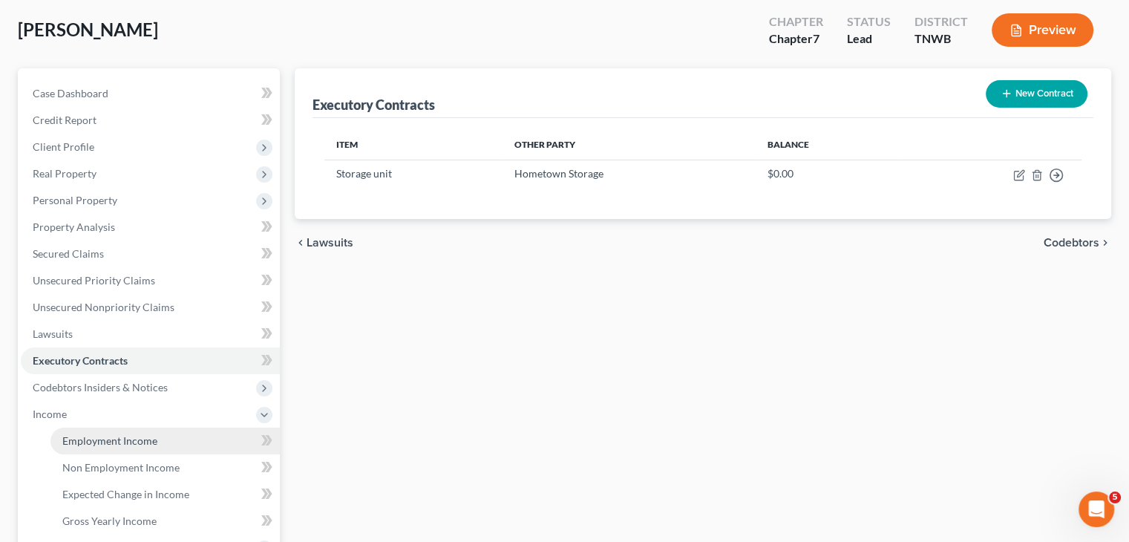
click at [151, 440] on span "Employment Income" at bounding box center [109, 440] width 95 height 13
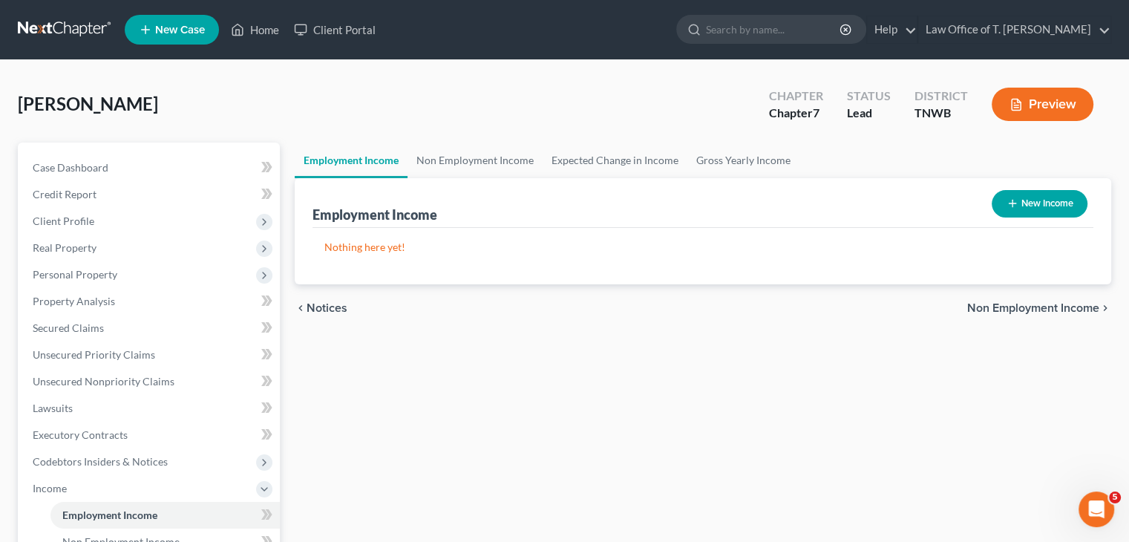
click at [1056, 212] on button "New Income" at bounding box center [1040, 203] width 96 height 27
select select "0"
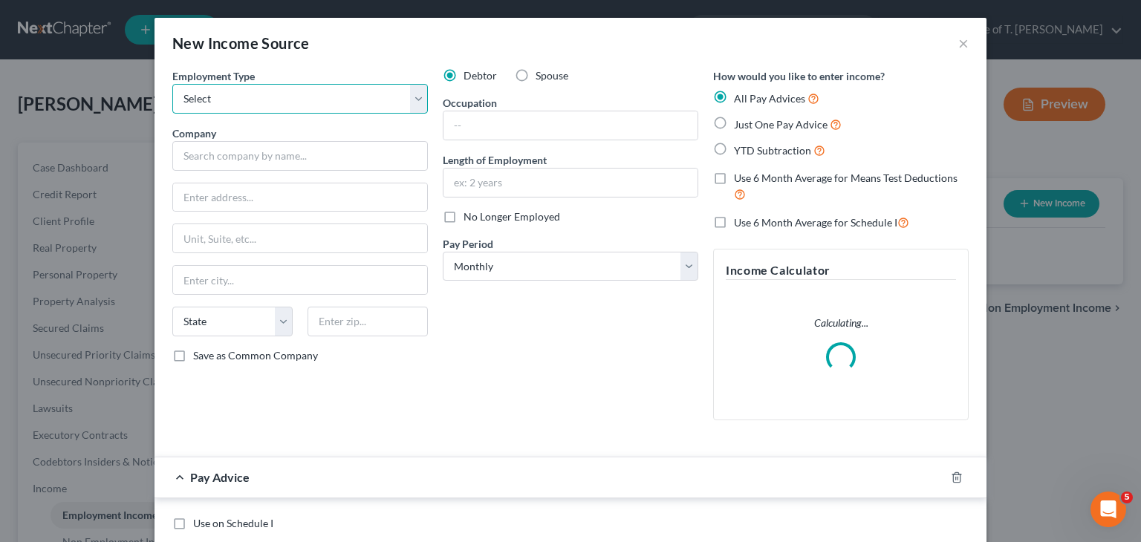
click at [419, 105] on select "Select Full or Part Time Employment Self Employment" at bounding box center [299, 99] width 255 height 30
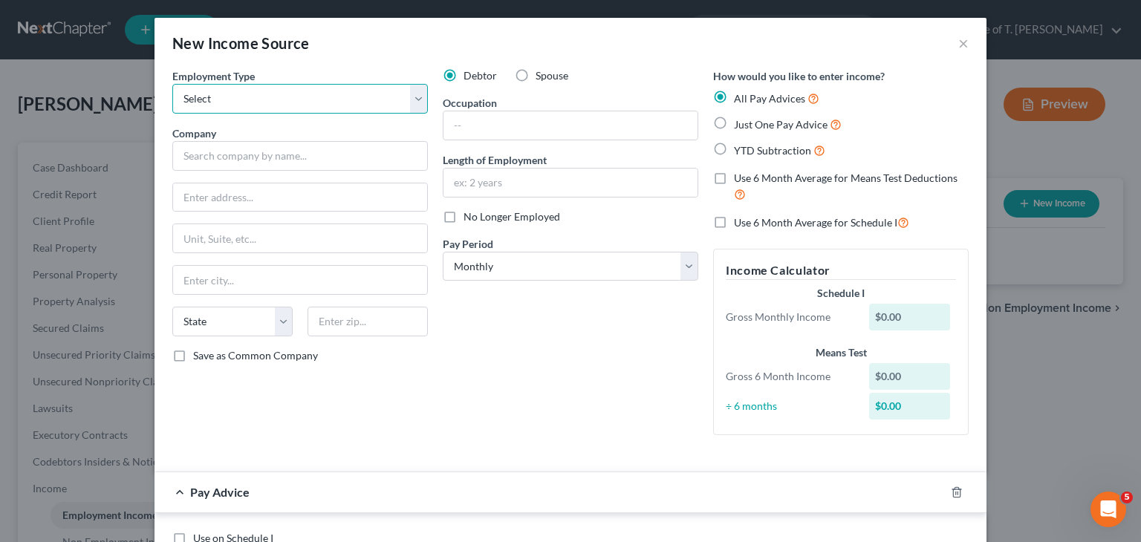
select select "0"
click at [172, 84] on select "Select Full or Part Time Employment Self Employment" at bounding box center [299, 99] width 255 height 30
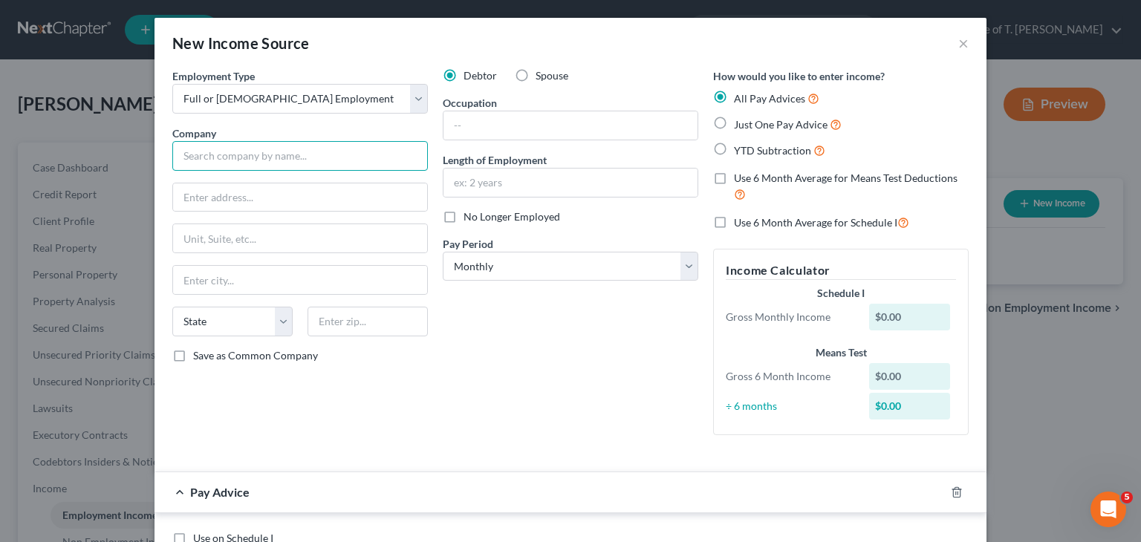
click at [297, 156] on input "text" at bounding box center [299, 156] width 255 height 30
type input "Milan Golf & Country Club"
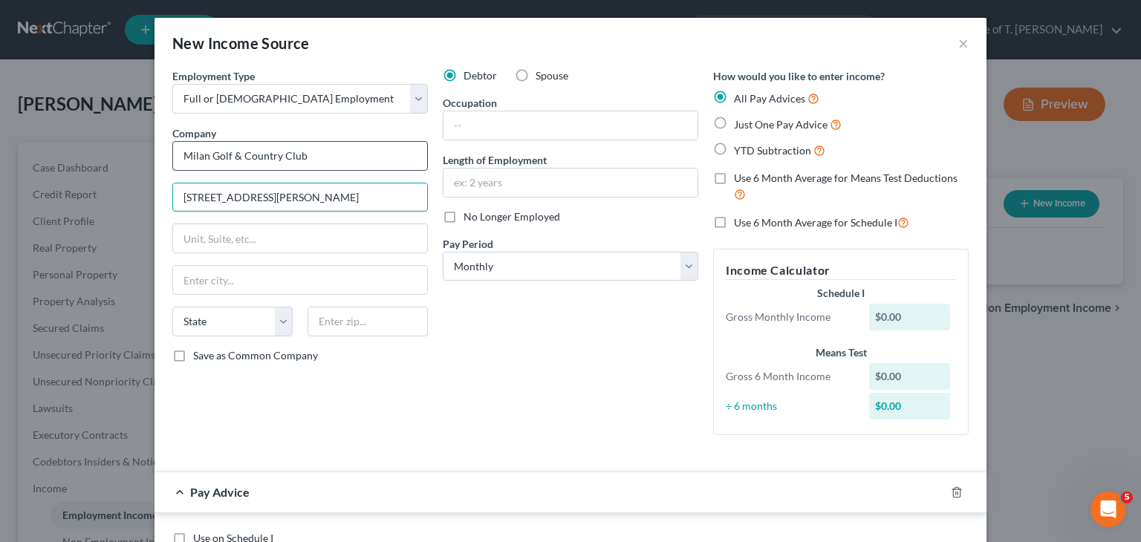
type input "3079 Ledbetter Gate Rd"
type input "Milan"
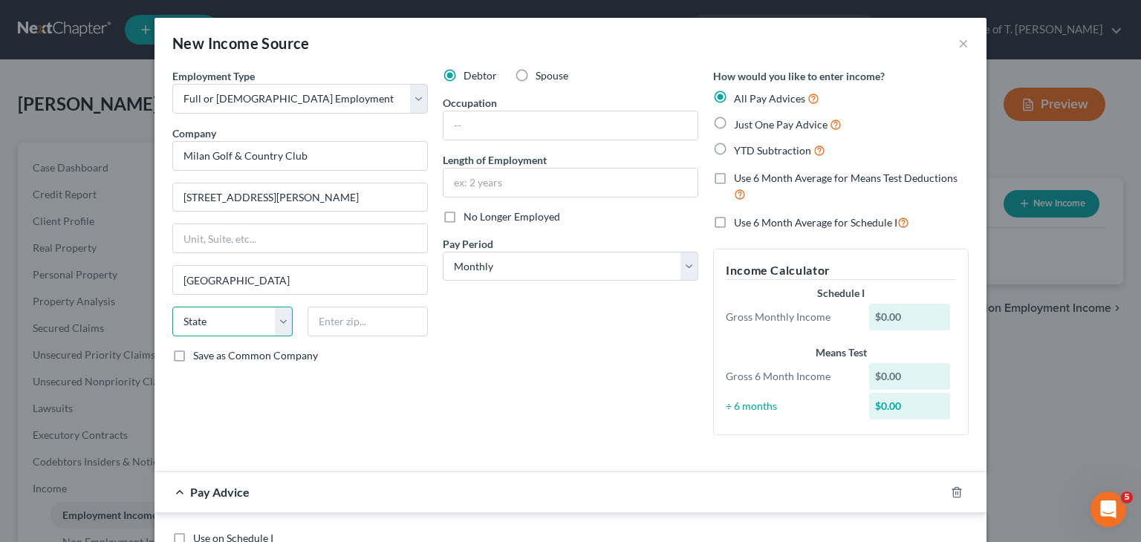
click at [276, 319] on select "State AL AK AR AZ CA CO CT DE DC FL GA GU HI ID IL IN IA KS KY LA ME MD MA MI M…" at bounding box center [232, 322] width 120 height 30
select select "44"
click at [172, 307] on select "State AL AK AR AZ CA CO CT DE DC FL GA GU HI ID IL IN IA KS KY LA ME MD MA MI M…" at bounding box center [232, 322] width 120 height 30
click at [345, 316] on input "text" at bounding box center [367, 322] width 120 height 30
type input "38358"
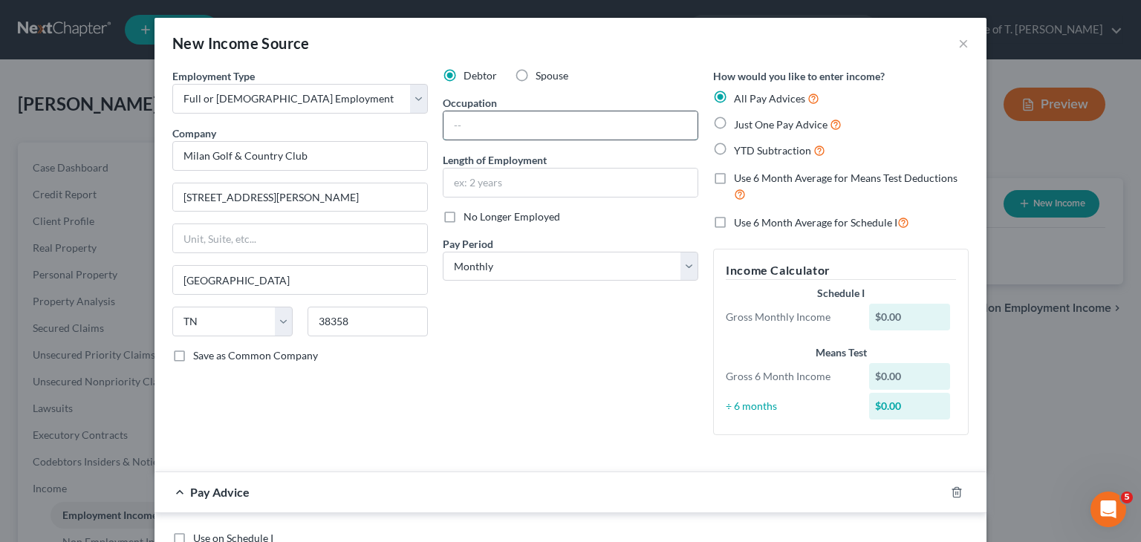
click at [572, 132] on input "text" at bounding box center [570, 125] width 254 height 28
type input "Bar Tender"
click at [734, 151] on label "YTD Subtraction" at bounding box center [779, 150] width 91 height 17
click at [740, 151] on input "YTD Subtraction" at bounding box center [745, 147] width 10 height 10
radio input "true"
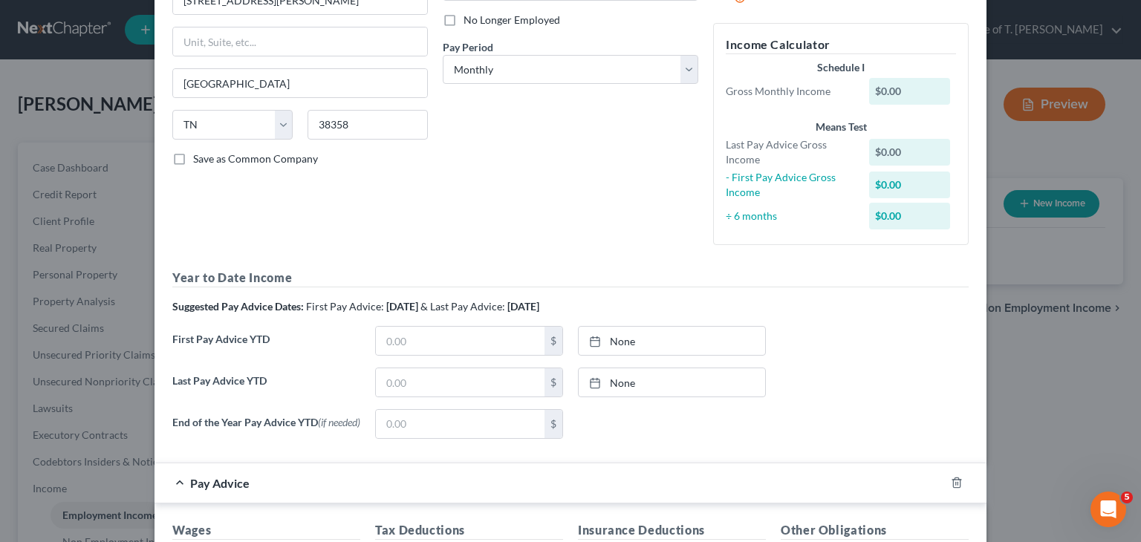
scroll to position [223, 0]
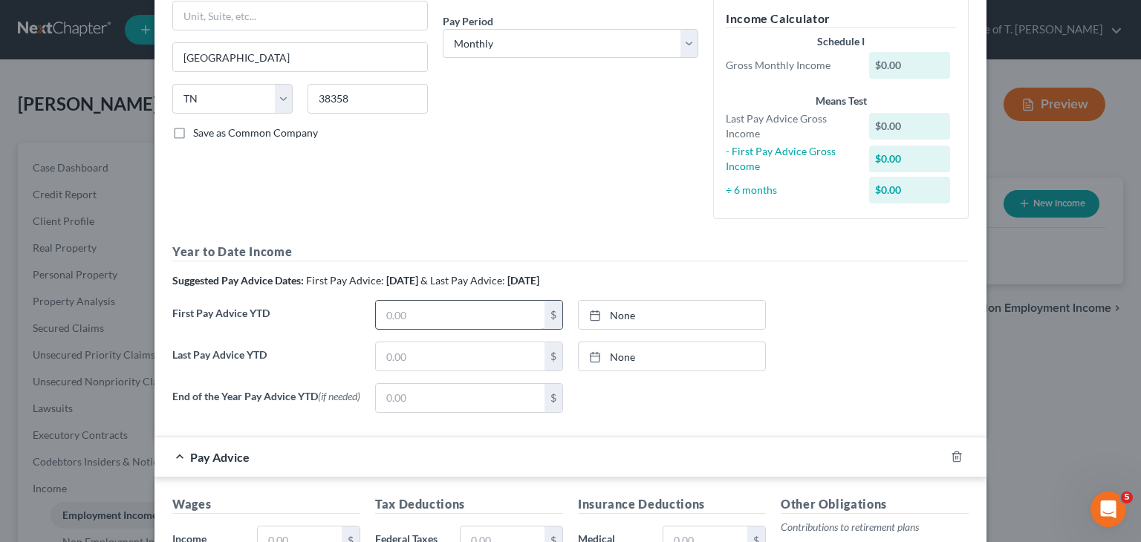
click at [466, 318] on input "text" at bounding box center [460, 315] width 169 height 28
type input "1,728.05"
click at [639, 319] on link "None" at bounding box center [671, 315] width 186 height 28
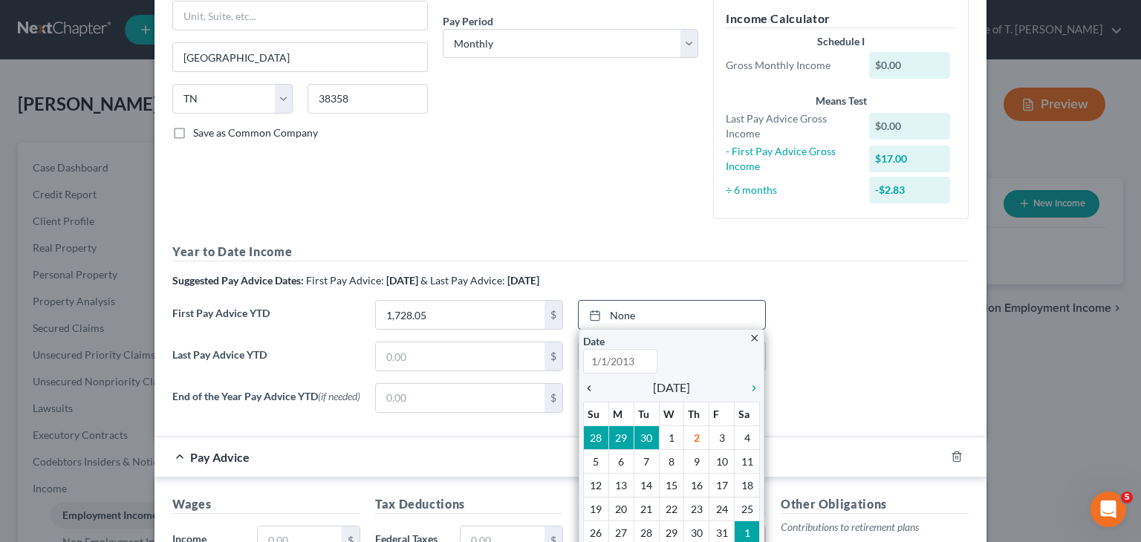
click at [587, 388] on icon "chevron_left" at bounding box center [592, 388] width 19 height 12
type input "10/2/2025"
click at [587, 389] on icon "chevron_left" at bounding box center [592, 388] width 19 height 12
click at [588, 388] on icon "chevron_left" at bounding box center [592, 388] width 19 height 12
click at [589, 388] on icon "chevron_left" at bounding box center [592, 388] width 19 height 12
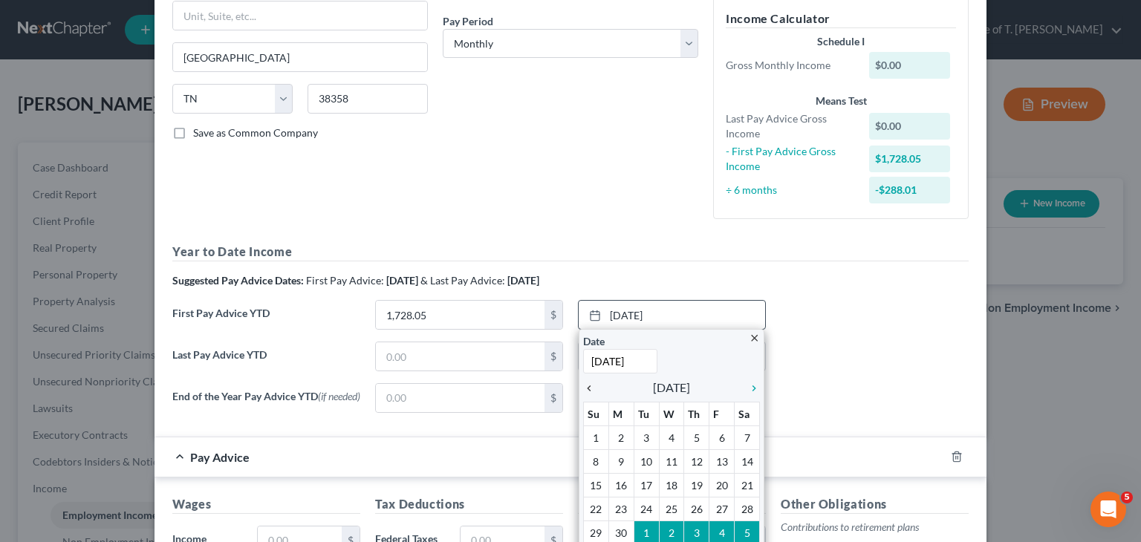
click at [589, 388] on icon "chevron_left" at bounding box center [592, 388] width 19 height 12
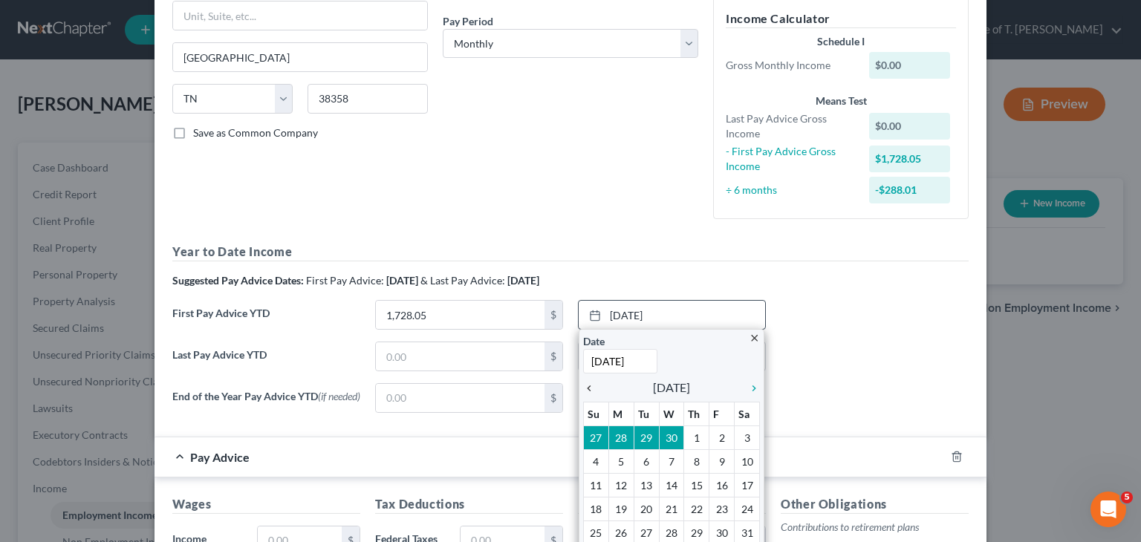
click at [589, 388] on icon "chevron_left" at bounding box center [592, 388] width 19 height 12
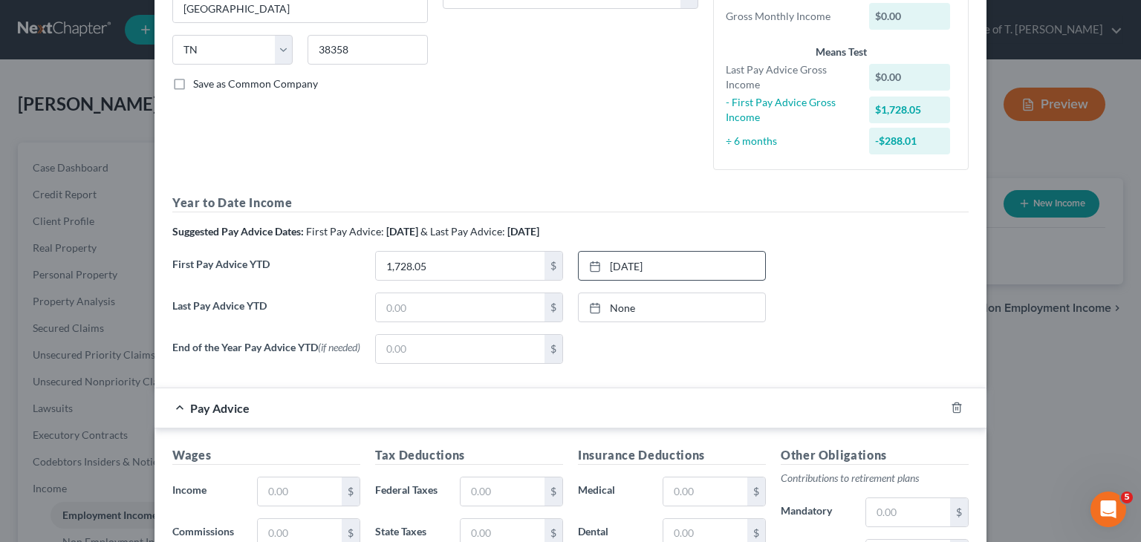
scroll to position [297, 0]
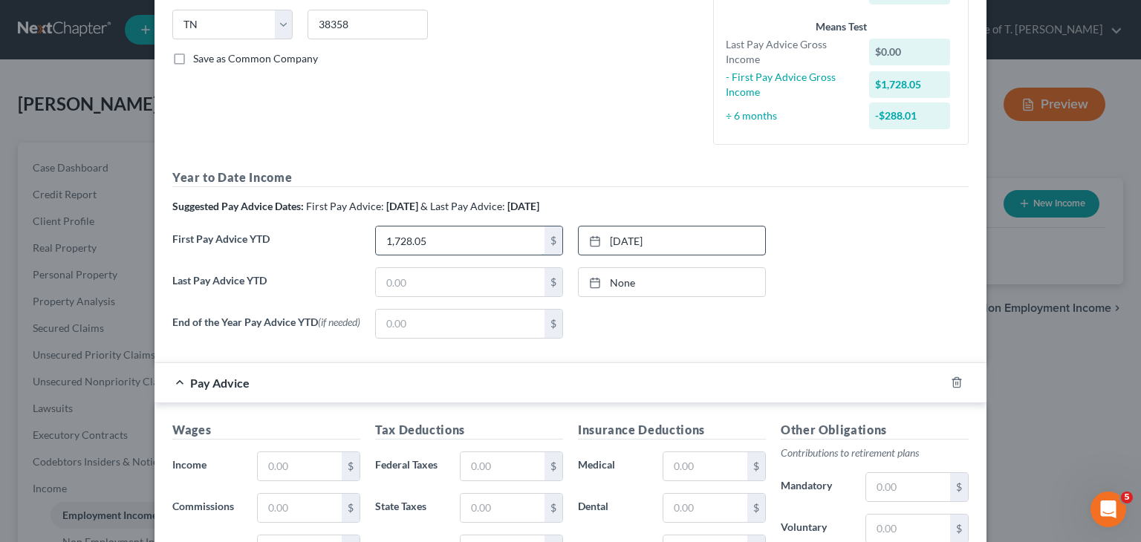
click at [425, 245] on input "1,728.05" at bounding box center [460, 240] width 169 height 28
type input "2,551.03"
click at [428, 280] on input "text" at bounding box center [460, 282] width 169 height 28
type input "9,810.71"
click at [624, 281] on link "None" at bounding box center [671, 282] width 186 height 28
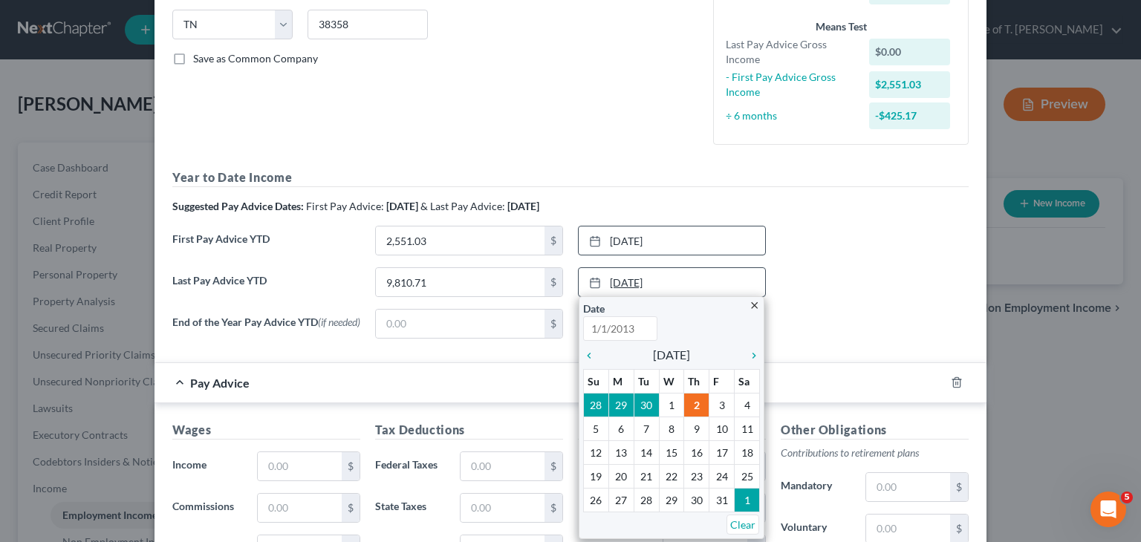
type input "10/2/2025"
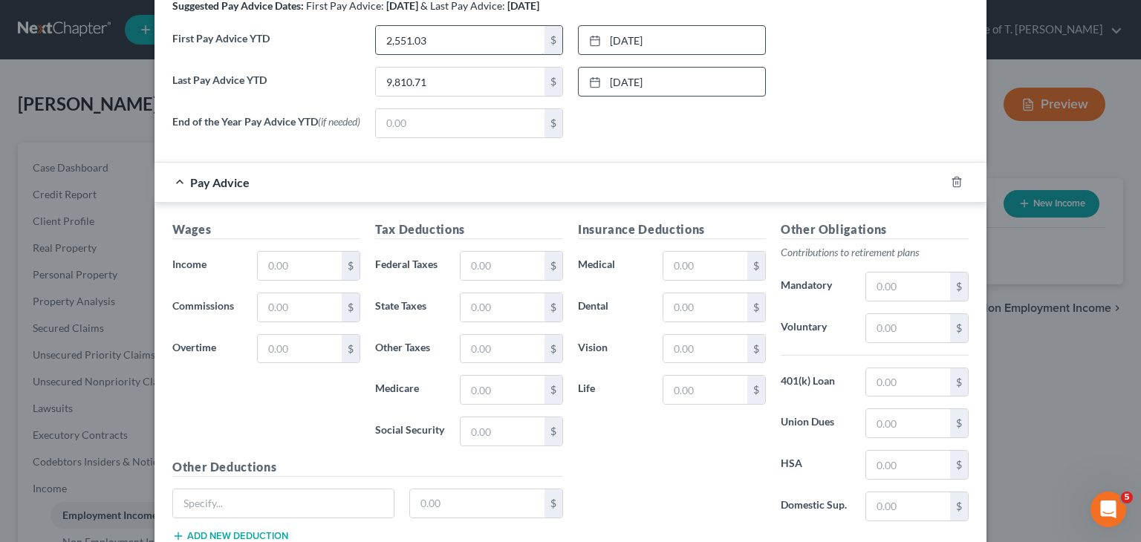
scroll to position [446, 0]
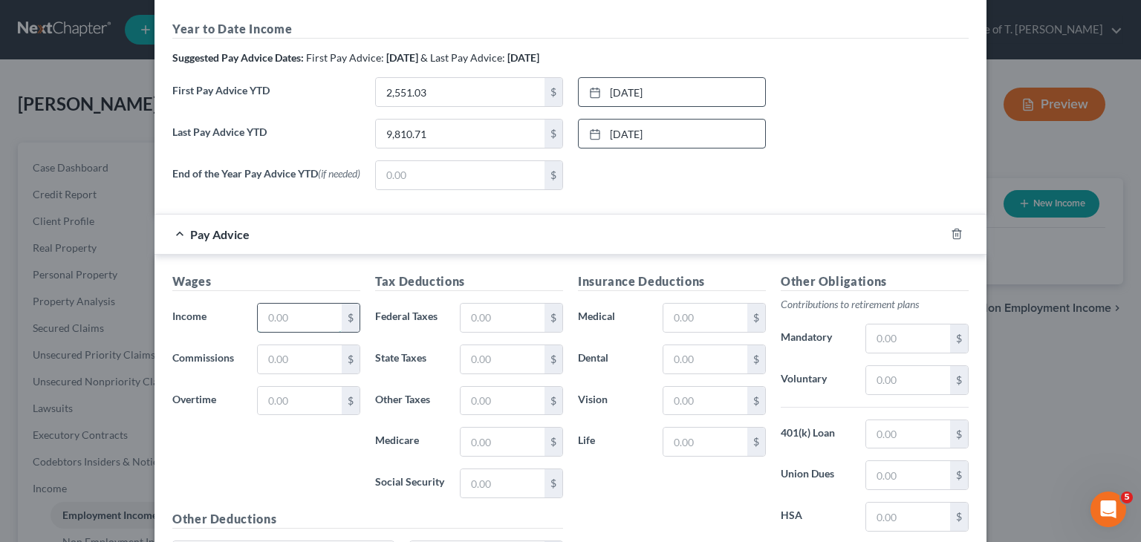
click at [303, 320] on input "text" at bounding box center [300, 318] width 84 height 28
click at [489, 322] on input "text" at bounding box center [502, 318] width 84 height 28
click at [269, 320] on input "155.30" at bounding box center [300, 318] width 84 height 28
type input "255.30"
click at [510, 318] on input "text" at bounding box center [502, 318] width 84 height 28
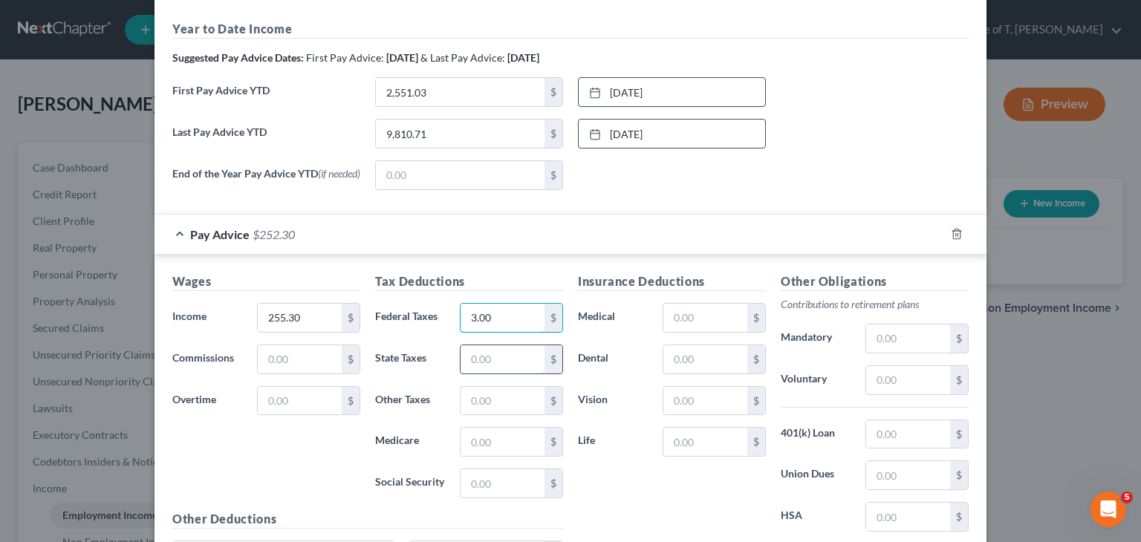
type input "3.00"
click at [510, 362] on input "text" at bounding box center [502, 359] width 84 height 28
click at [474, 485] on input "text" at bounding box center [502, 483] width 84 height 28
click at [466, 443] on input "text" at bounding box center [502, 442] width 84 height 28
type input "2.25"
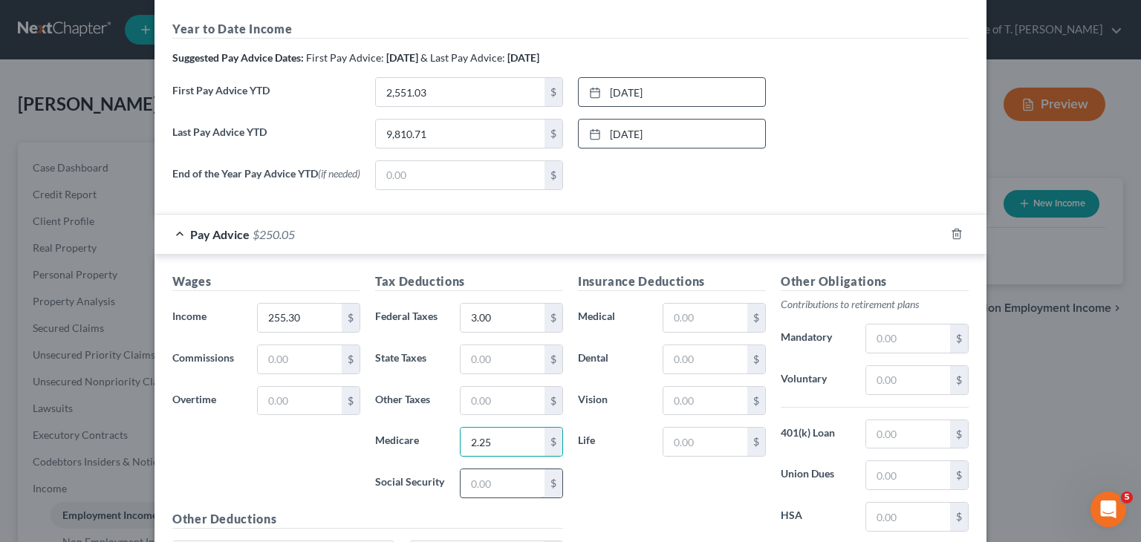
click at [484, 486] on input "text" at bounding box center [502, 483] width 84 height 28
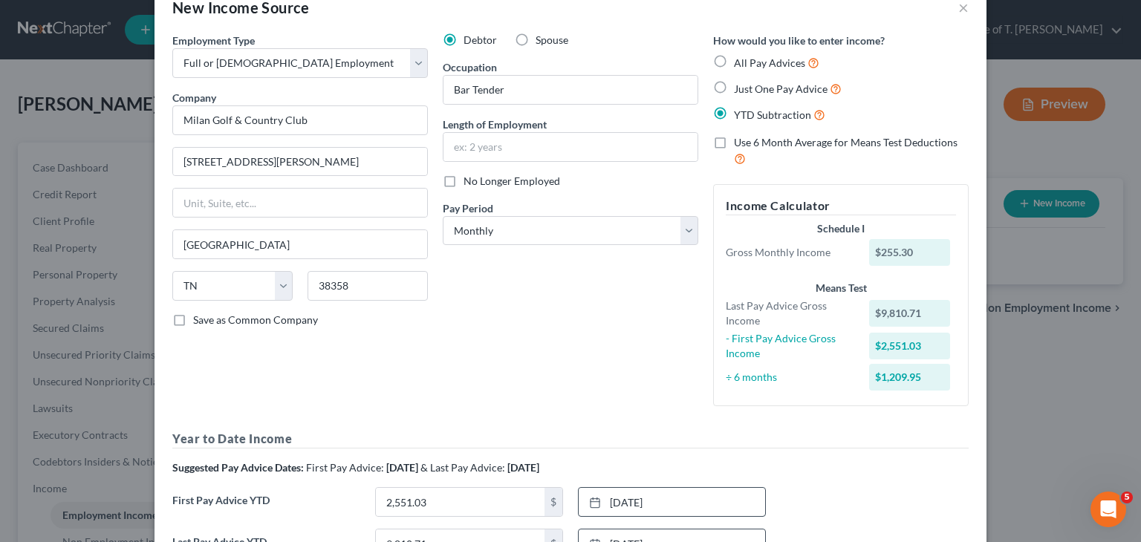
scroll to position [0, 0]
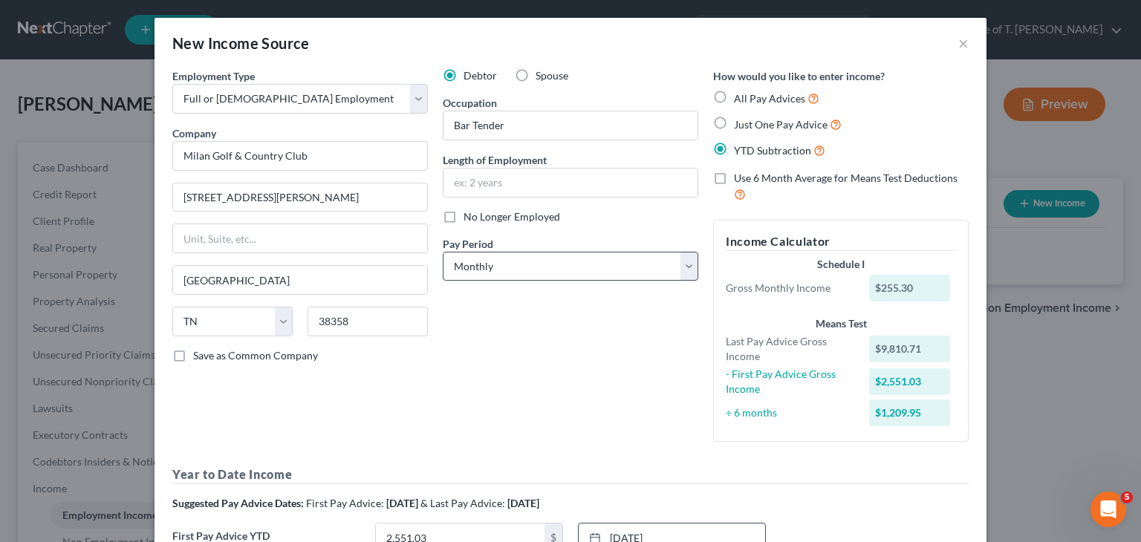
type input "9.63"
click at [689, 265] on select "Select Monthly Twice Monthly Every Other Week Weekly" at bounding box center [570, 267] width 255 height 30
select select "3"
click at [443, 252] on select "Select Monthly Twice Monthly Every Other Week Weekly" at bounding box center [570, 267] width 255 height 30
click at [530, 173] on input "text" at bounding box center [570, 183] width 254 height 28
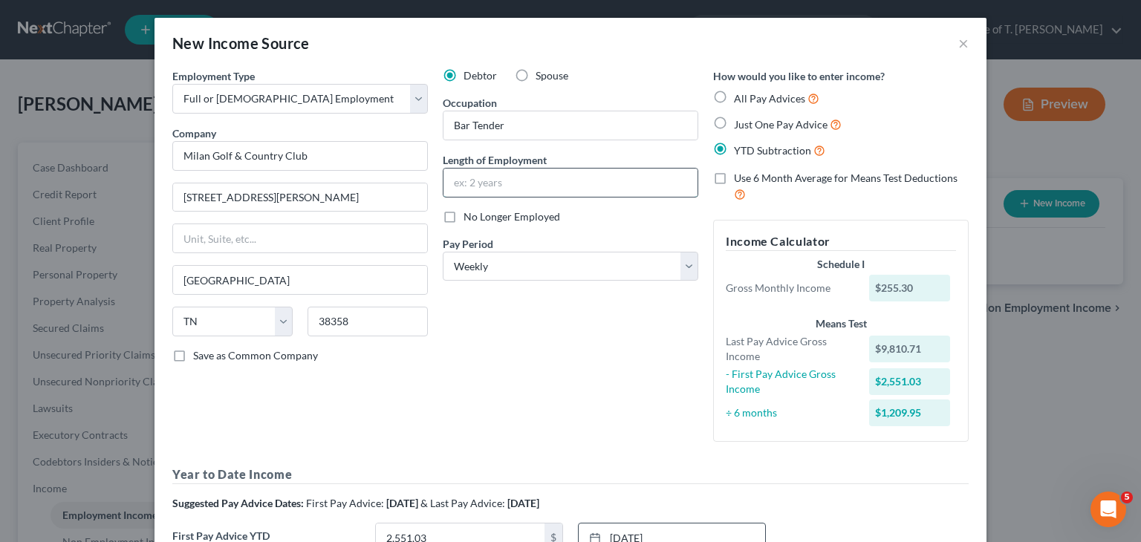
type input "4 years"
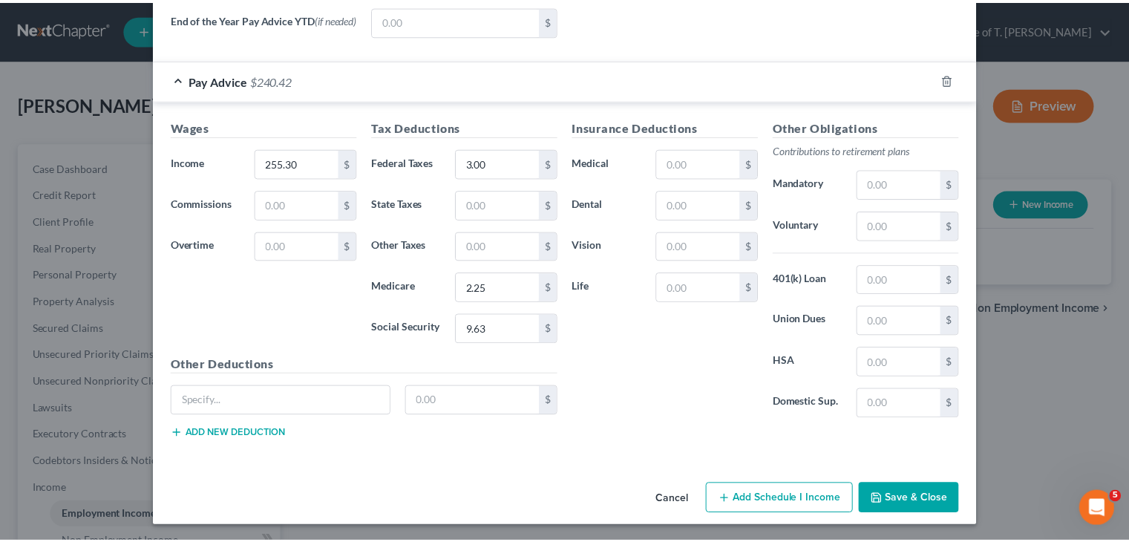
scroll to position [632, 0]
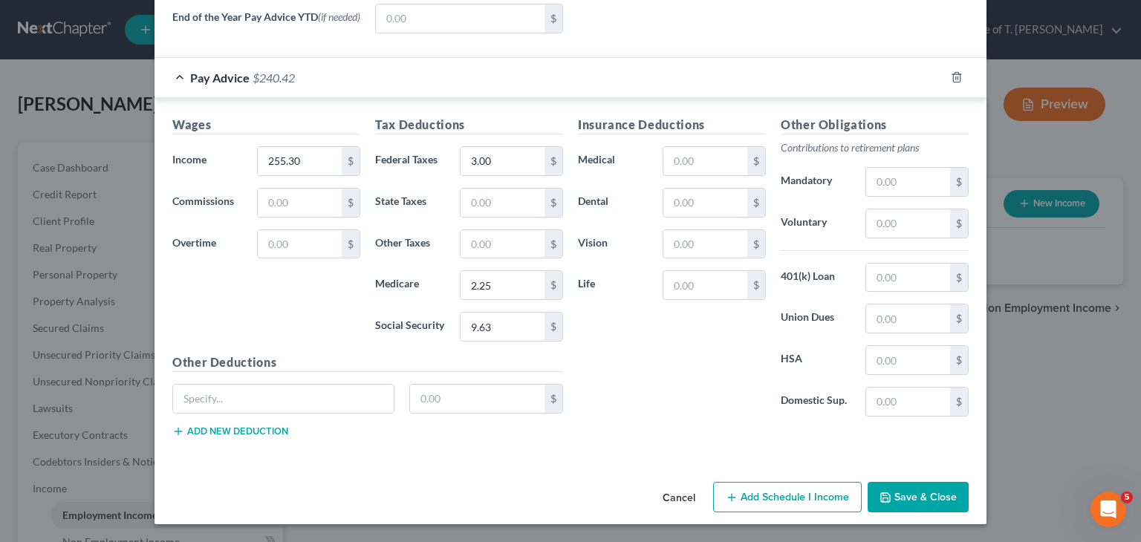
click at [933, 503] on button "Save & Close" at bounding box center [917, 497] width 101 height 31
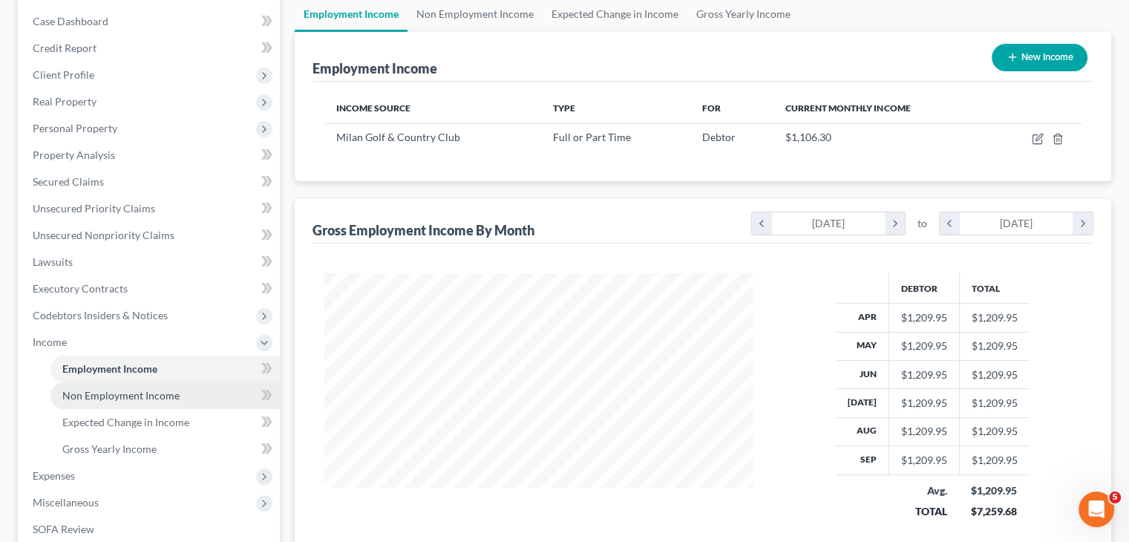
scroll to position [149, 0]
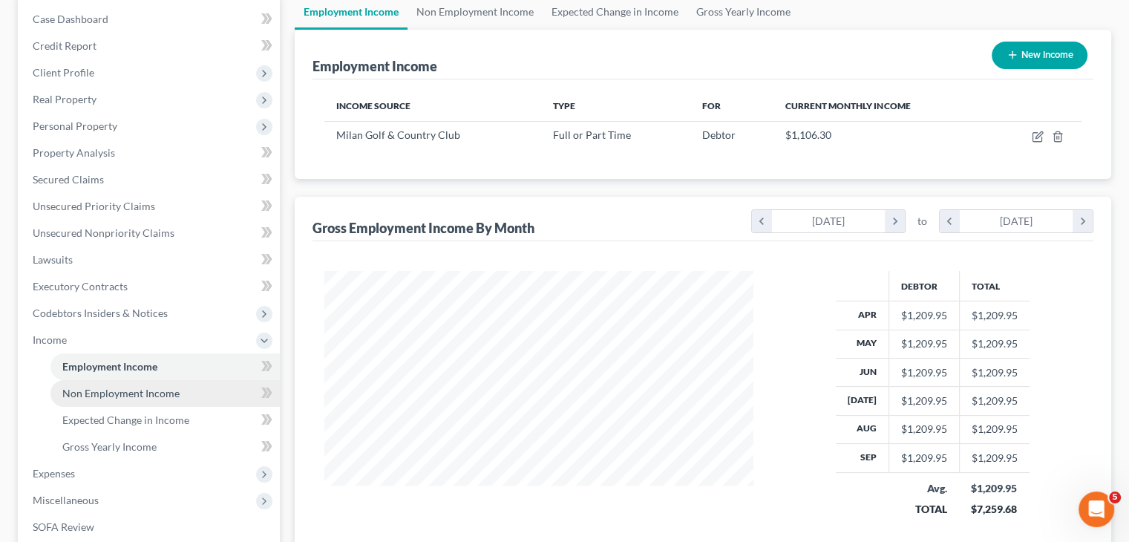
click at [153, 392] on span "Non Employment Income" at bounding box center [120, 393] width 117 height 13
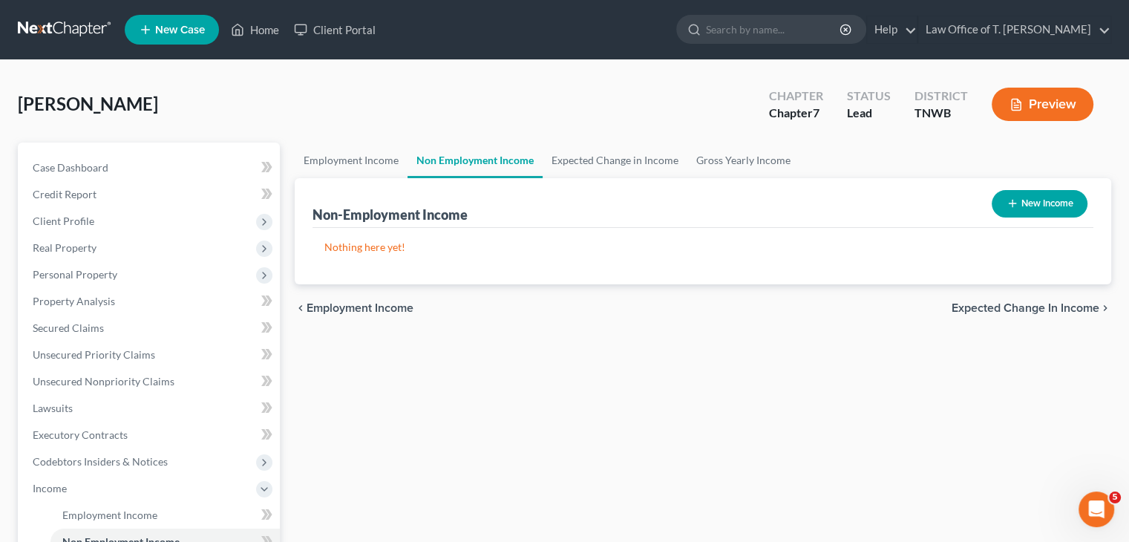
click at [1029, 205] on button "New Income" at bounding box center [1040, 203] width 96 height 27
select select "0"
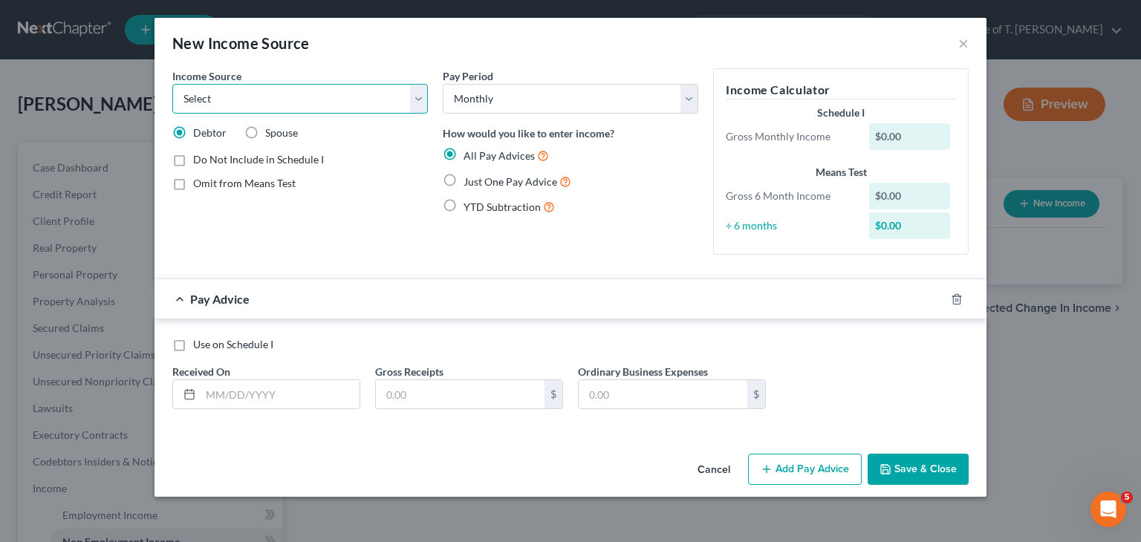
click at [421, 105] on select "Select Unemployment Disability (from employer) Pension Retirement Social Securi…" at bounding box center [299, 99] width 255 height 30
click at [600, 270] on form "Income Source * Select Unemployment Disability (from employer) Pension Retireme…" at bounding box center [570, 250] width 796 height 365
drag, startPoint x: 420, startPoint y: 97, endPoint x: 411, endPoint y: 111, distance: 16.5
click at [420, 97] on select "Select Unemployment Disability (from employer) Pension Retirement Social Securi…" at bounding box center [299, 99] width 255 height 30
select select "13"
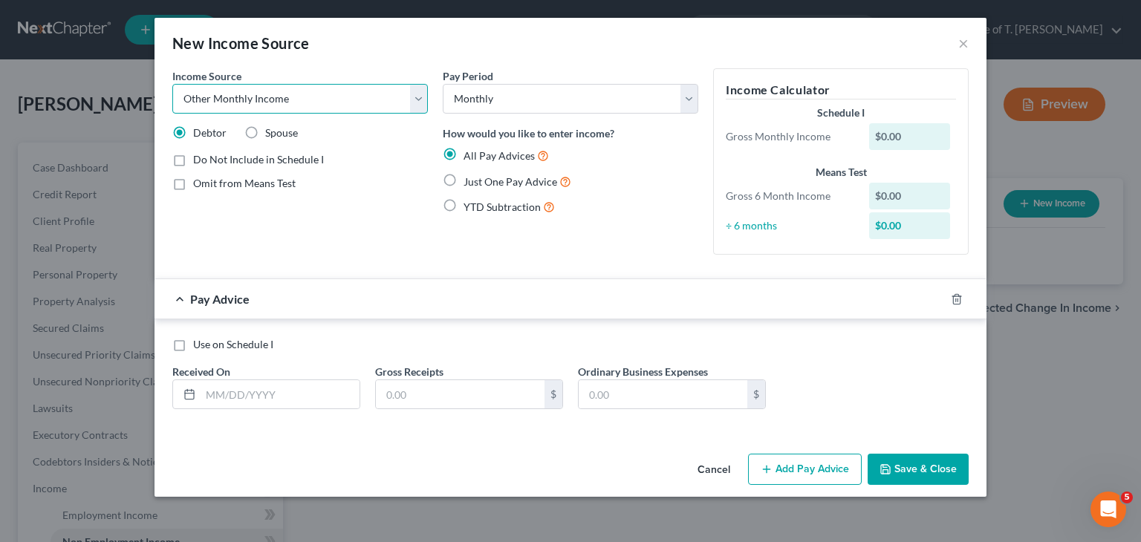
click at [172, 84] on select "Select Unemployment Disability (from employer) Pension Retirement Social Securi…" at bounding box center [299, 99] width 255 height 30
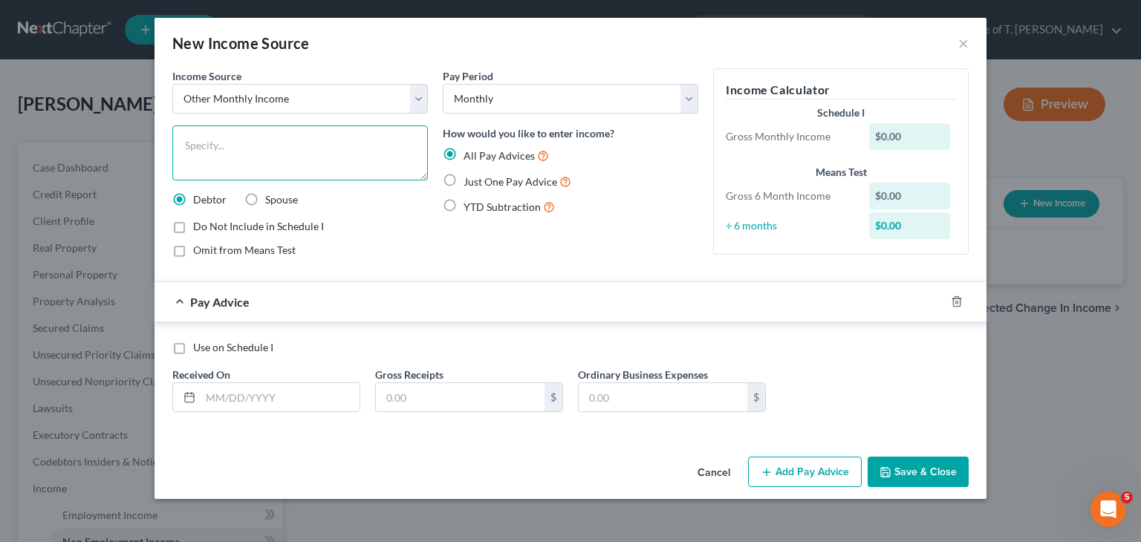
click at [294, 131] on textarea at bounding box center [299, 152] width 255 height 55
type textarea "Son disability"
click at [463, 177] on label "Just One Pay Advice" at bounding box center [517, 181] width 108 height 17
click at [469, 177] on input "Just One Pay Advice" at bounding box center [474, 178] width 10 height 10
radio input "true"
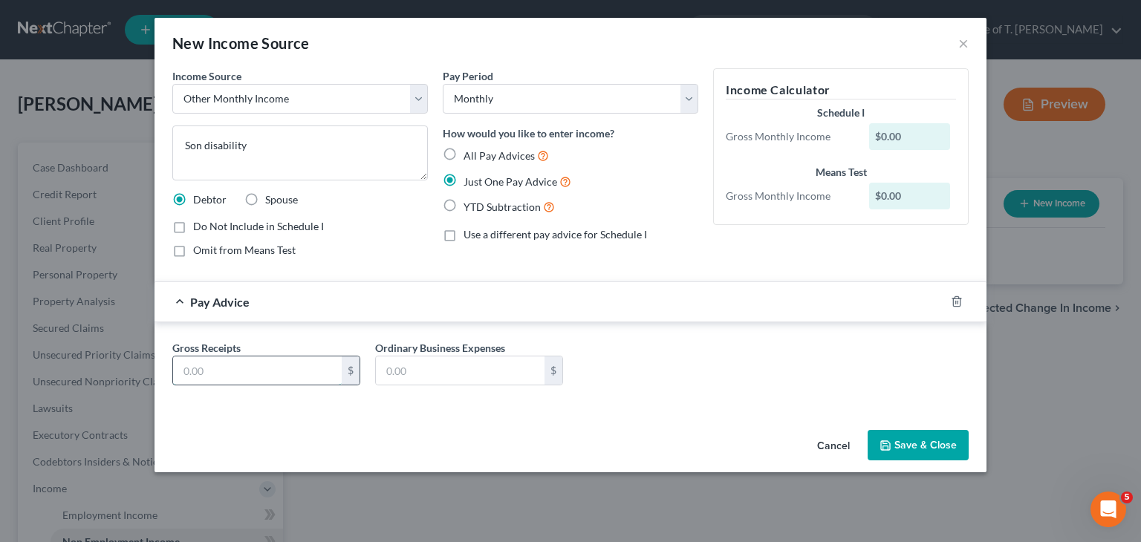
click at [269, 367] on input "text" at bounding box center [257, 370] width 169 height 28
type input "967.00"
click at [916, 446] on button "Save & Close" at bounding box center [917, 445] width 101 height 31
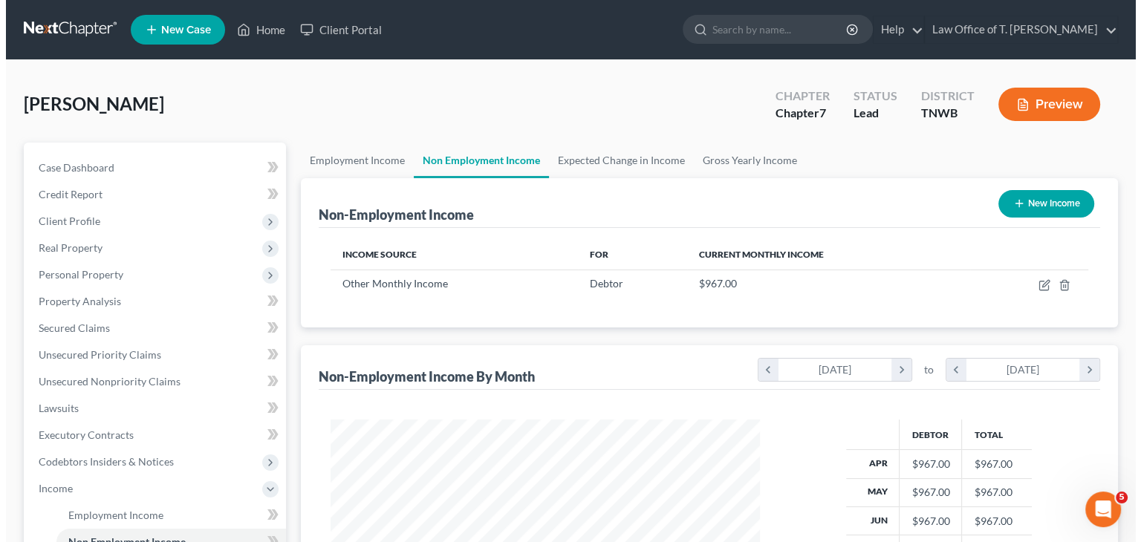
scroll to position [264, 458]
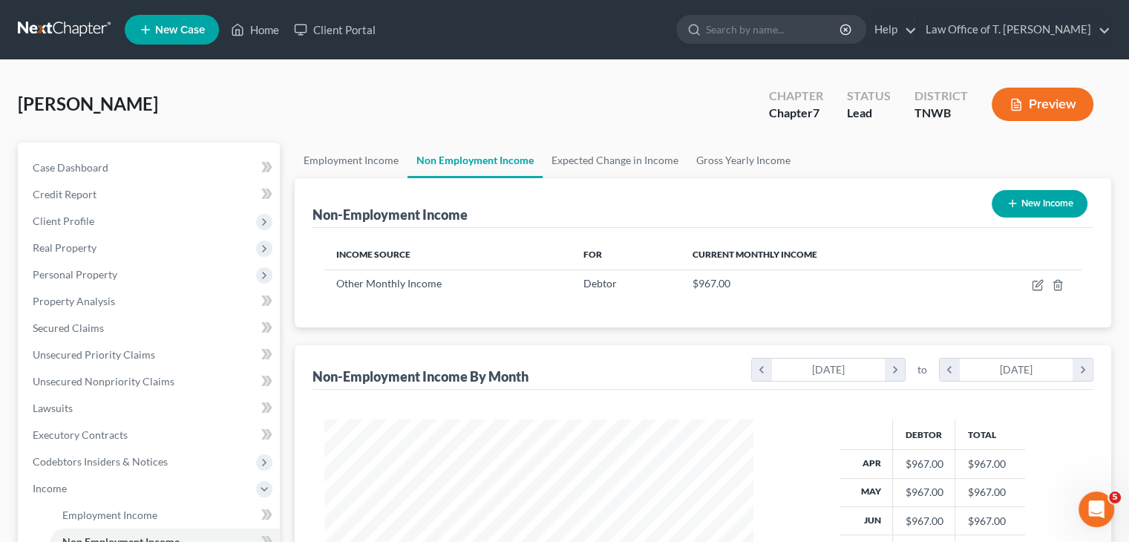
click at [1057, 203] on button "New Income" at bounding box center [1040, 203] width 96 height 27
select select "0"
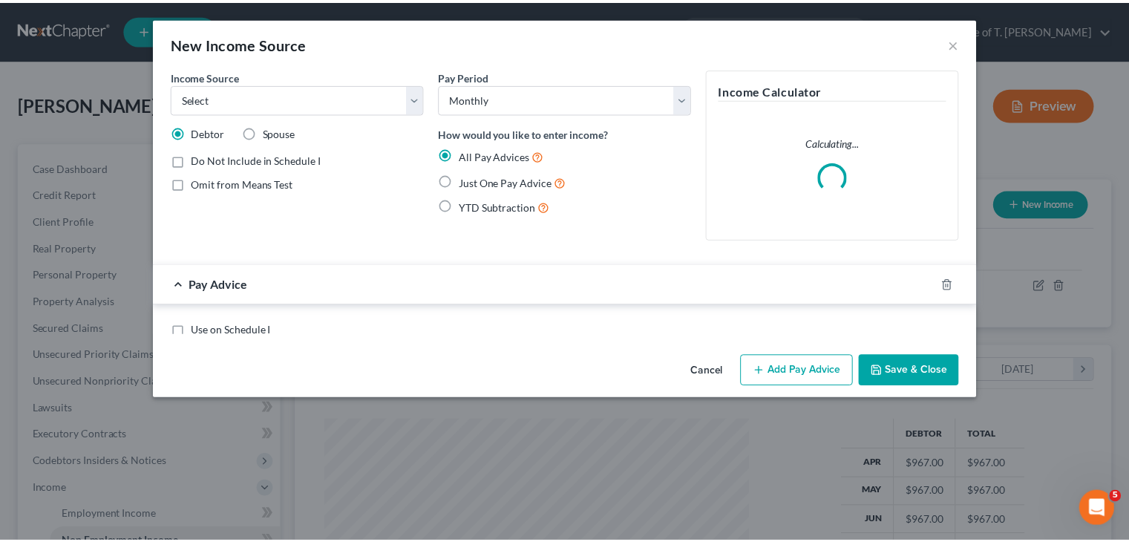
scroll to position [264, 463]
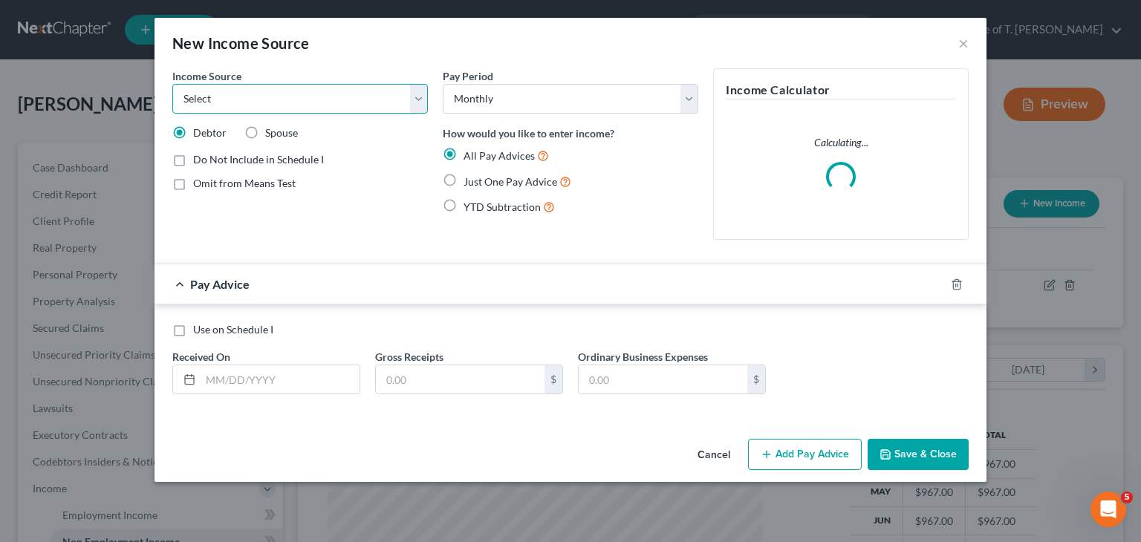
click at [422, 102] on select "Select Unemployment Disability (from employer) Pension Retirement Social Securi…" at bounding box center [299, 99] width 255 height 30
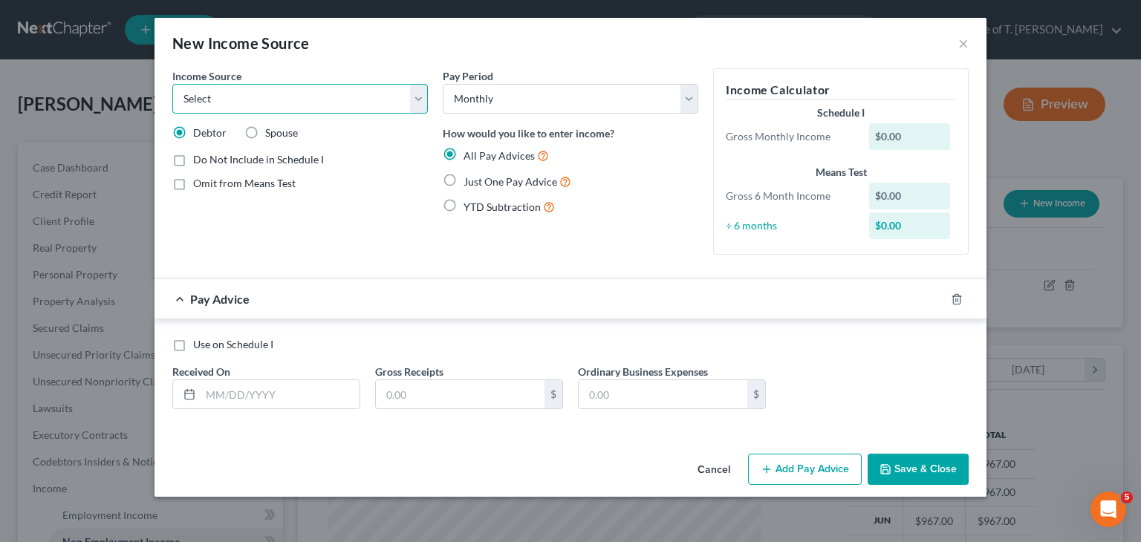
select select "7"
click at [172, 84] on select "Select Unemployment Disability (from employer) Pension Retirement Social Securi…" at bounding box center [299, 99] width 255 height 30
click at [463, 179] on label "Just One Pay Advice" at bounding box center [517, 181] width 108 height 17
click at [469, 179] on input "Just One Pay Advice" at bounding box center [474, 178] width 10 height 10
radio input "true"
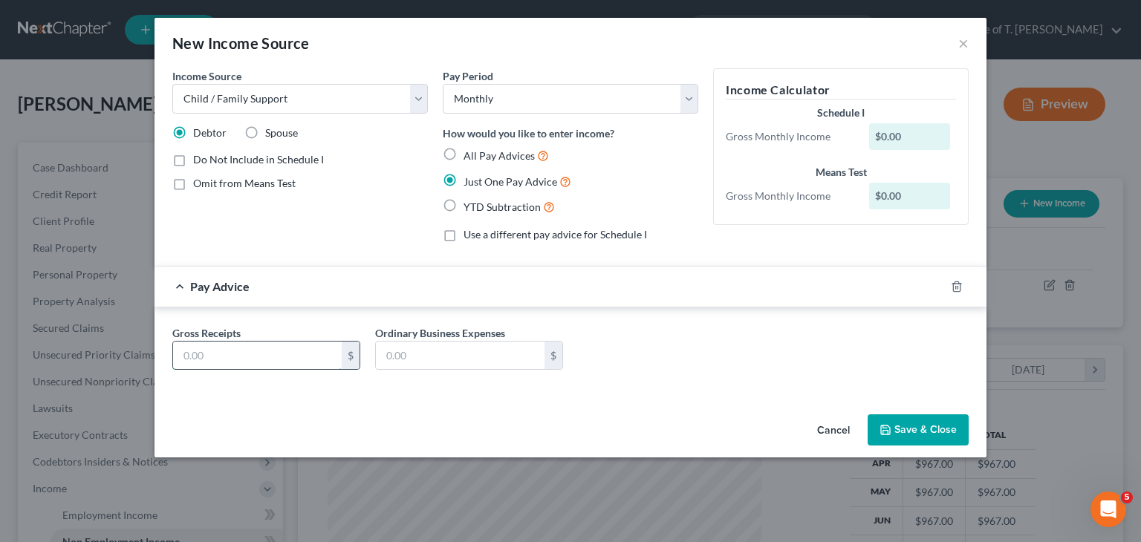
click at [300, 354] on input "text" at bounding box center [257, 356] width 169 height 28
type input "600.00"
click at [933, 434] on button "Save & Close" at bounding box center [917, 429] width 101 height 31
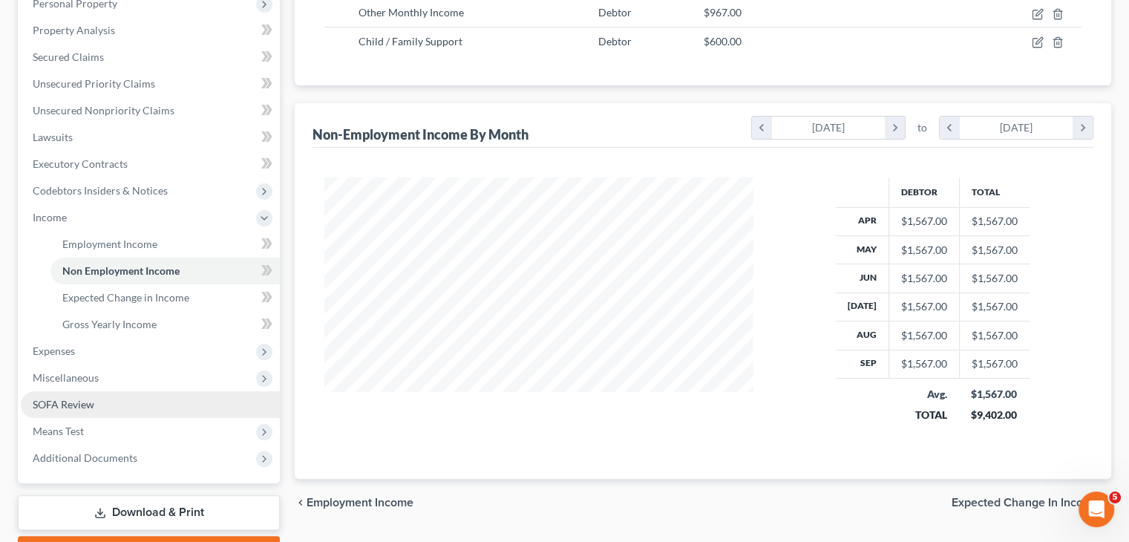
scroll to position [297, 0]
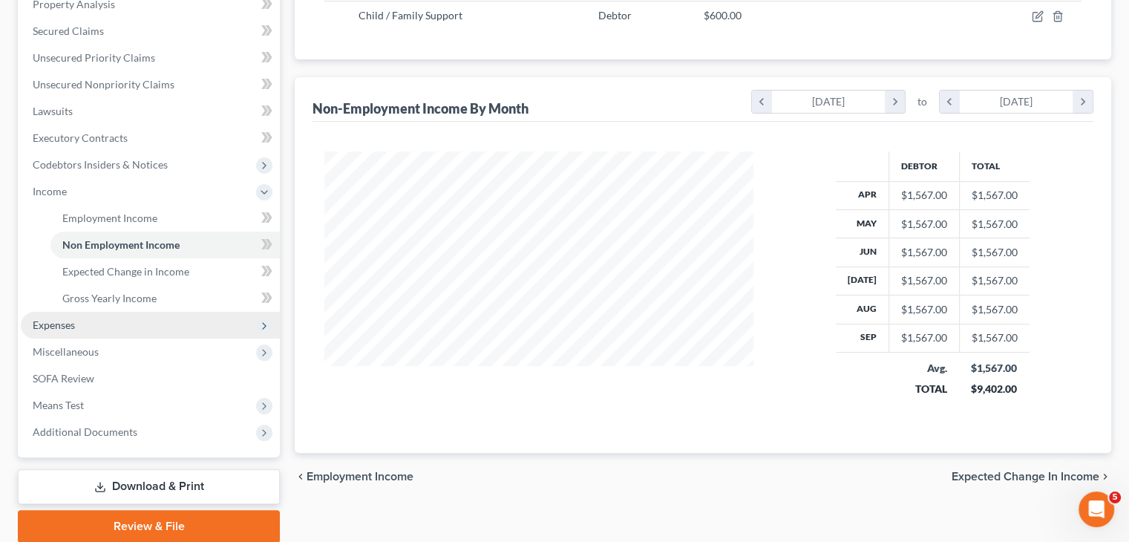
click at [130, 326] on span "Expenses" at bounding box center [150, 325] width 259 height 27
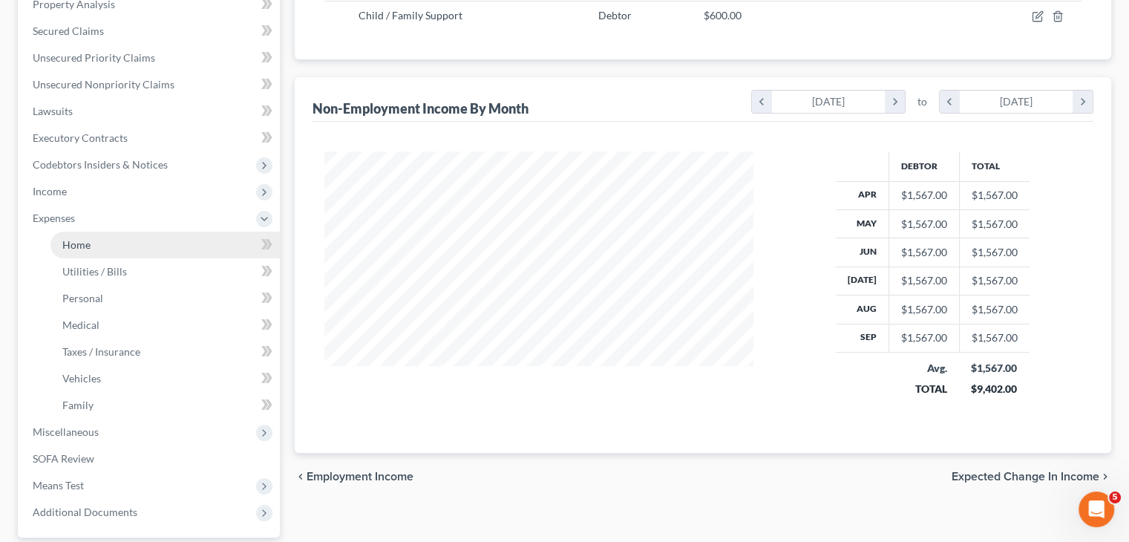
click at [111, 244] on link "Home" at bounding box center [164, 245] width 229 height 27
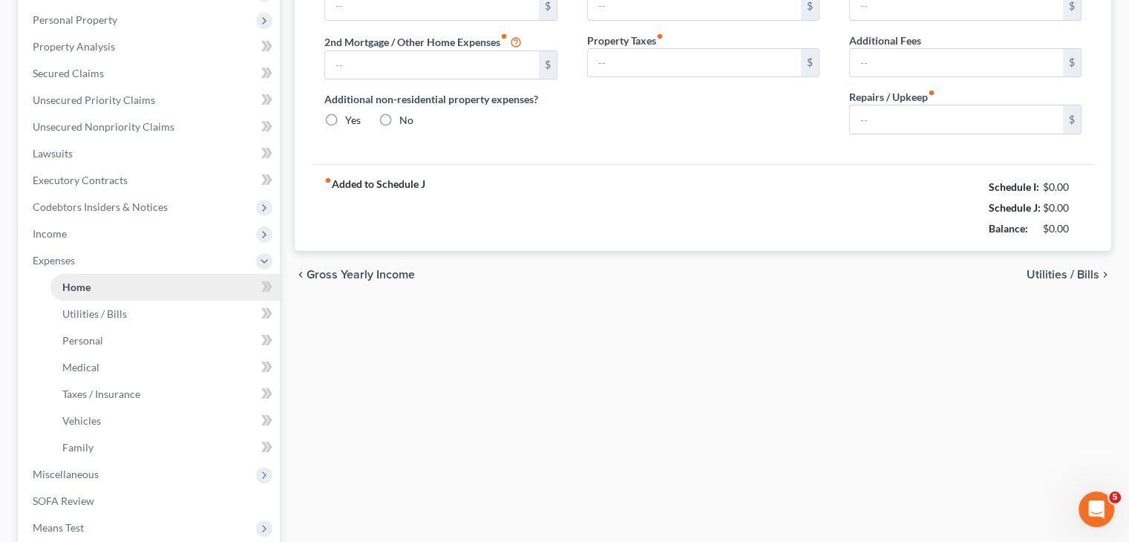
type input "0.00"
radio input "true"
type input "0.00"
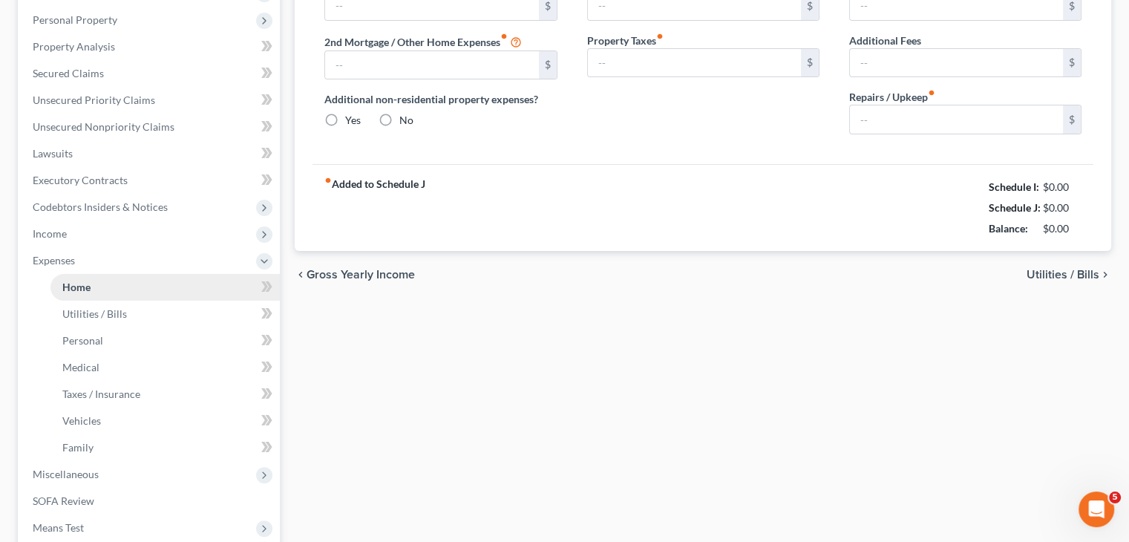
type input "0.00"
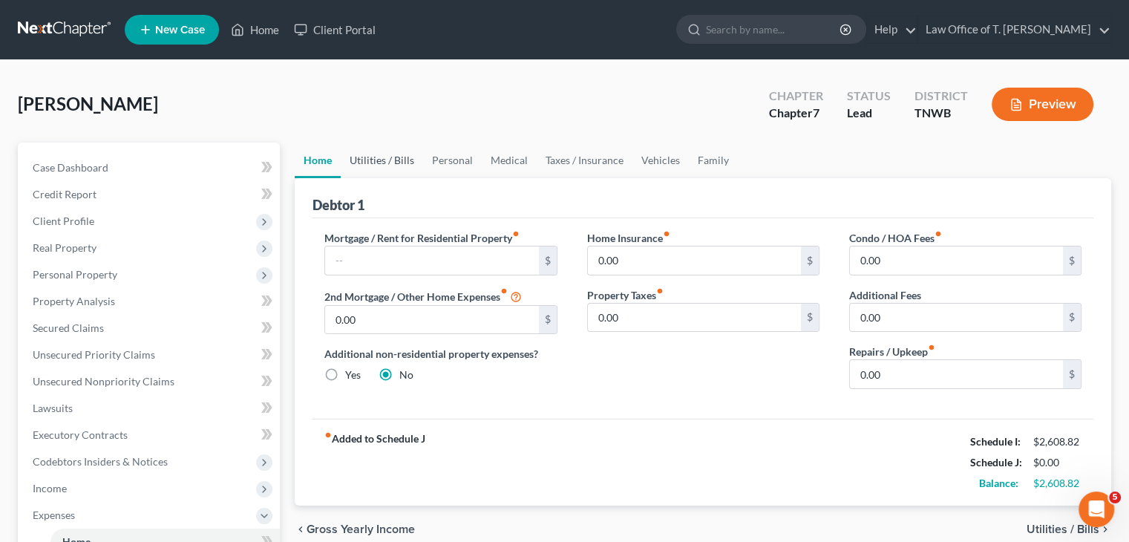
click at [386, 160] on link "Utilities / Bills" at bounding box center [382, 161] width 82 height 36
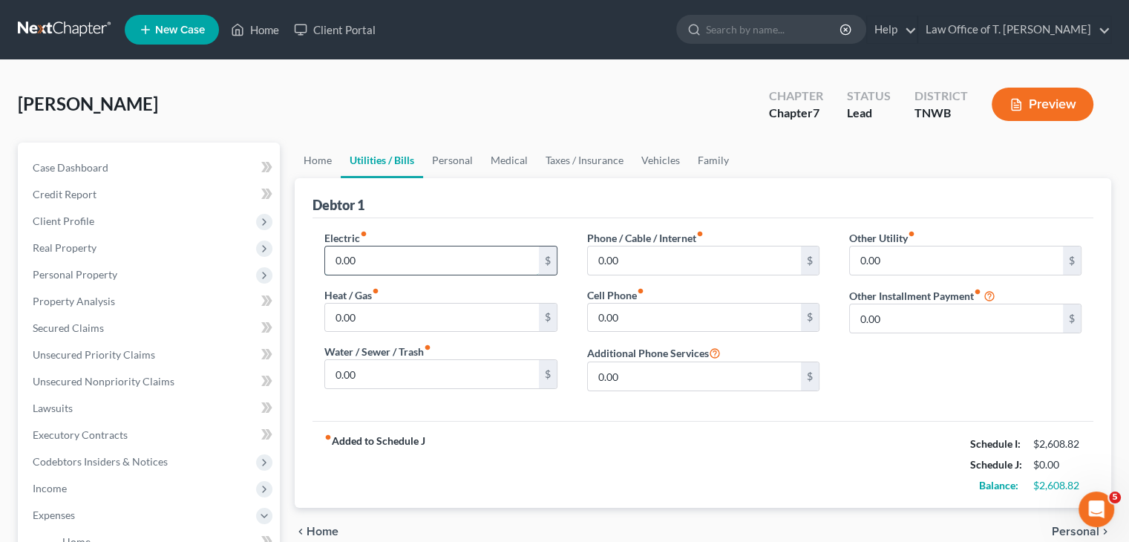
click at [371, 258] on input "0.00" at bounding box center [431, 261] width 213 height 28
type input "250.00"
click at [635, 263] on input "0.00" at bounding box center [694, 261] width 213 height 28
type input "60.00"
click at [630, 313] on input "0.00" at bounding box center [694, 318] width 213 height 28
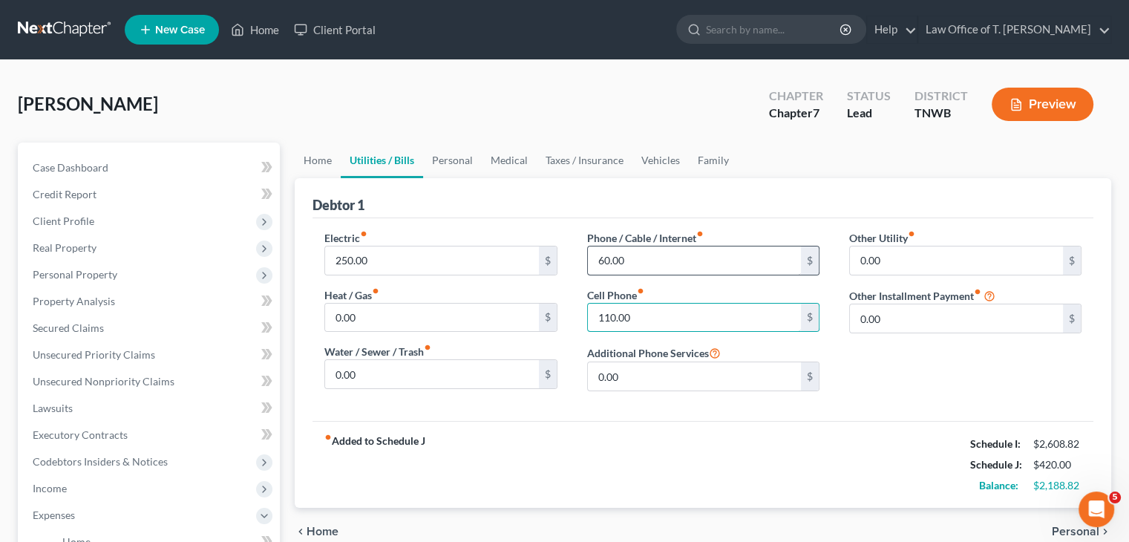
type input "110.00"
click at [636, 262] on input "60.00" at bounding box center [694, 261] width 213 height 28
type input "127.00"
click at [451, 158] on link "Personal" at bounding box center [452, 161] width 59 height 36
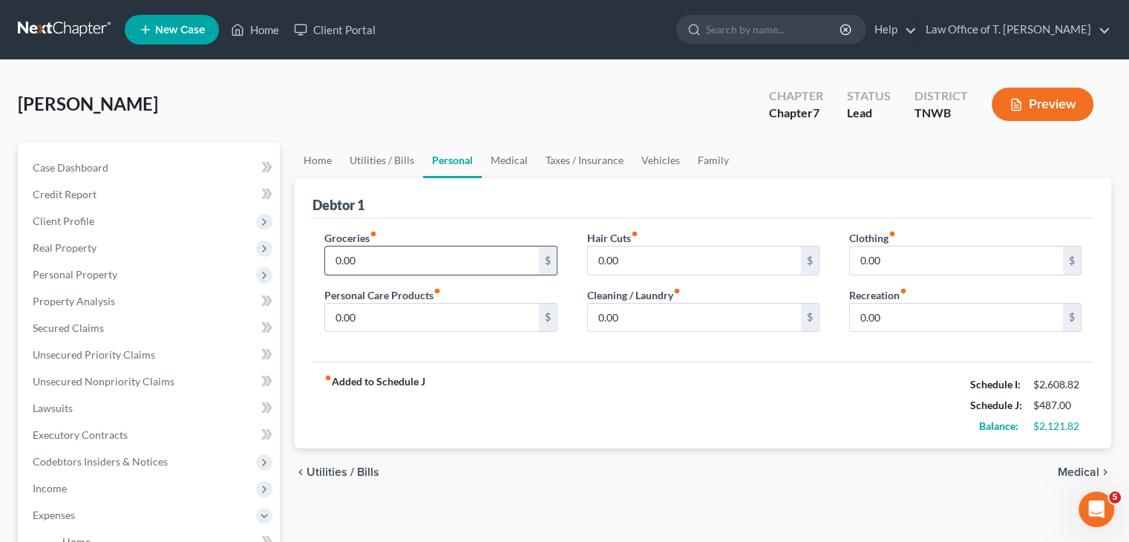
click at [369, 257] on input "0.00" at bounding box center [431, 261] width 213 height 28
type input "1,300.00"
click at [368, 316] on input "0.00" at bounding box center [431, 318] width 213 height 28
type input "60.00"
click at [891, 253] on input "0.00" at bounding box center [956, 261] width 213 height 28
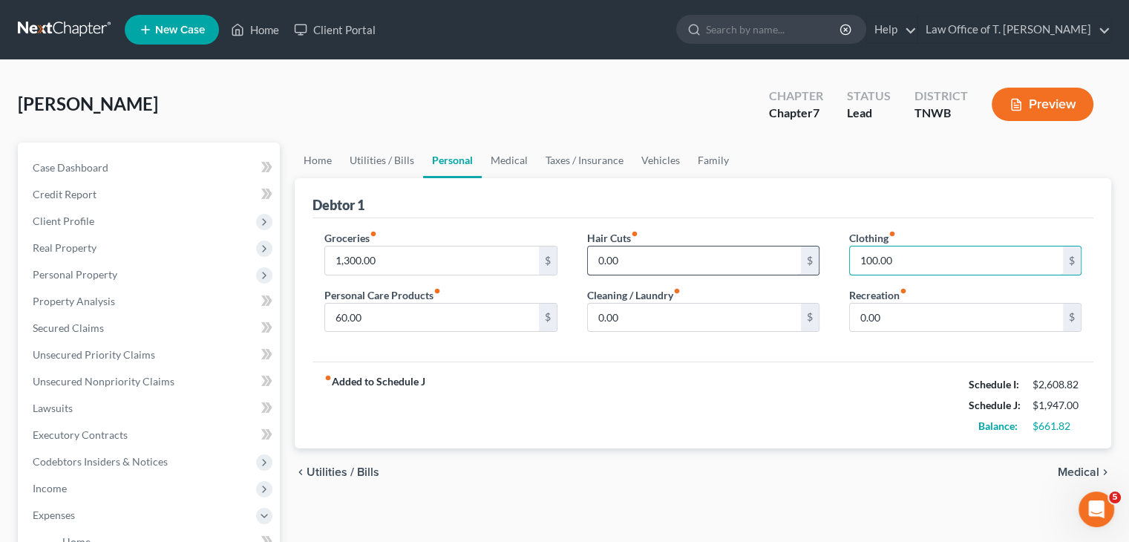
type input "100.00"
click at [636, 259] on input "0.00" at bounding box center [694, 261] width 213 height 28
type input "50.00"
click at [503, 162] on link "Medical" at bounding box center [509, 161] width 55 height 36
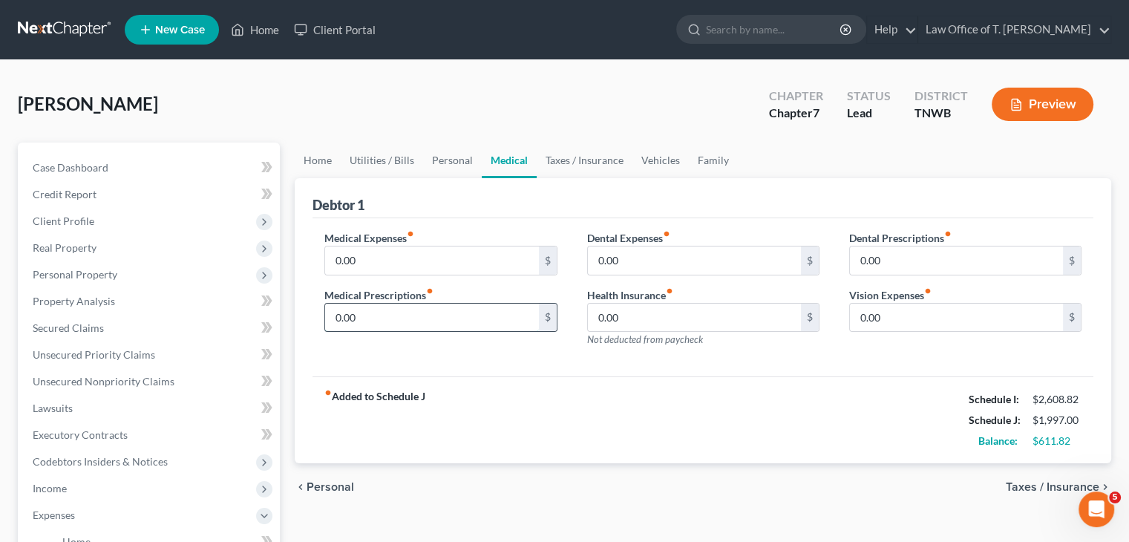
click at [371, 315] on input "0.00" at bounding box center [431, 318] width 213 height 28
click at [573, 157] on link "Taxes / Insurance" at bounding box center [585, 161] width 96 height 36
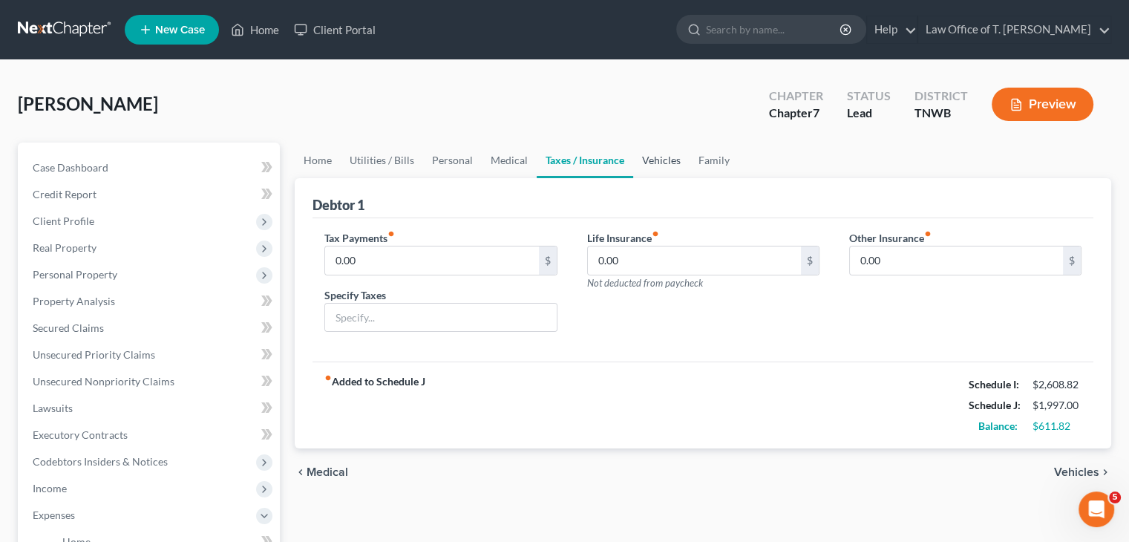
click at [653, 160] on link "Vehicles" at bounding box center [661, 161] width 56 height 36
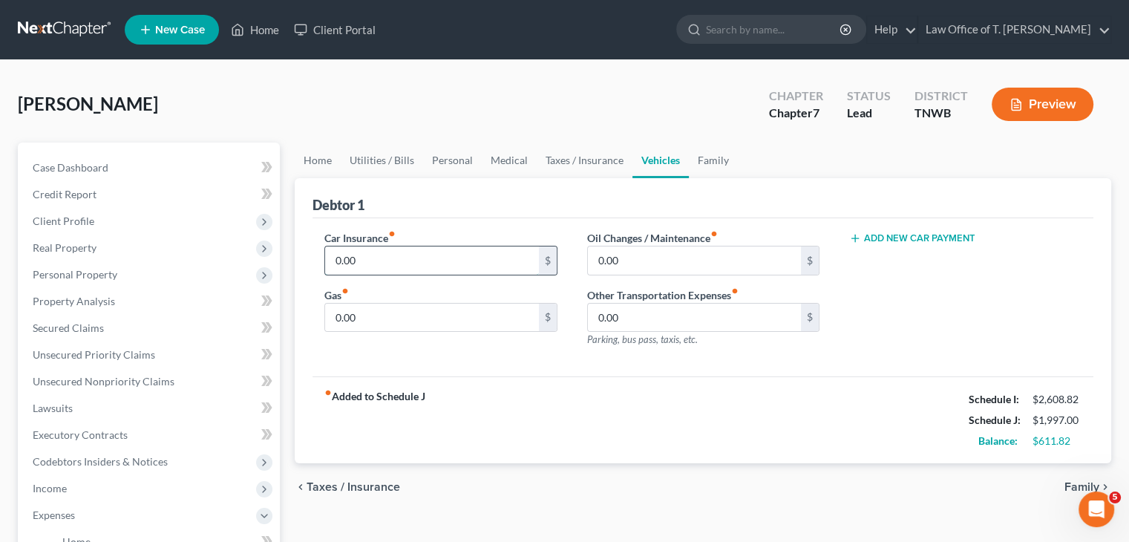
click at [379, 257] on input "0.00" at bounding box center [431, 261] width 213 height 28
type input "115.00"
click at [636, 258] on input "0.00" at bounding box center [694, 261] width 213 height 28
type input "65.00"
click at [371, 322] on input "0.00" at bounding box center [431, 318] width 213 height 28
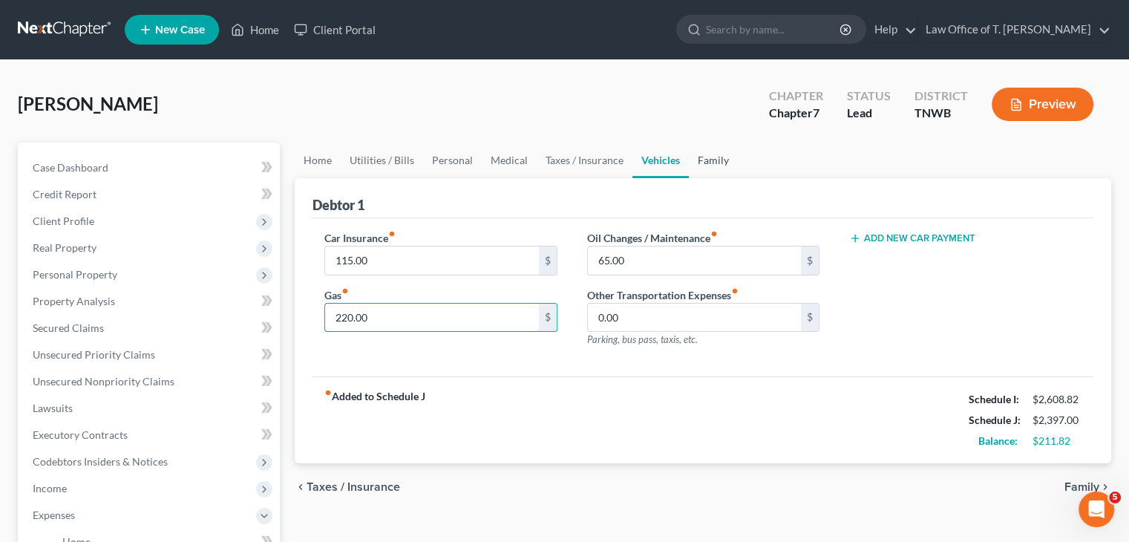
type input "220.00"
click at [712, 159] on link "Family" at bounding box center [713, 161] width 49 height 36
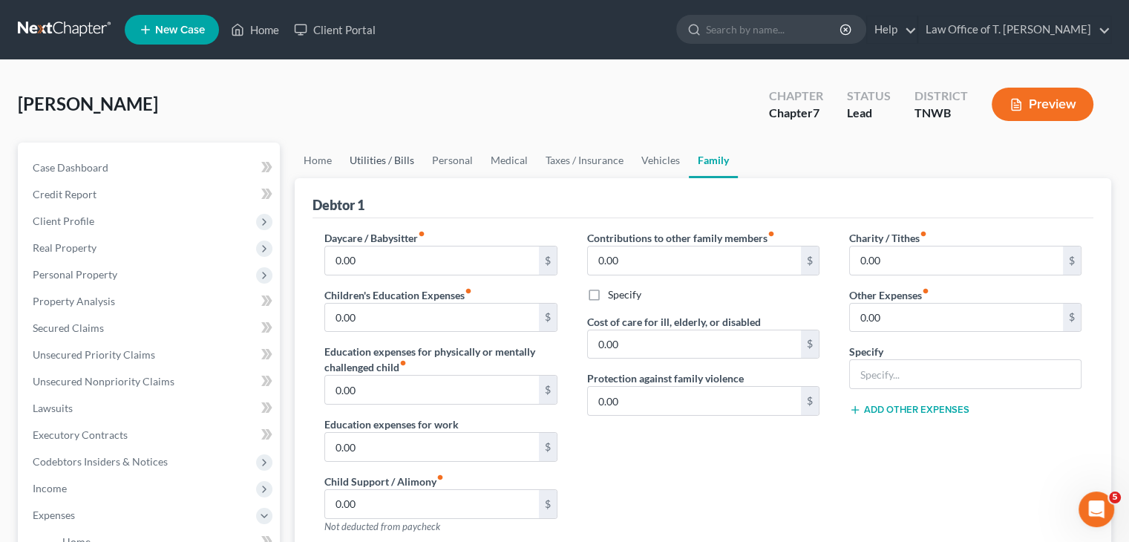
click at [404, 164] on link "Utilities / Bills" at bounding box center [382, 161] width 82 height 36
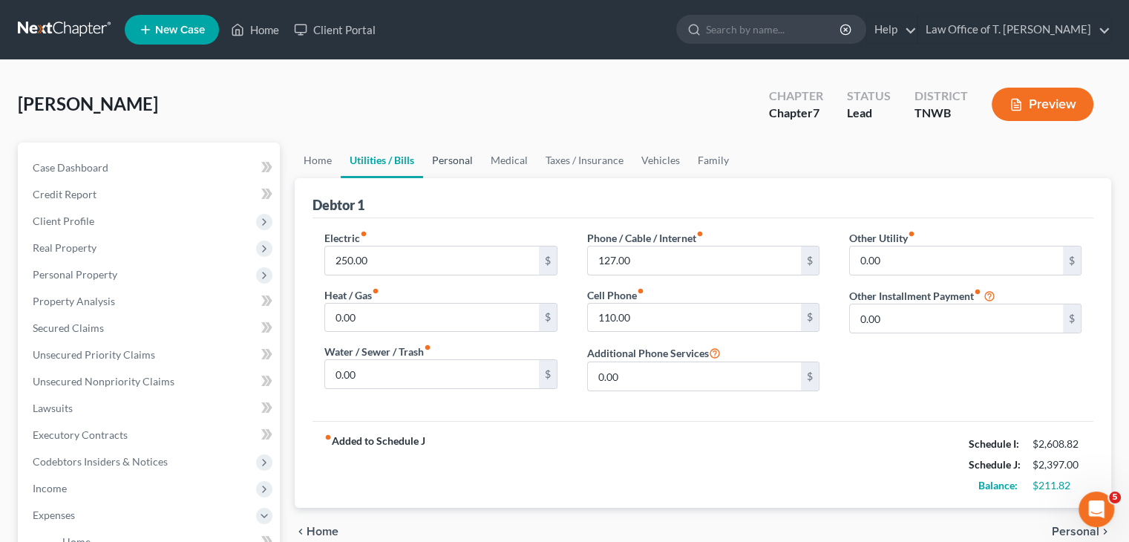
click at [443, 166] on link "Personal" at bounding box center [452, 161] width 59 height 36
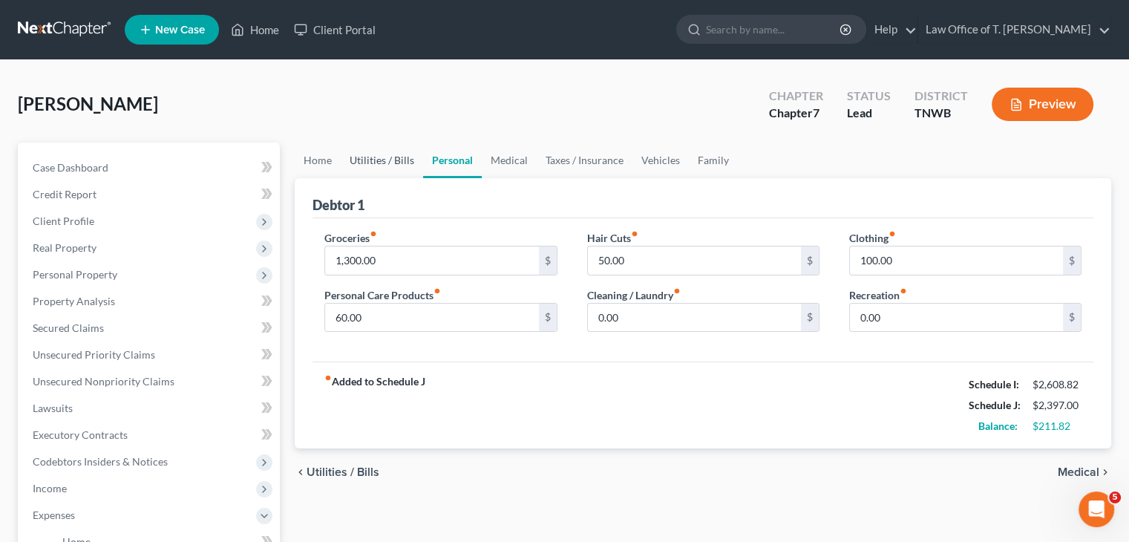
click at [370, 158] on link "Utilities / Bills" at bounding box center [382, 161] width 82 height 36
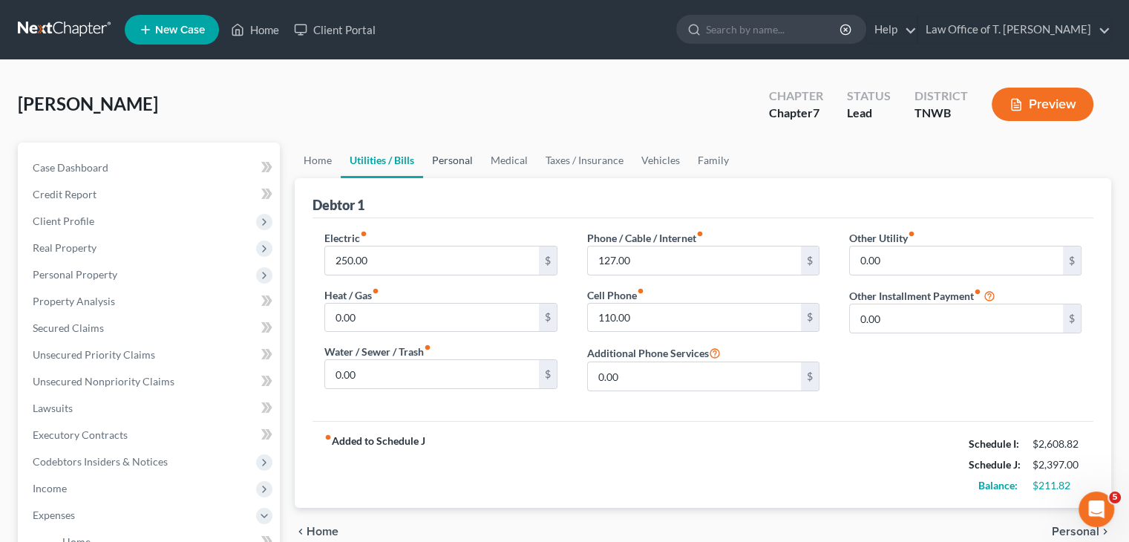
drag, startPoint x: 453, startPoint y: 161, endPoint x: 416, endPoint y: 203, distance: 55.7
click at [453, 161] on link "Personal" at bounding box center [452, 161] width 59 height 36
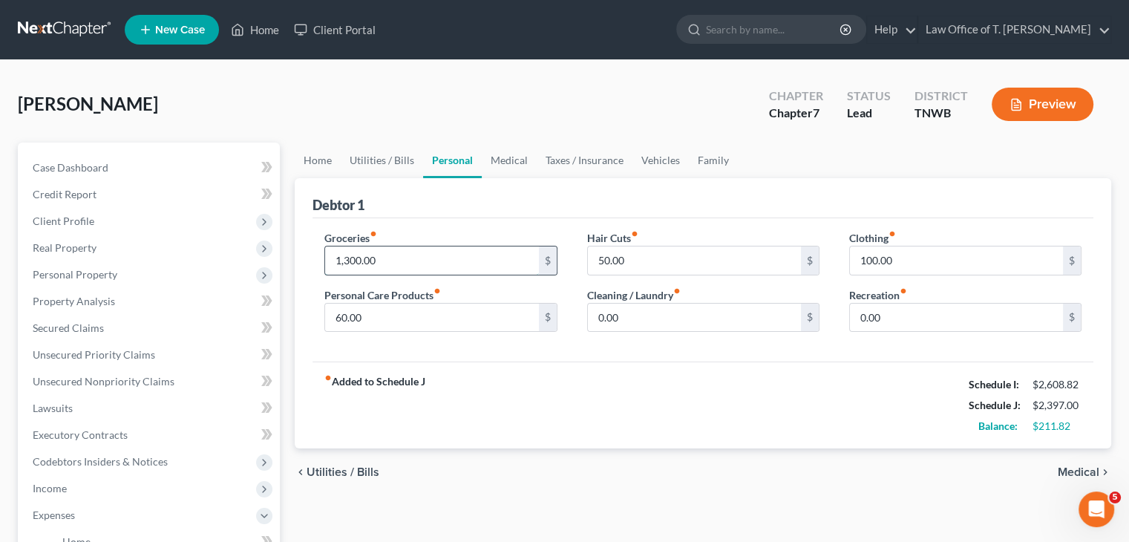
click at [392, 259] on input "1,300.00" at bounding box center [431, 261] width 213 height 28
type input "1,400.00"
click at [655, 162] on link "Vehicles" at bounding box center [661, 161] width 56 height 36
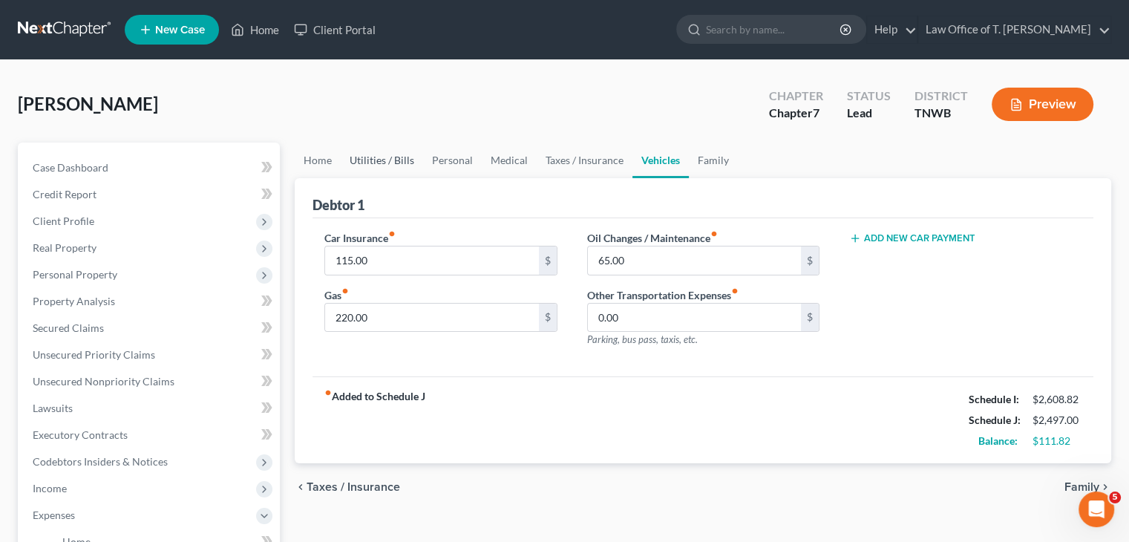
click at [414, 158] on link "Utilities / Bills" at bounding box center [382, 161] width 82 height 36
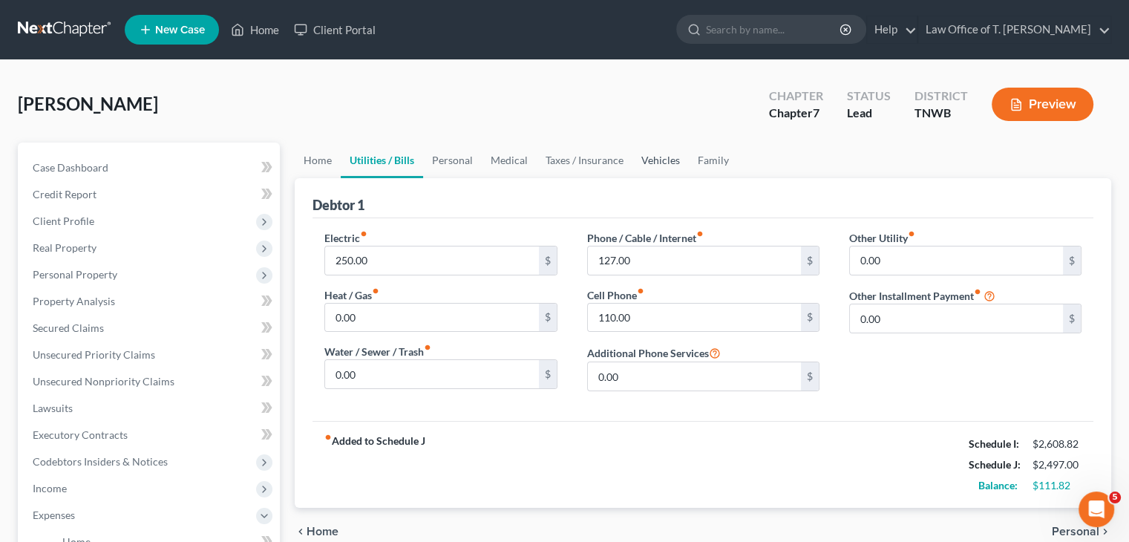
click at [665, 164] on link "Vehicles" at bounding box center [661, 161] width 56 height 36
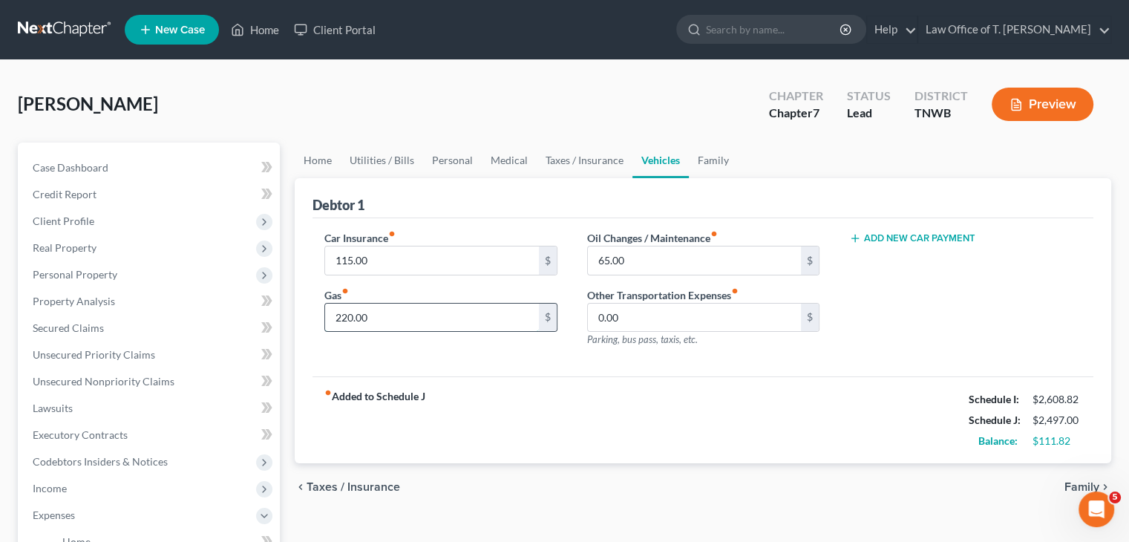
click at [379, 316] on input "220.00" at bounding box center [431, 318] width 213 height 28
type input "250.00"
click at [391, 158] on link "Utilities / Bills" at bounding box center [382, 161] width 82 height 36
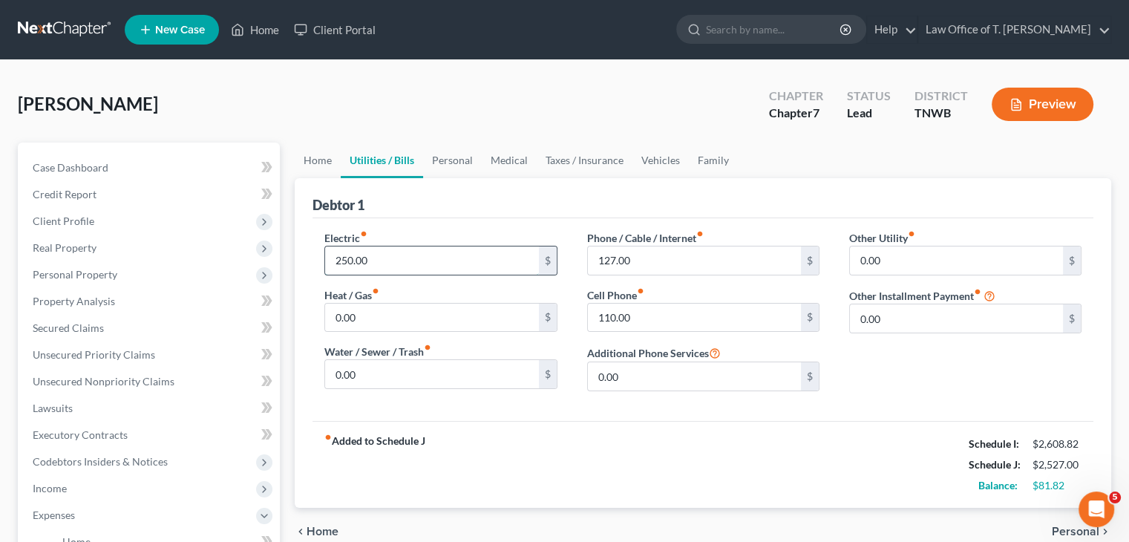
click at [371, 256] on input "250.00" at bounding box center [431, 261] width 213 height 28
type input "275.00"
click at [457, 158] on link "Personal" at bounding box center [452, 161] width 59 height 36
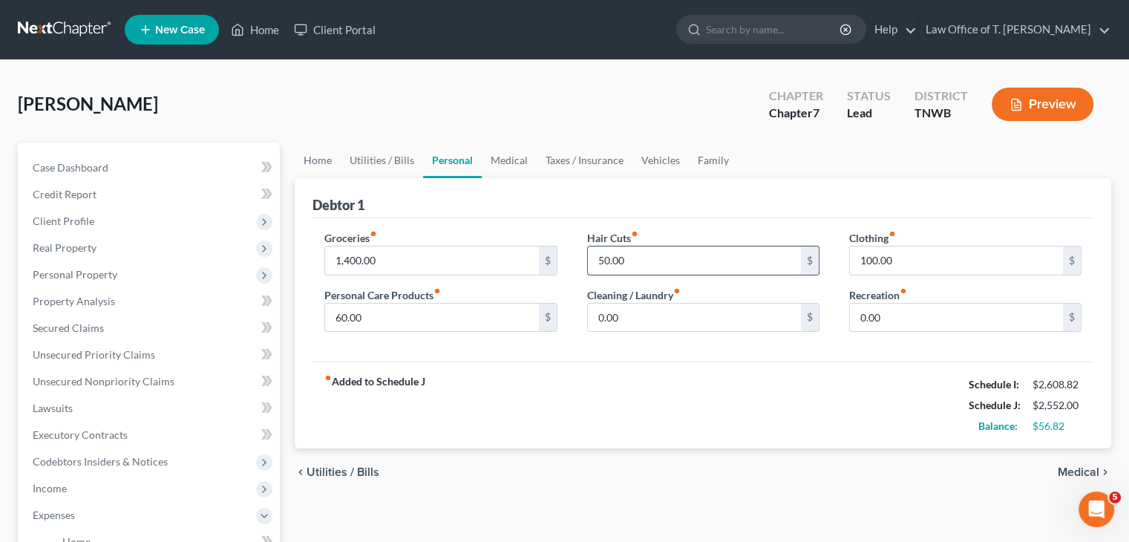
click at [630, 258] on input "50.00" at bounding box center [694, 261] width 213 height 28
click at [671, 258] on input "75.00" at bounding box center [694, 261] width 213 height 28
type input "85.00"
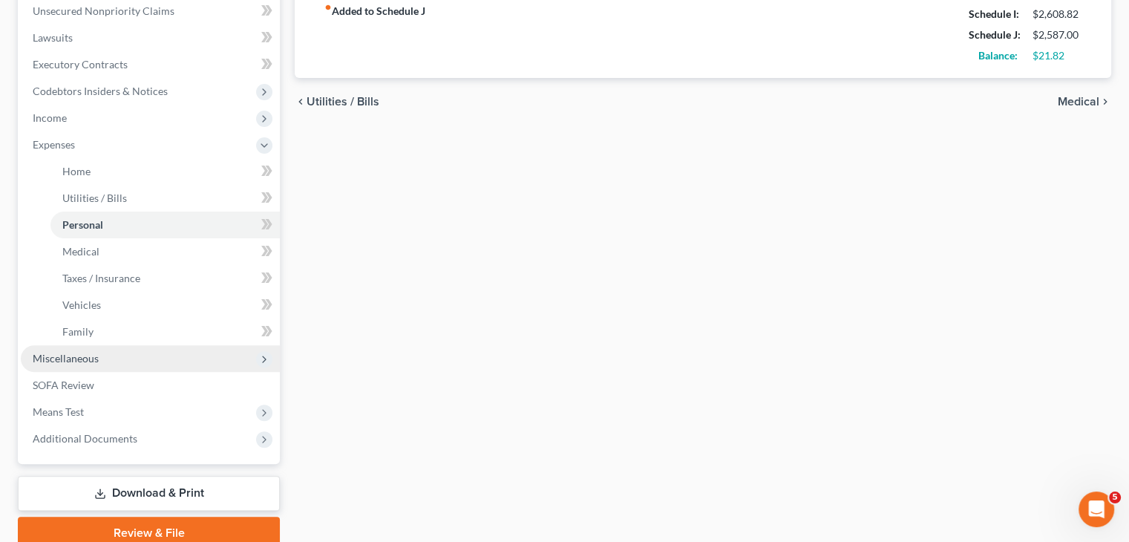
scroll to position [371, 0]
click at [126, 357] on span "Miscellaneous" at bounding box center [150, 358] width 259 height 27
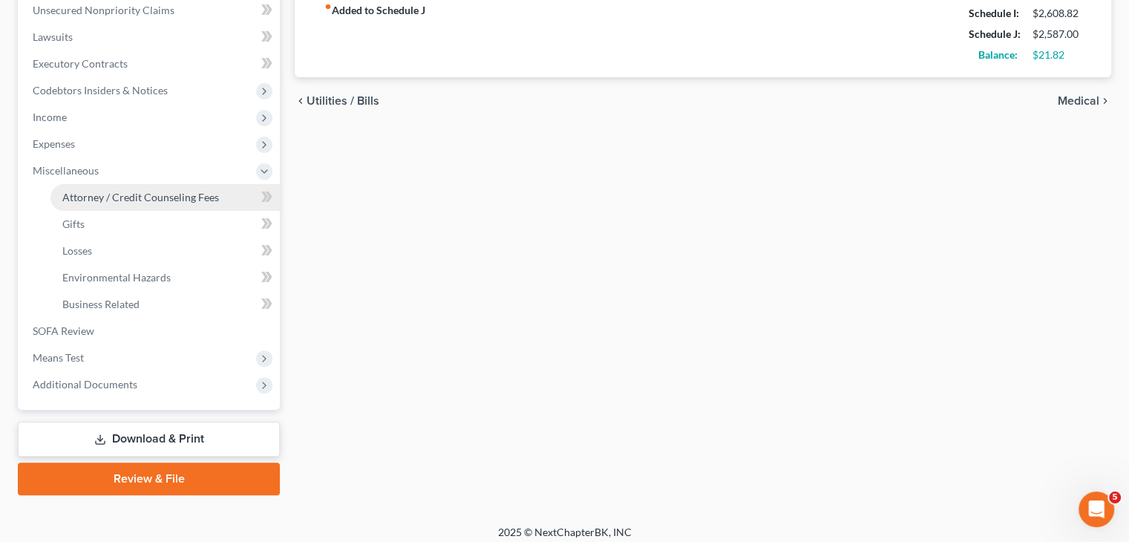
click at [169, 198] on span "Attorney / Credit Counseling Fees" at bounding box center [140, 197] width 157 height 13
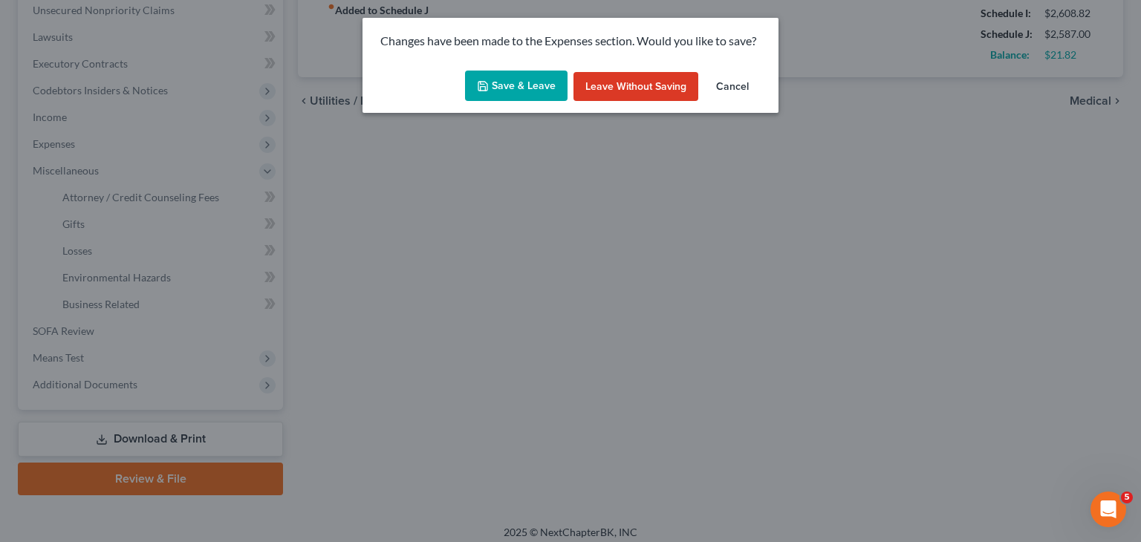
click at [523, 91] on button "Save & Leave" at bounding box center [516, 86] width 102 height 31
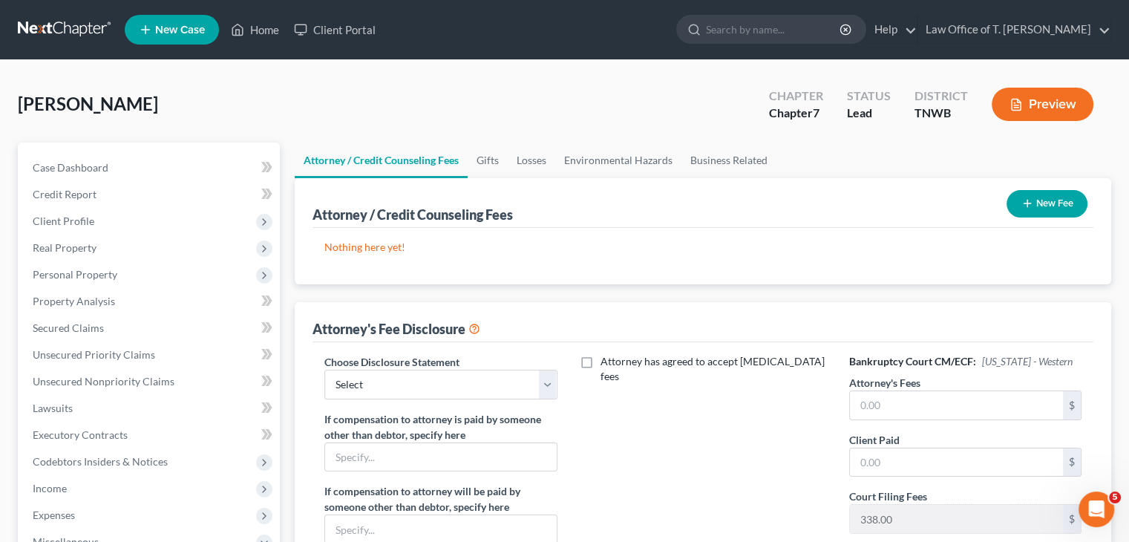
click at [564, 381] on div "Choose Disclosure Statement Select Chapter 11 Ch 13 Chapter 7 If compensation t…" at bounding box center [441, 491] width 262 height 275
click at [553, 383] on select "Select Chapter 11 Ch 13 Chapter 7" at bounding box center [440, 385] width 232 height 30
select select "2"
click at [324, 370] on select "Select Chapter 11 Ch 13 Chapter 7" at bounding box center [440, 385] width 232 height 30
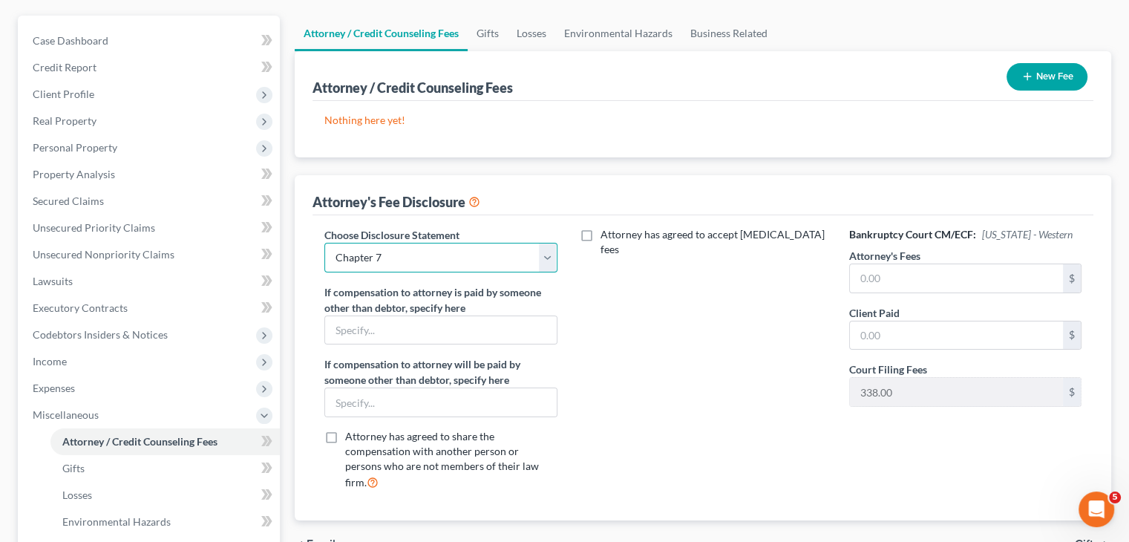
scroll to position [149, 0]
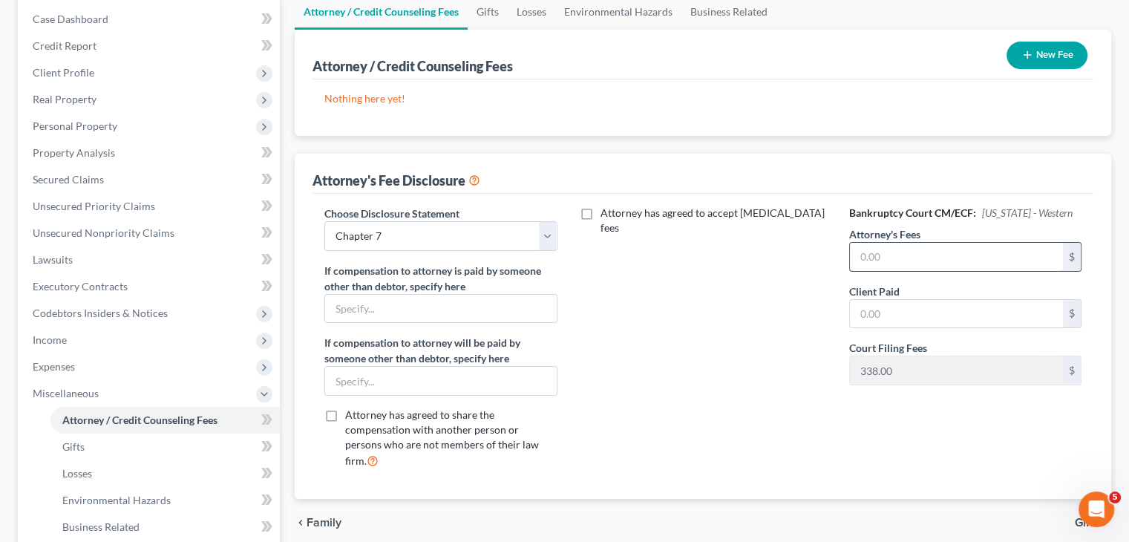
click at [885, 257] on input "text" at bounding box center [956, 257] width 213 height 28
type input "818.00"
click at [724, 350] on div "Attorney has agreed to accept retainer fees" at bounding box center [703, 343] width 262 height 275
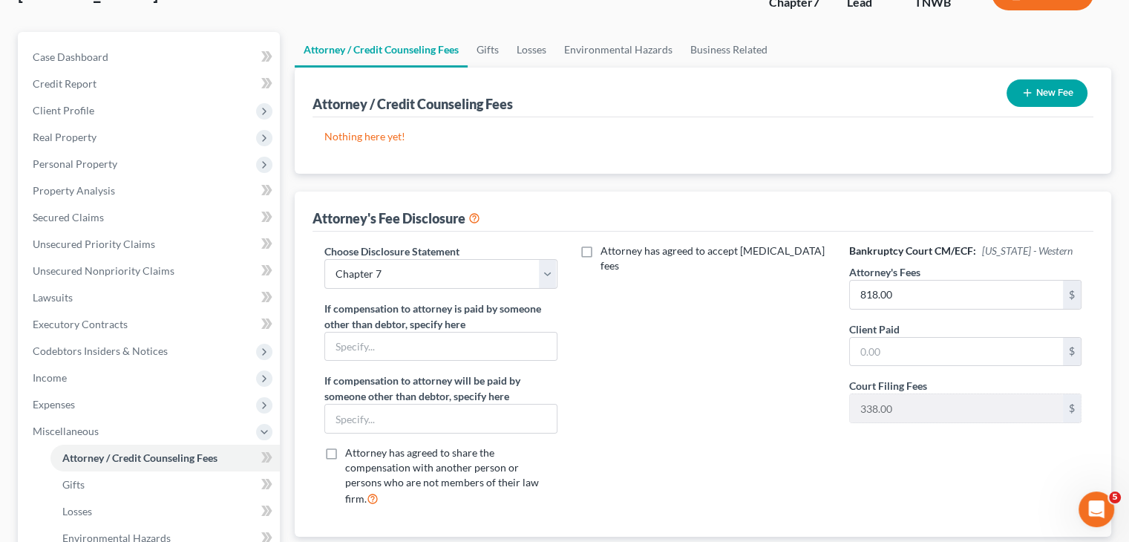
scroll to position [0, 0]
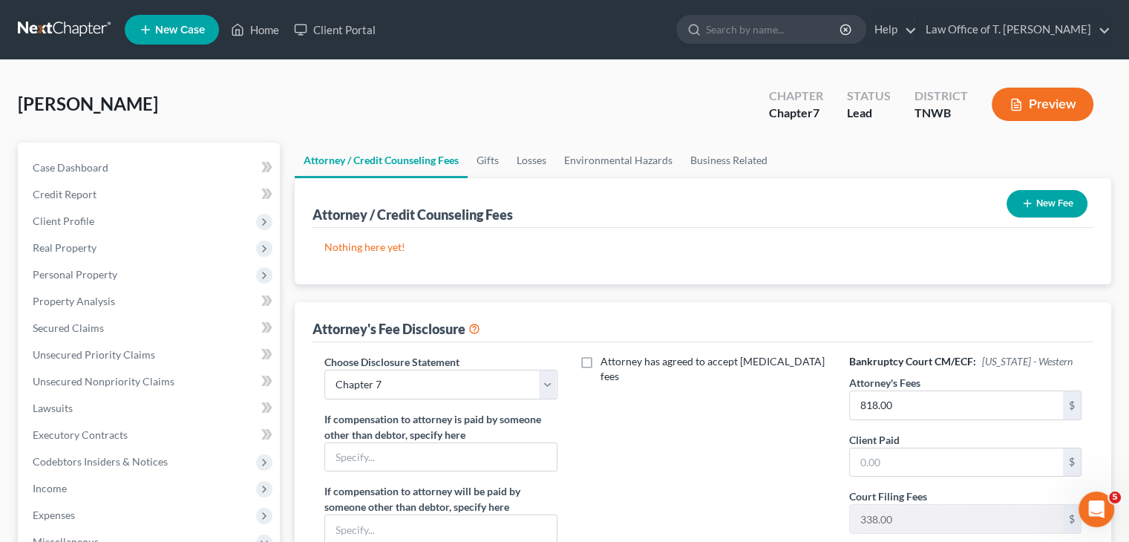
click at [1037, 209] on button "New Fee" at bounding box center [1047, 203] width 81 height 27
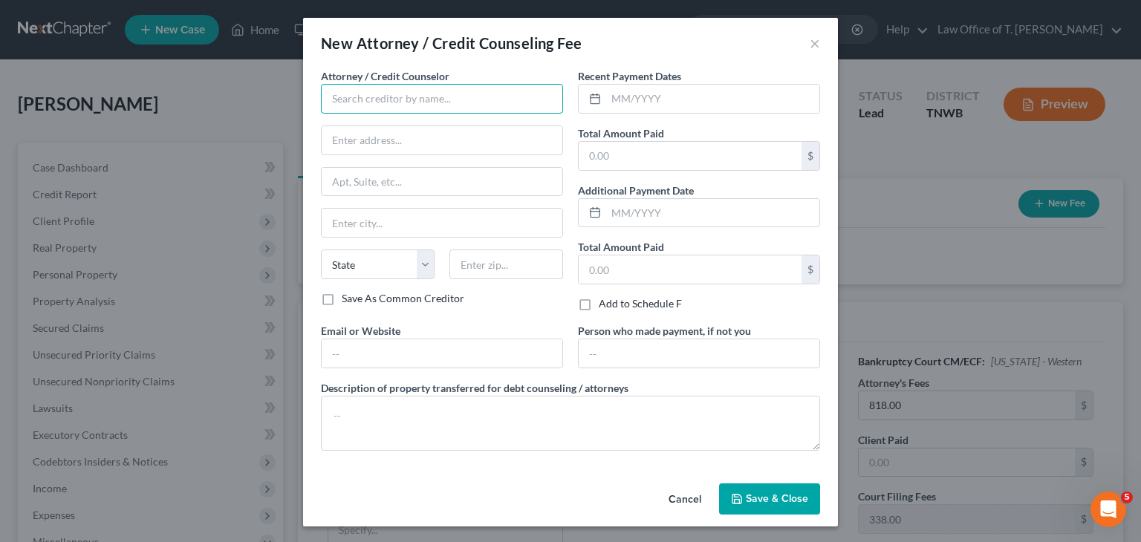
click at [460, 105] on input "text" at bounding box center [442, 99] width 242 height 30
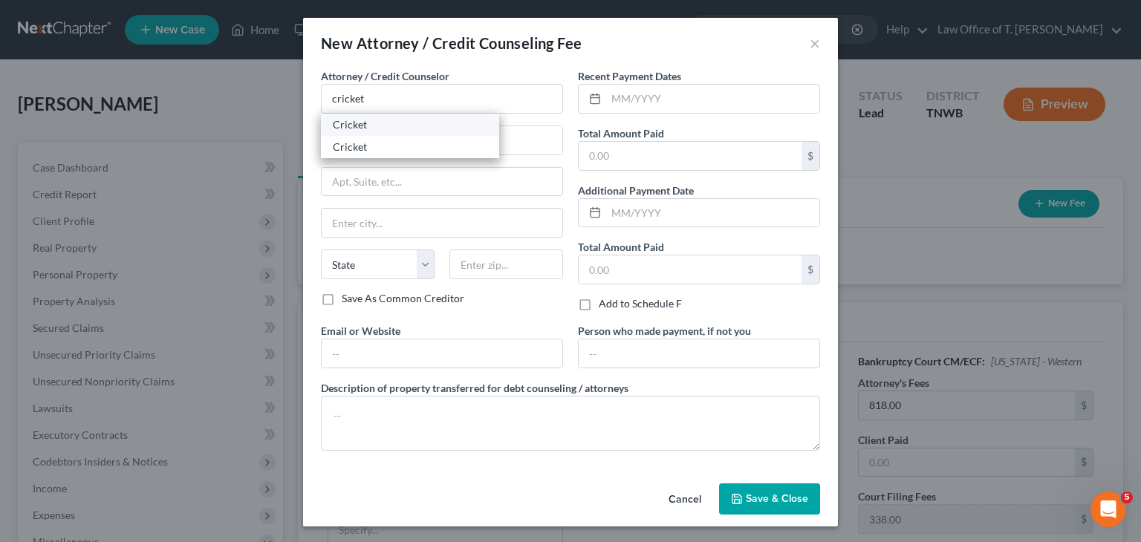
click at [426, 127] on div "Cricket" at bounding box center [410, 124] width 154 height 15
type input "Cricket"
type input "7339 Tam O Shanter Dr"
type input "Stockton"
select select "4"
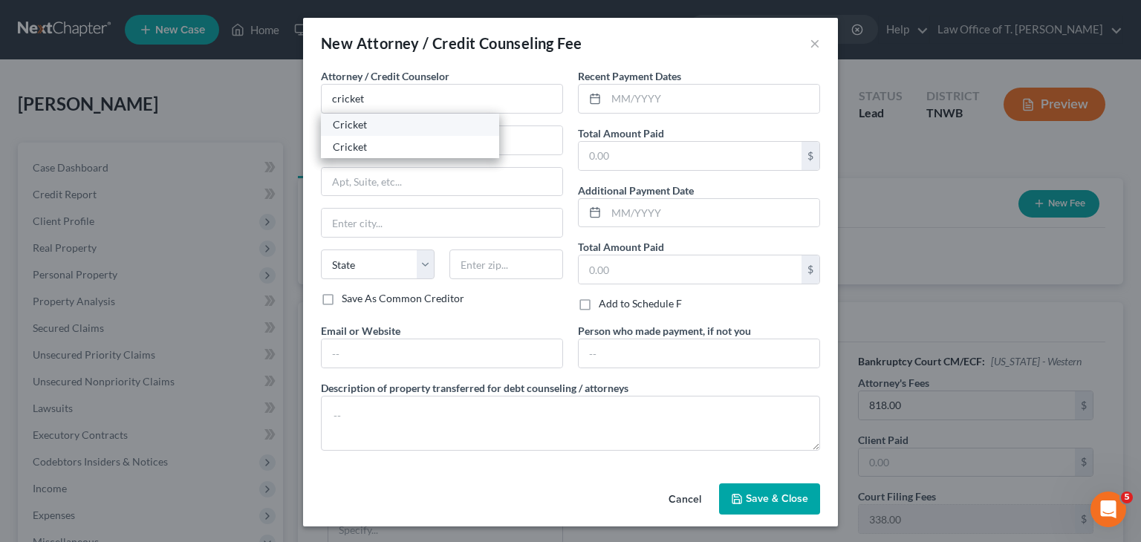
type input "95210"
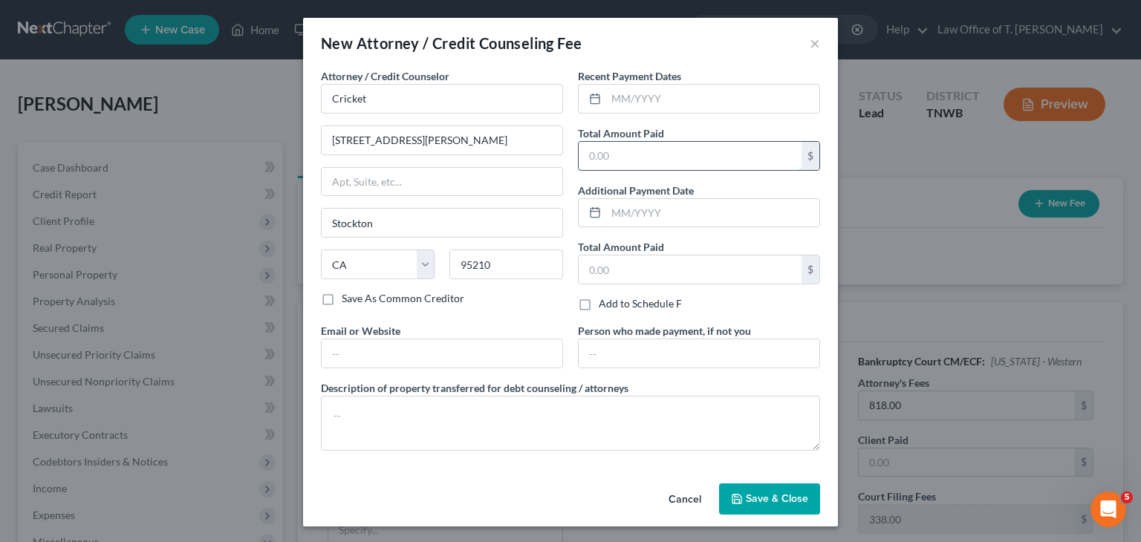
click at [610, 149] on input "text" at bounding box center [689, 156] width 223 height 28
type input "24.00"
click at [652, 100] on input "text" at bounding box center [712, 99] width 213 height 28
type input "10/2025"
click at [772, 500] on span "Save & Close" at bounding box center [776, 498] width 62 height 13
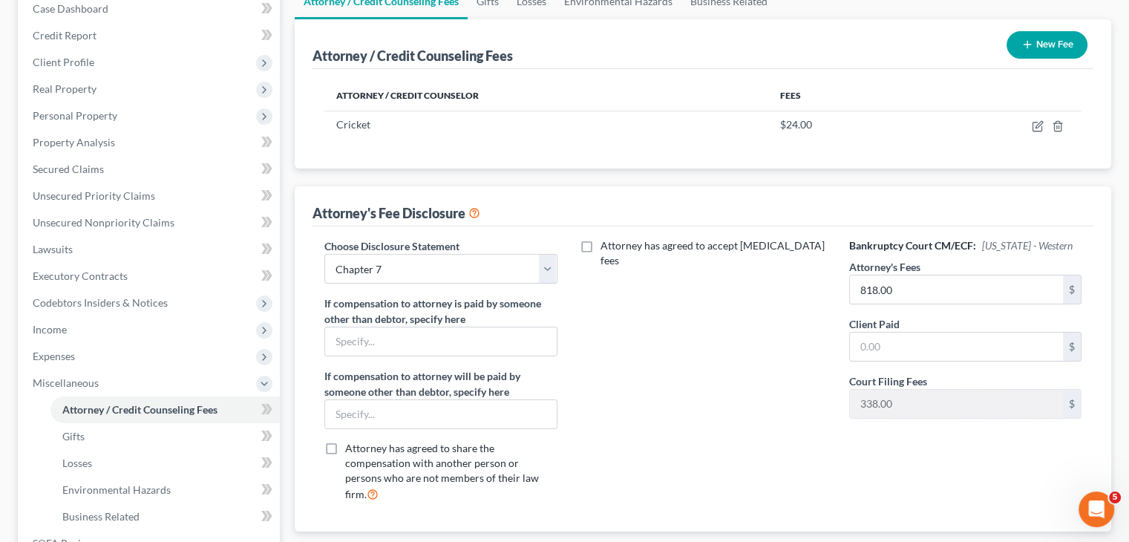
scroll to position [223, 0]
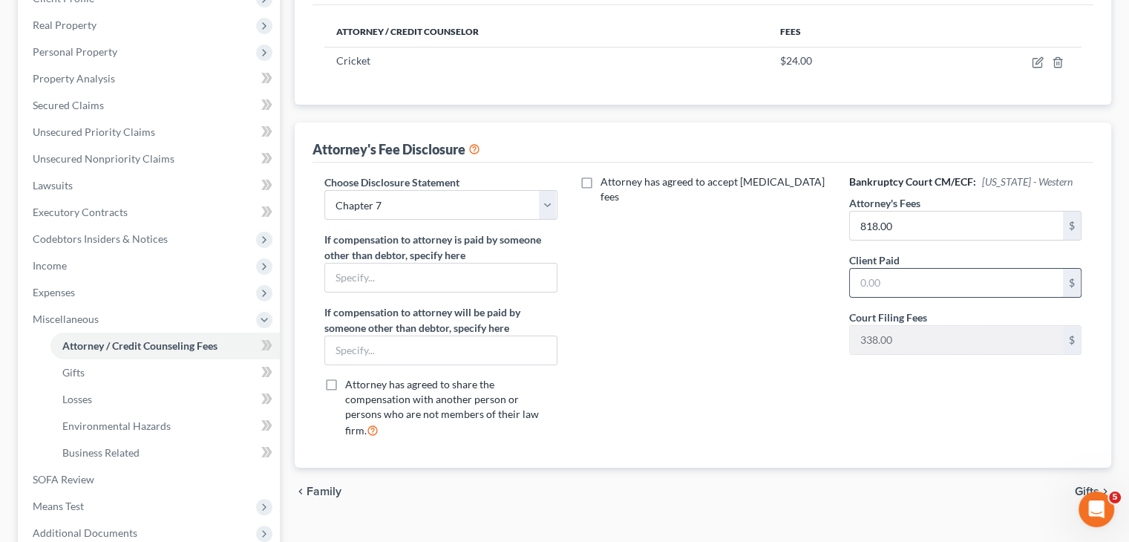
click at [897, 275] on input "text" at bounding box center [956, 283] width 213 height 28
type input "818.00"
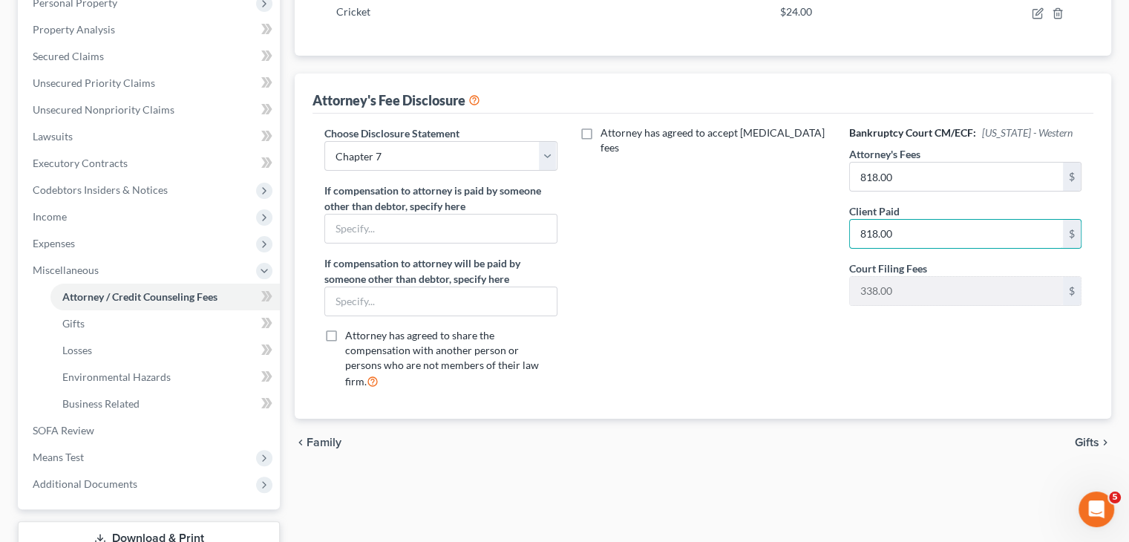
scroll to position [297, 0]
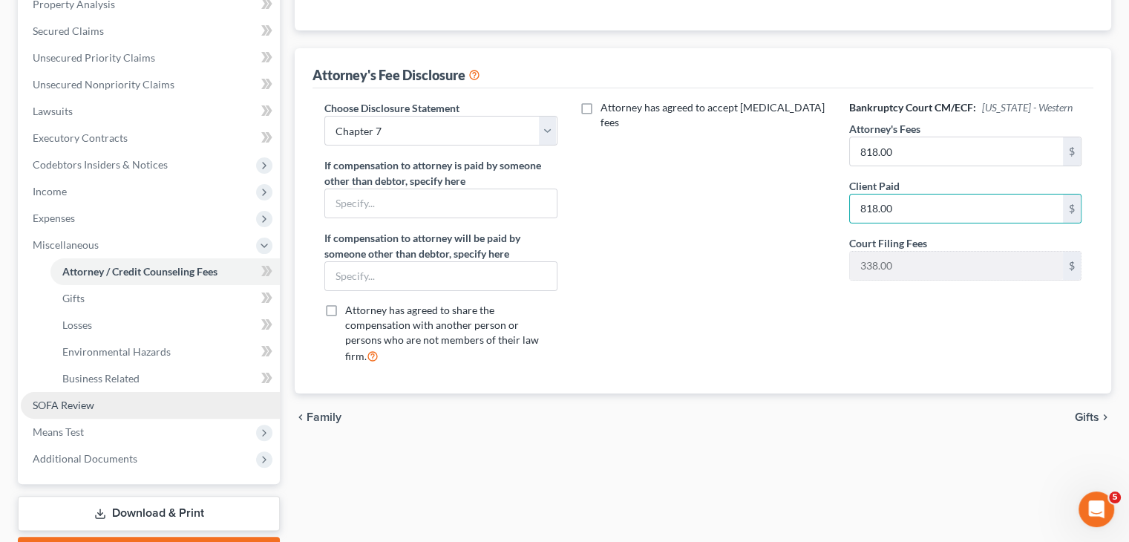
drag, startPoint x: 142, startPoint y: 405, endPoint x: 274, endPoint y: 405, distance: 132.2
click at [142, 405] on link "SOFA Review" at bounding box center [150, 405] width 259 height 27
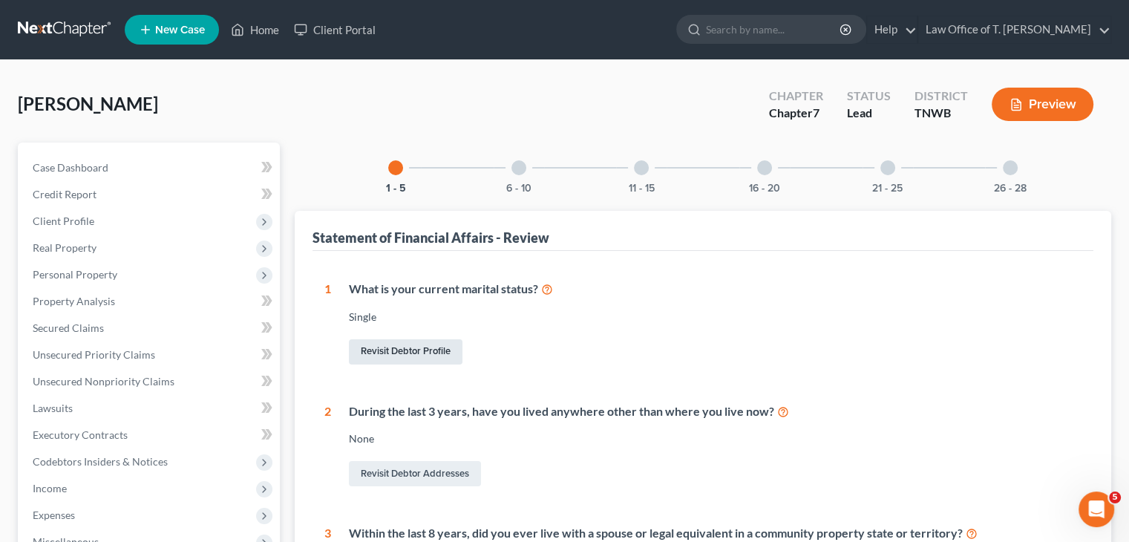
click at [416, 354] on link "Revisit Debtor Profile" at bounding box center [406, 351] width 114 height 25
select select "0"
select select "2"
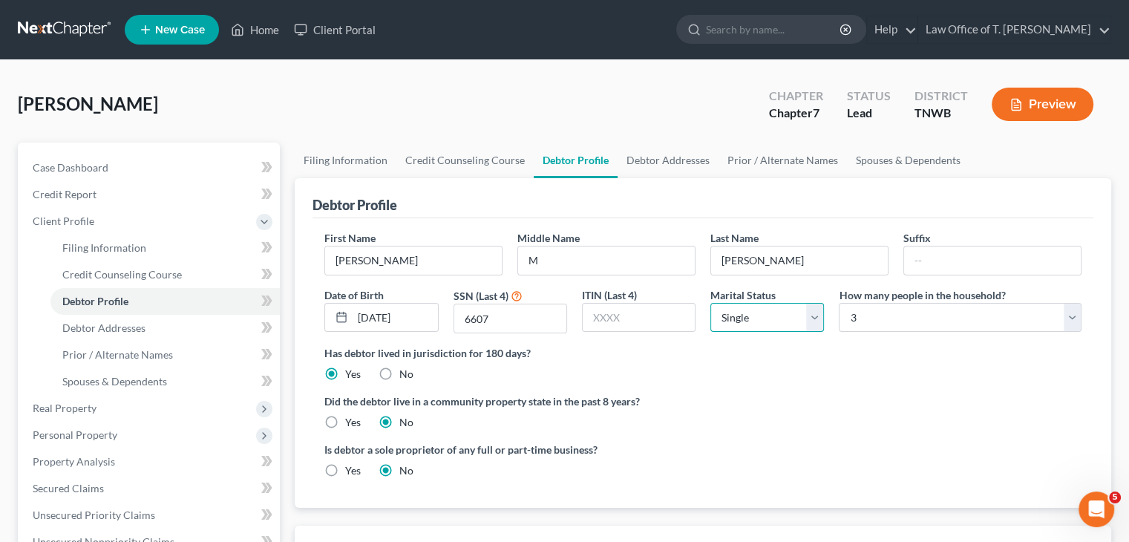
click at [814, 318] on select "Select Single Married Separated Divorced Widowed" at bounding box center [768, 318] width 114 height 30
select select "2"
click at [711, 303] on select "Select Single Married Separated Divorced Widowed" at bounding box center [768, 318] width 114 height 30
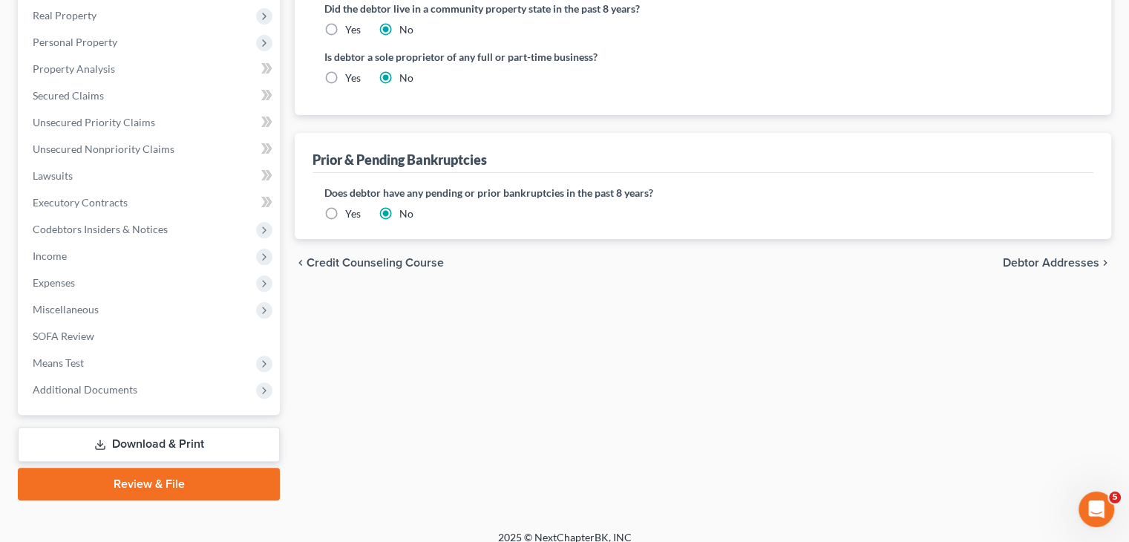
scroll to position [407, 0]
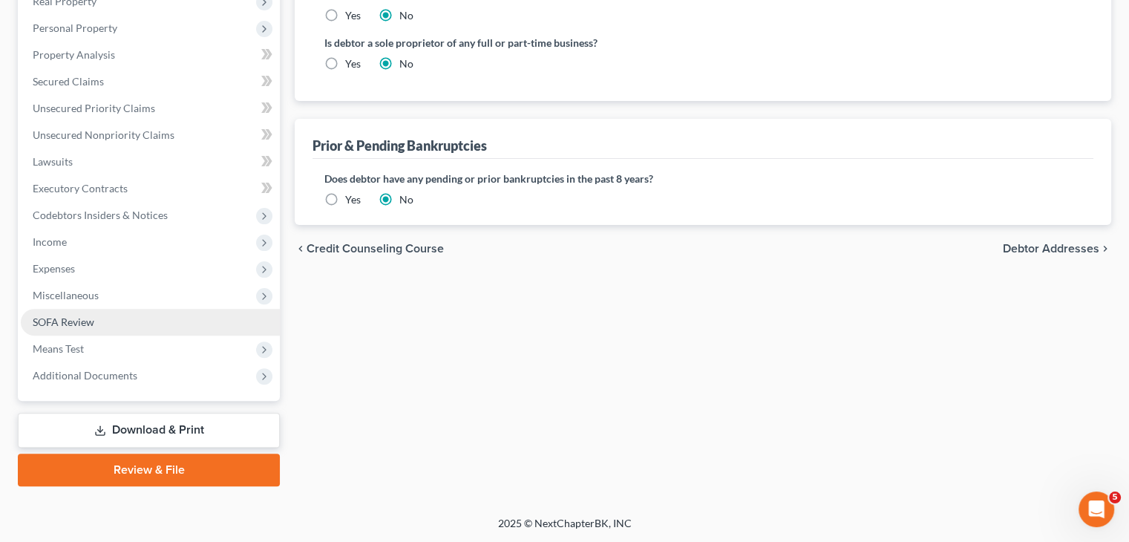
click at [98, 326] on link "SOFA Review" at bounding box center [150, 322] width 259 height 27
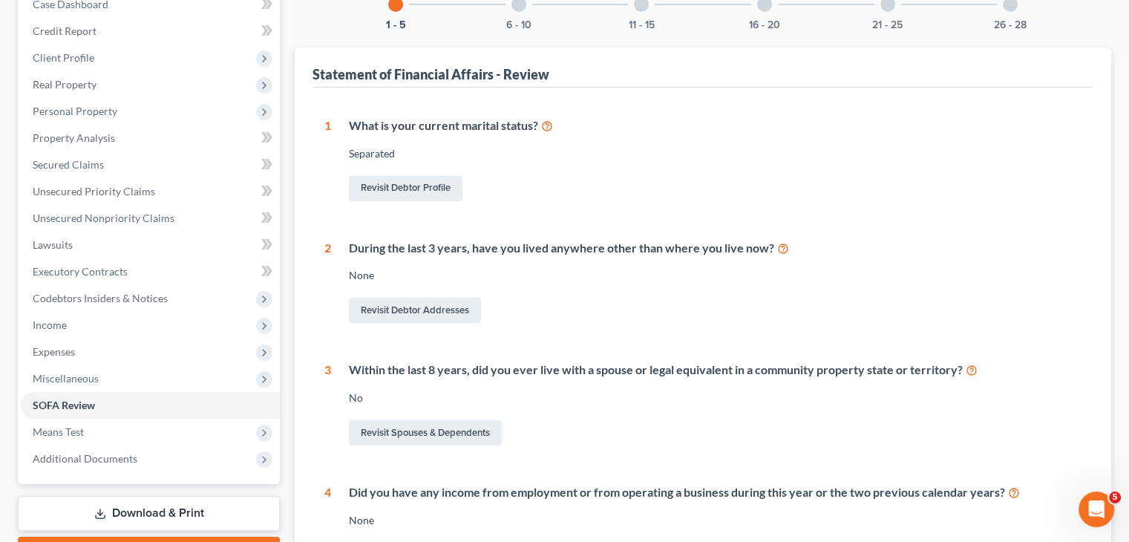
scroll to position [74, 0]
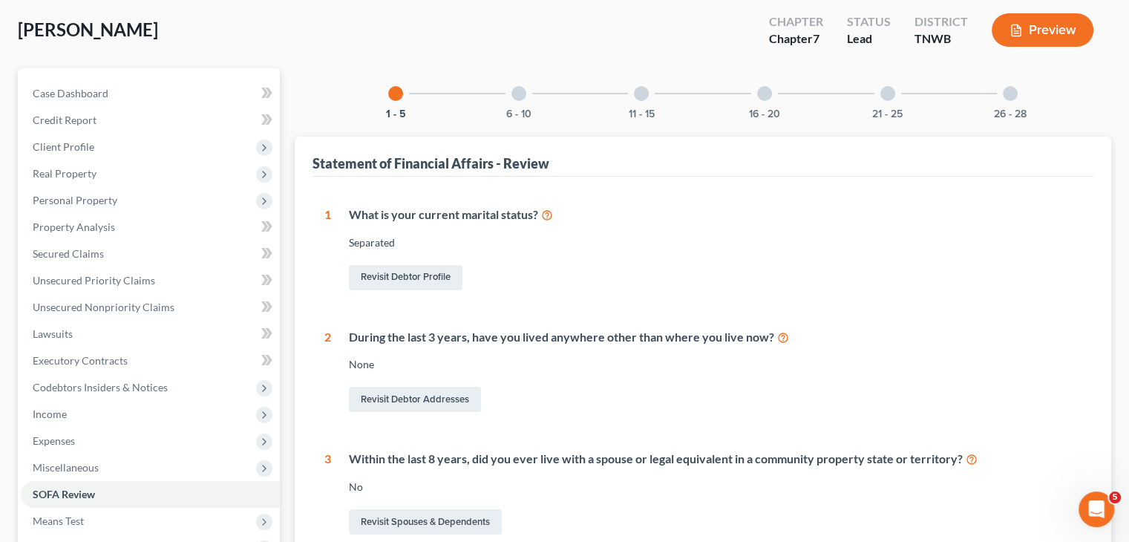
click at [521, 93] on div at bounding box center [519, 93] width 15 height 15
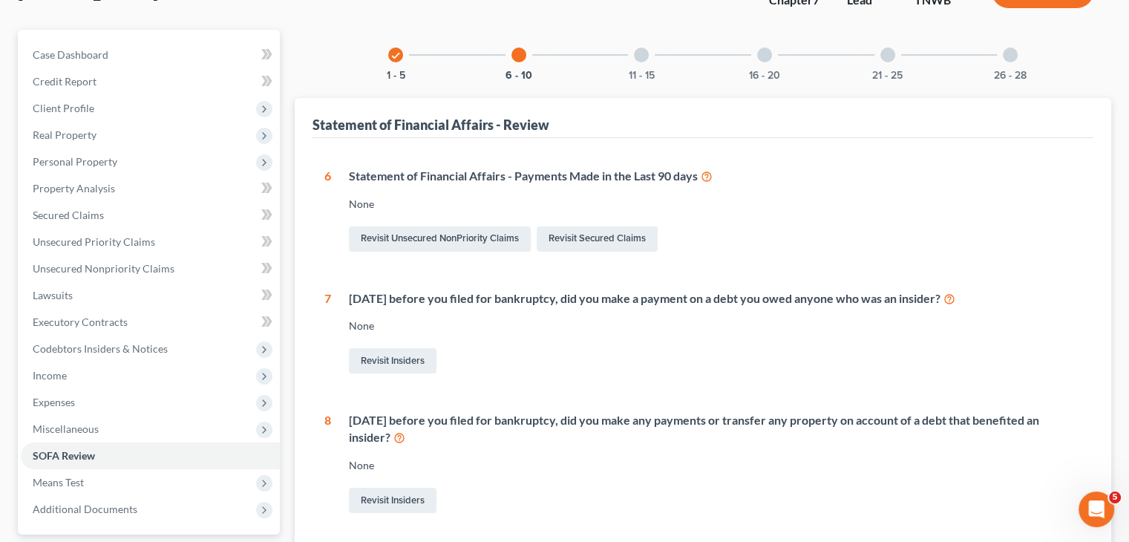
scroll to position [149, 0]
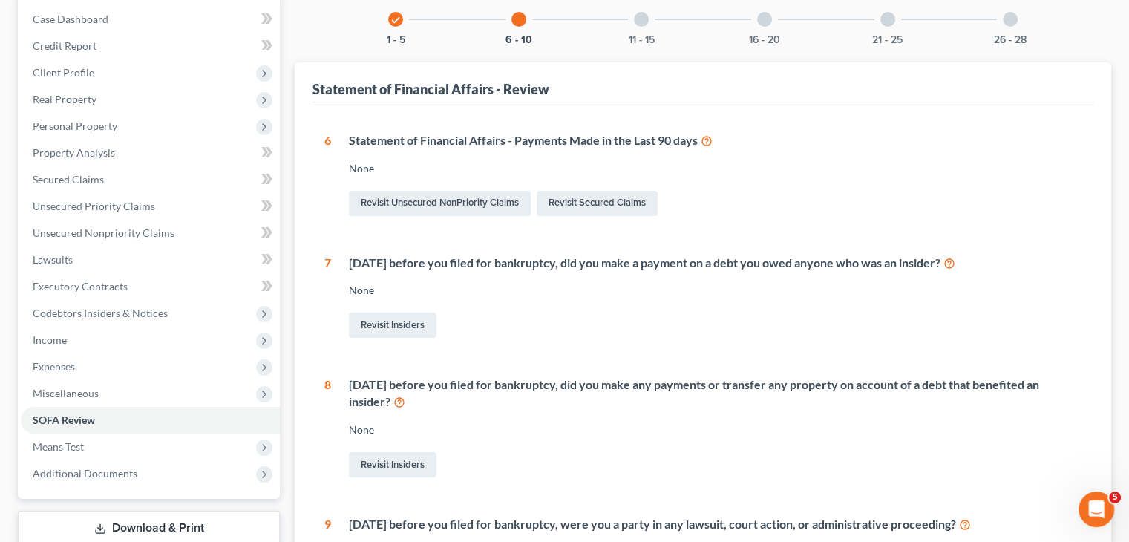
click at [956, 267] on icon at bounding box center [950, 262] width 12 height 14
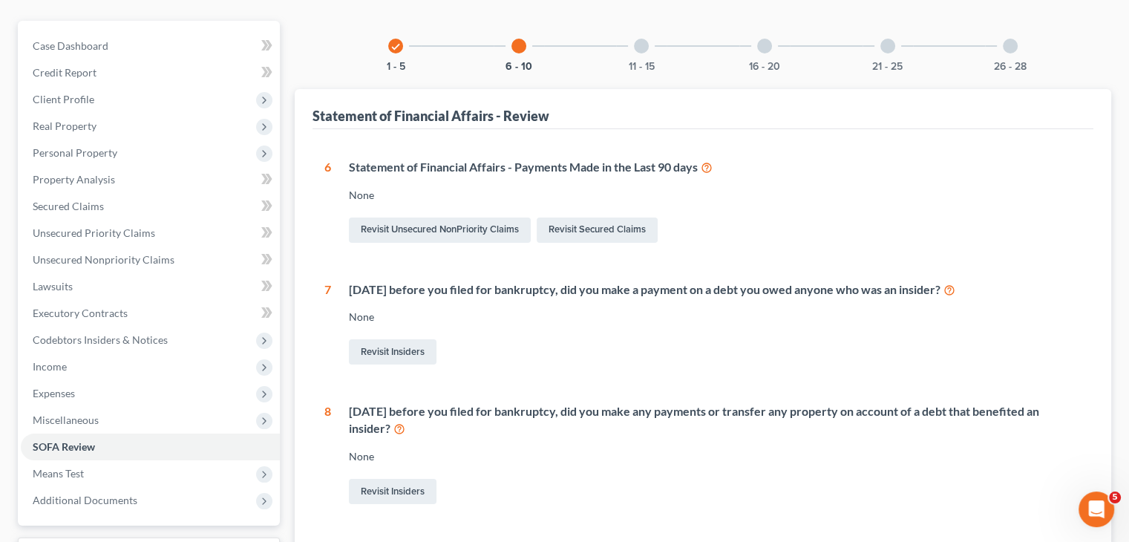
scroll to position [0, 0]
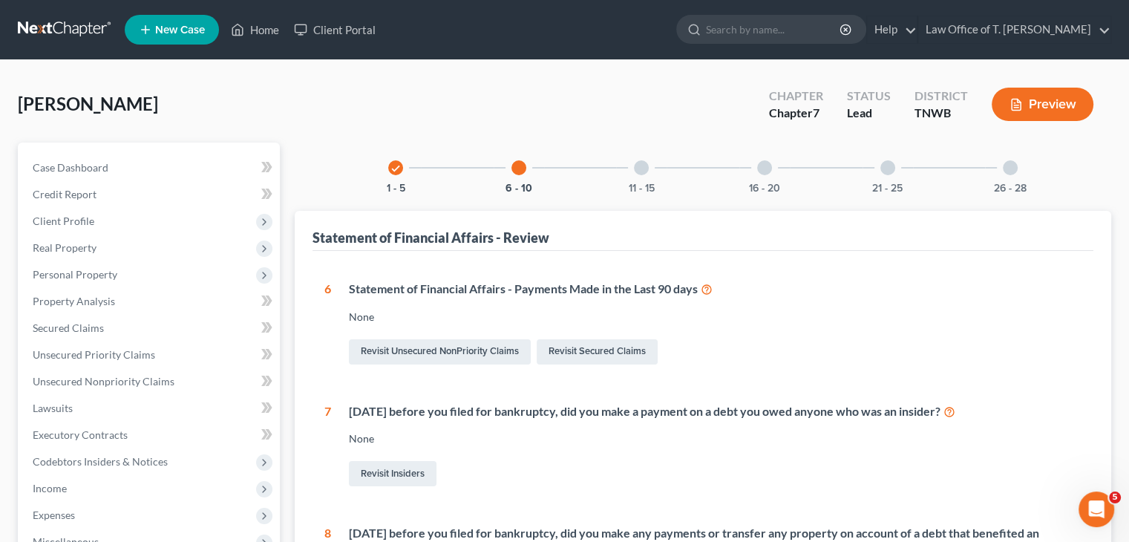
click at [650, 169] on div "11 - 15" at bounding box center [641, 168] width 50 height 50
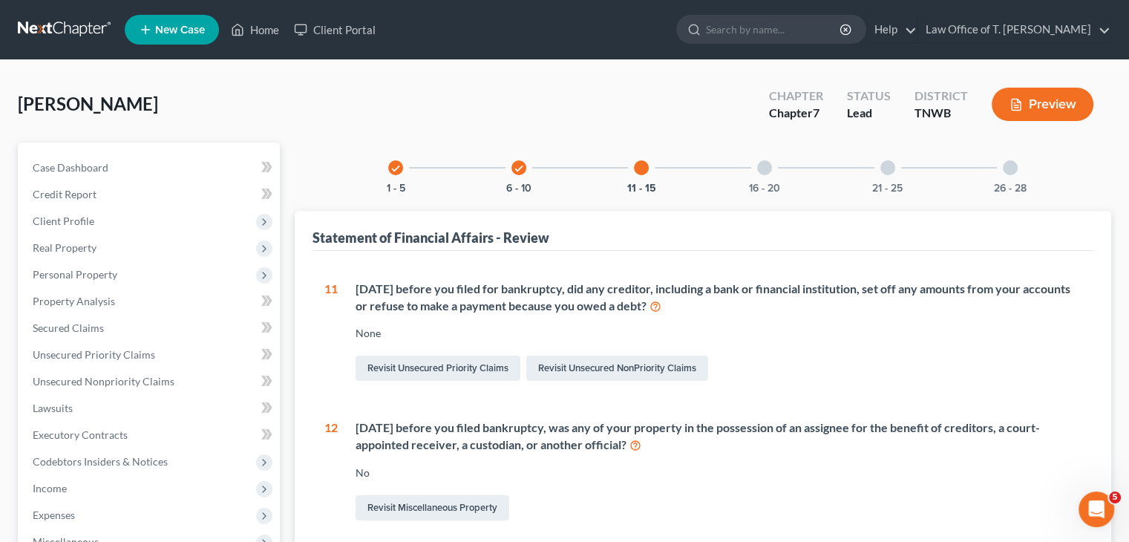
click at [763, 170] on div at bounding box center [764, 167] width 15 height 15
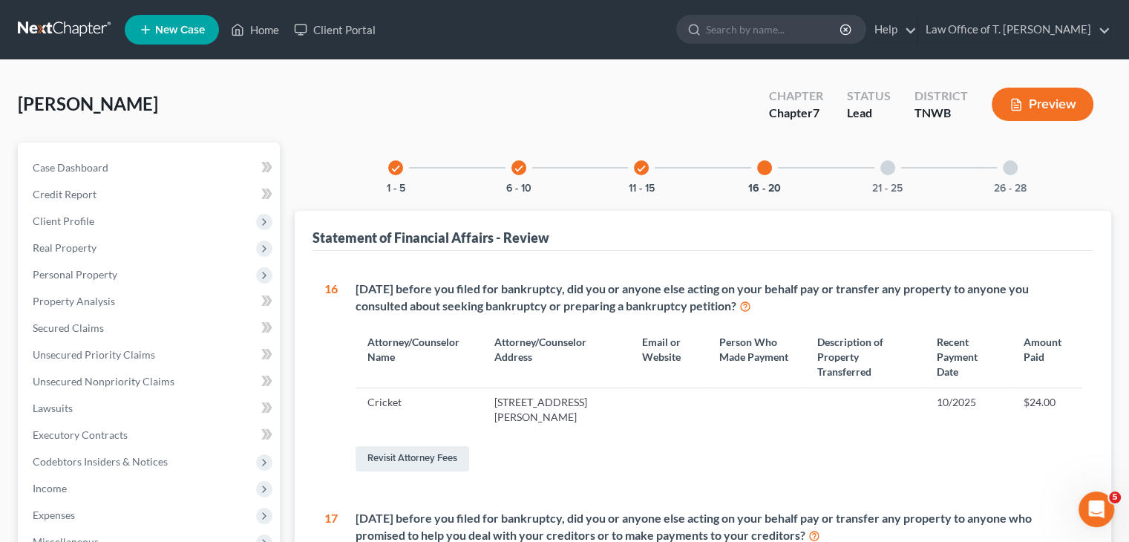
click at [881, 169] on div at bounding box center [888, 167] width 15 height 15
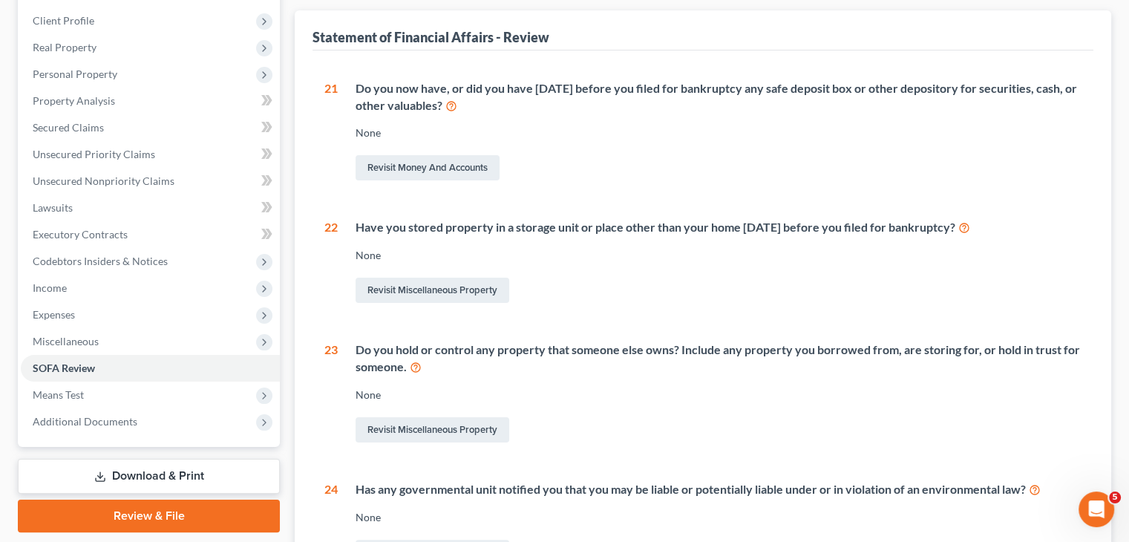
scroll to position [59, 0]
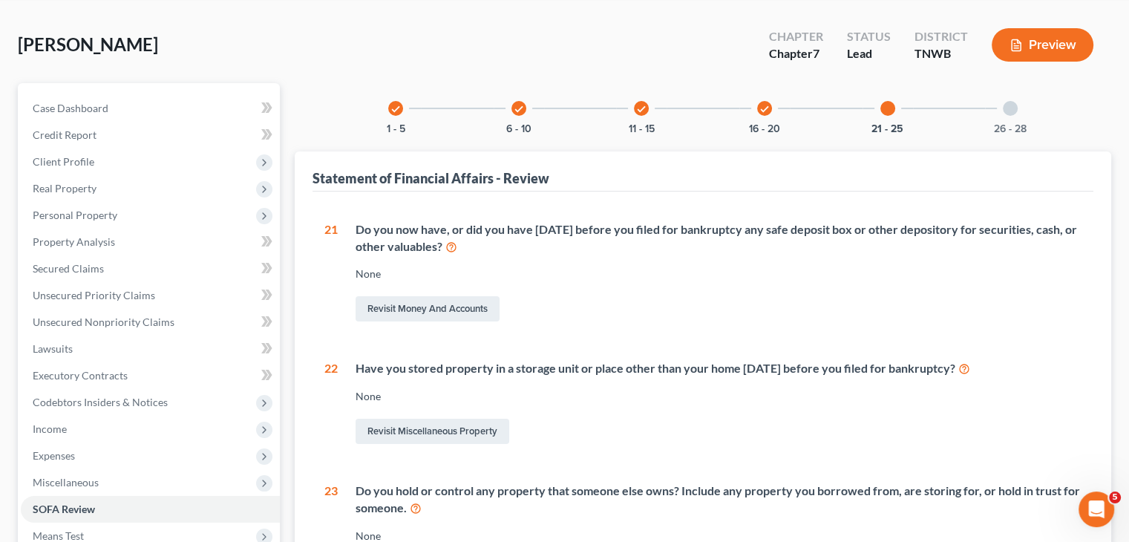
drag, startPoint x: 1016, startPoint y: 105, endPoint x: 990, endPoint y: 125, distance: 33.3
click at [1016, 105] on div at bounding box center [1010, 108] width 15 height 15
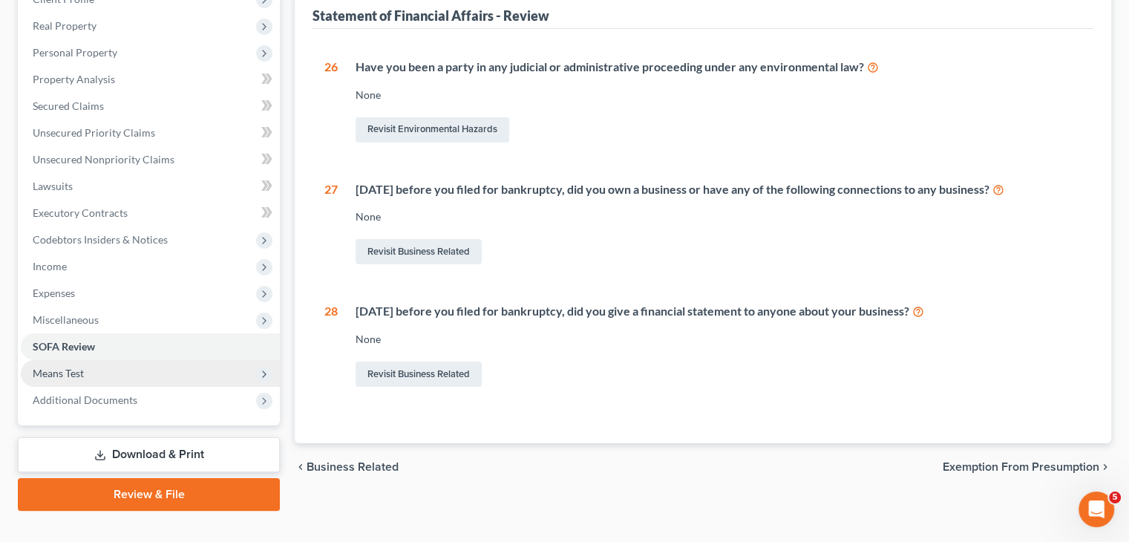
scroll to position [223, 0]
click at [65, 375] on span "Means Test" at bounding box center [58, 372] width 51 height 13
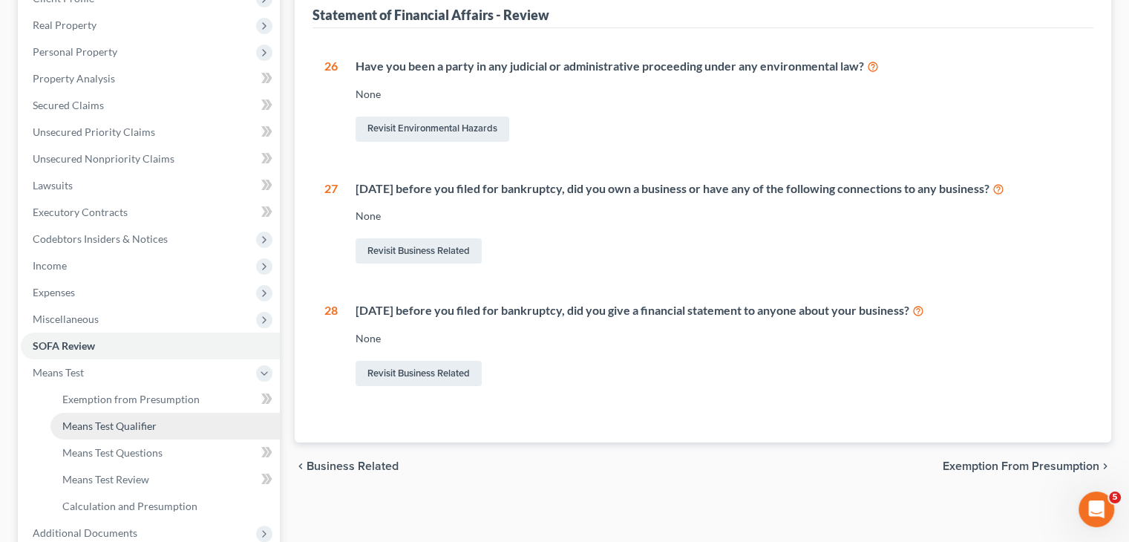
click at [146, 431] on link "Means Test Qualifier" at bounding box center [164, 426] width 229 height 27
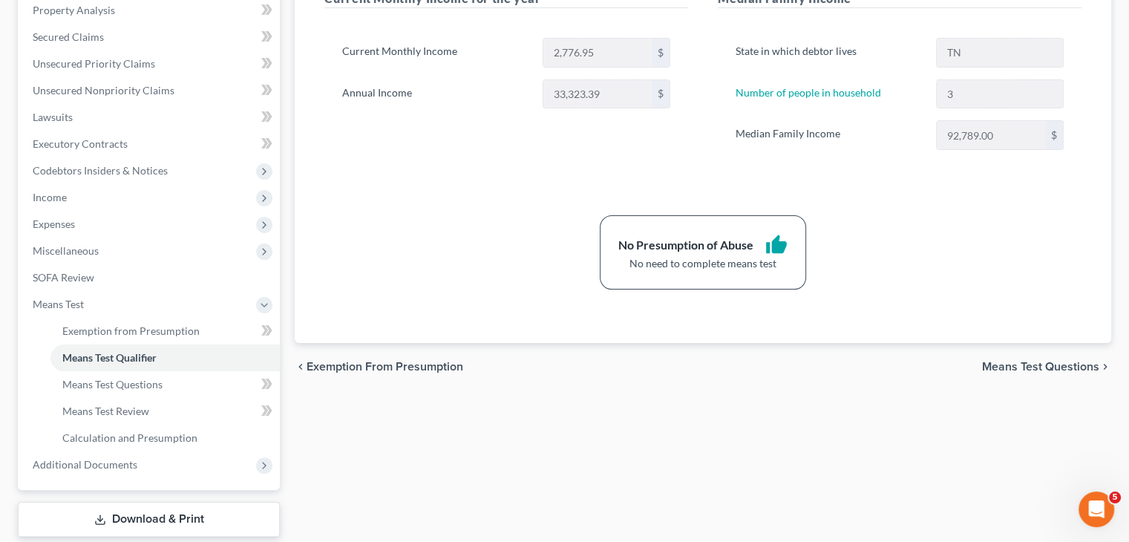
scroll to position [371, 0]
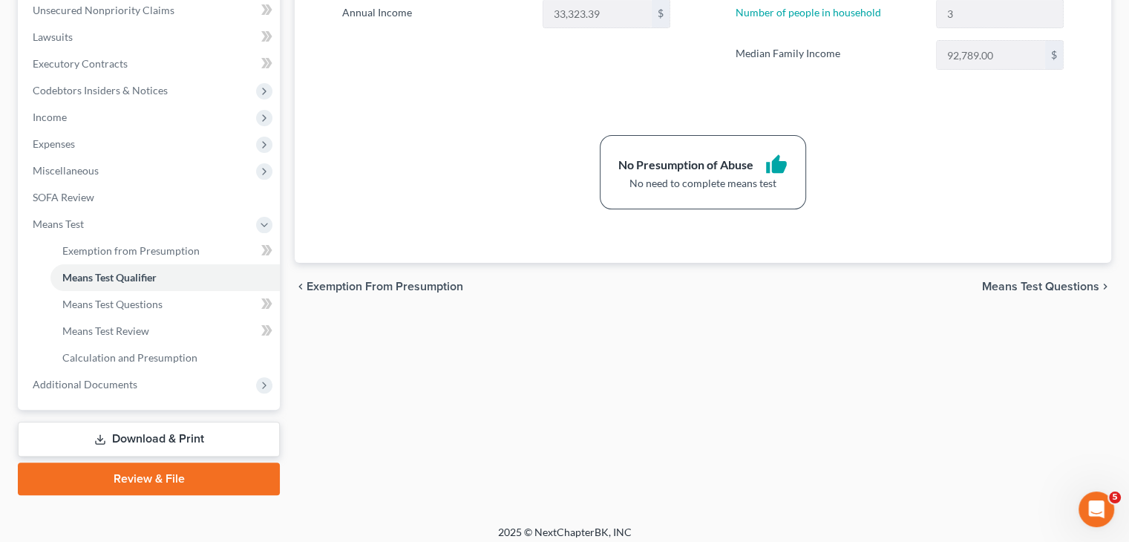
click at [203, 443] on link "Download & Print" at bounding box center [149, 439] width 262 height 35
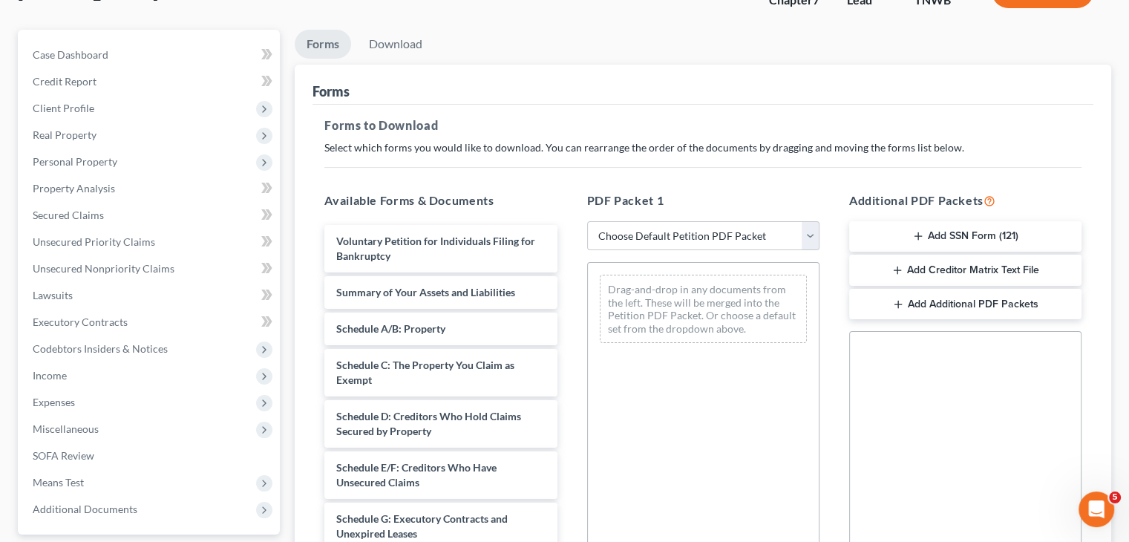
scroll to position [149, 0]
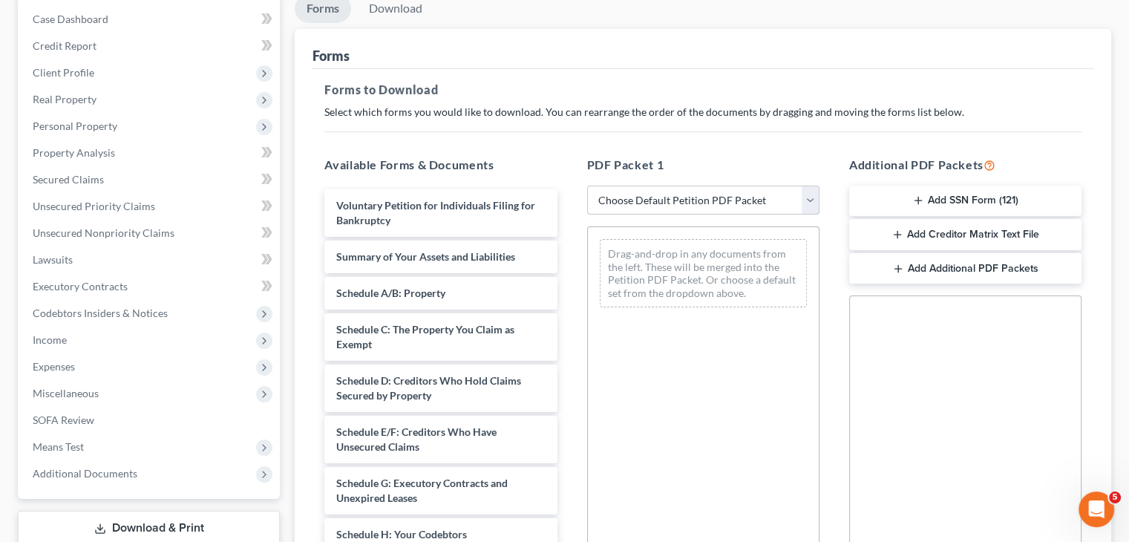
click at [803, 206] on select "Choose Default Petition PDF Packet Complete Bankruptcy Petition (all forms and …" at bounding box center [703, 201] width 232 height 30
select select "3"
click at [587, 186] on select "Choose Default Petition PDF Packet Complete Bankruptcy Petition (all forms and …" at bounding box center [703, 201] width 232 height 30
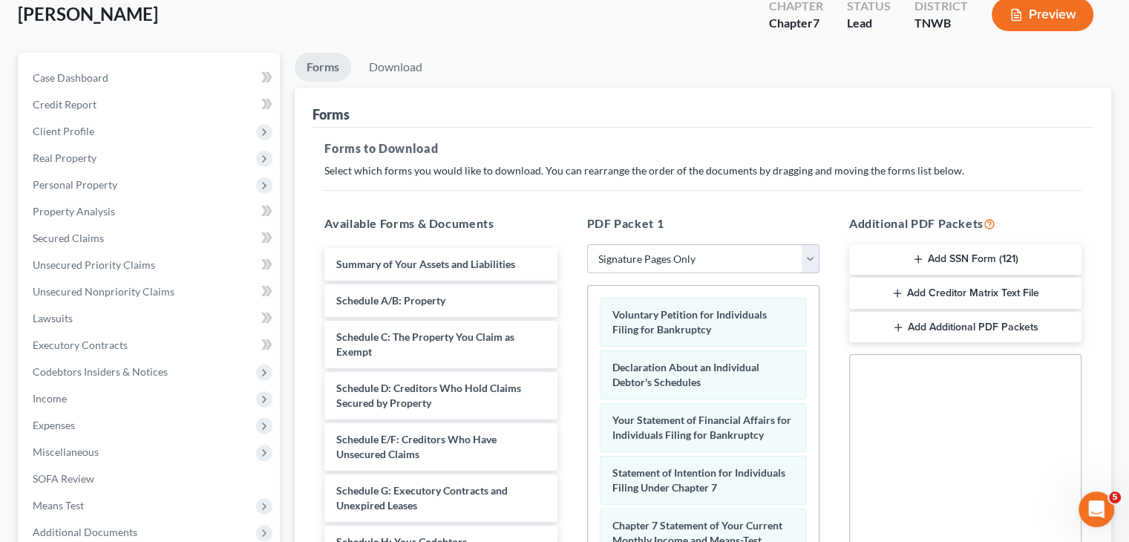
scroll to position [0, 0]
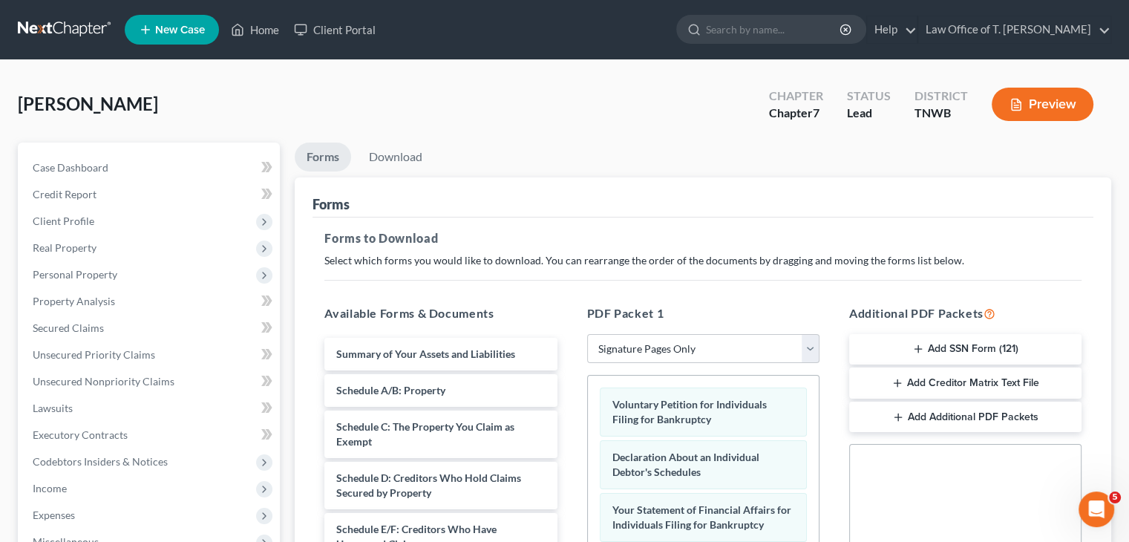
click at [930, 354] on button "Add SSN Form (121)" at bounding box center [965, 349] width 232 height 31
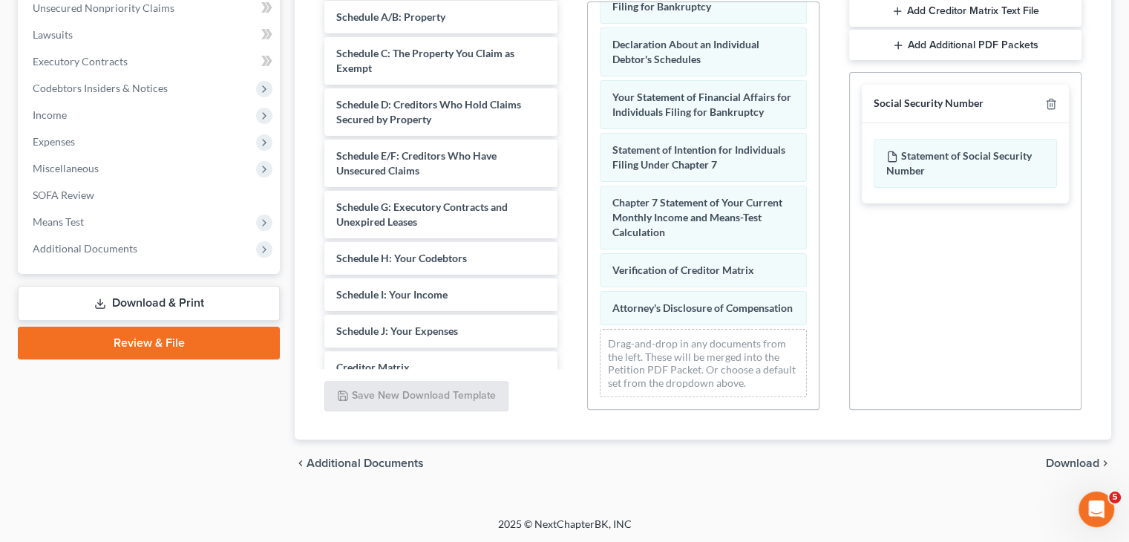
scroll to position [374, 0]
click at [1071, 461] on span "Download" at bounding box center [1072, 463] width 53 height 12
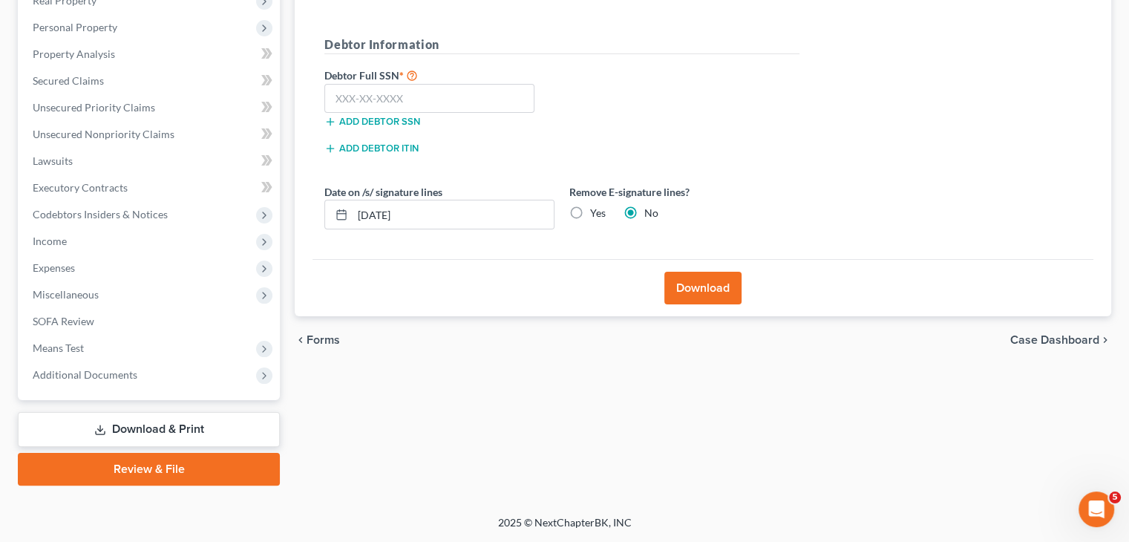
scroll to position [247, 0]
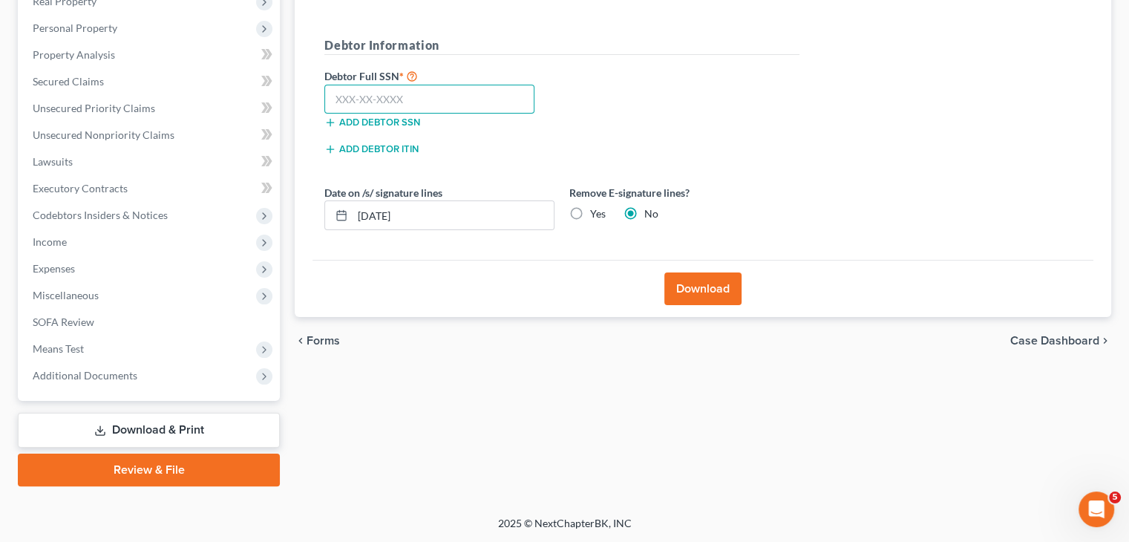
click at [416, 90] on input "text" at bounding box center [429, 100] width 210 height 30
type input "452-79-6607"
click at [704, 284] on button "Download" at bounding box center [703, 289] width 77 height 33
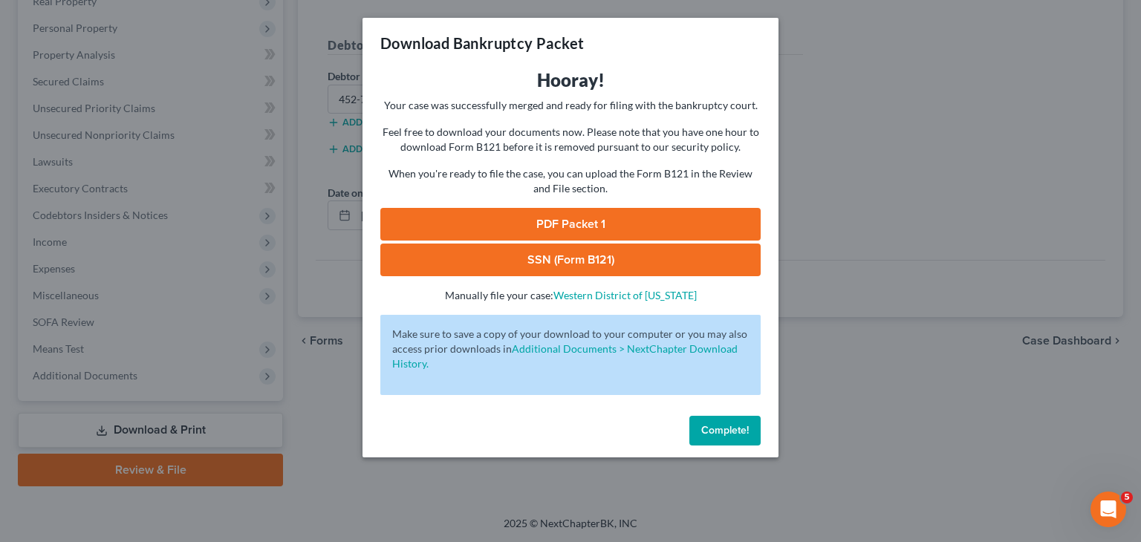
click at [606, 220] on link "PDF Packet 1" at bounding box center [570, 224] width 380 height 33
click at [610, 258] on link "SSN (Form B121)" at bounding box center [570, 260] width 380 height 33
click at [738, 432] on span "Complete!" at bounding box center [725, 430] width 48 height 13
